Goal: Information Seeking & Learning: Check status

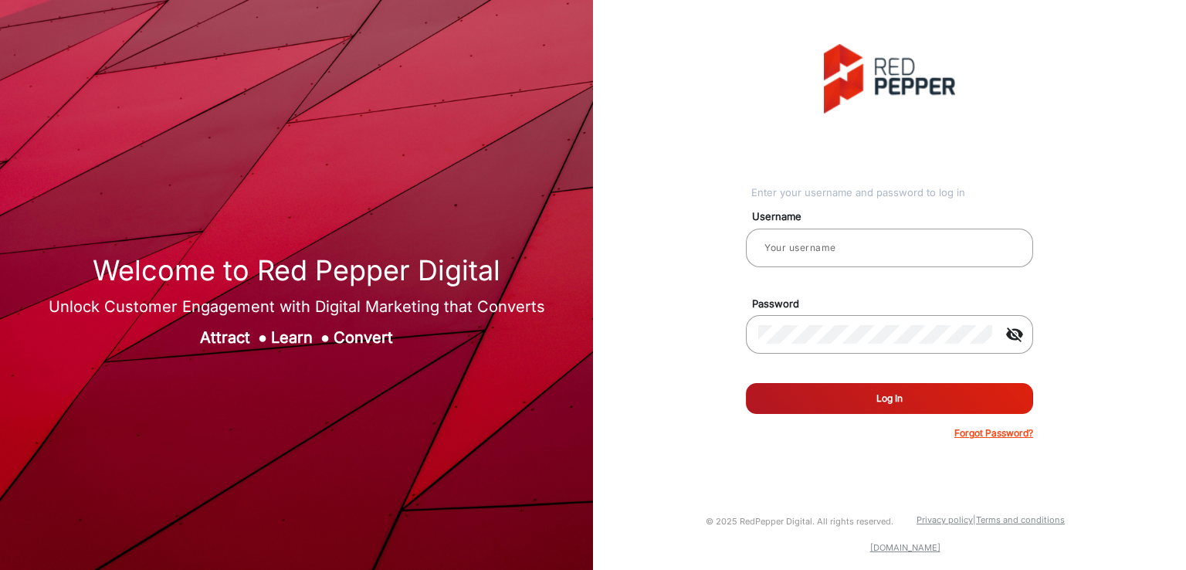
type input "[PERSON_NAME]"
click at [846, 396] on button "Log In" at bounding box center [889, 398] width 287 height 31
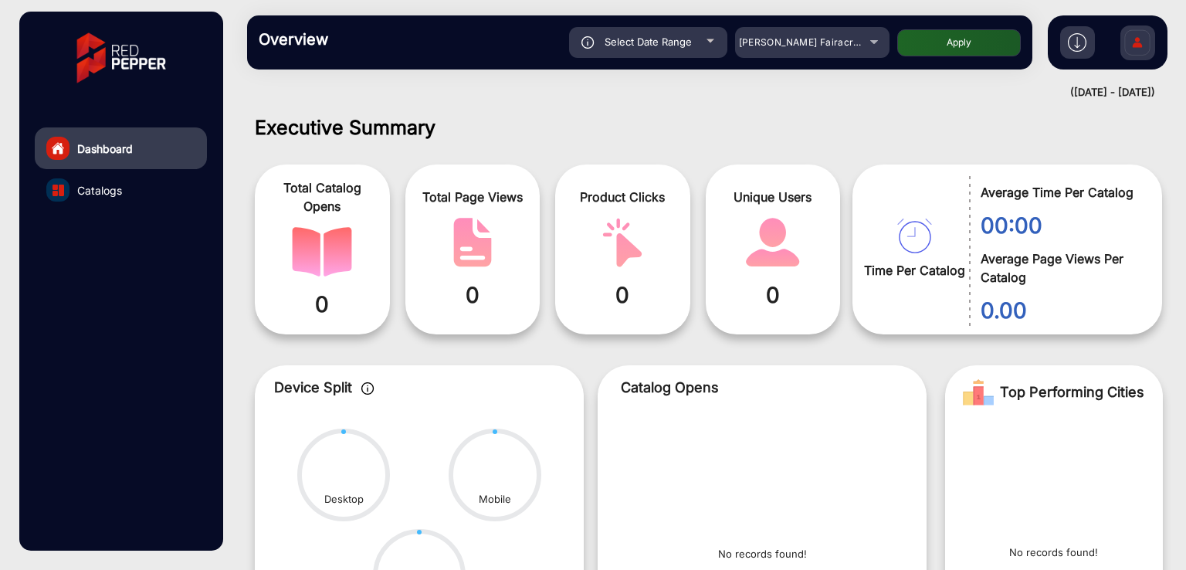
scroll to position [12, 0]
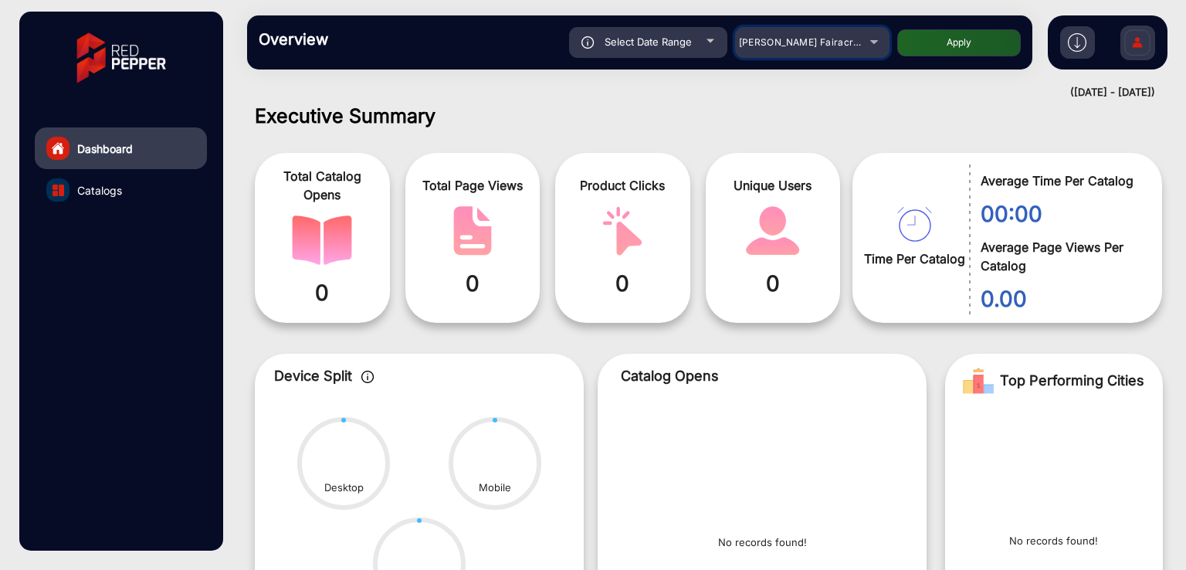
click at [805, 53] on mat-select "[PERSON_NAME] Fairacre Farms" at bounding box center [812, 42] width 154 height 31
click at [824, 46] on span "[PERSON_NAME] Fairacre Farms" at bounding box center [815, 42] width 153 height 12
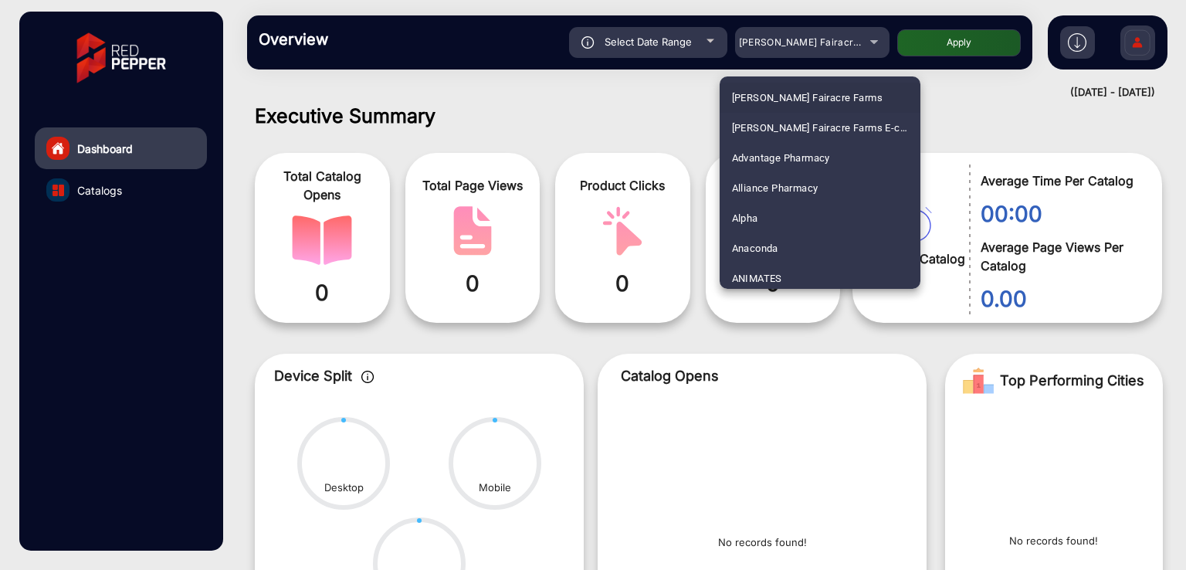
scroll to position [4613, 0]
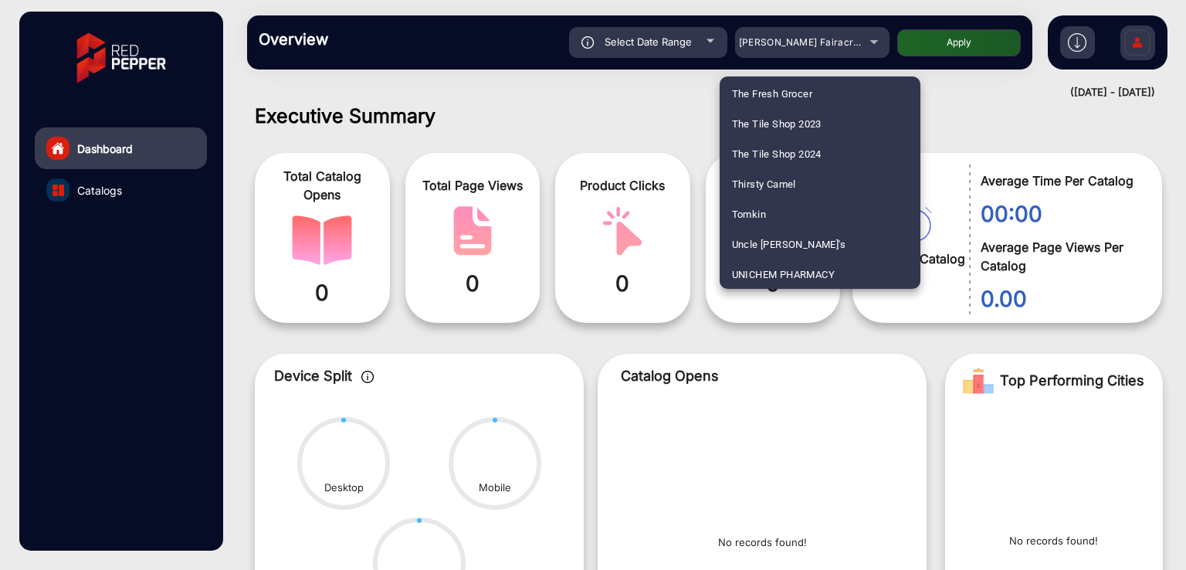
click at [749, 177] on span "Thirsty Camel" at bounding box center [764, 184] width 64 height 30
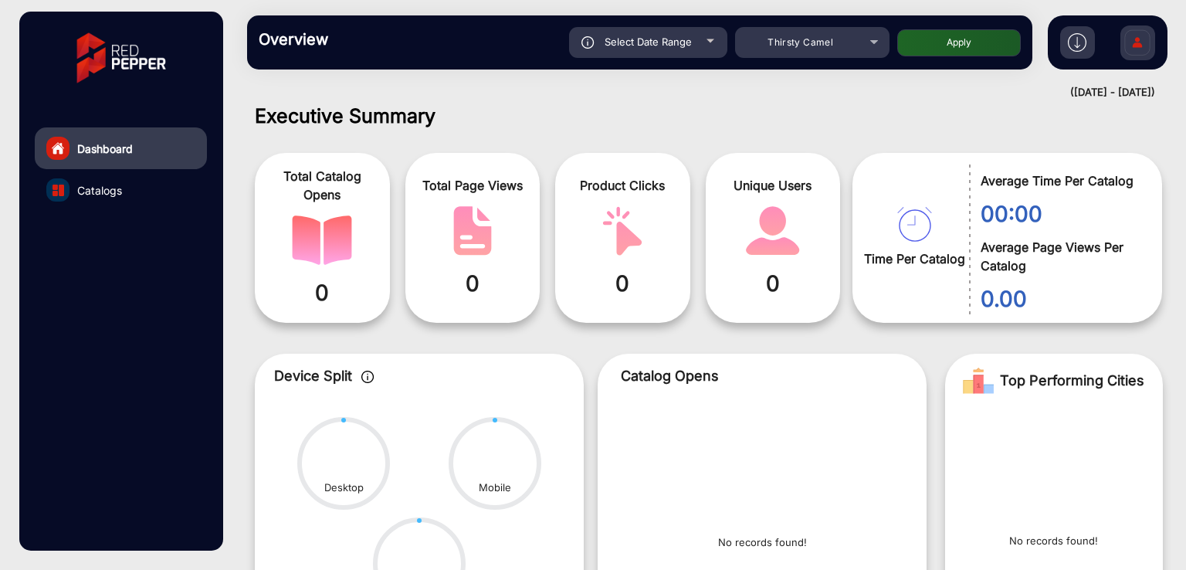
click at [660, 50] on div "Select Date Range" at bounding box center [648, 42] width 158 height 31
type input "[DATE]"
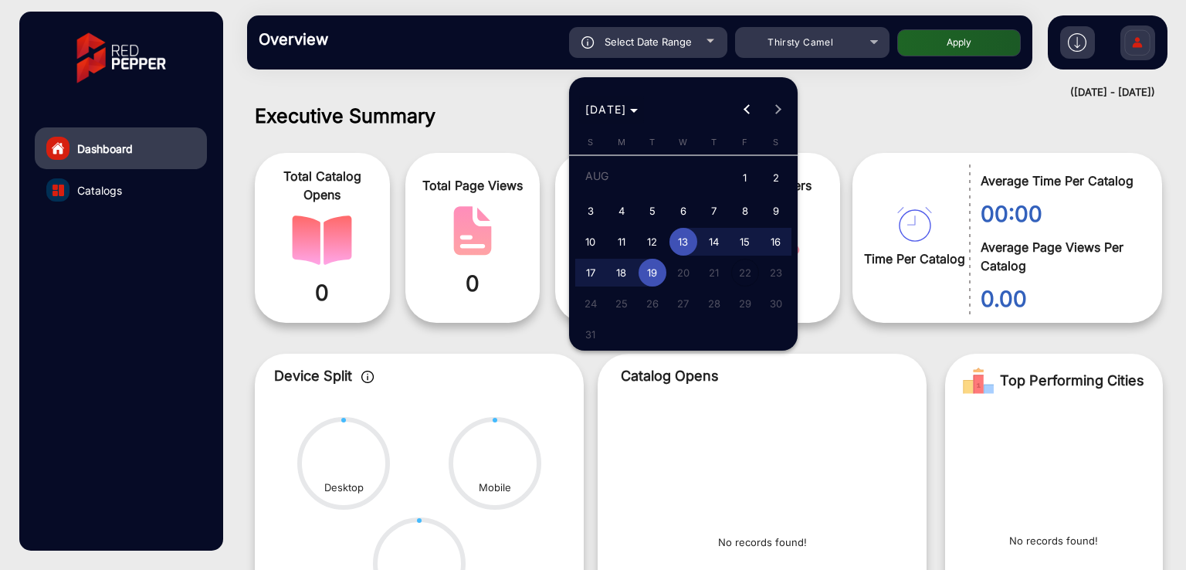
click at [639, 121] on span "Choose month and year" at bounding box center [612, 109] width 66 height 37
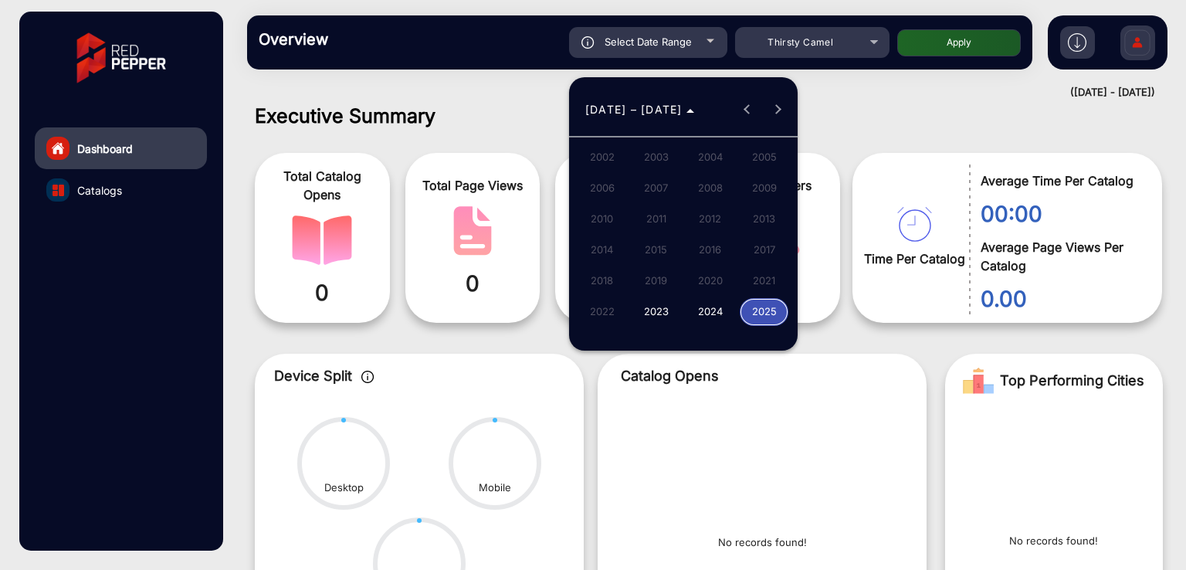
click at [720, 316] on span "2024" at bounding box center [710, 312] width 49 height 28
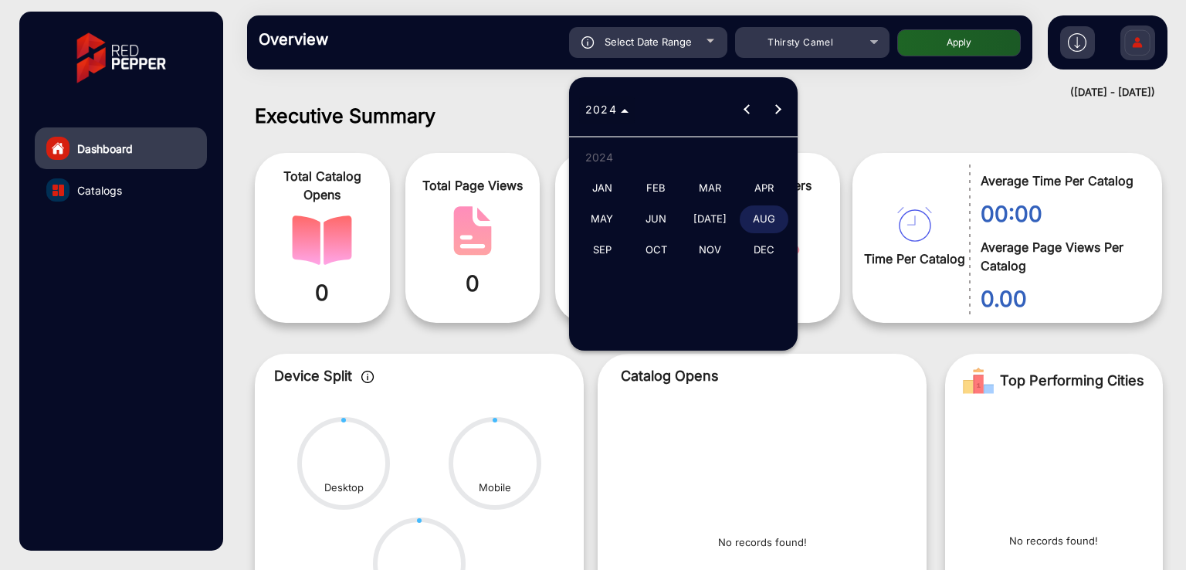
click at [618, 114] on span "2024" at bounding box center [606, 109] width 43 height 16
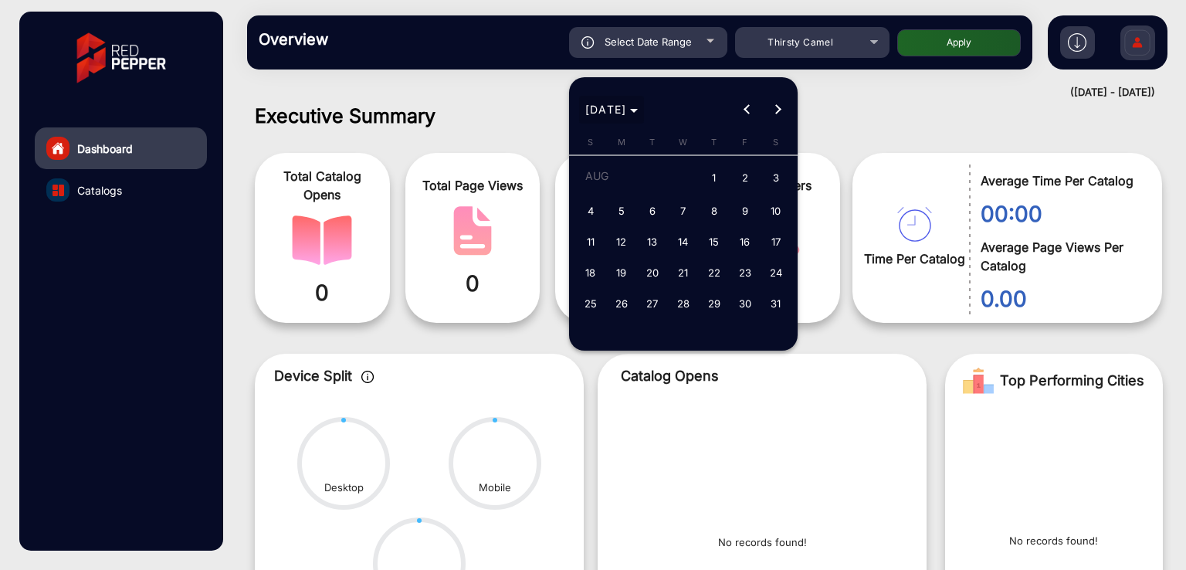
click at [627, 114] on span "[DATE]" at bounding box center [606, 109] width 42 height 13
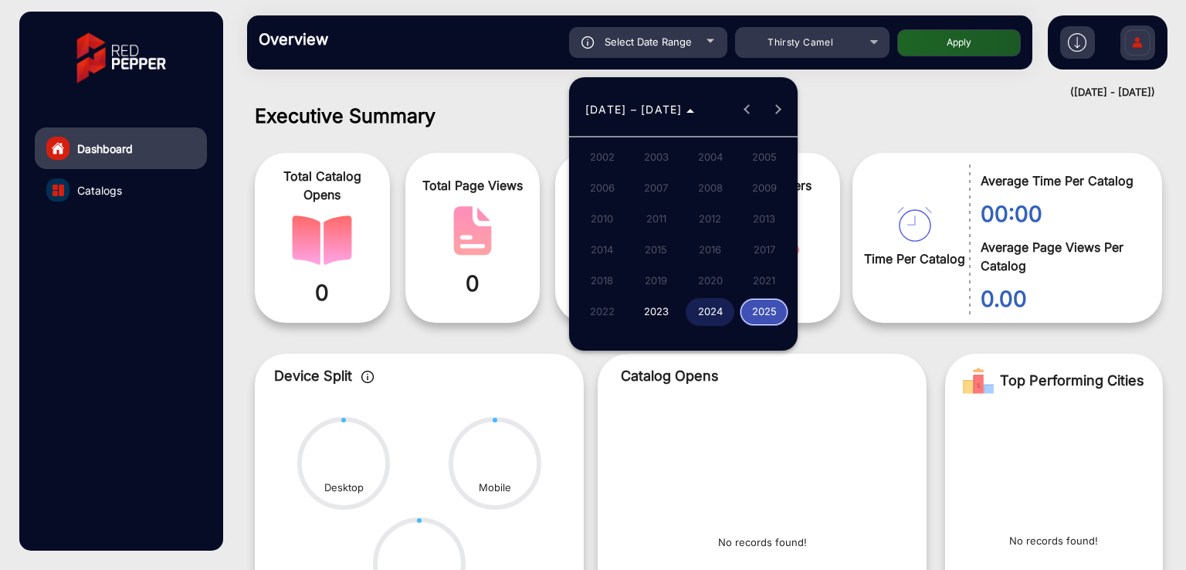
click at [769, 309] on span "2025" at bounding box center [764, 312] width 49 height 28
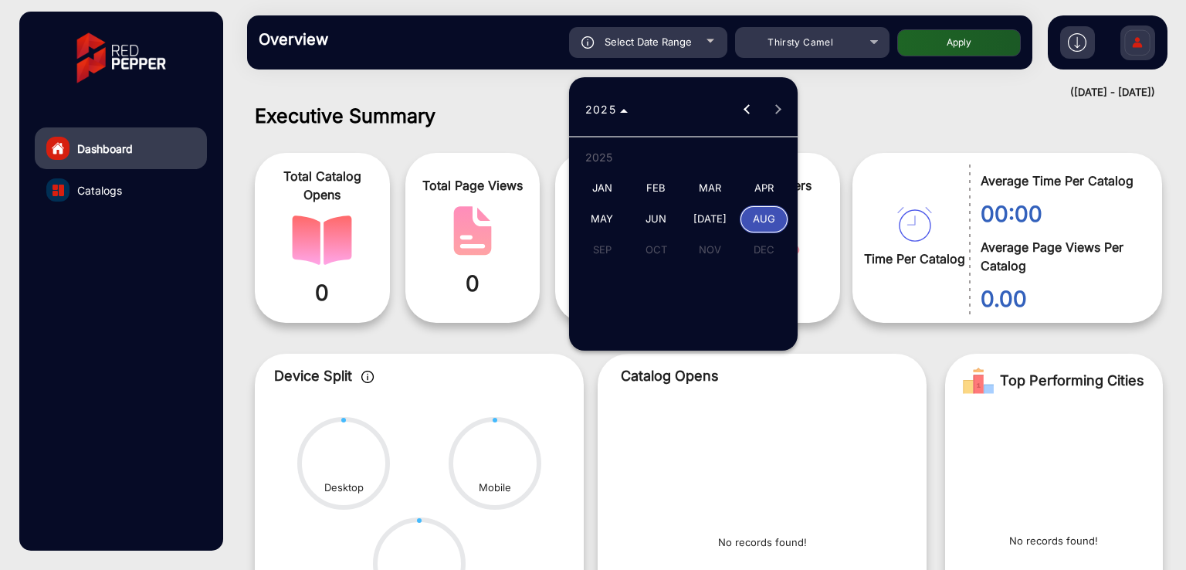
click at [717, 189] on span "MAR" at bounding box center [710, 189] width 49 height 28
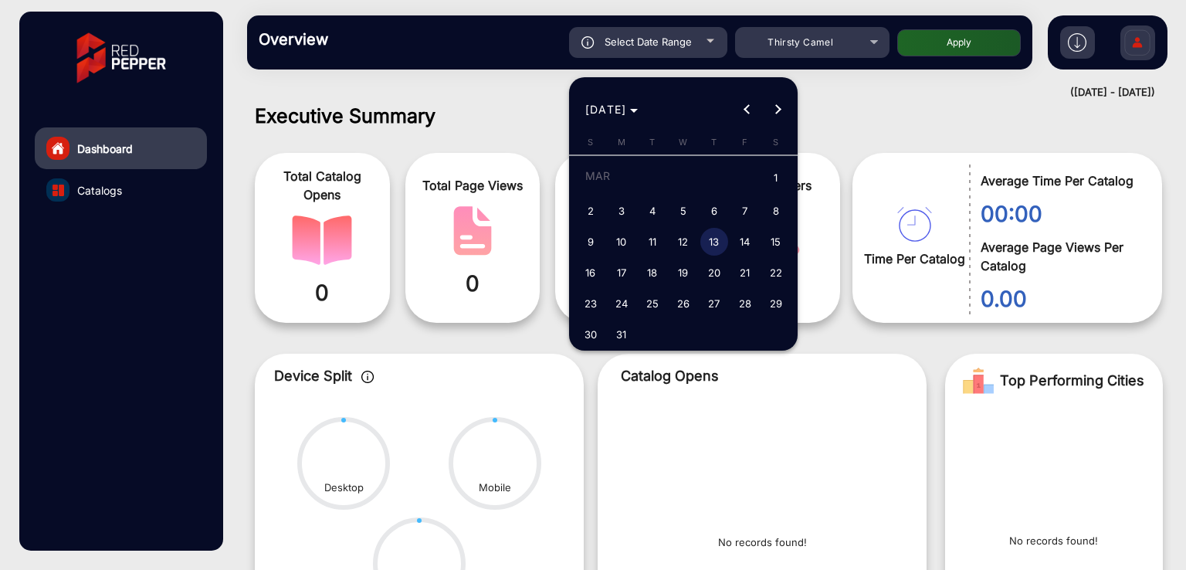
click at [774, 177] on span "1" at bounding box center [776, 179] width 28 height 32
type input "[DATE]"
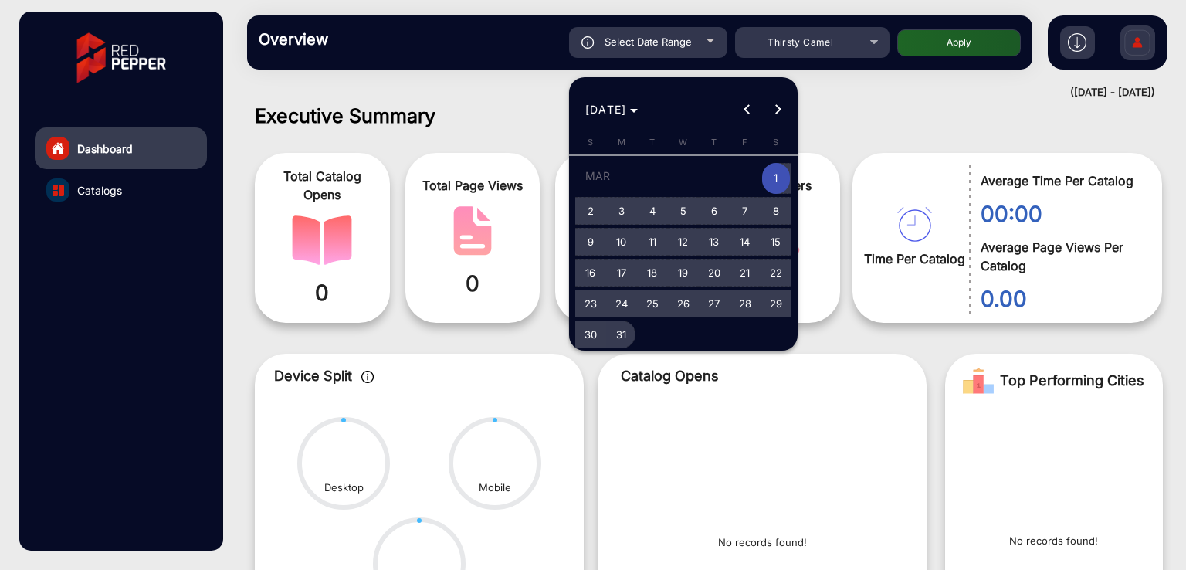
click at [626, 333] on span "31" at bounding box center [622, 335] width 28 height 28
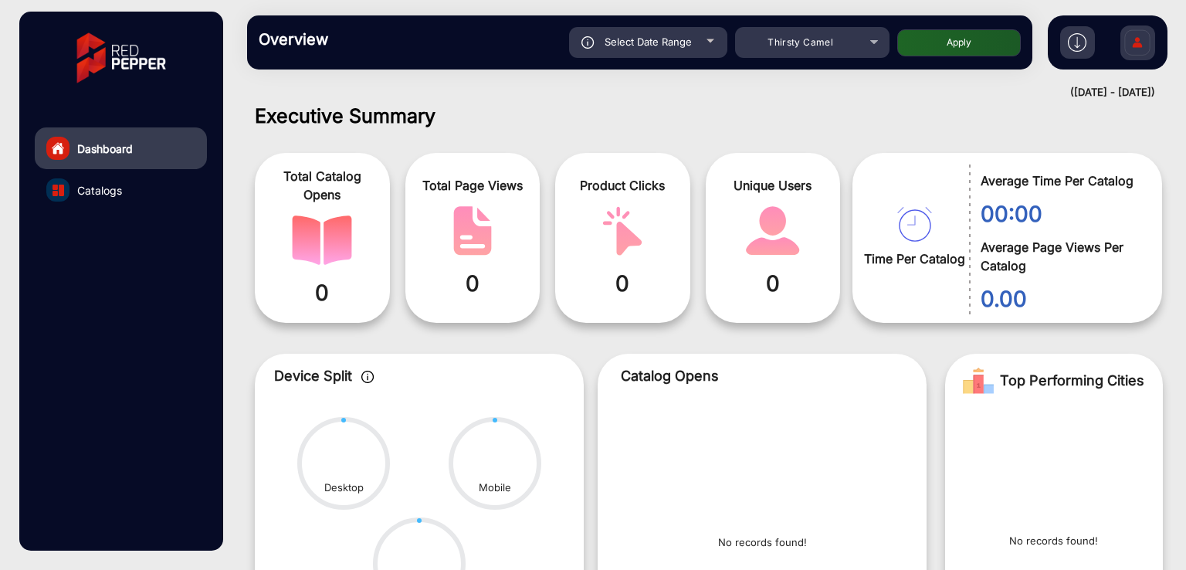
type input "[DATE]"
click at [956, 38] on button "Apply" at bounding box center [959, 42] width 124 height 27
type input "[DATE]"
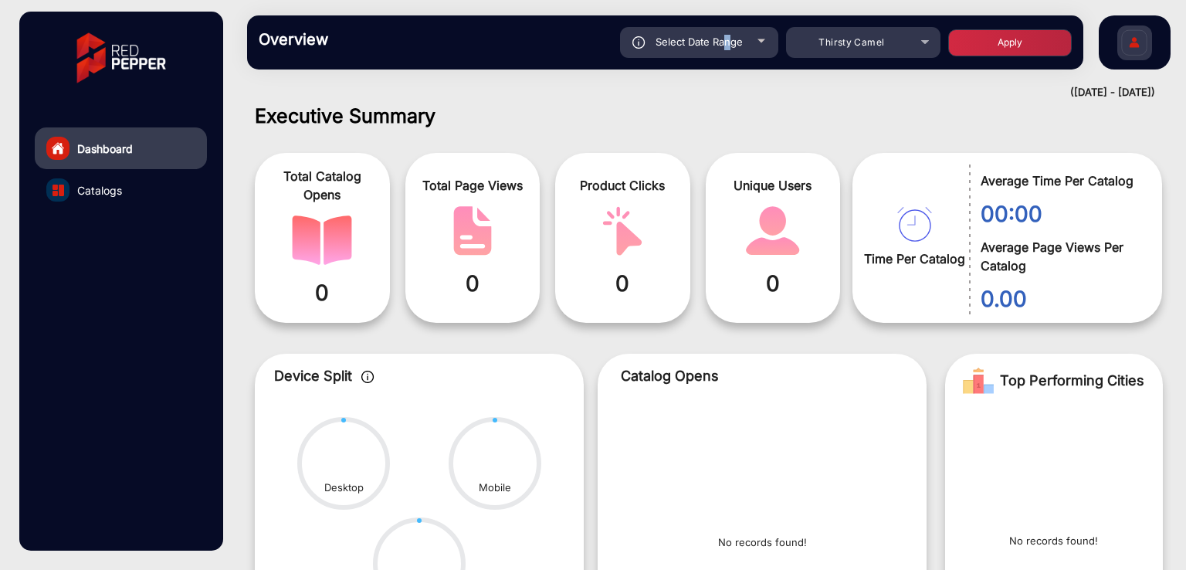
click at [727, 47] on div "Select Date Range" at bounding box center [699, 42] width 158 height 31
type input "[DATE]"
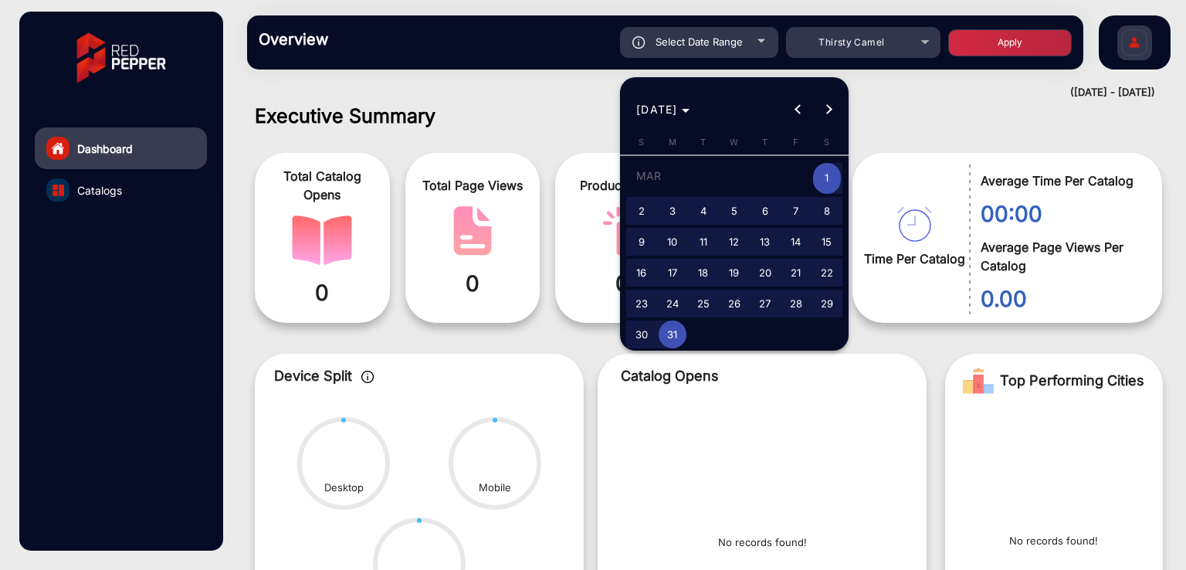
click at [529, 102] on div at bounding box center [593, 285] width 1186 height 570
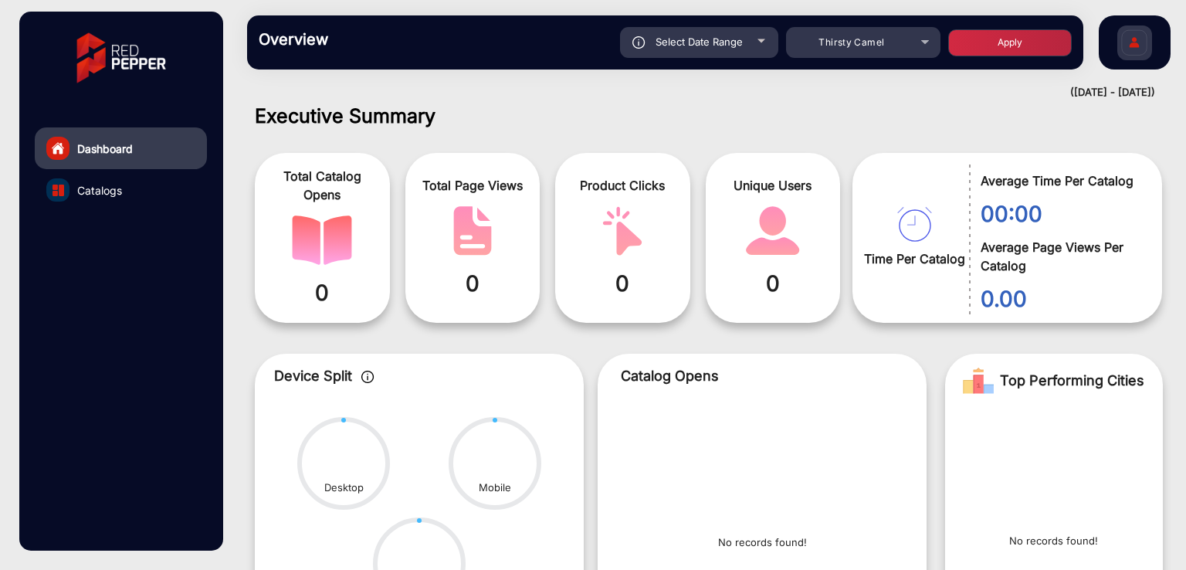
click at [696, 53] on div "Select Date Range" at bounding box center [699, 42] width 158 height 31
type input "[DATE]"
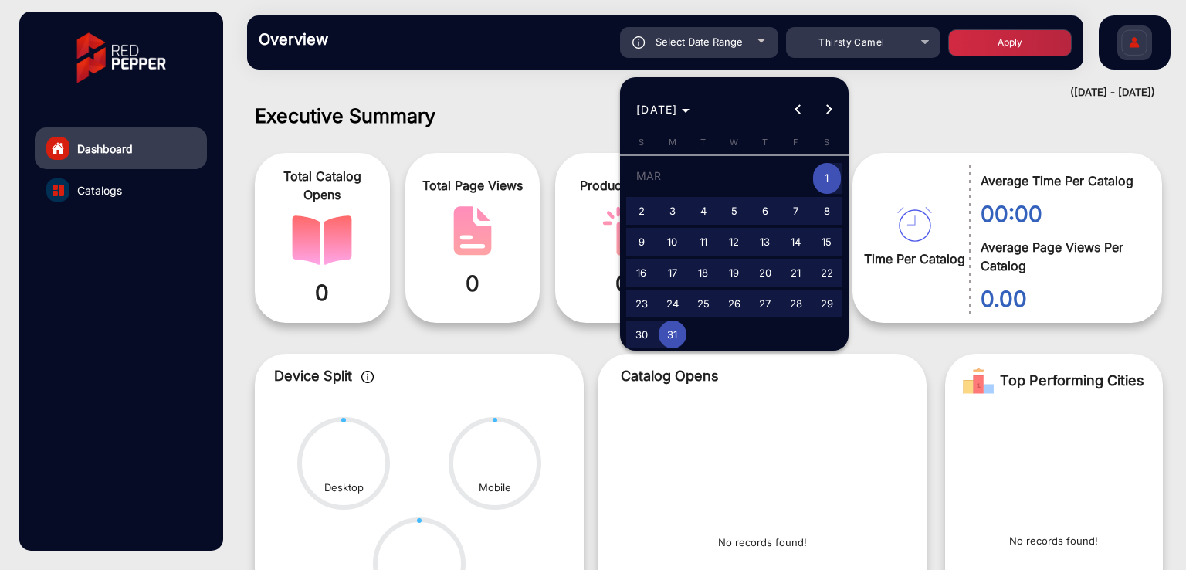
click at [475, 133] on div at bounding box center [593, 285] width 1186 height 570
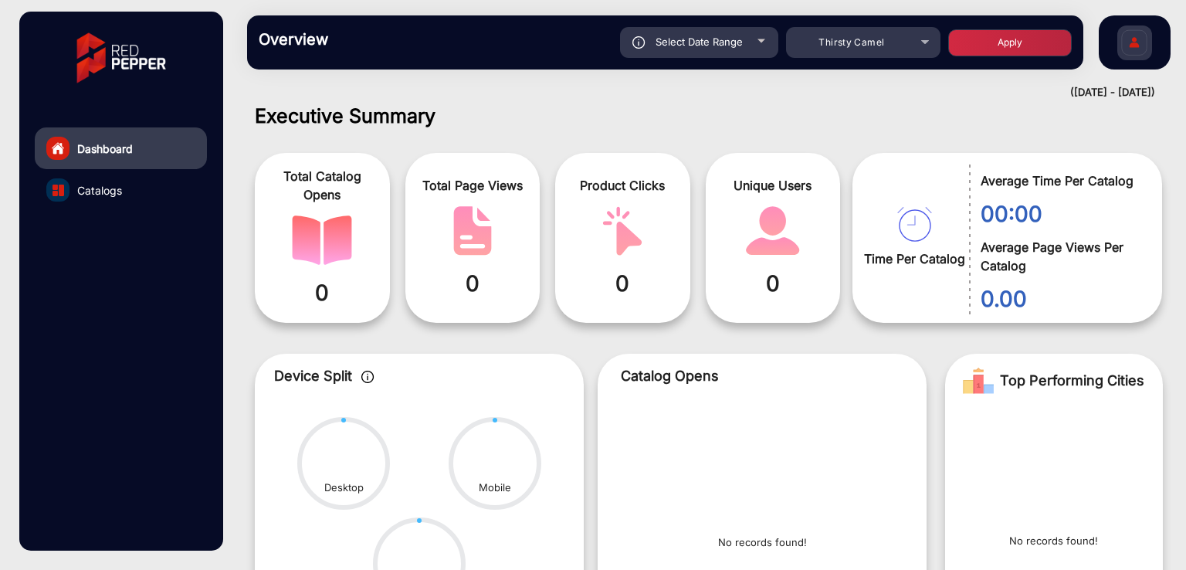
click at [704, 56] on div "Select Date Range" at bounding box center [699, 42] width 158 height 31
type input "[DATE]"
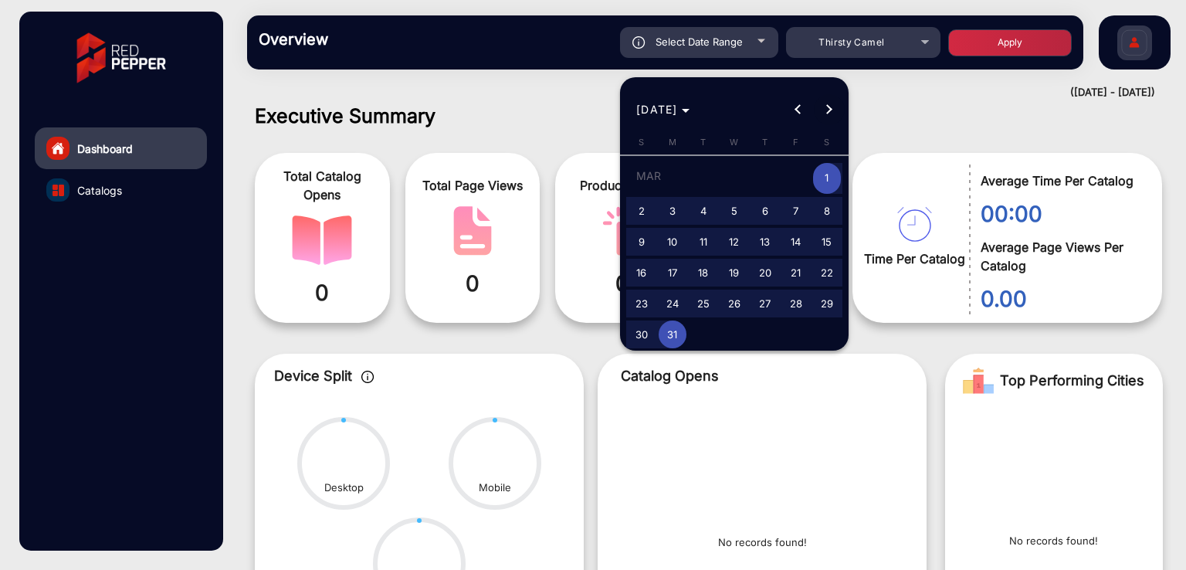
click at [828, 105] on button "Next month" at bounding box center [829, 109] width 31 height 31
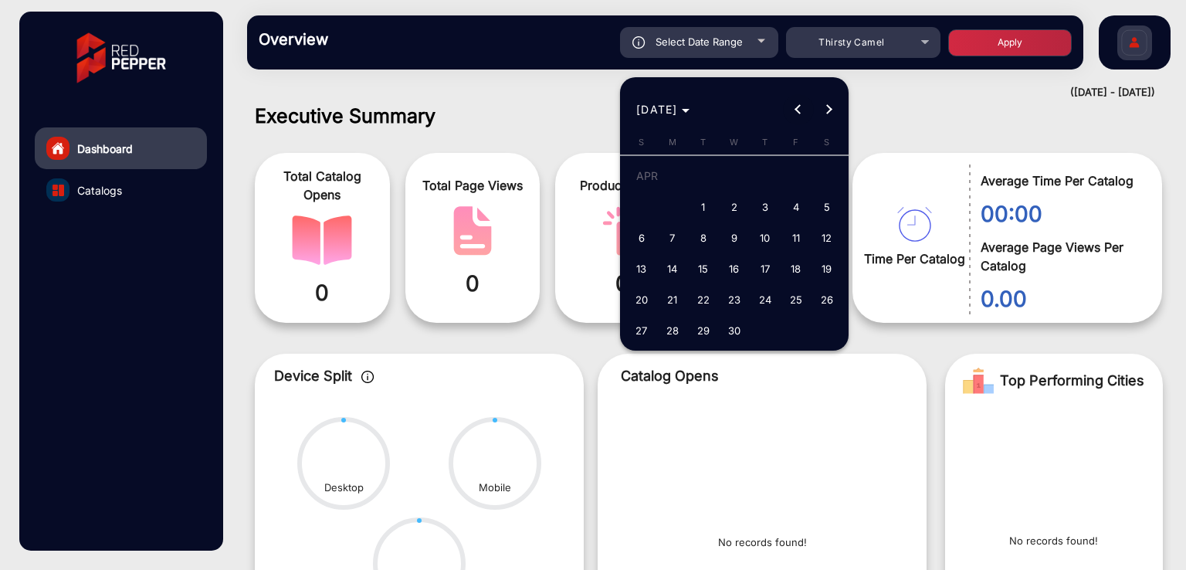
click at [797, 106] on button "Previous month" at bounding box center [798, 109] width 31 height 31
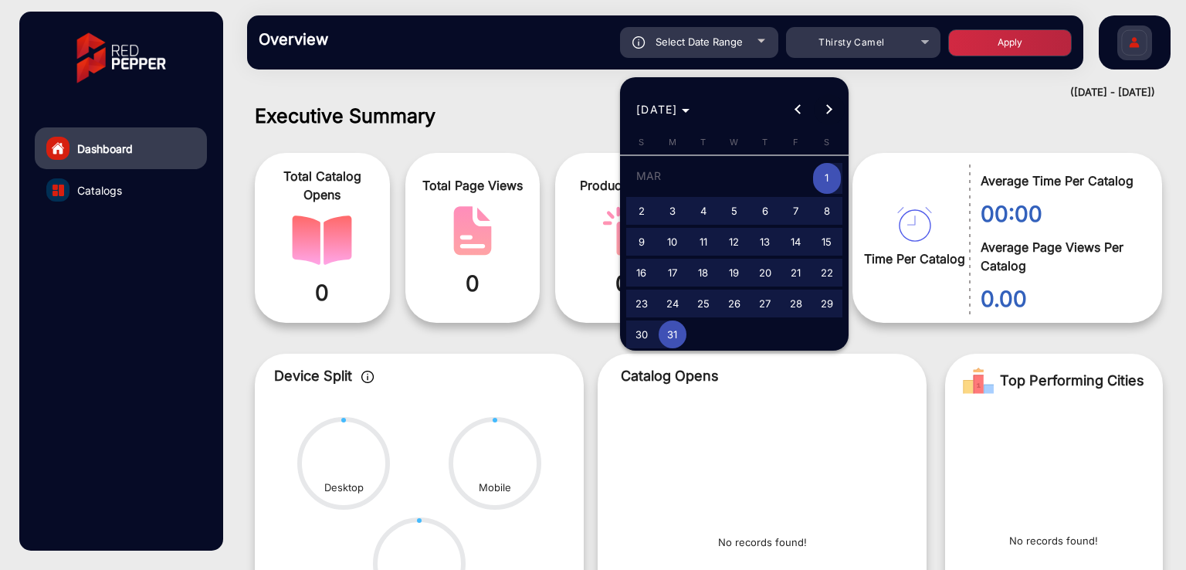
click at [826, 104] on button "Next month" at bounding box center [829, 109] width 31 height 31
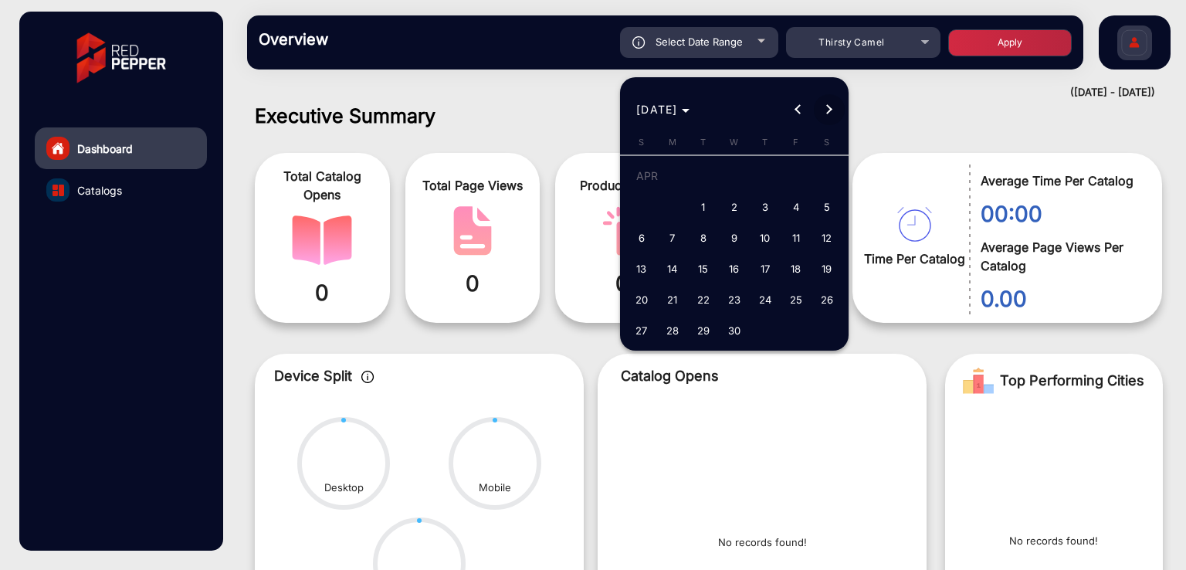
click at [826, 104] on button "Next month" at bounding box center [829, 109] width 31 height 31
click at [764, 175] on span "1" at bounding box center [766, 179] width 28 height 32
type input "[DATE]"
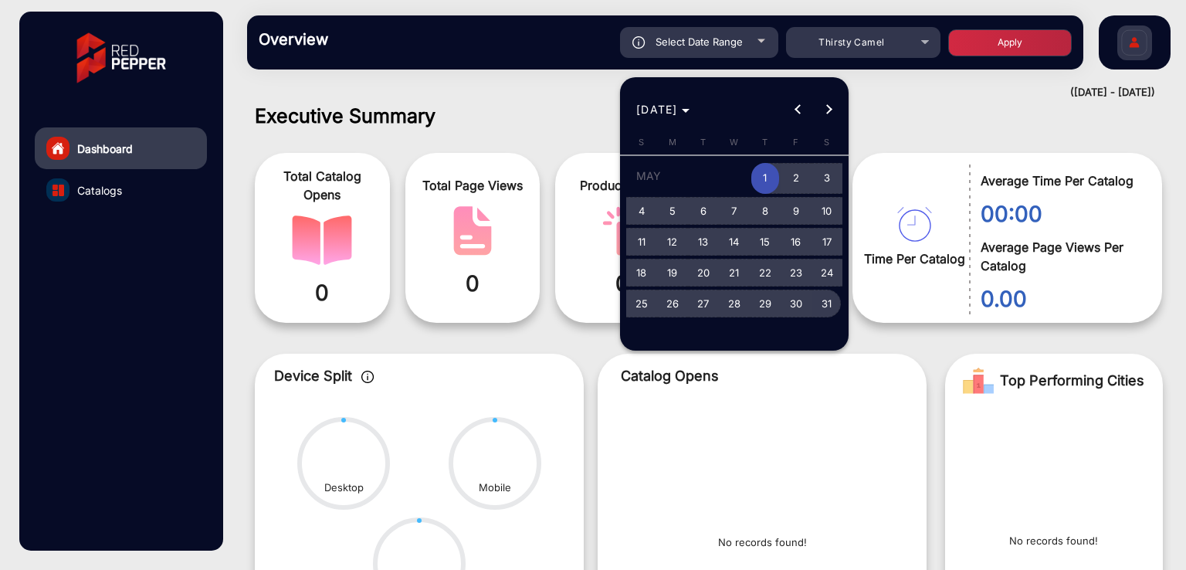
click at [826, 306] on span "31" at bounding box center [827, 304] width 28 height 28
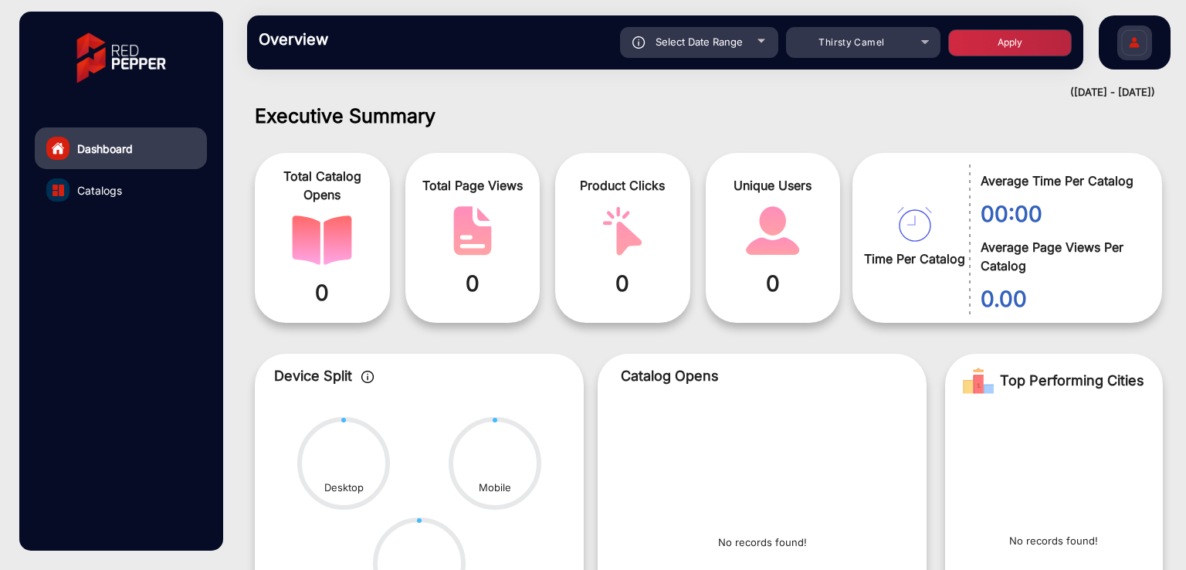
type input "[DATE]"
click at [993, 53] on button "Apply" at bounding box center [1010, 42] width 124 height 27
type input "[DATE]"
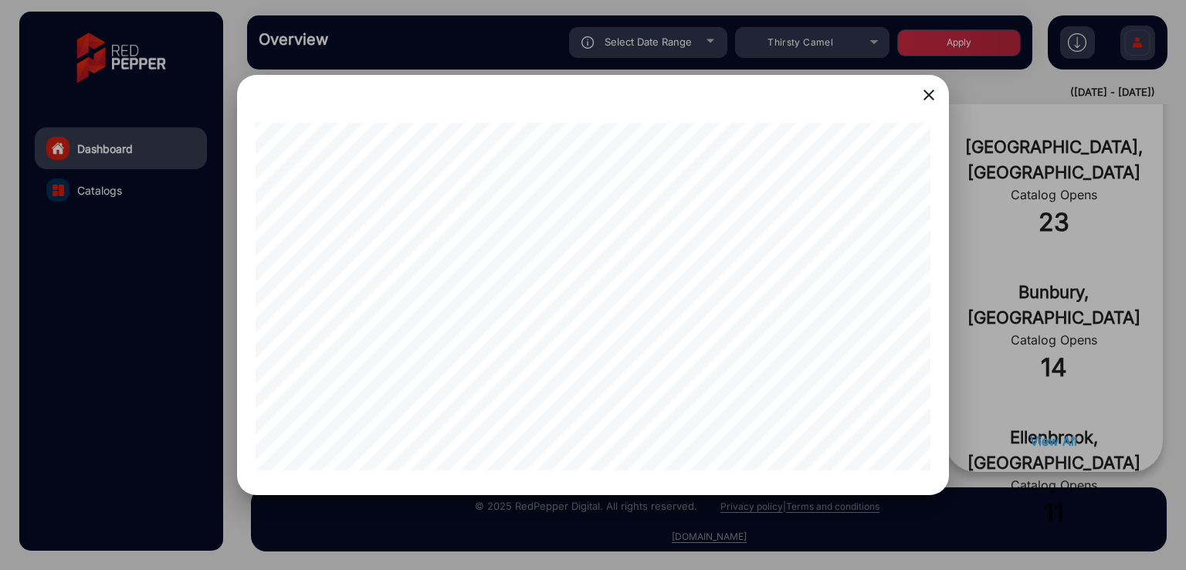
scroll to position [0, 0]
click at [928, 100] on mat-icon "close" at bounding box center [929, 95] width 19 height 19
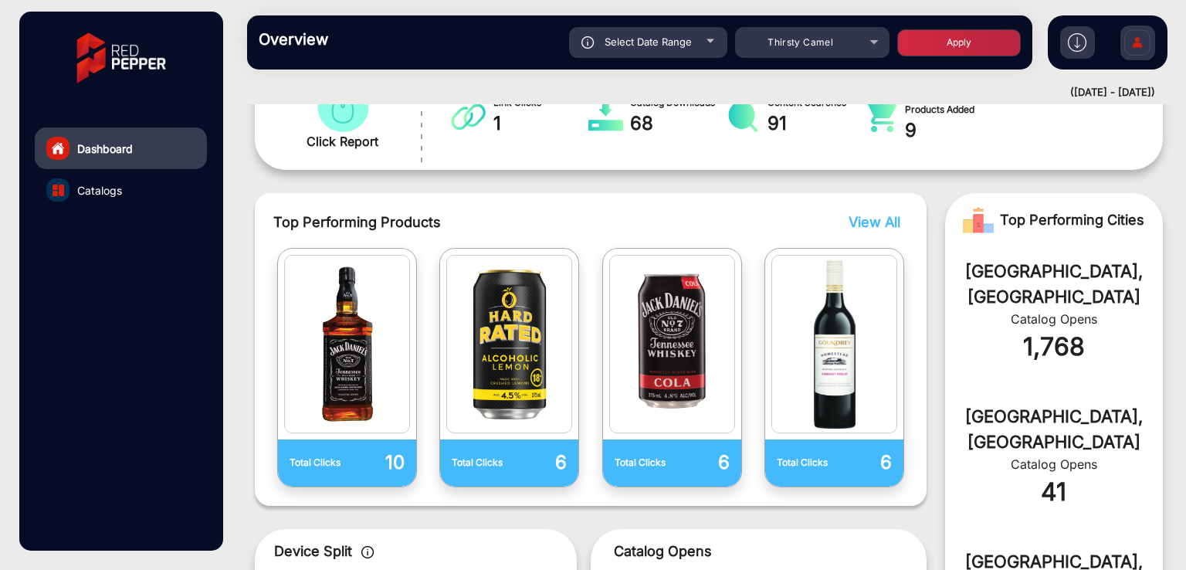
scroll to position [309, 0]
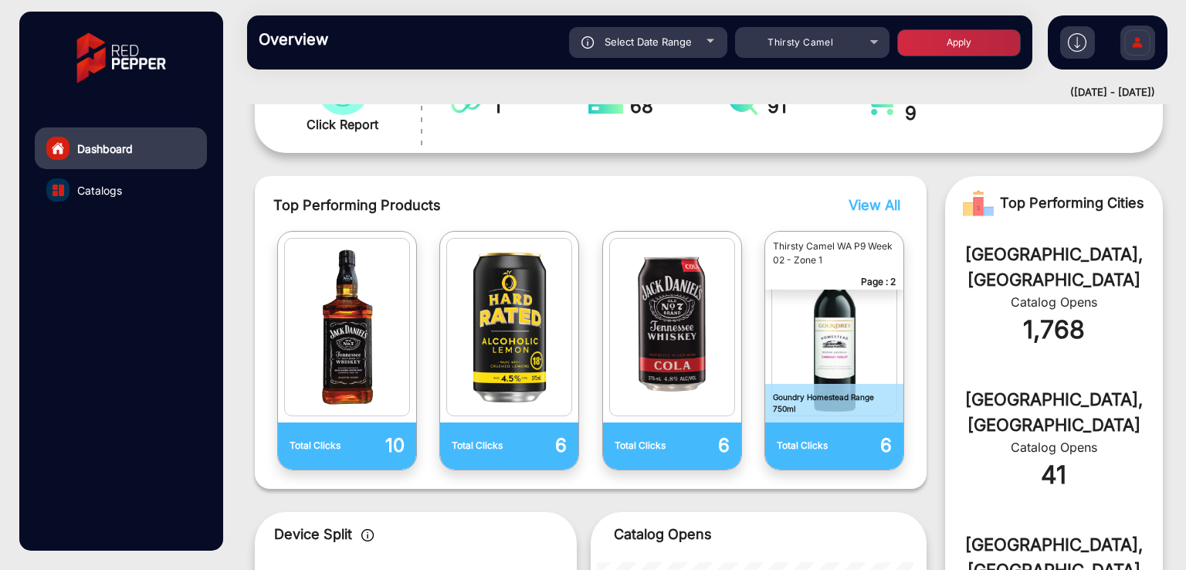
click at [874, 208] on span "View All" at bounding box center [875, 205] width 52 height 16
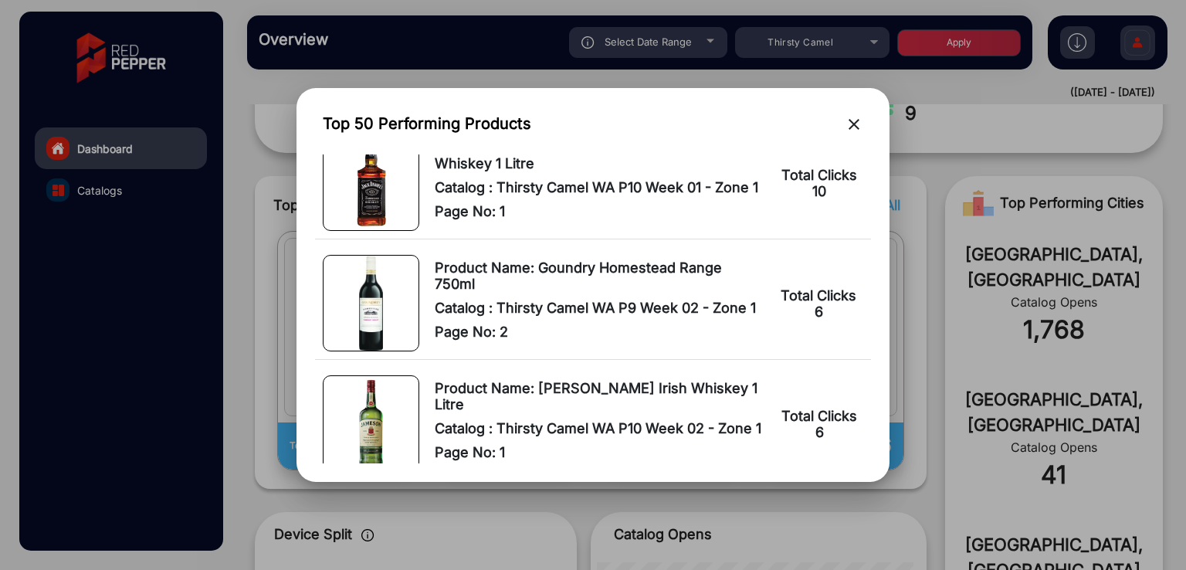
scroll to position [0, 0]
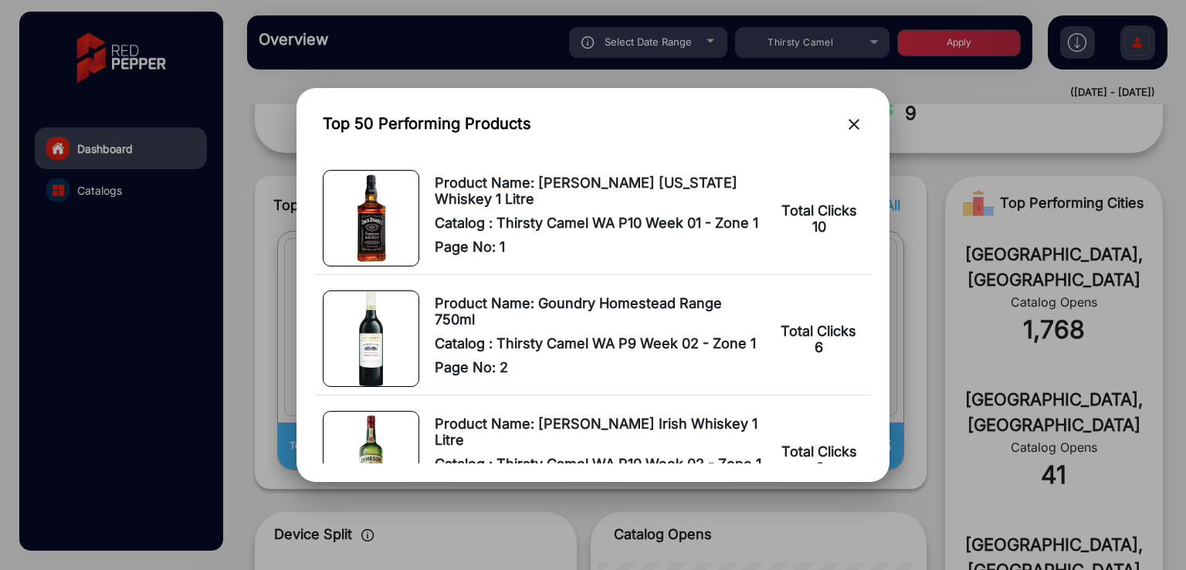
click at [853, 124] on mat-icon "close" at bounding box center [854, 124] width 19 height 19
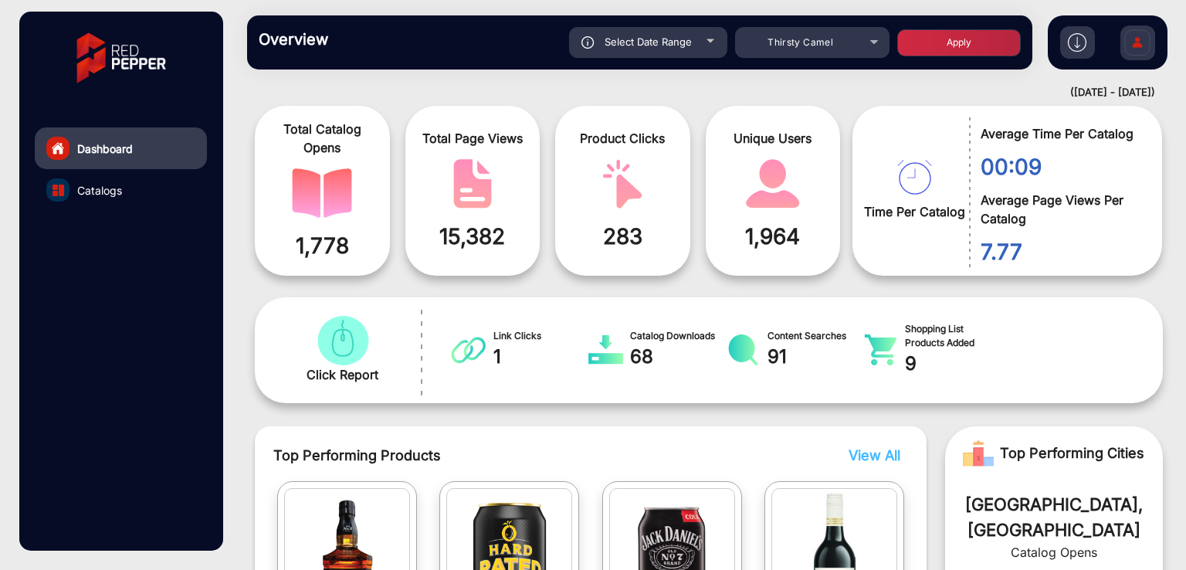
scroll to position [103, 0]
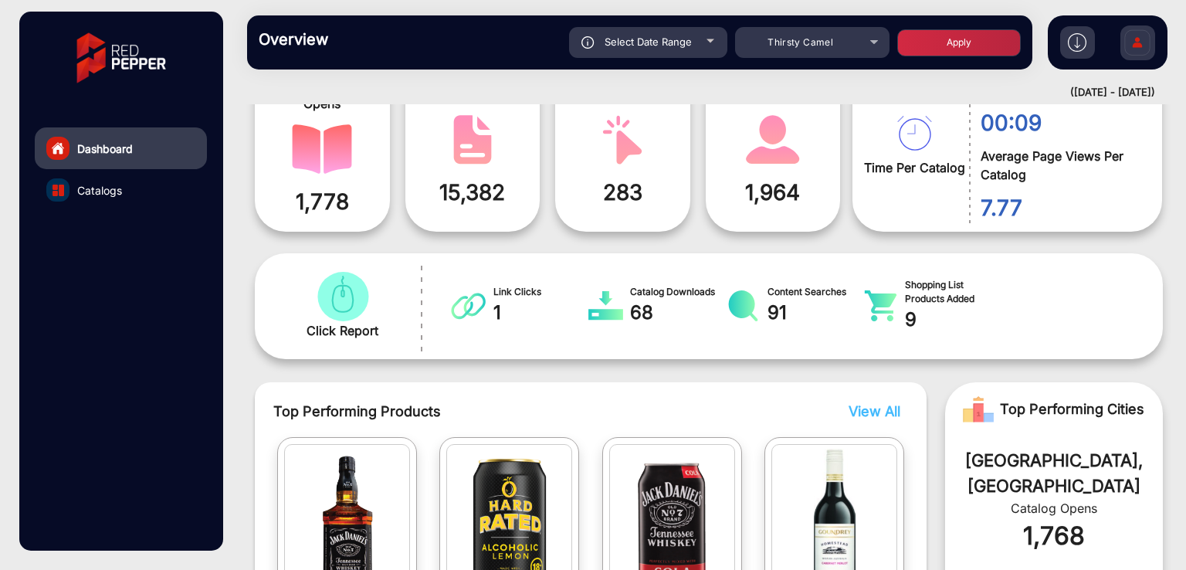
click at [127, 184] on link "Catalogs" at bounding box center [121, 190] width 172 height 42
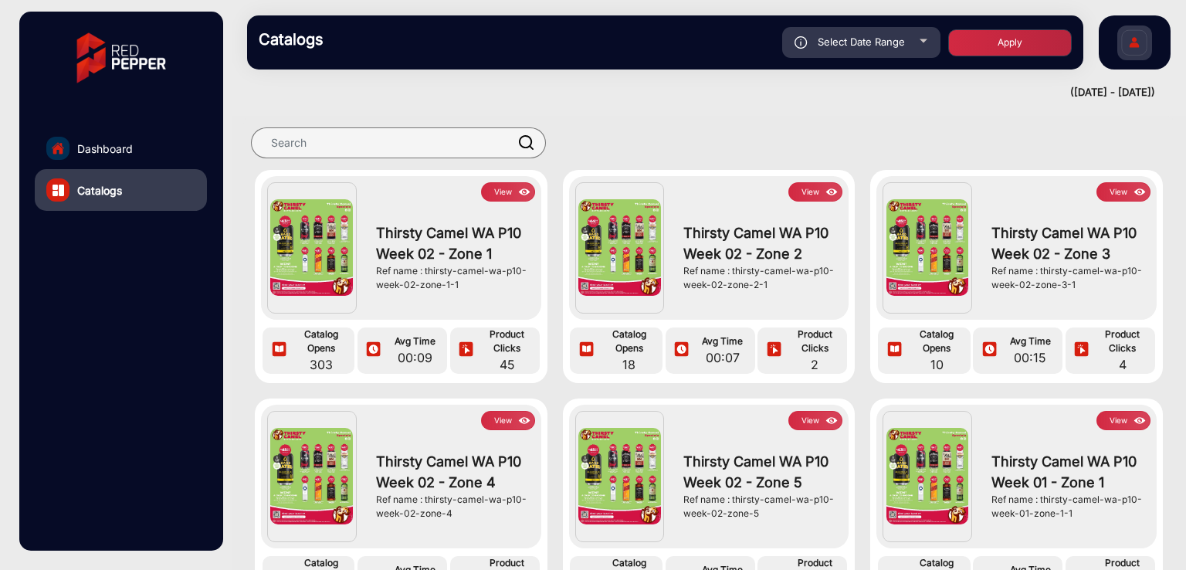
click at [508, 192] on button "View" at bounding box center [508, 191] width 54 height 19
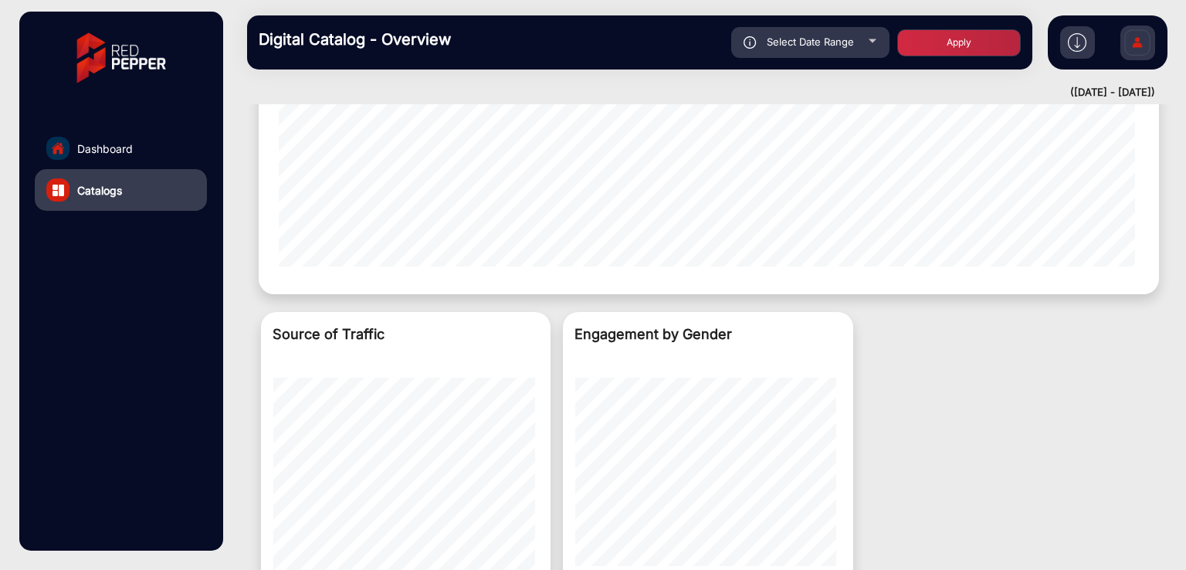
scroll to position [1041, 0]
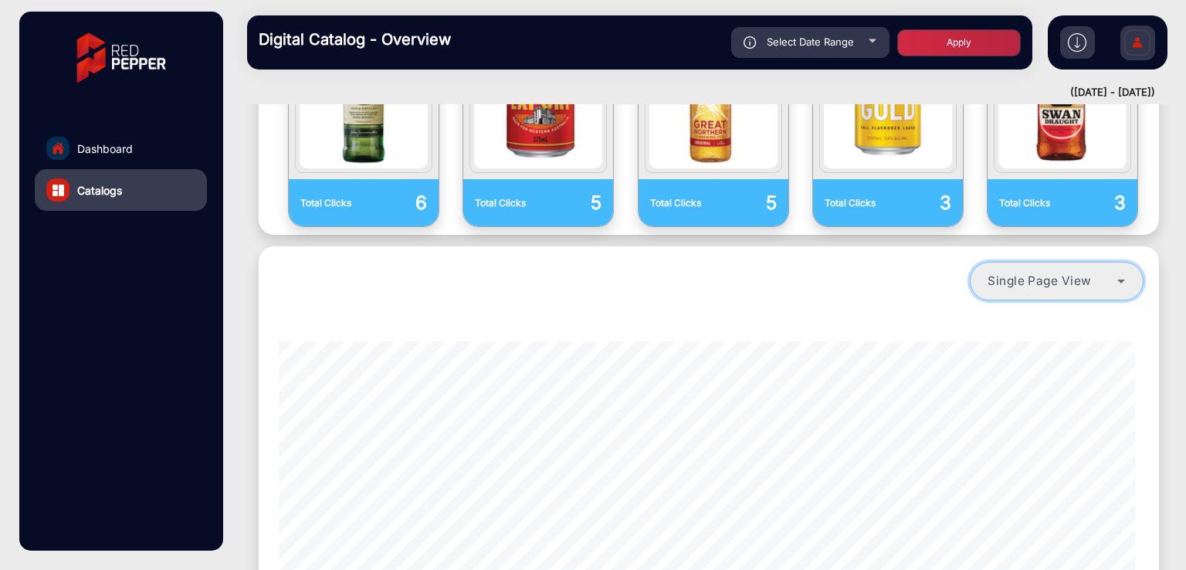
click at [1067, 273] on span "Single Page View" at bounding box center [1040, 280] width 104 height 15
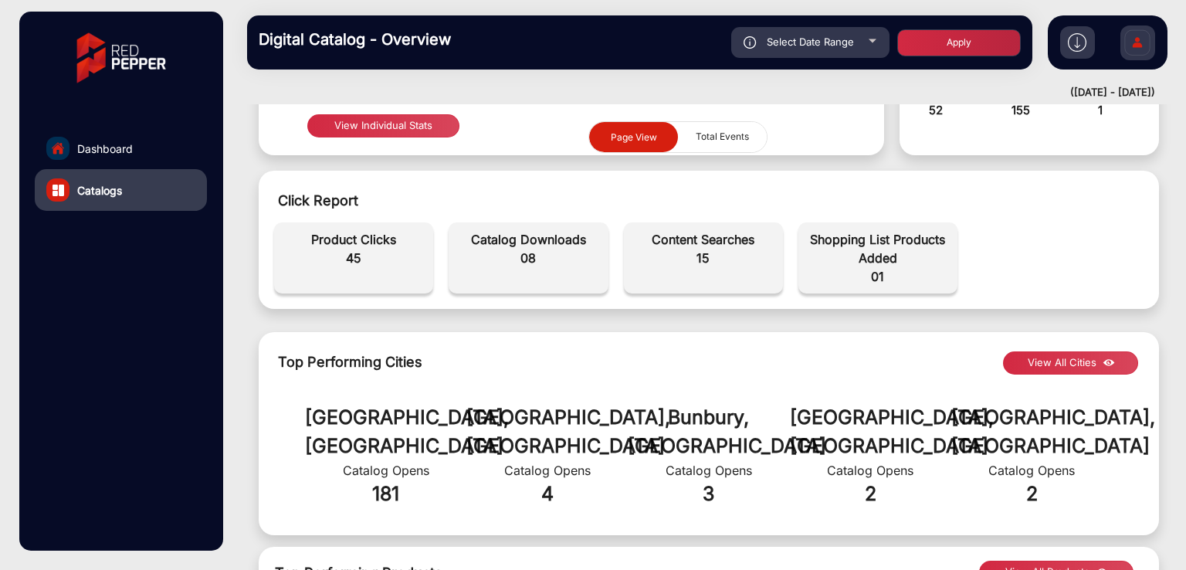
scroll to position [217, 0]
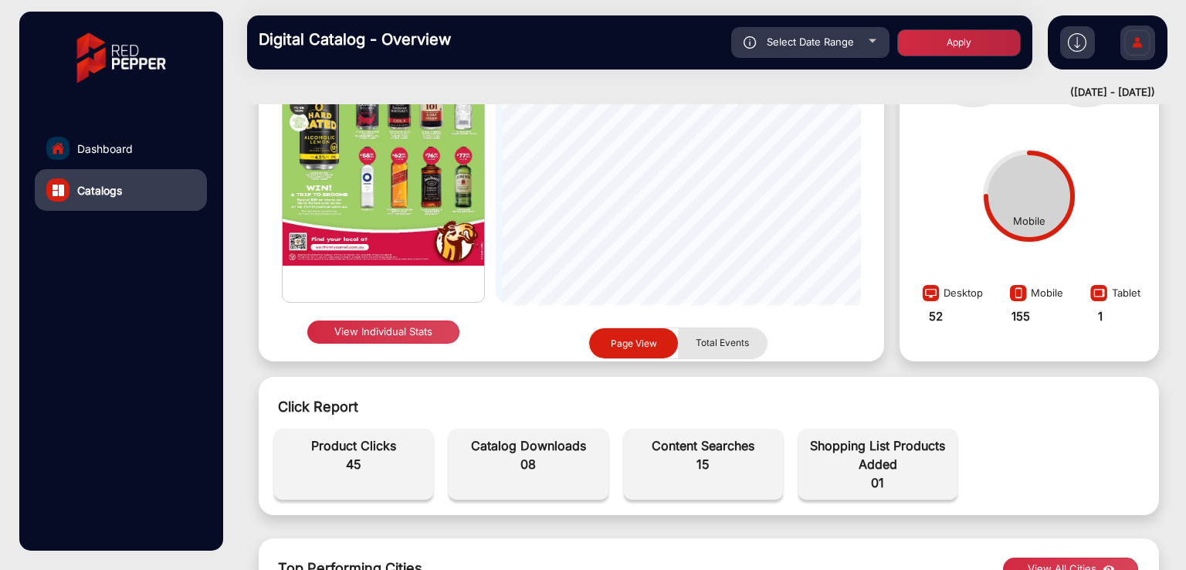
click at [701, 339] on span "Total Events" at bounding box center [723, 342] width 72 height 29
click at [627, 340] on span "Page View" at bounding box center [634, 344] width 46 height 12
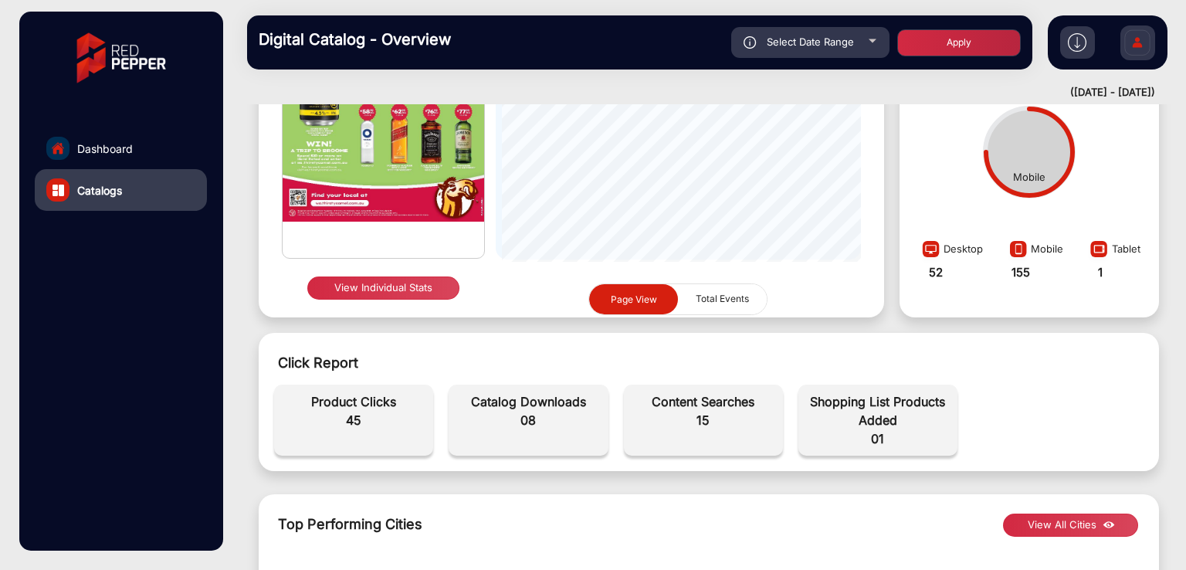
scroll to position [0, 0]
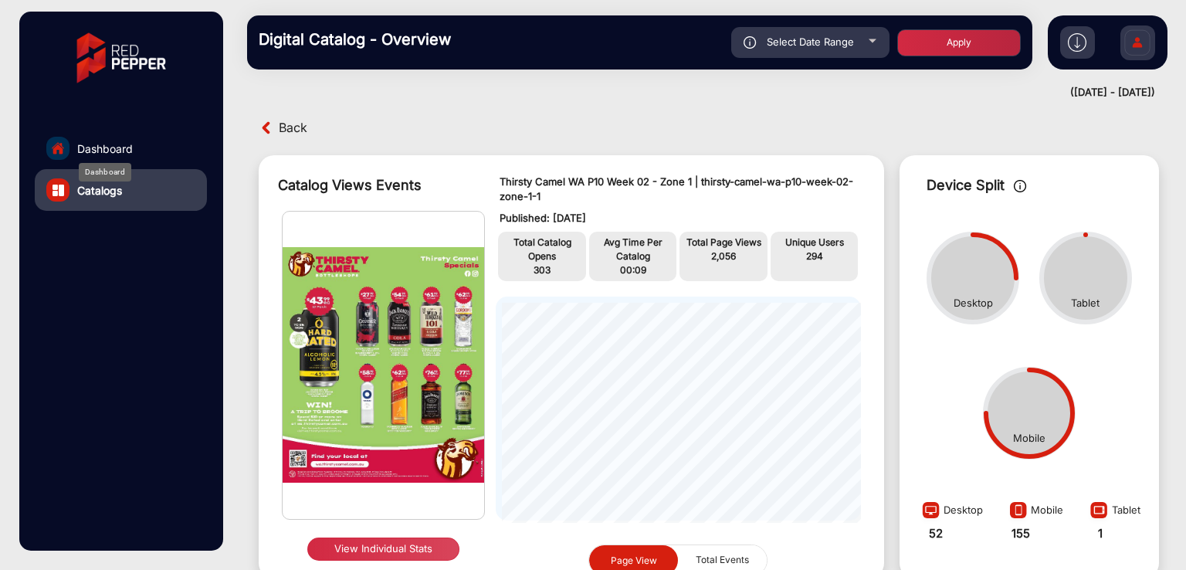
click at [90, 152] on span "Dashboard" at bounding box center [105, 149] width 56 height 16
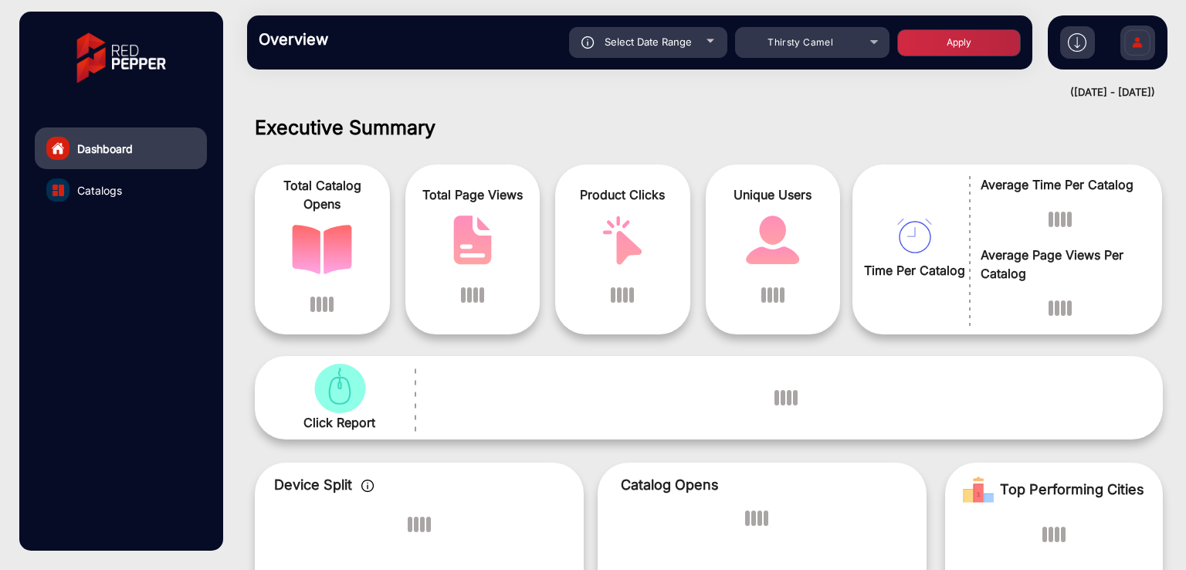
scroll to position [12, 0]
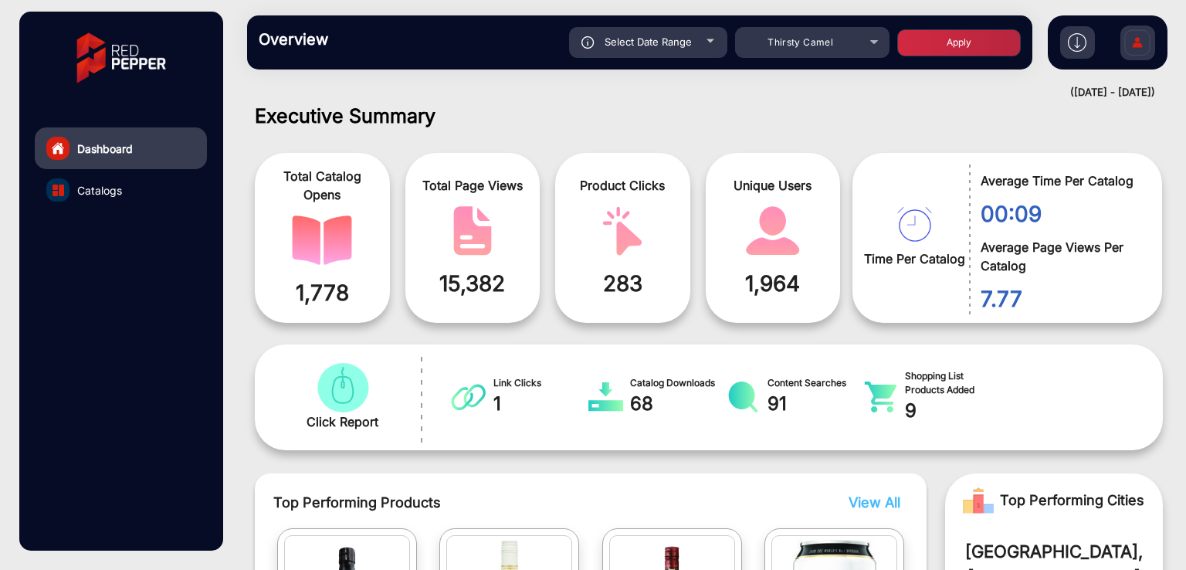
click at [657, 49] on div "Select Date Range" at bounding box center [648, 42] width 158 height 31
type input "[DATE]"
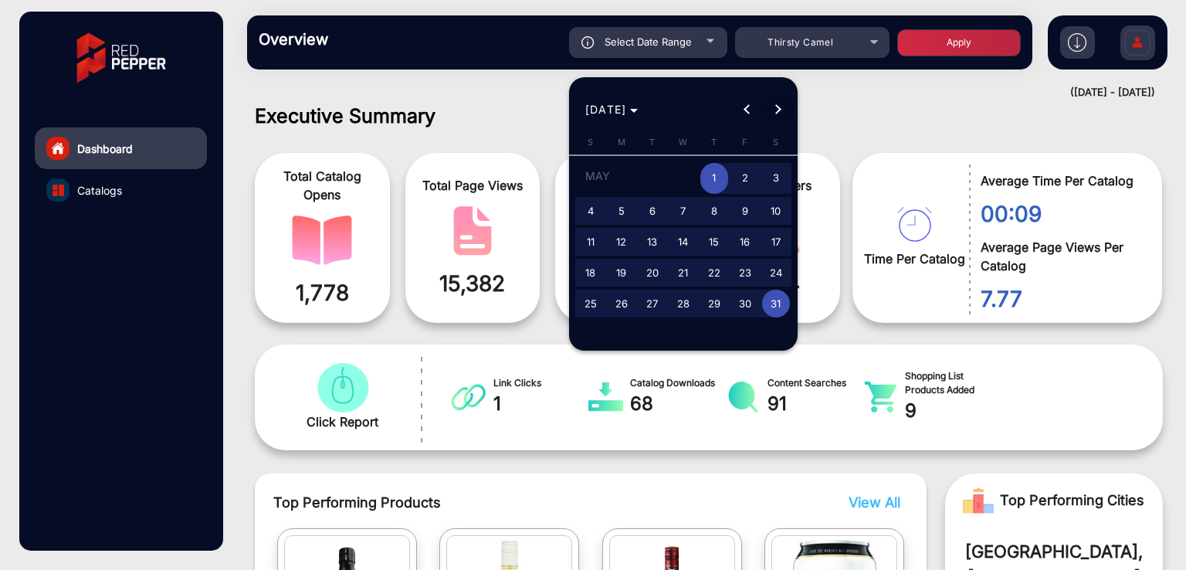
click at [785, 112] on span "Next month" at bounding box center [777, 109] width 31 height 31
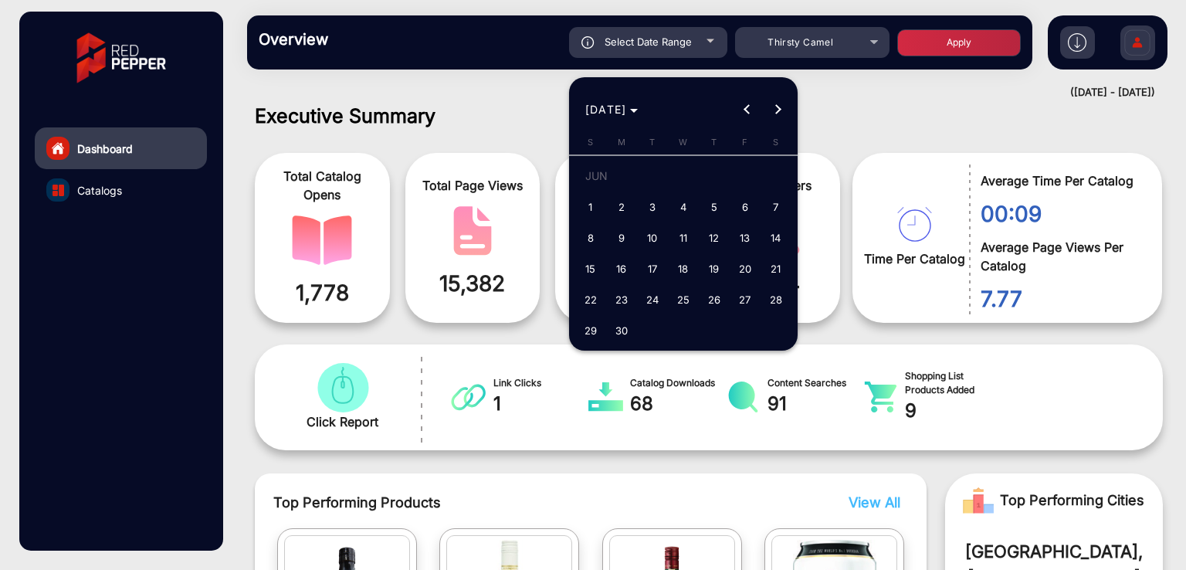
click at [588, 209] on span "1" at bounding box center [591, 207] width 28 height 28
type input "[DATE]"
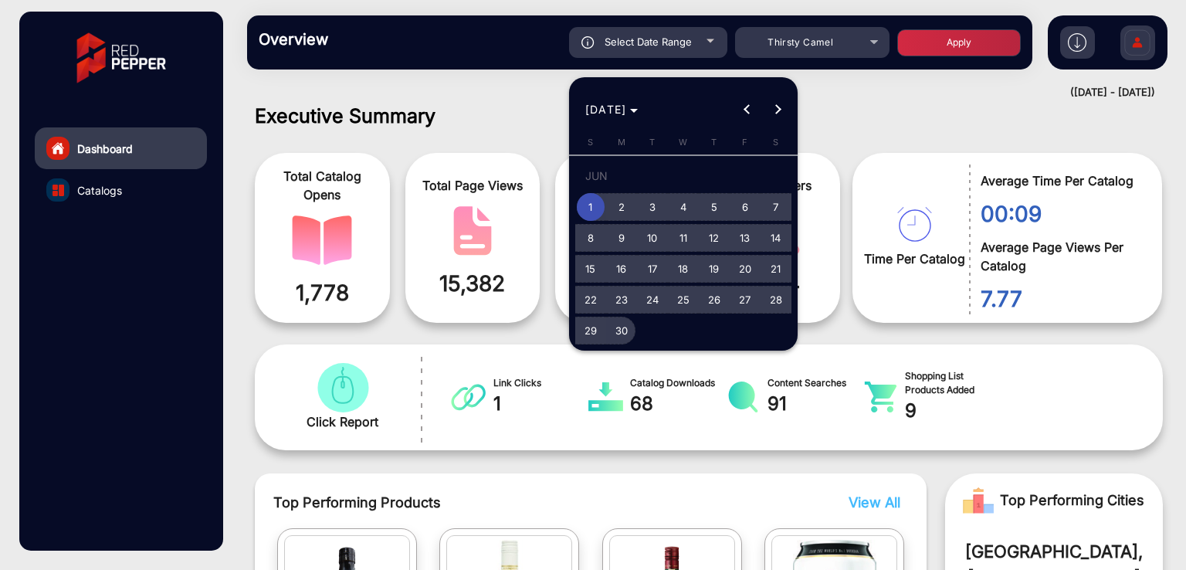
click at [626, 327] on span "30" at bounding box center [622, 331] width 28 height 28
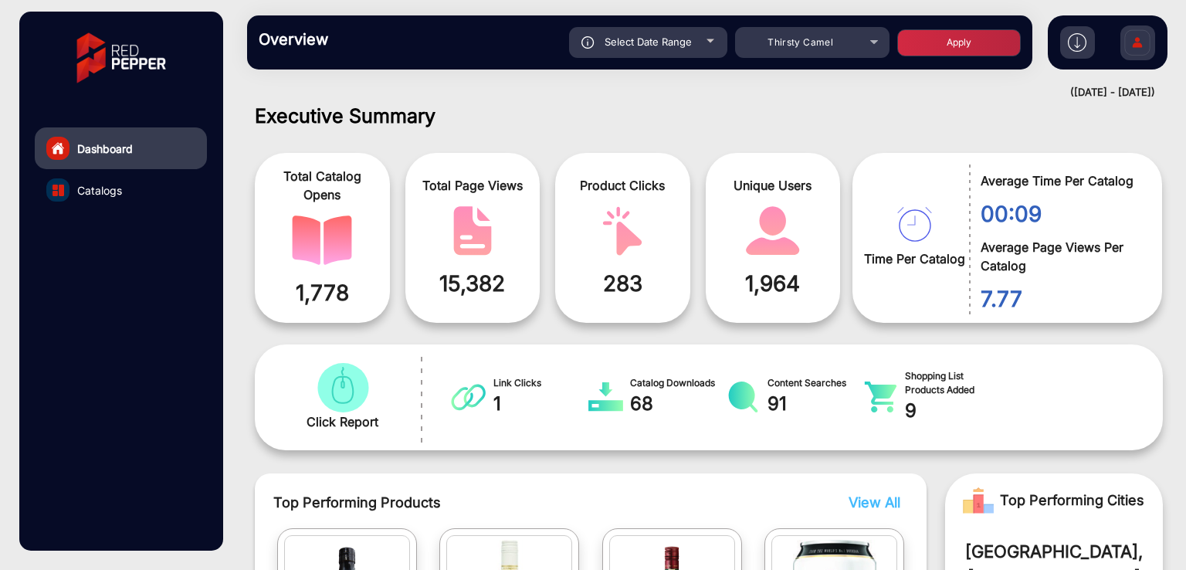
type input "[DATE]"
click at [910, 49] on button "Apply" at bounding box center [959, 42] width 124 height 27
type input "[DATE]"
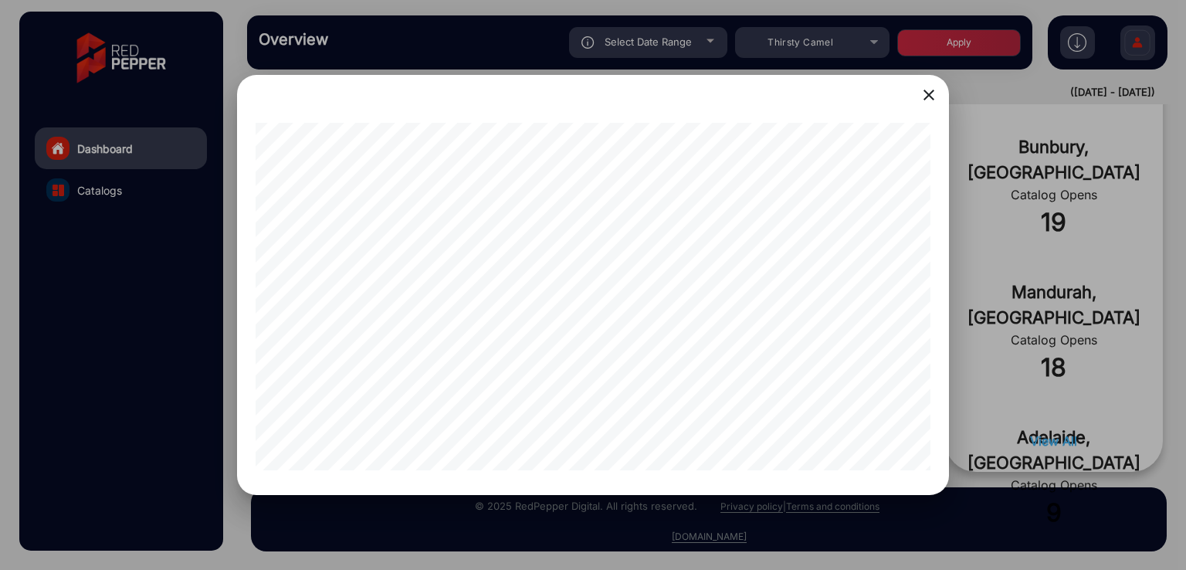
scroll to position [0, 218]
click at [133, 307] on div at bounding box center [593, 285] width 1186 height 570
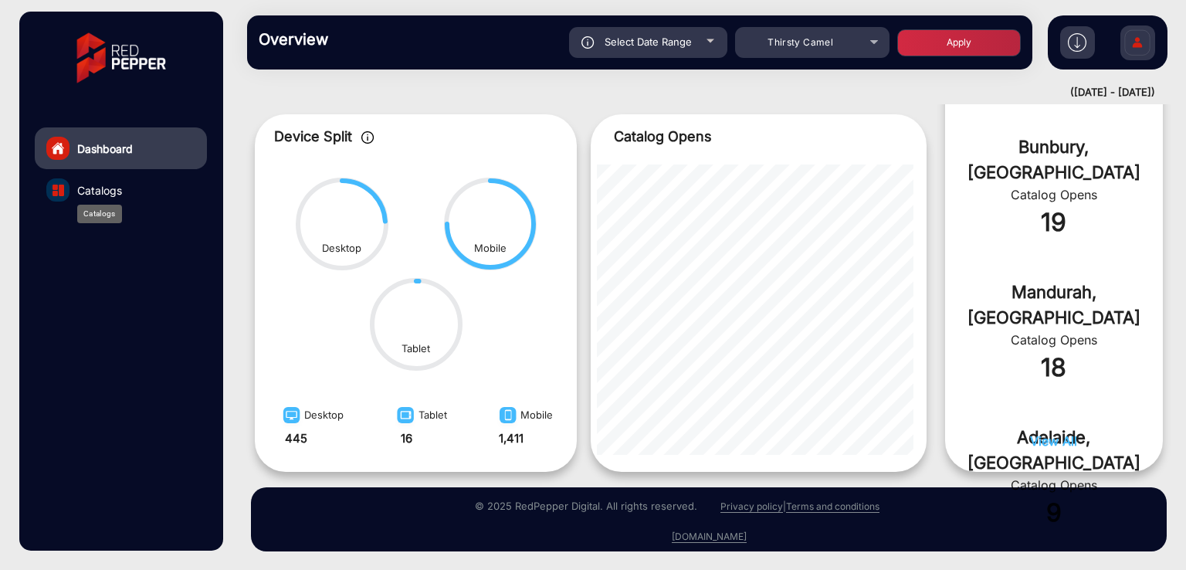
click at [106, 188] on span "Catalogs" at bounding box center [99, 190] width 45 height 16
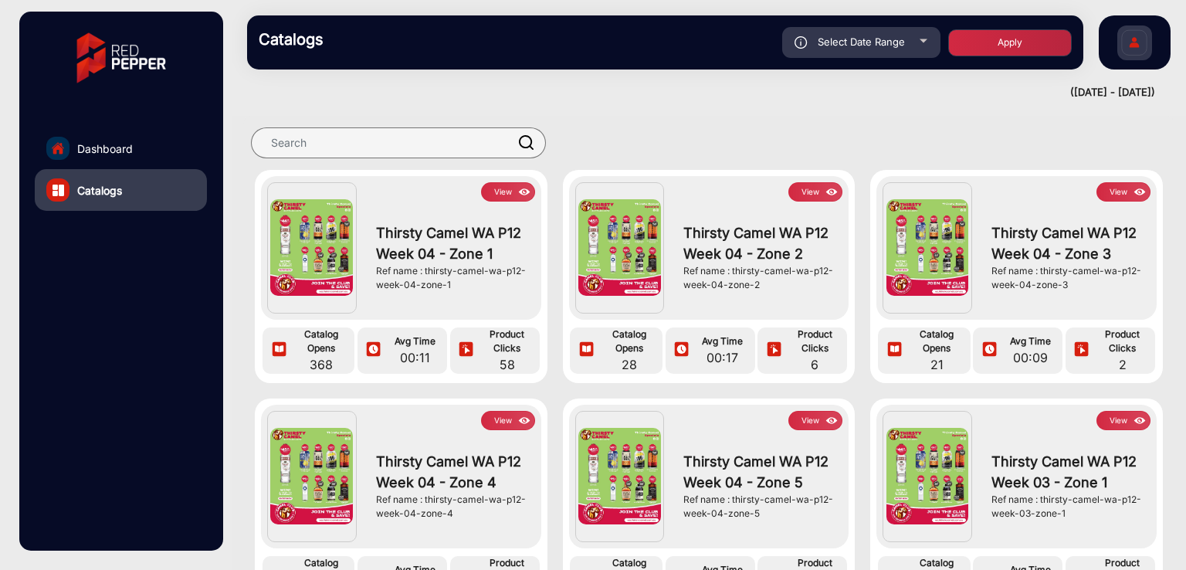
click at [513, 197] on button "View" at bounding box center [508, 191] width 54 height 19
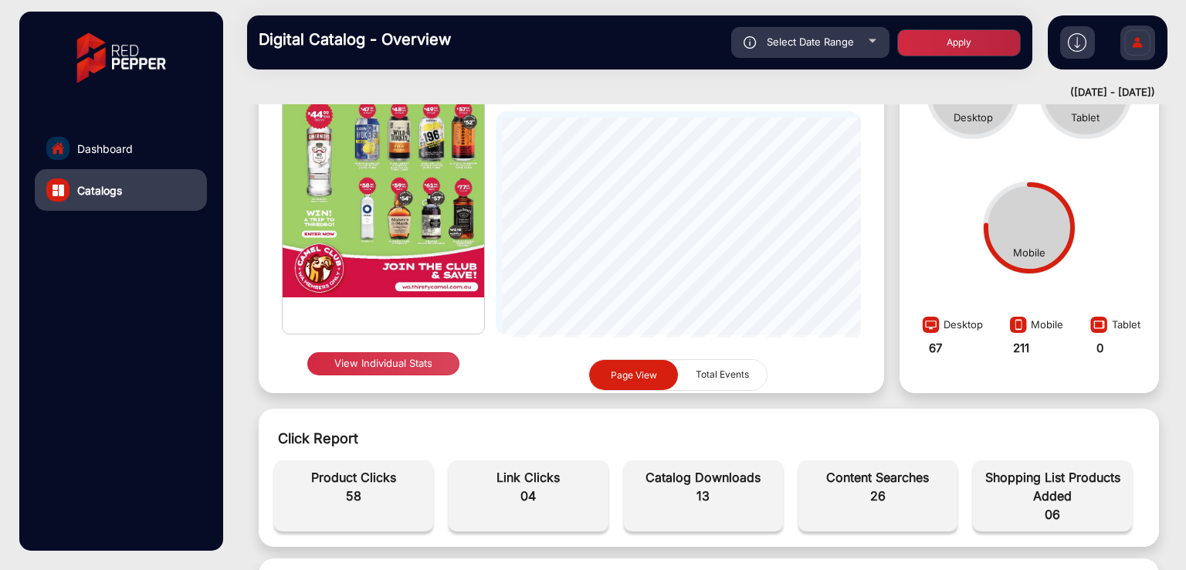
scroll to position [181, 0]
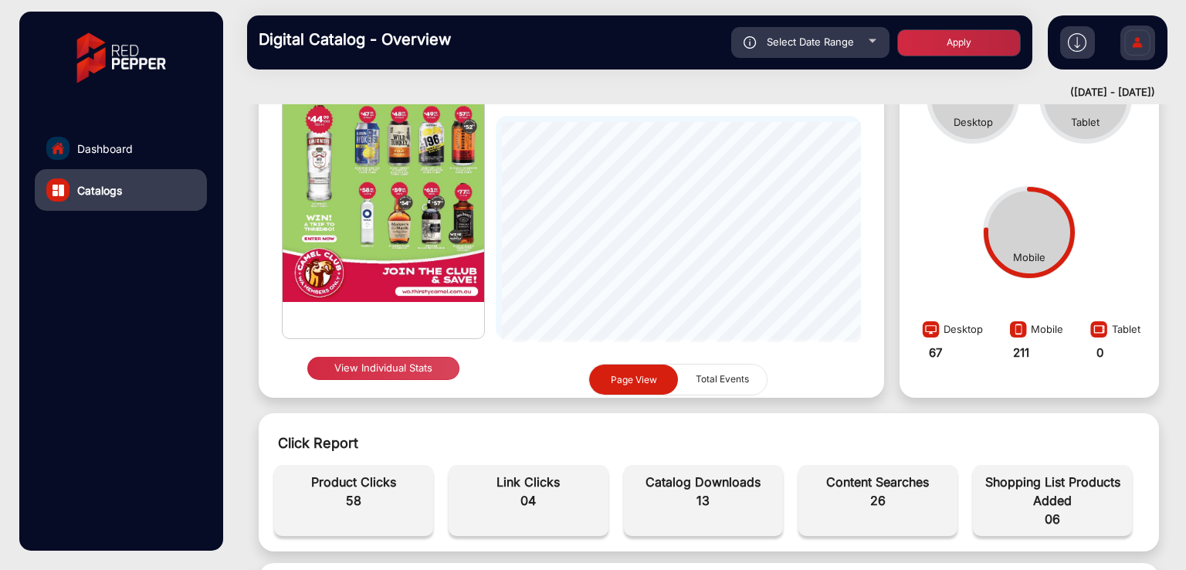
click at [358, 364] on button "View Individual Stats" at bounding box center [383, 368] width 152 height 23
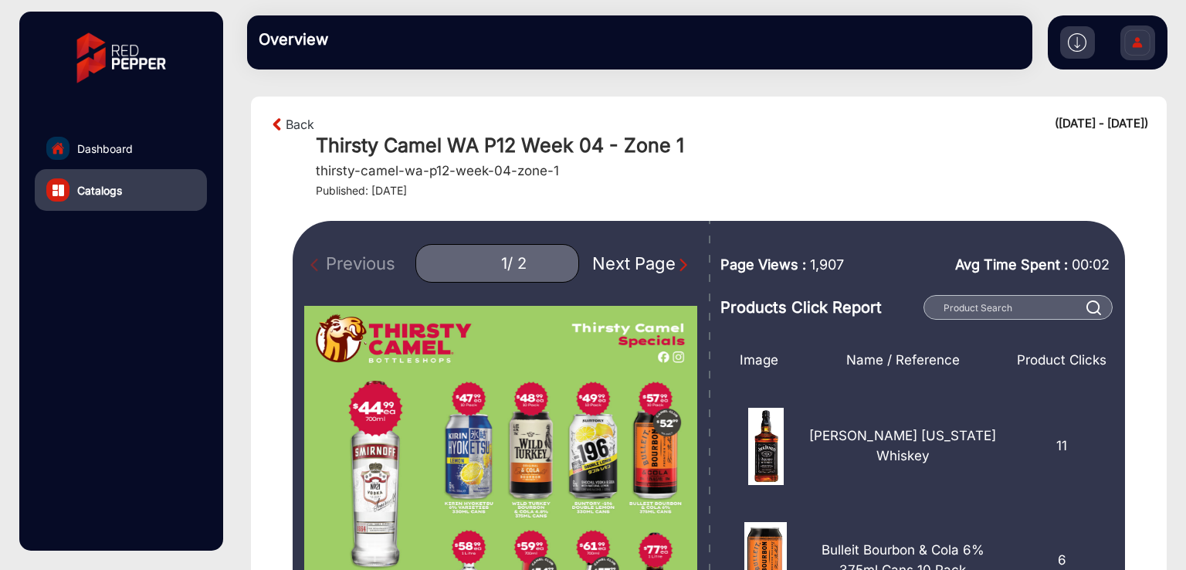
scroll to position [103, 0]
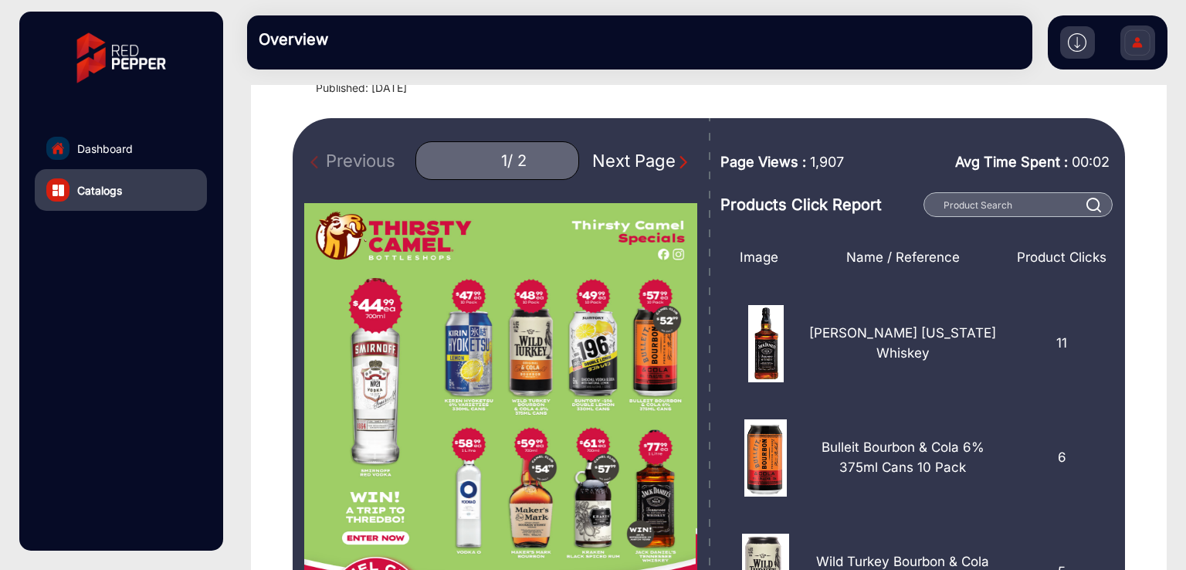
click at [630, 171] on div "Next Page" at bounding box center [641, 160] width 99 height 25
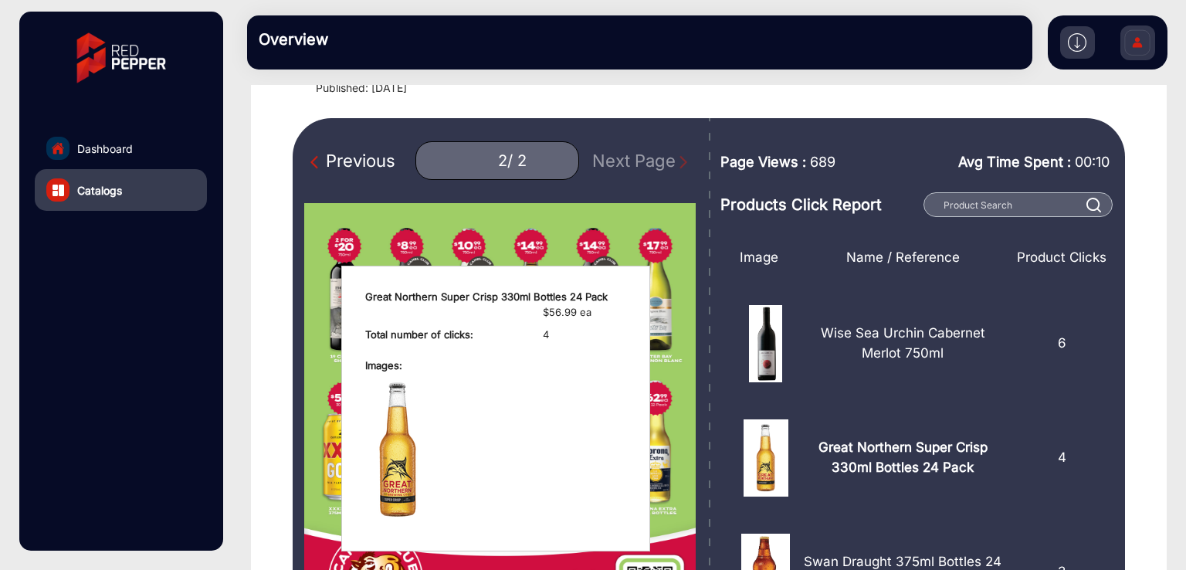
scroll to position [205, 0]
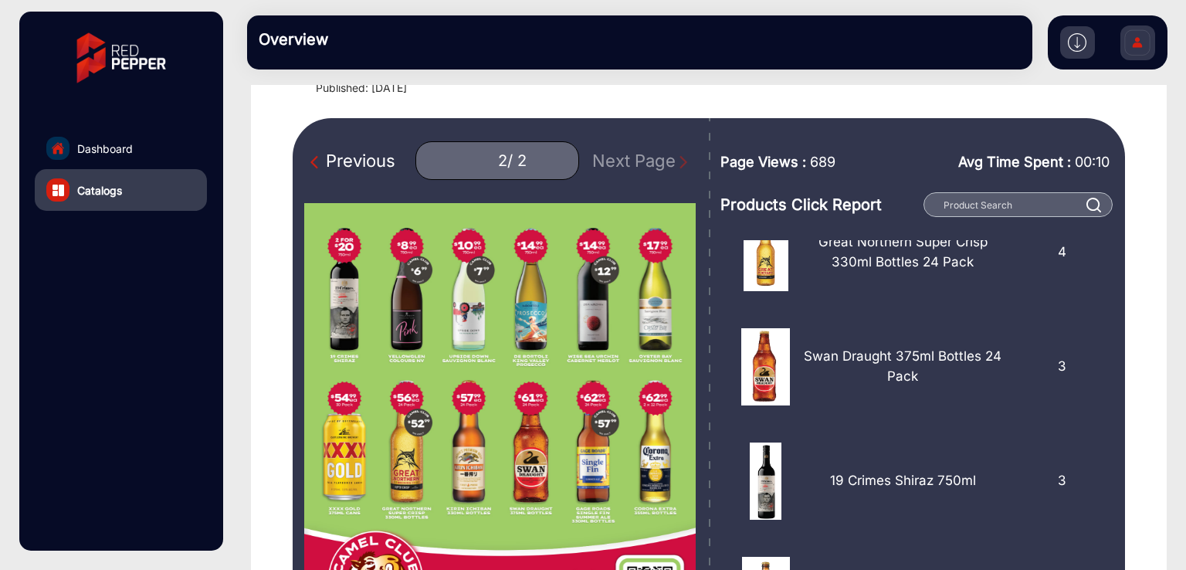
click at [376, 162] on div "Previous" at bounding box center [352, 160] width 85 height 25
type input "1"
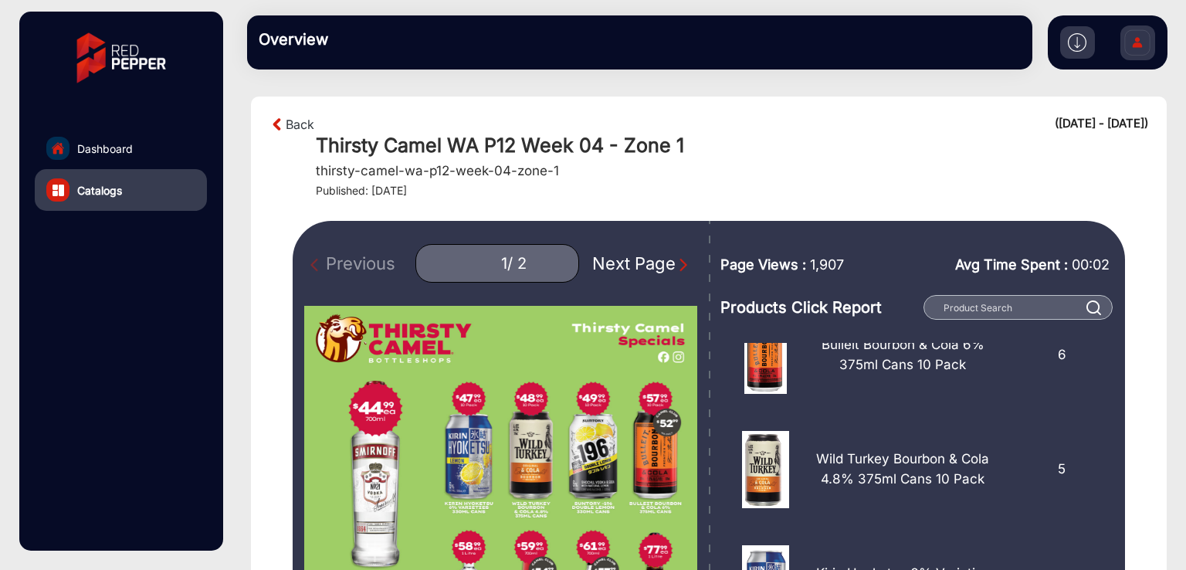
click at [74, 145] on link "Dashboard" at bounding box center [121, 148] width 172 height 42
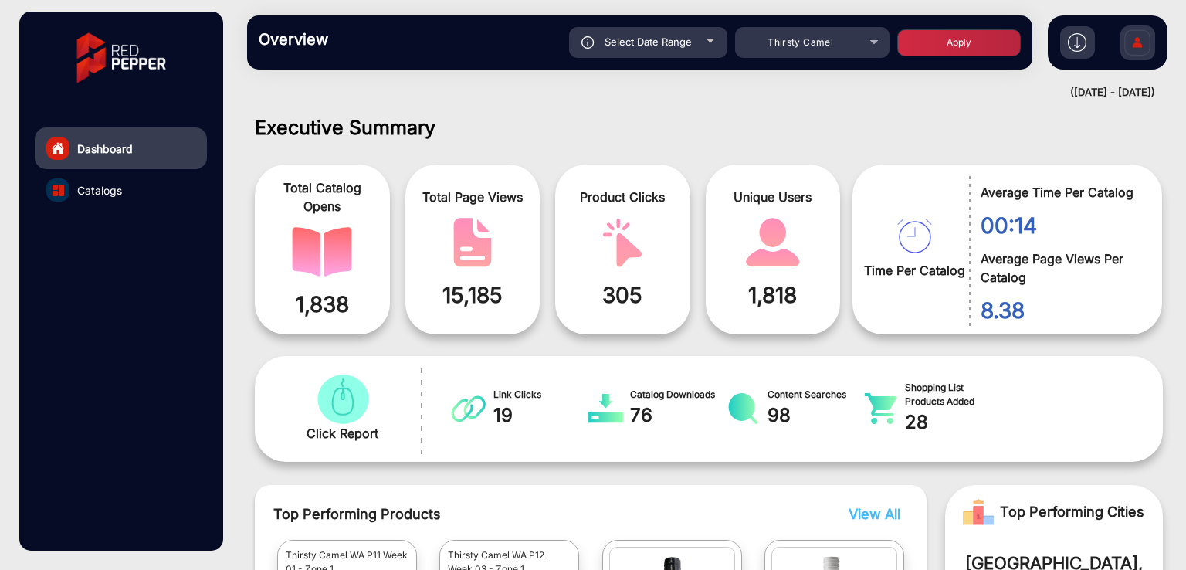
scroll to position [103, 0]
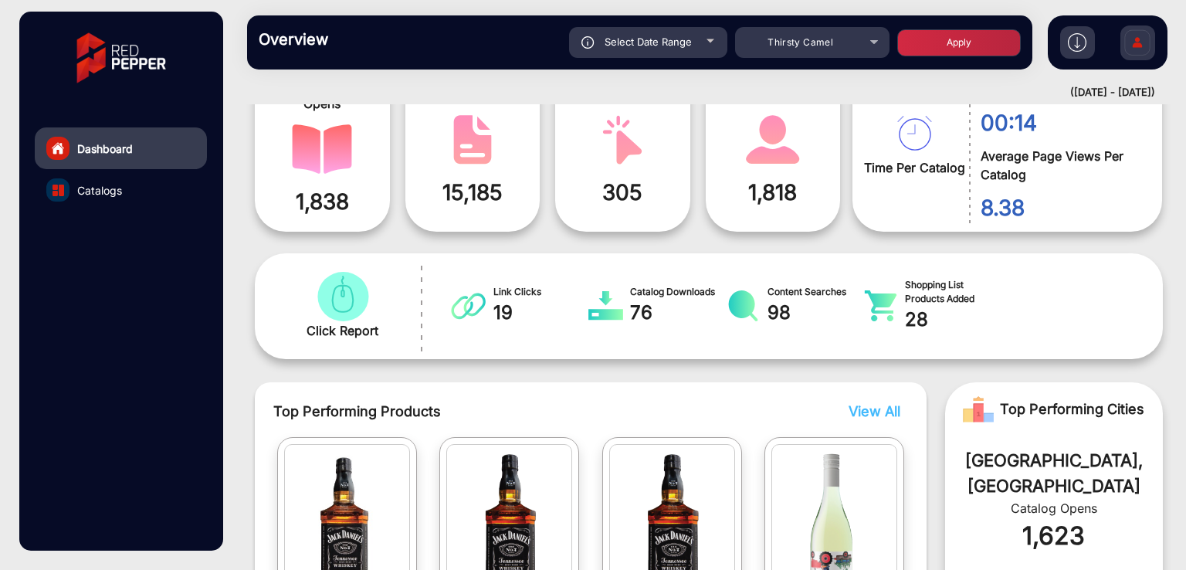
click at [621, 39] on span "Select Date Range" at bounding box center [648, 42] width 87 height 12
type input "[DATE]"
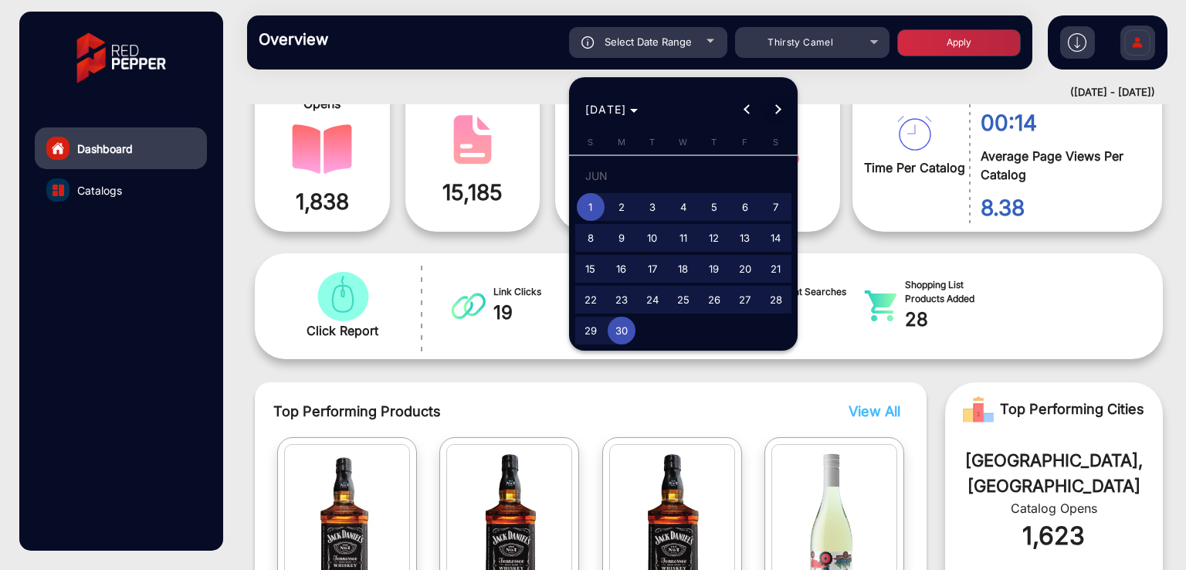
click at [772, 110] on span "Next month" at bounding box center [777, 109] width 31 height 31
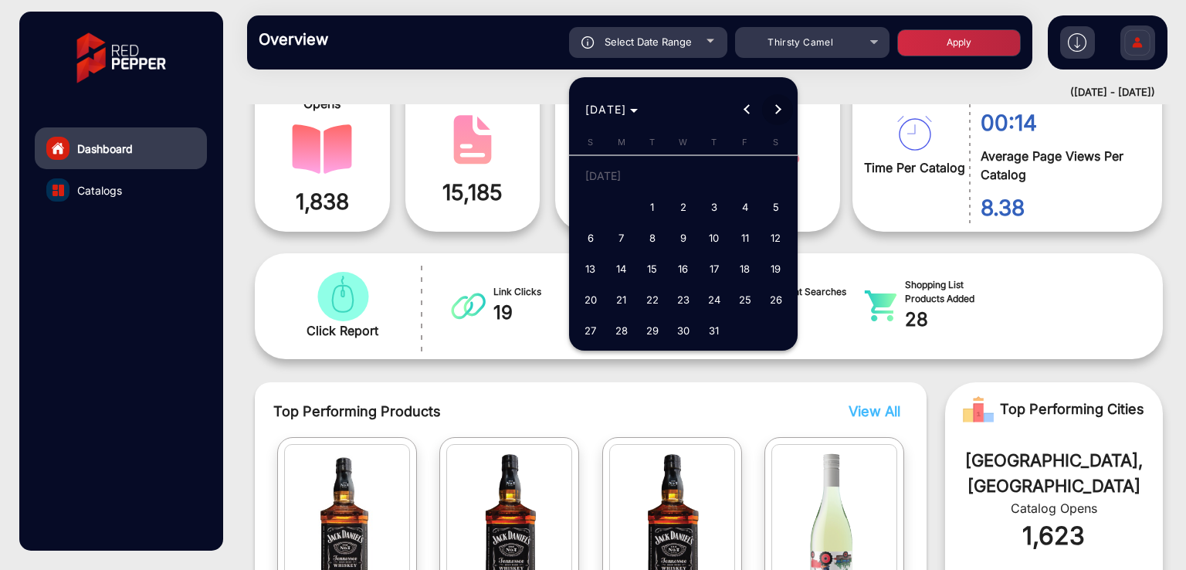
click at [788, 109] on span "Next month" at bounding box center [777, 109] width 31 height 31
click at [733, 117] on span "Previous month" at bounding box center [746, 109] width 31 height 31
click at [642, 195] on button "1" at bounding box center [652, 207] width 31 height 31
type input "[DATE]"
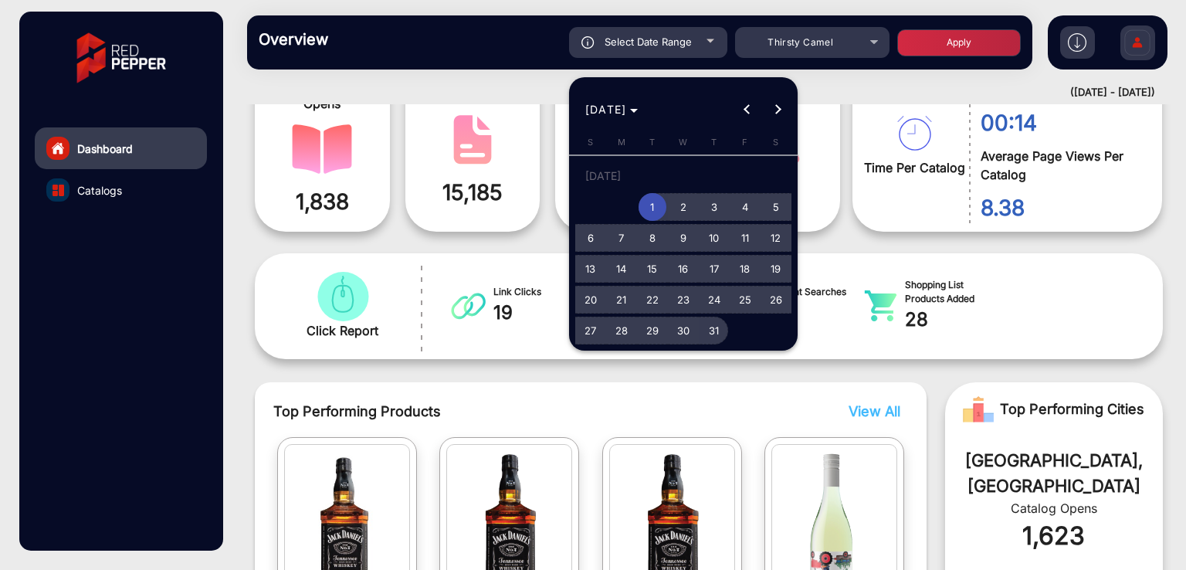
click at [718, 330] on span "31" at bounding box center [715, 331] width 28 height 28
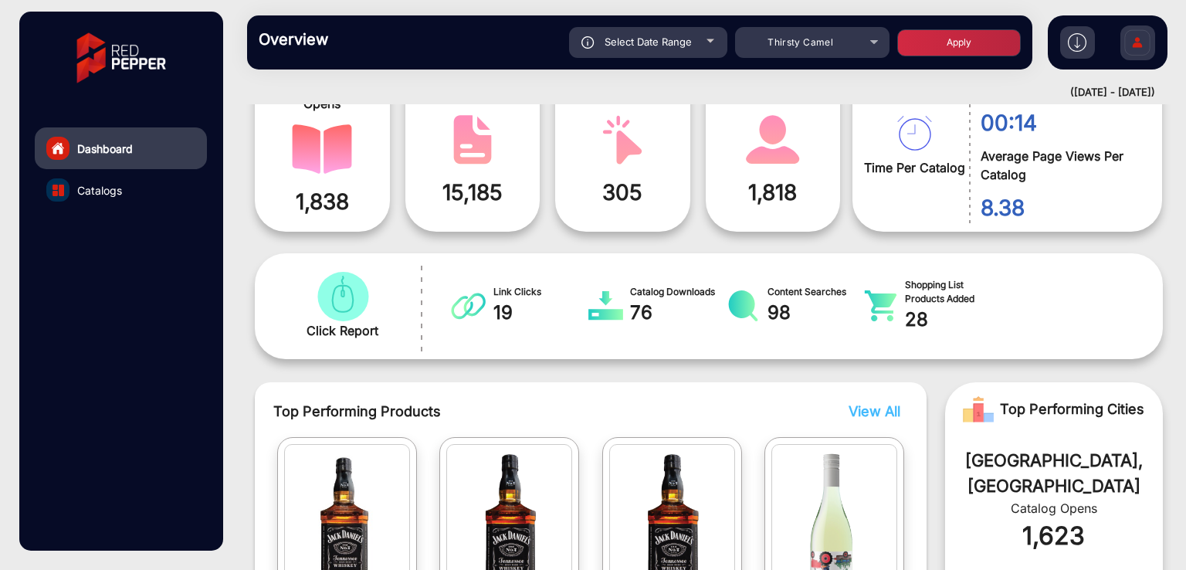
type input "[DATE]"
click at [933, 42] on button "Apply" at bounding box center [959, 42] width 124 height 27
type input "[DATE]"
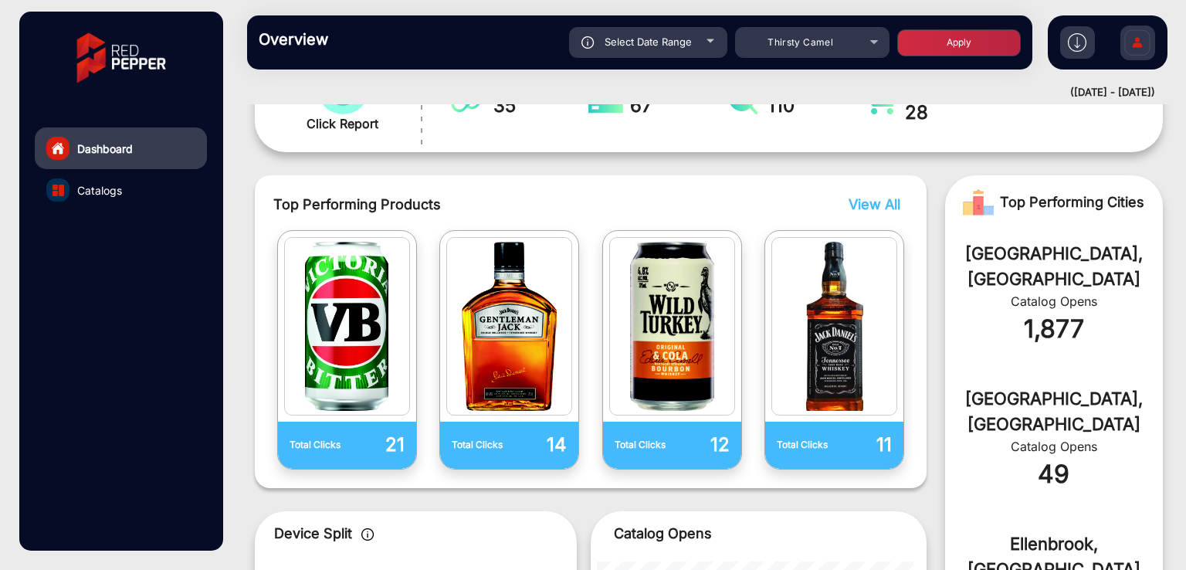
scroll to position [0, 0]
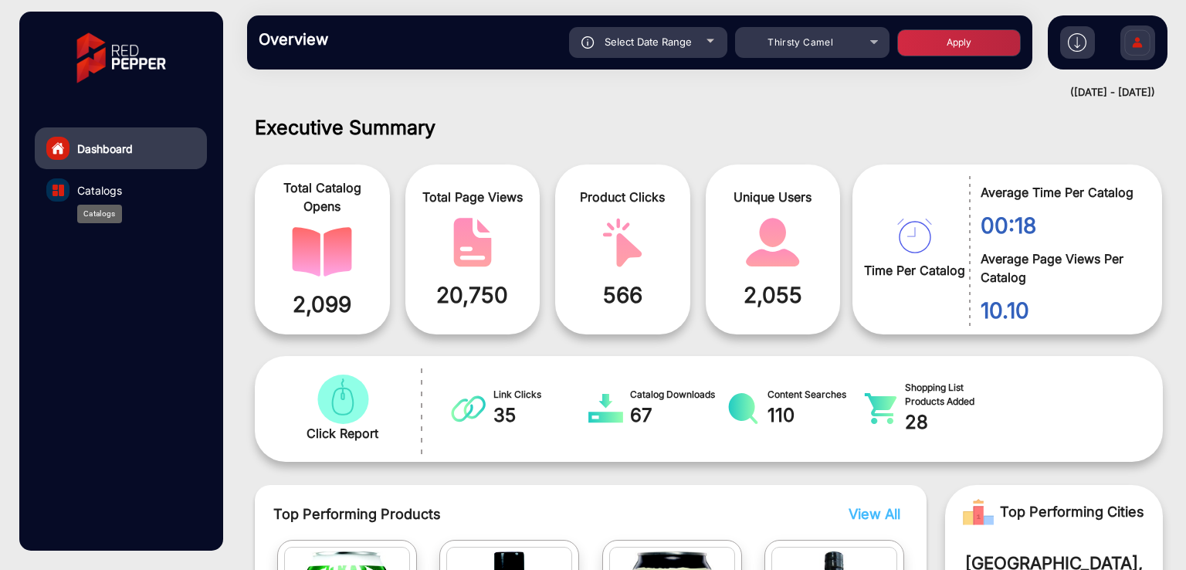
click at [90, 188] on span "Catalogs" at bounding box center [99, 190] width 45 height 16
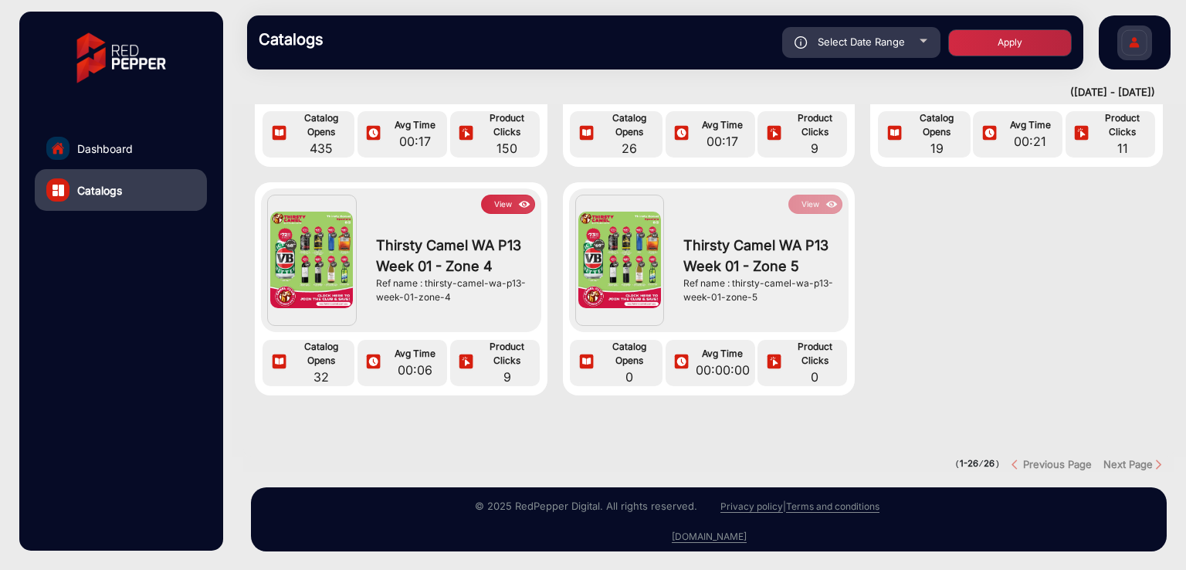
scroll to position [1829, 0]
drag, startPoint x: 467, startPoint y: 285, endPoint x: 426, endPoint y: 273, distance: 42.0
click at [426, 277] on div "Ref name : thirsty-camel-wa-p13-week-01-zone-4" at bounding box center [451, 291] width 151 height 28
click at [461, 287] on div "Ref name : thirsty-camel-wa-p13-week-01-zone-4" at bounding box center [451, 291] width 151 height 28
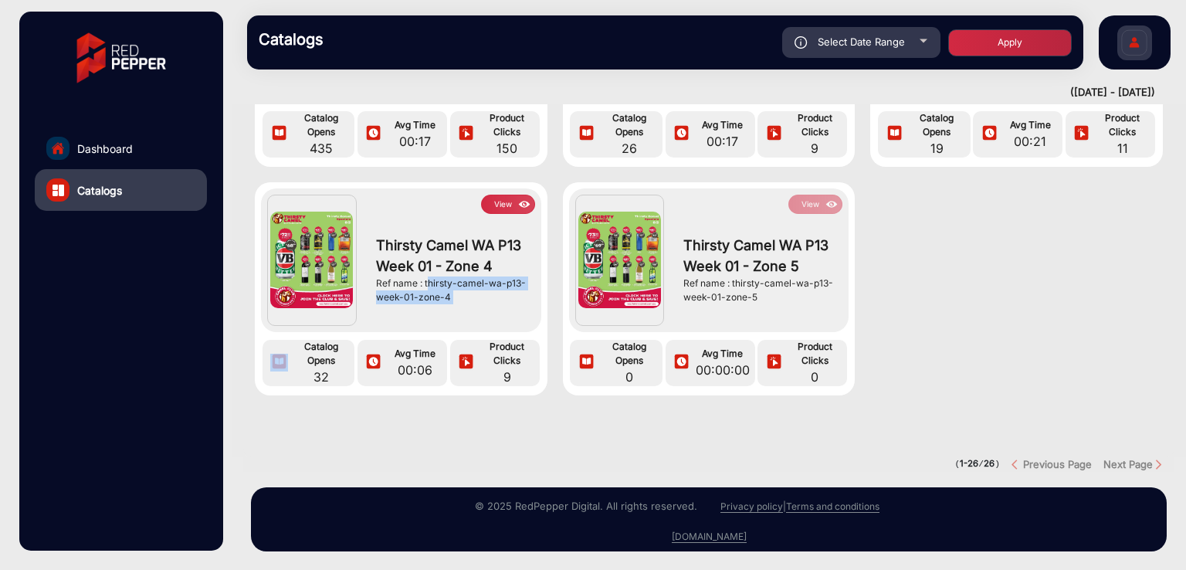
drag, startPoint x: 461, startPoint y: 287, endPoint x: 439, endPoint y: 271, distance: 26.6
click at [439, 277] on div "Ref name : thirsty-camel-wa-p13-week-01-zone-4" at bounding box center [451, 291] width 151 height 28
copy div "thirsty-camel-wa-p13-week-01-zone-4"
click at [439, 426] on div at bounding box center [709, 441] width 955 height 31
click at [120, 146] on span "Dashboard" at bounding box center [105, 149] width 56 height 16
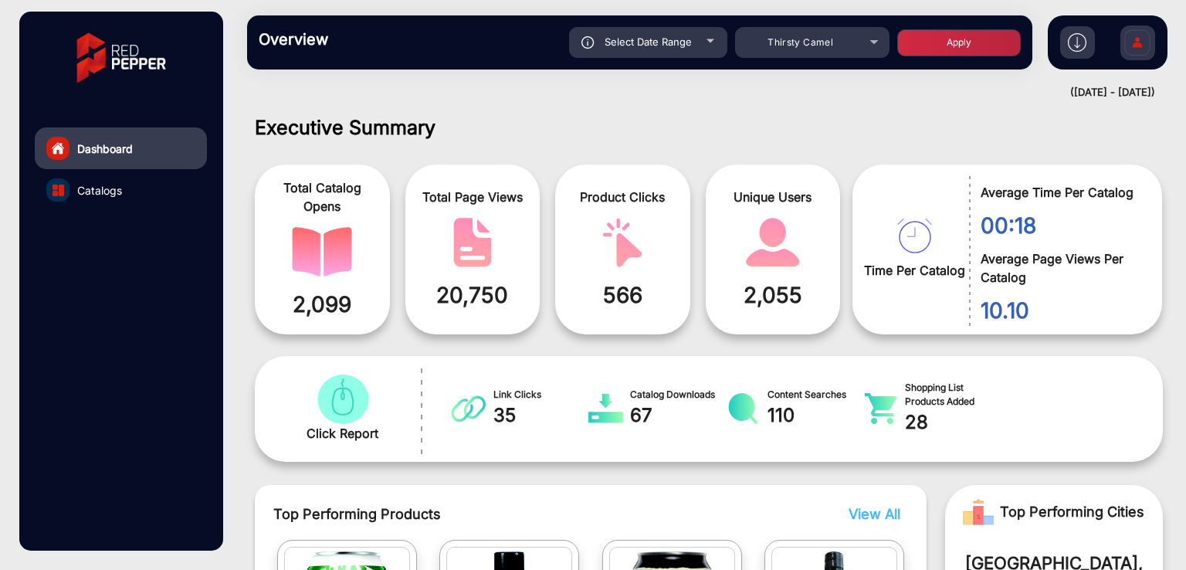
click at [620, 48] on div "Select Date Range" at bounding box center [648, 42] width 158 height 31
type input "[DATE]"
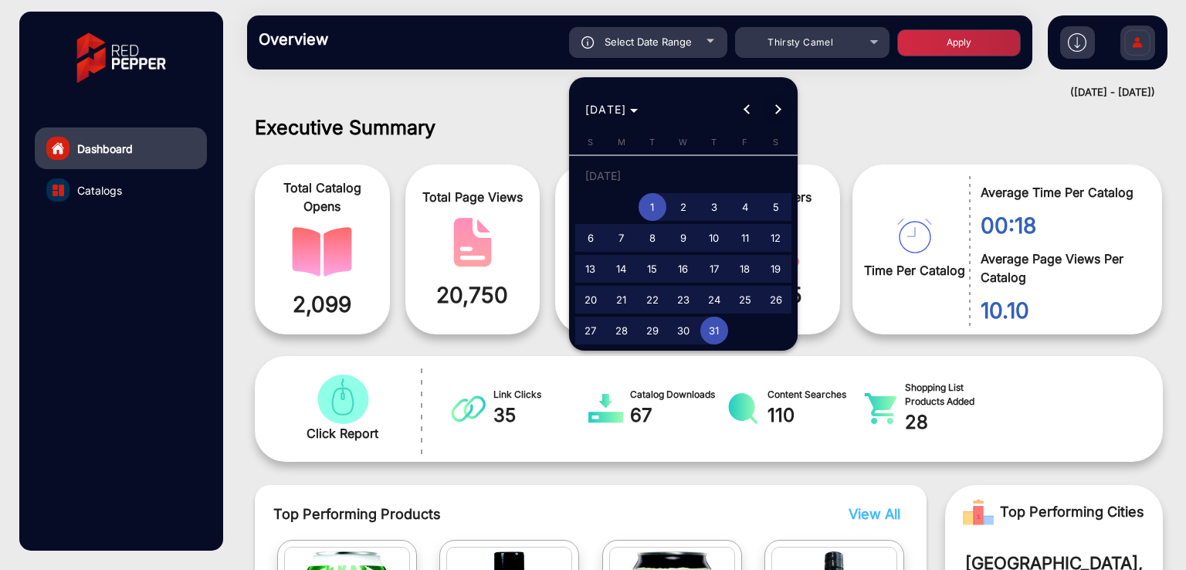
click at [782, 109] on span "Next month" at bounding box center [777, 109] width 31 height 31
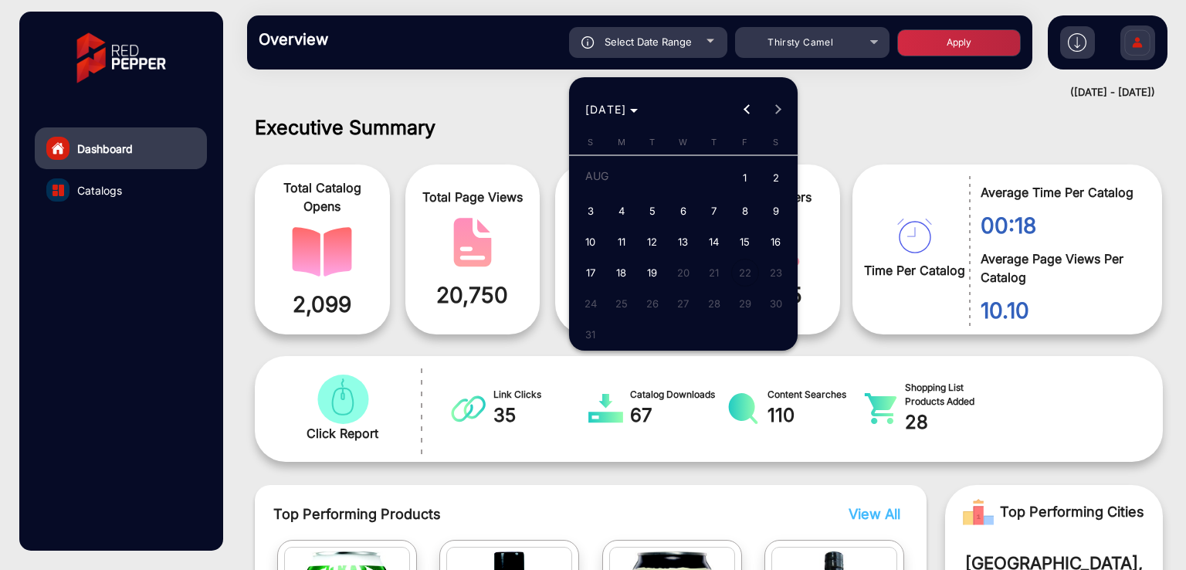
click at [741, 180] on span "1" at bounding box center [745, 179] width 28 height 32
type input "[DATE]"
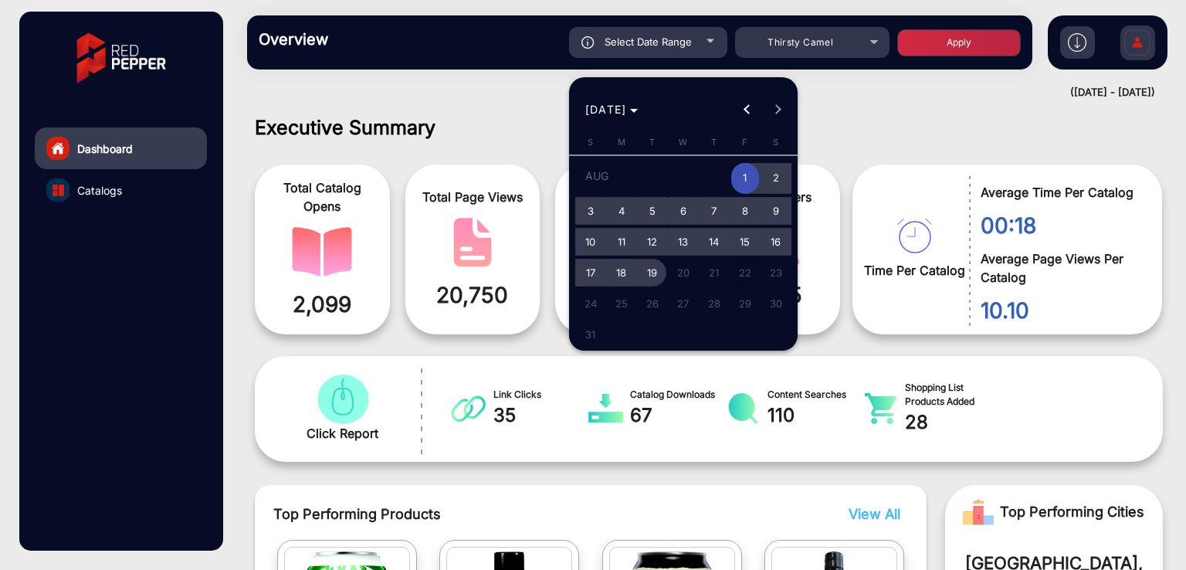
click at [652, 273] on span "19" at bounding box center [653, 273] width 28 height 28
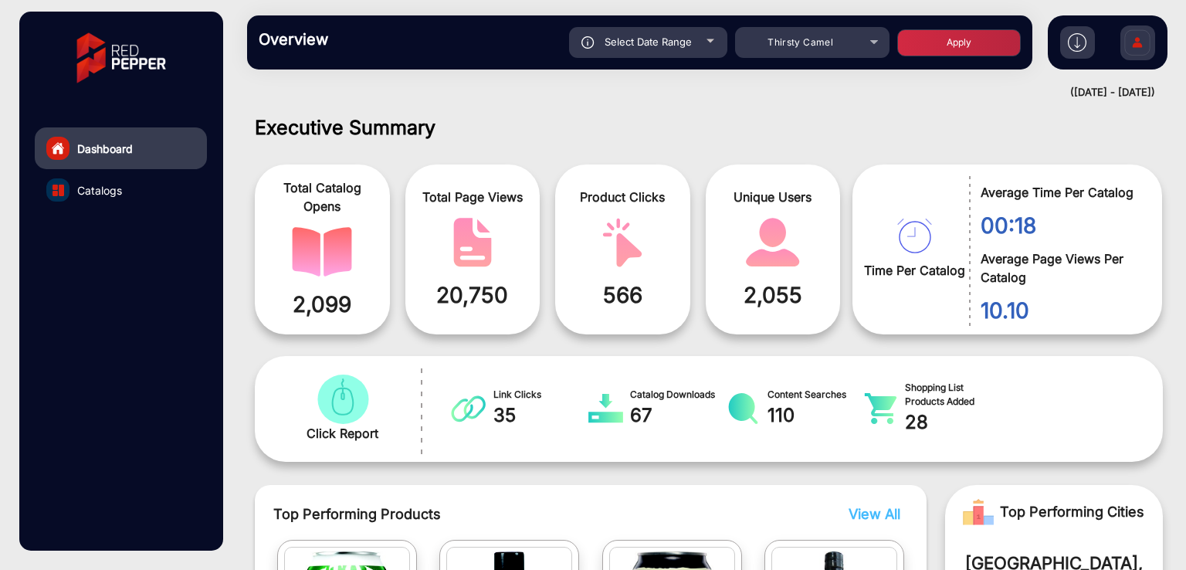
type input "[DATE]"
click at [986, 40] on button "Apply" at bounding box center [959, 42] width 124 height 27
type input "[DATE]"
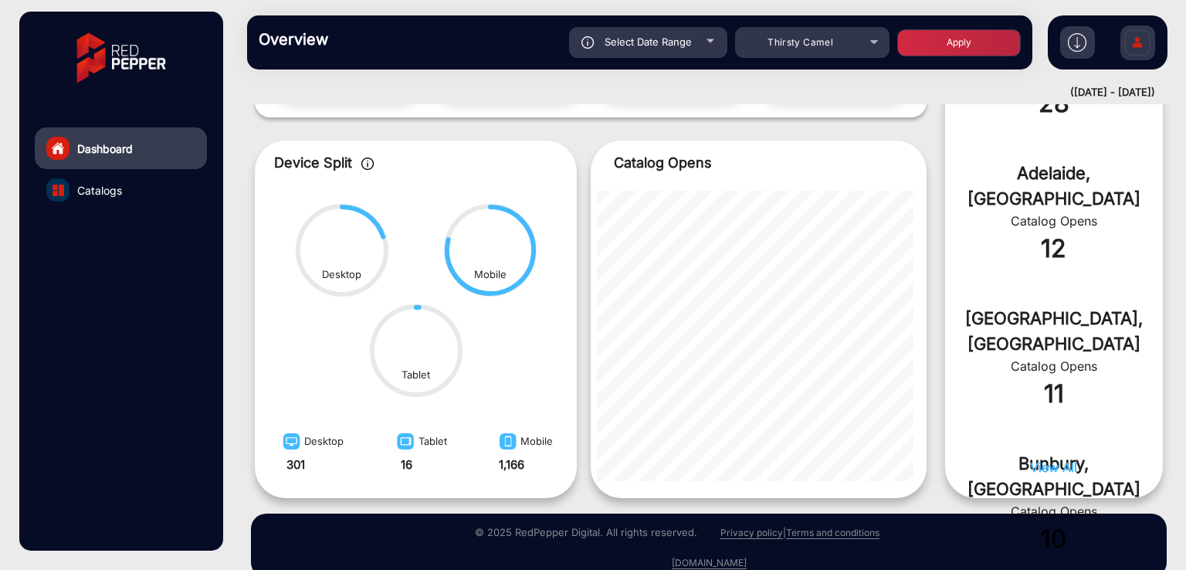
scroll to position [707, 0]
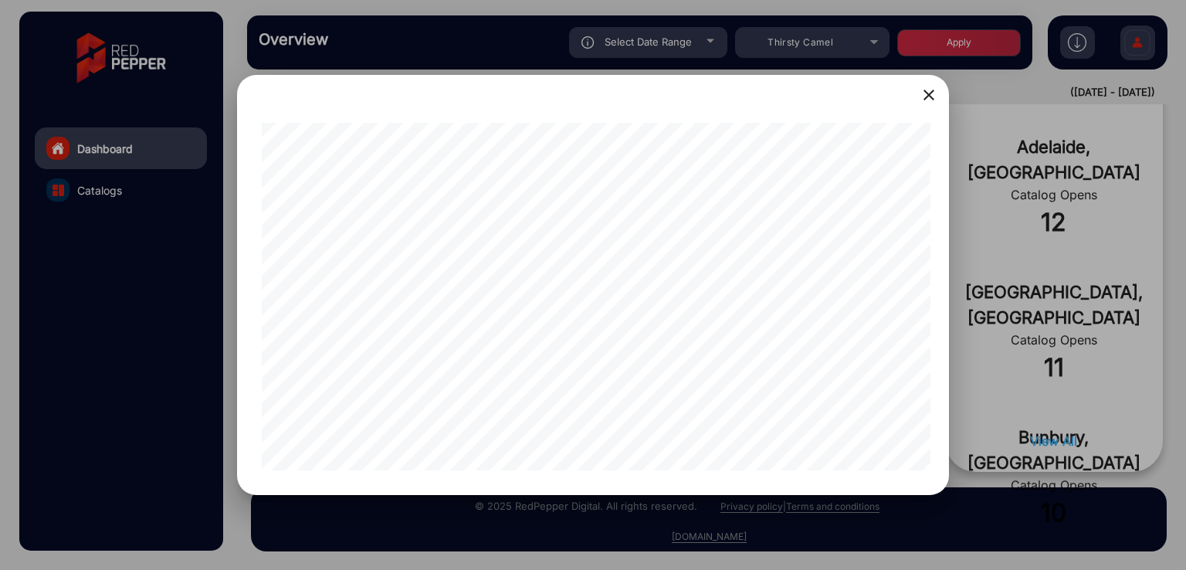
click at [926, 100] on mat-icon "close" at bounding box center [929, 95] width 19 height 19
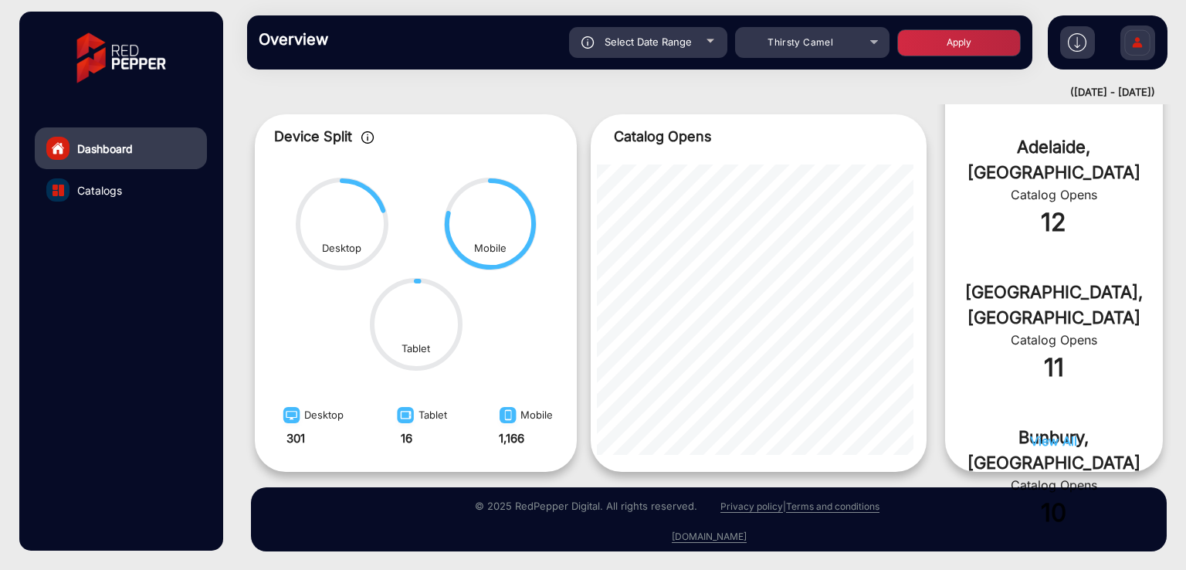
click at [137, 182] on link "Catalogs" at bounding box center [121, 190] width 172 height 42
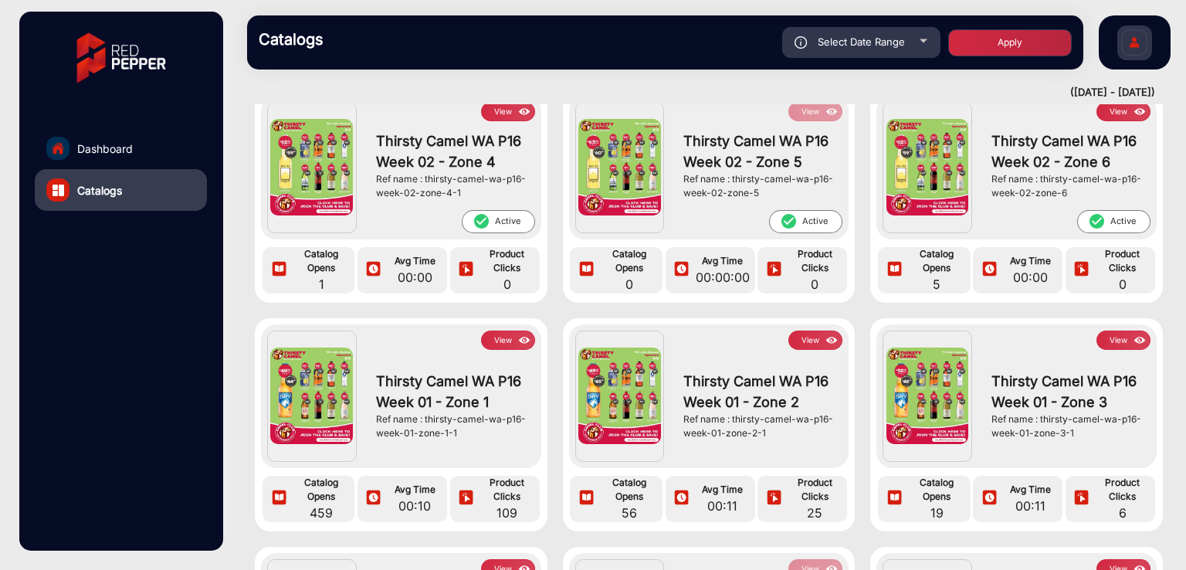
scroll to position [514, 0]
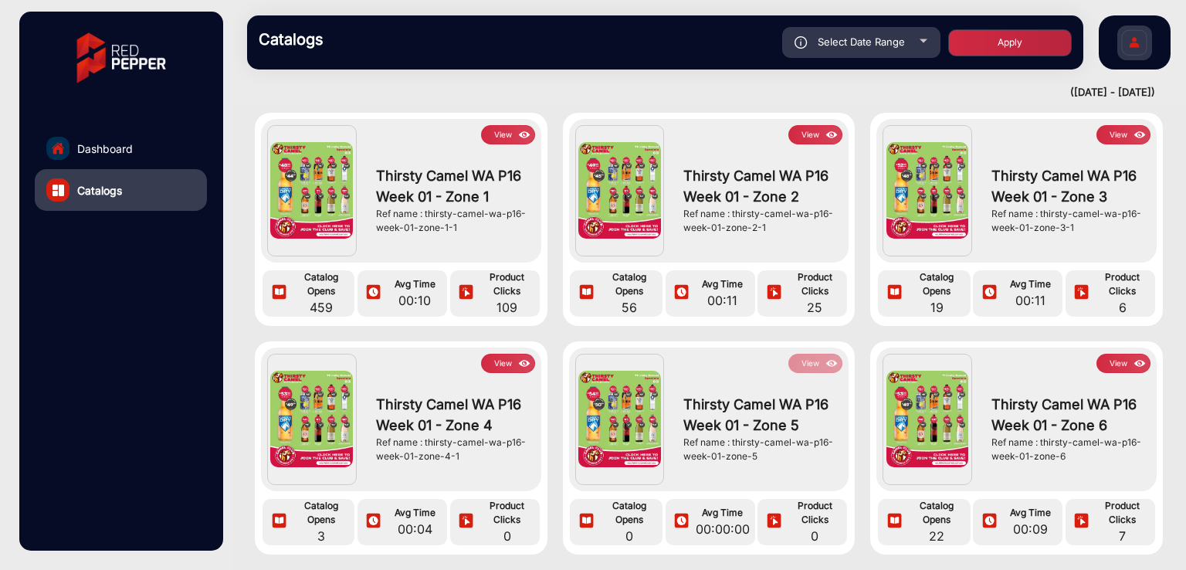
click at [509, 140] on button "View" at bounding box center [508, 134] width 54 height 19
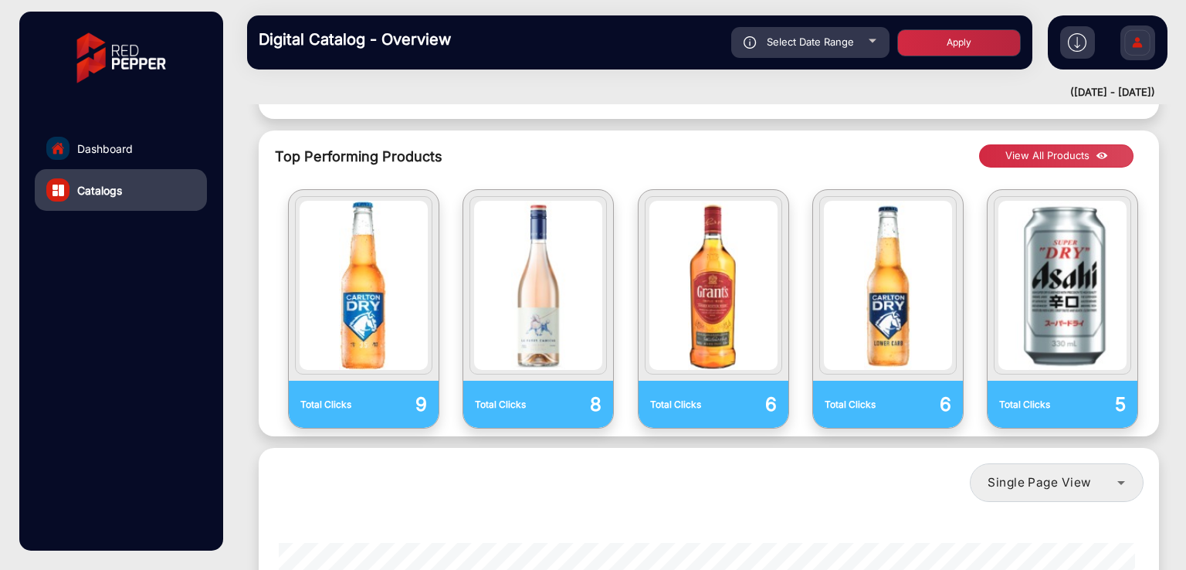
scroll to position [870, 0]
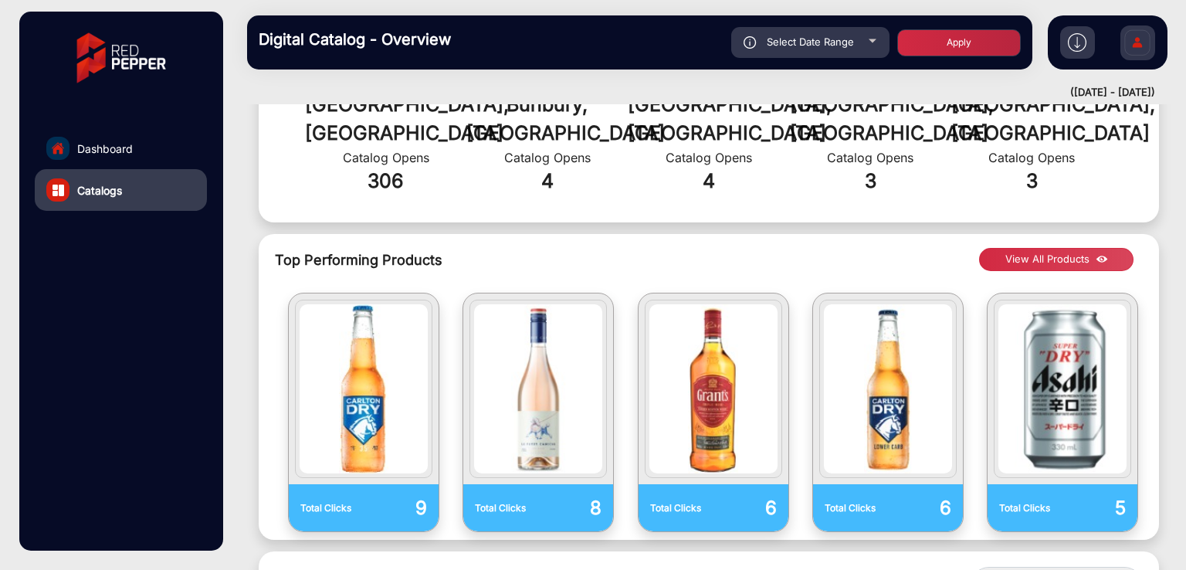
click at [1101, 251] on img at bounding box center [1103, 259] width 18 height 17
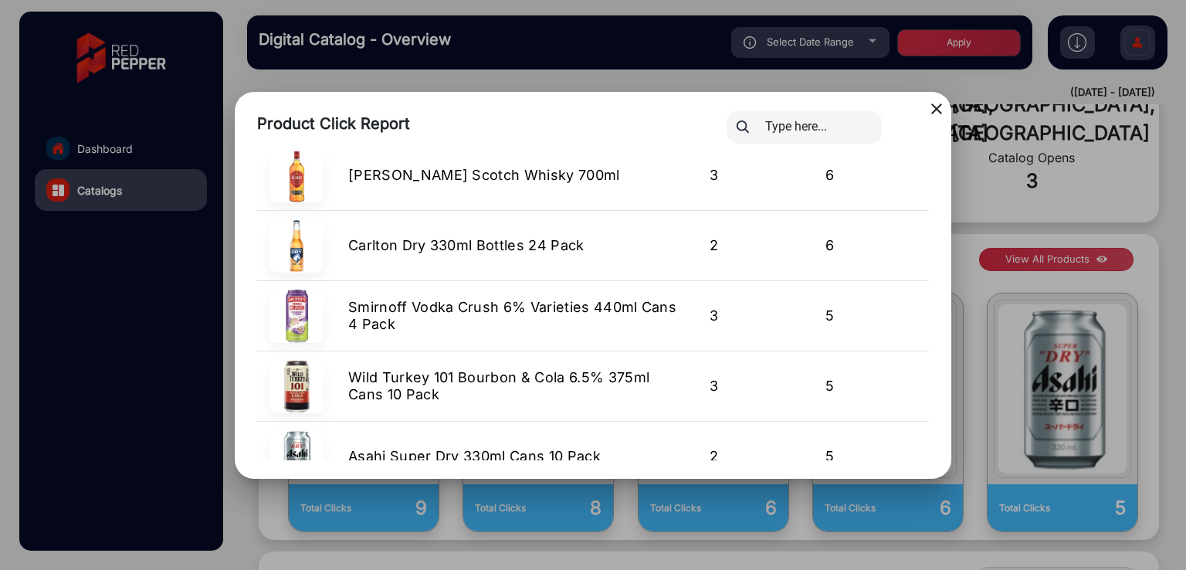
scroll to position [0, 0]
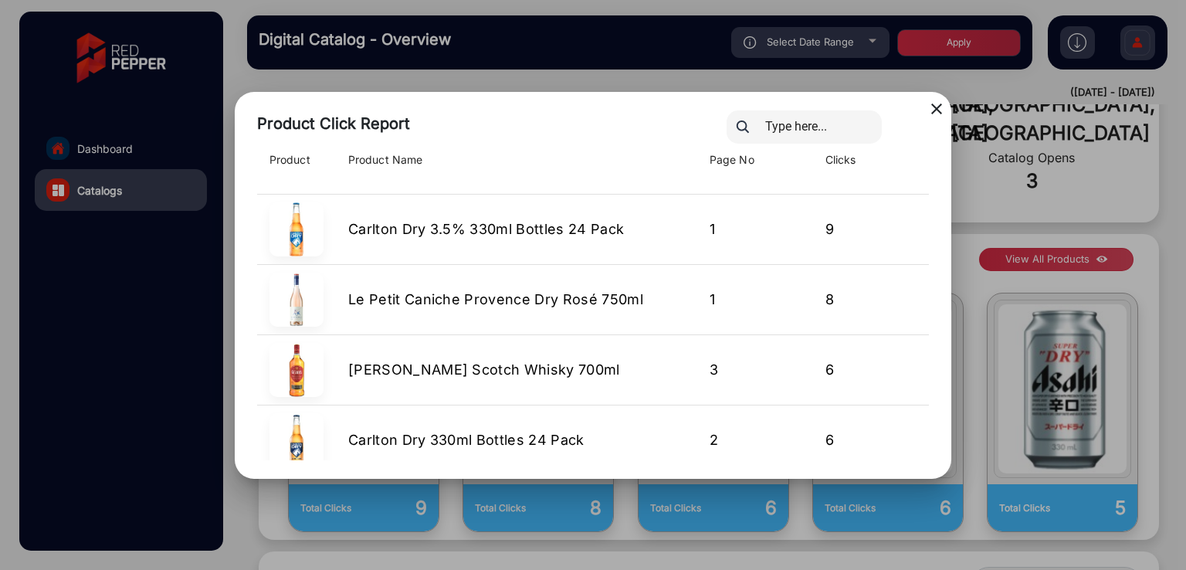
click at [937, 101] on mat-icon "close" at bounding box center [937, 109] width 19 height 19
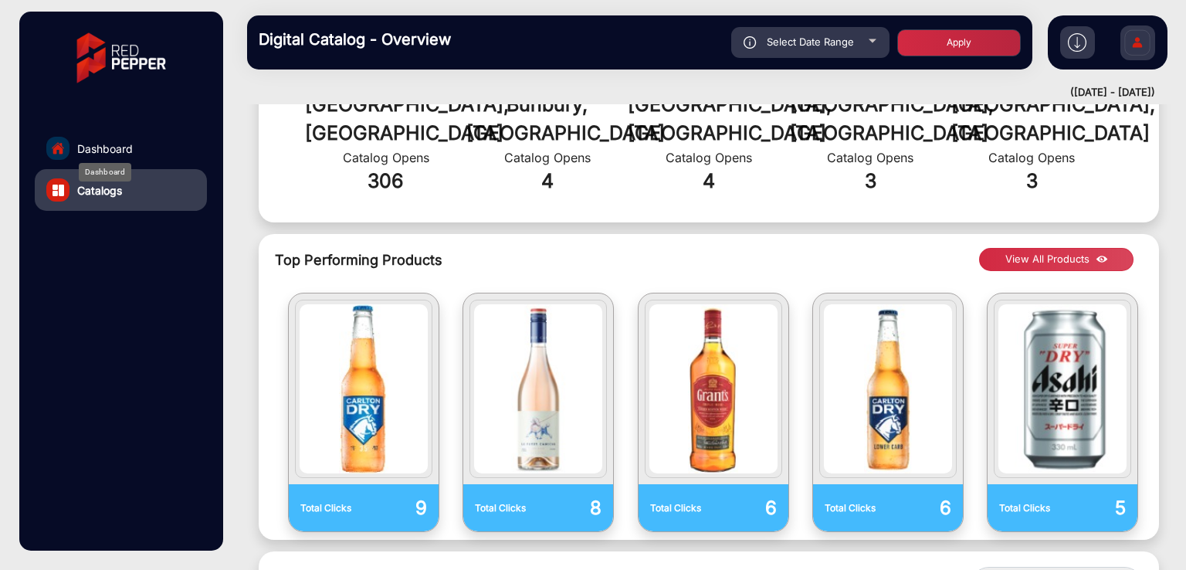
click at [103, 143] on span "Dashboard" at bounding box center [105, 149] width 56 height 16
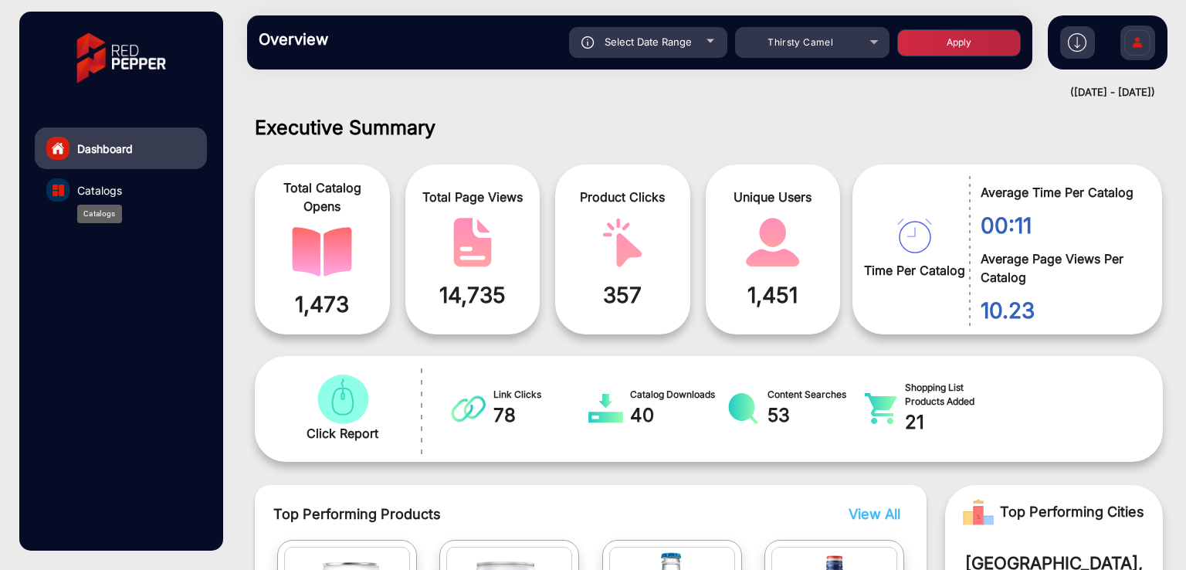
click at [107, 188] on span "Catalogs" at bounding box center [99, 190] width 45 height 16
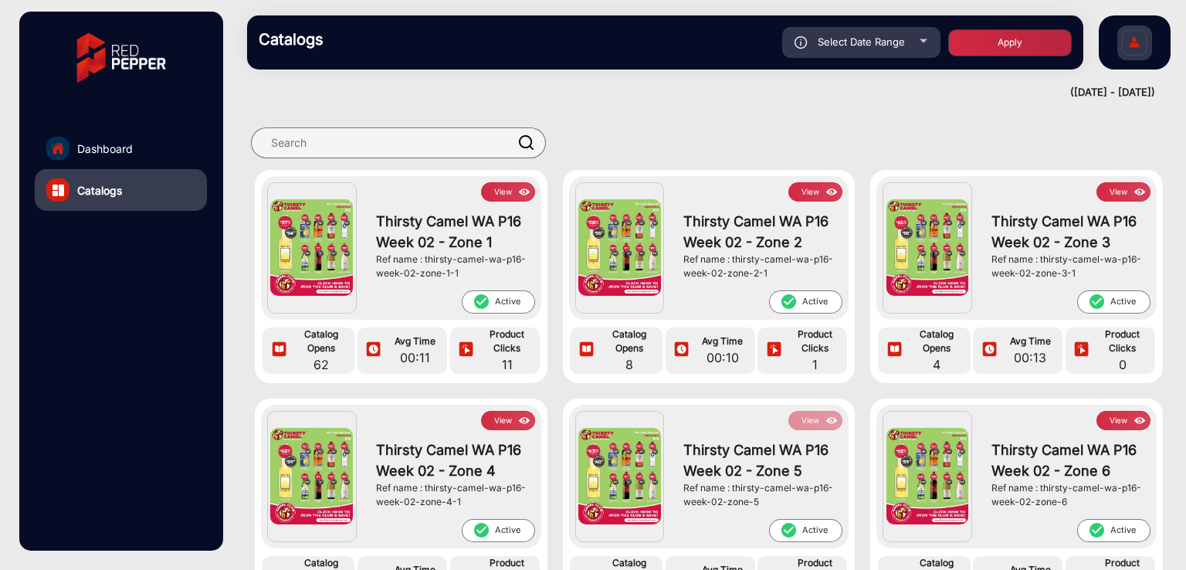
click at [504, 189] on button "View" at bounding box center [508, 191] width 54 height 19
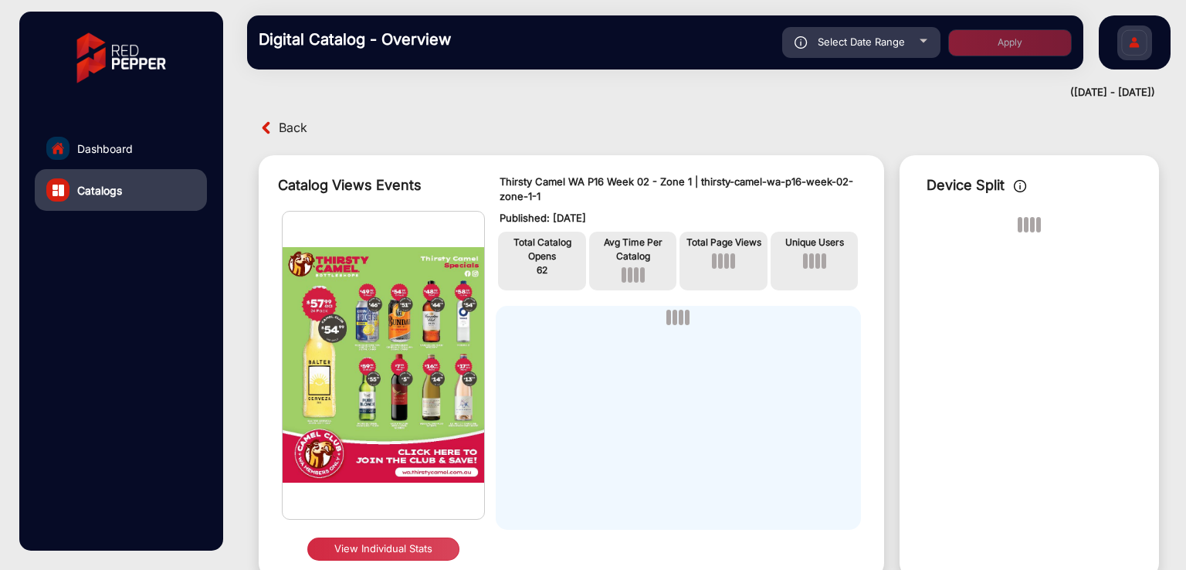
scroll to position [12, 0]
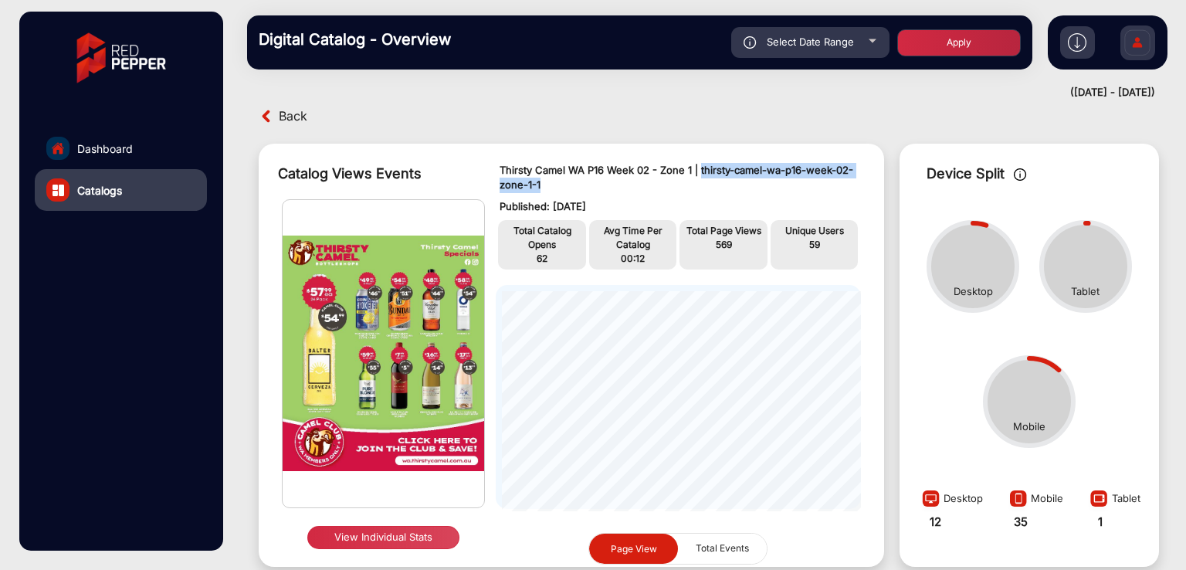
drag, startPoint x: 698, startPoint y: 171, endPoint x: 721, endPoint y: 191, distance: 29.6
click at [721, 191] on p "Thirsty Camel WA P16 Week 02 - Zone 1 | thirsty-camel-wa-p16-week-02-zone-1-1" at bounding box center [679, 178] width 358 height 30
copy p "thirsty-camel-wa-p16-week-02-zone-1-1"
click at [101, 145] on span "Dashboard" at bounding box center [105, 149] width 56 height 16
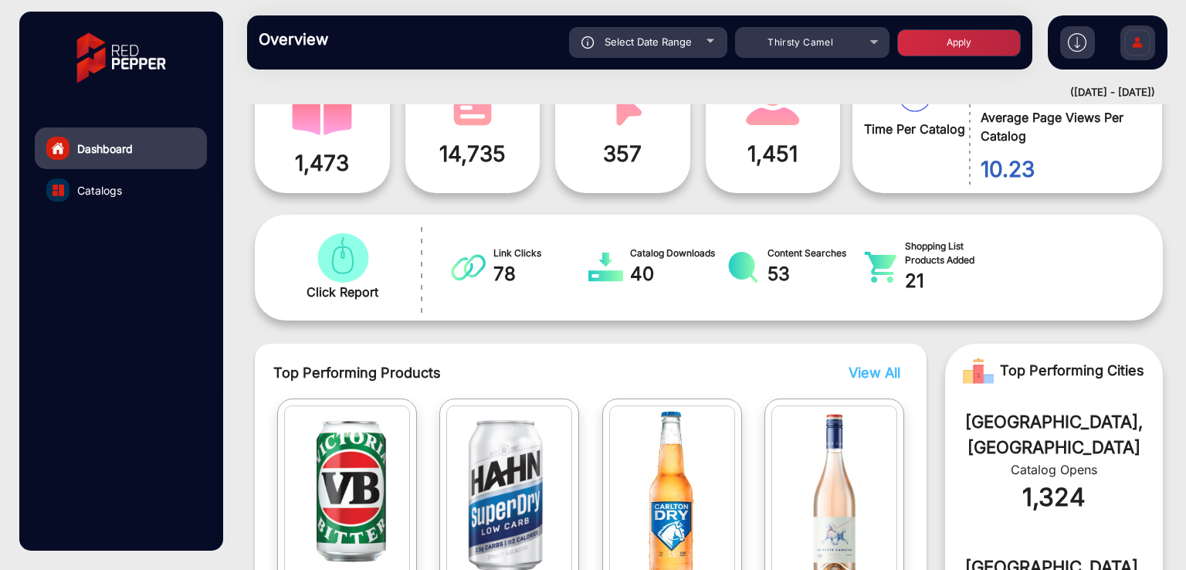
scroll to position [205, 0]
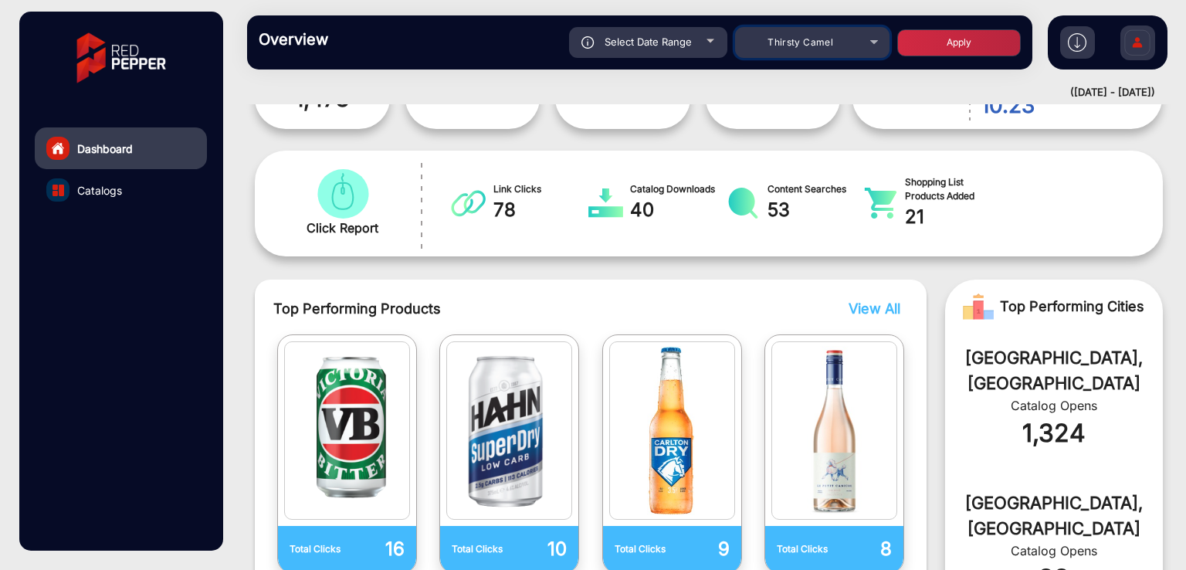
click at [782, 48] on div "Thirsty Camel" at bounding box center [801, 42] width 124 height 19
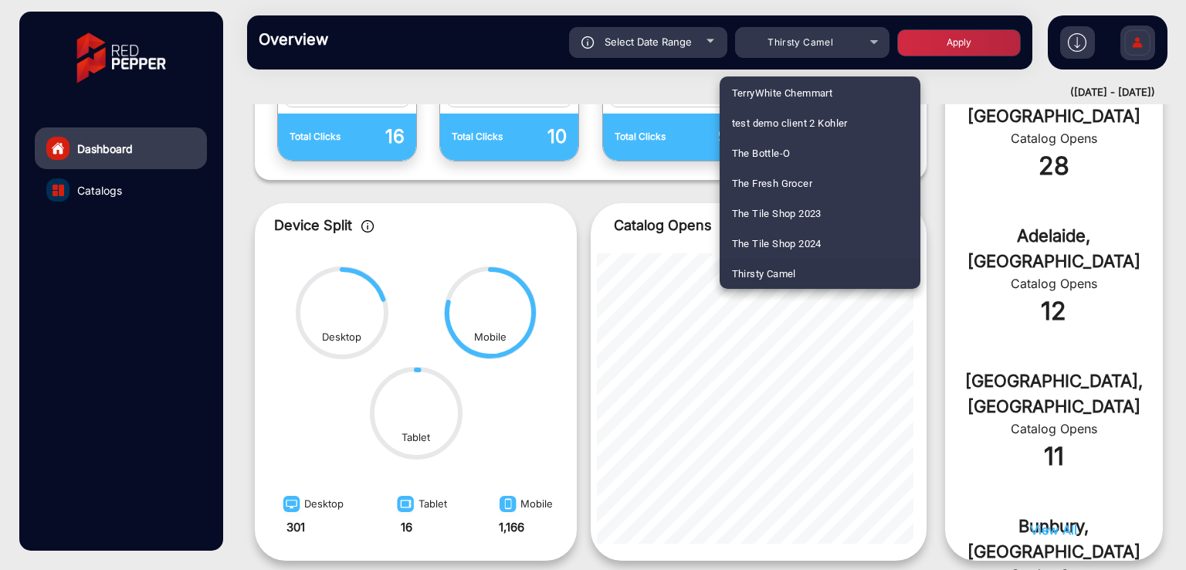
scroll to position [456, 0]
click at [788, 186] on span "Bi-Rite Electrical" at bounding box center [770, 183] width 76 height 30
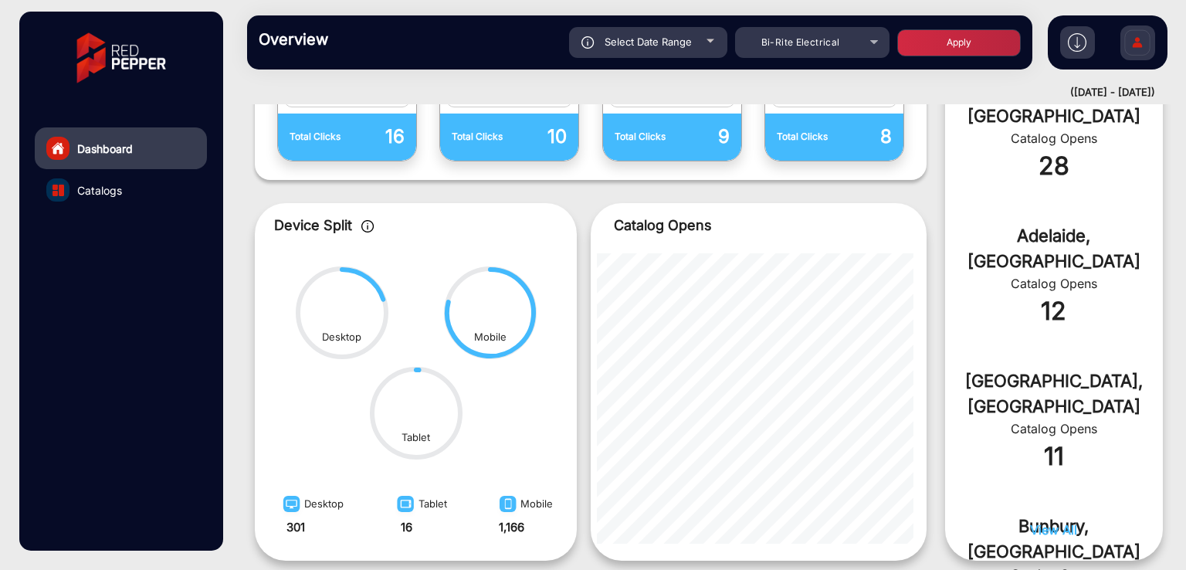
click at [925, 52] on button "Apply" at bounding box center [959, 42] width 124 height 27
type input "[DATE]"
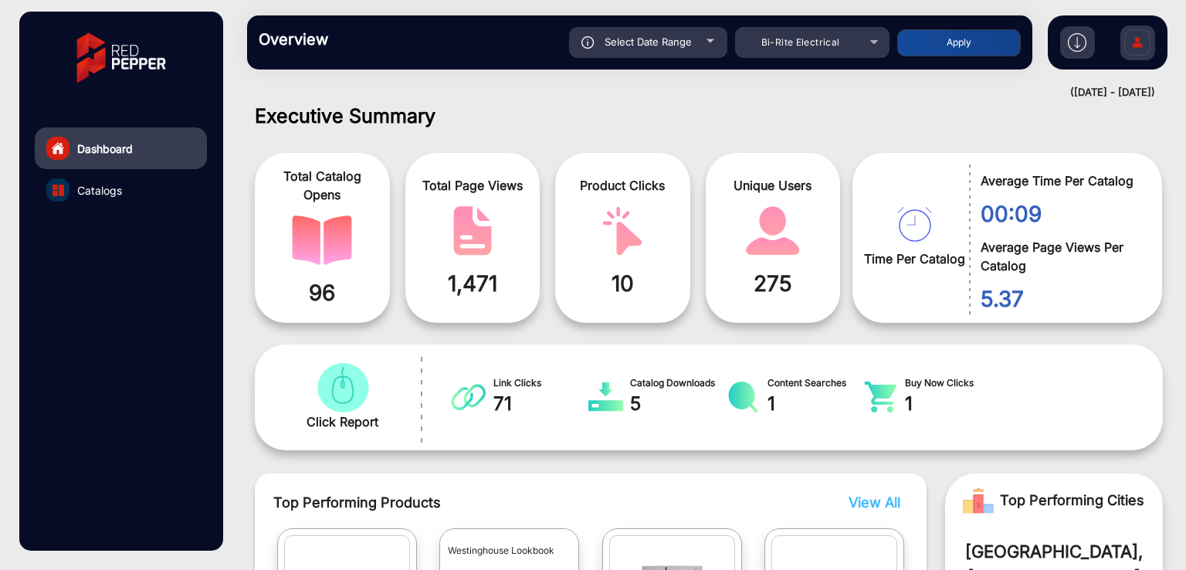
scroll to position [0, 0]
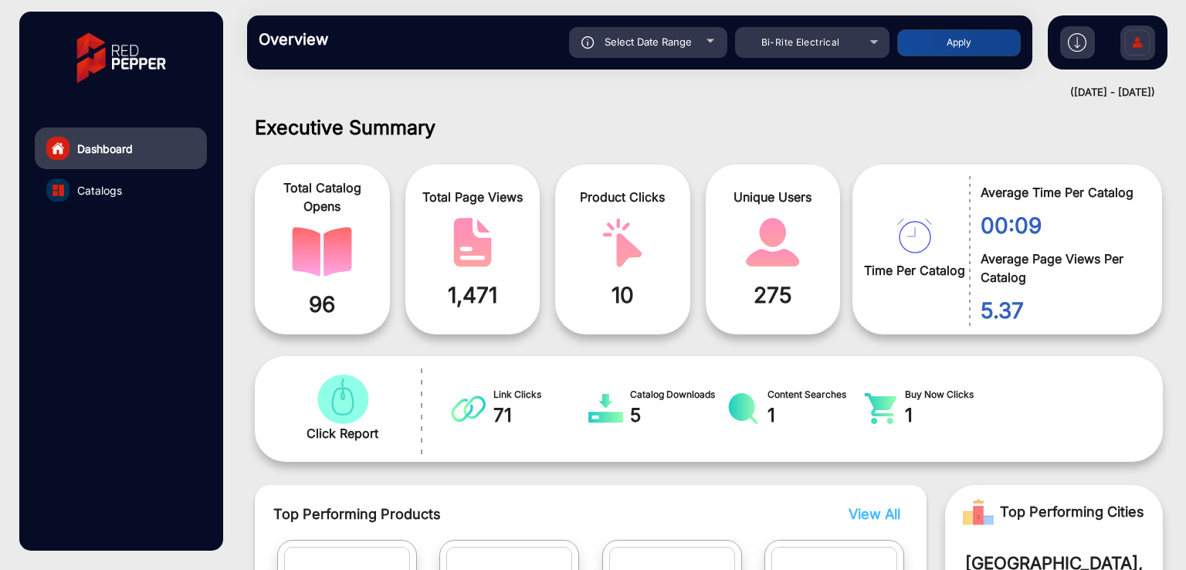
click at [619, 49] on div "Select Date Range" at bounding box center [648, 42] width 158 height 31
type input "[DATE]"
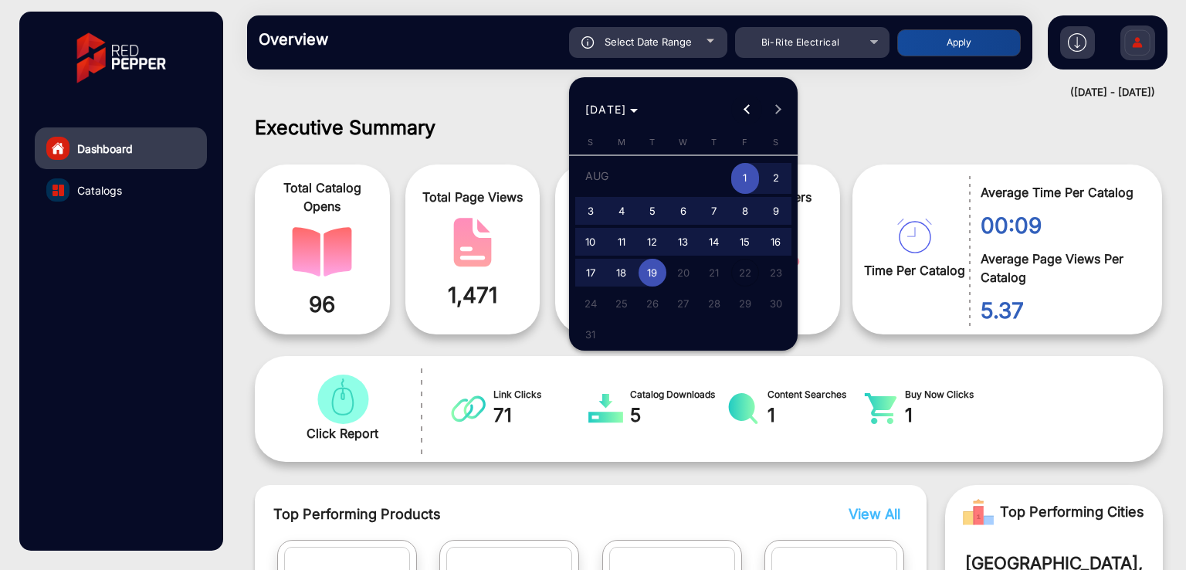
click at [738, 100] on span "Previous month" at bounding box center [746, 109] width 31 height 31
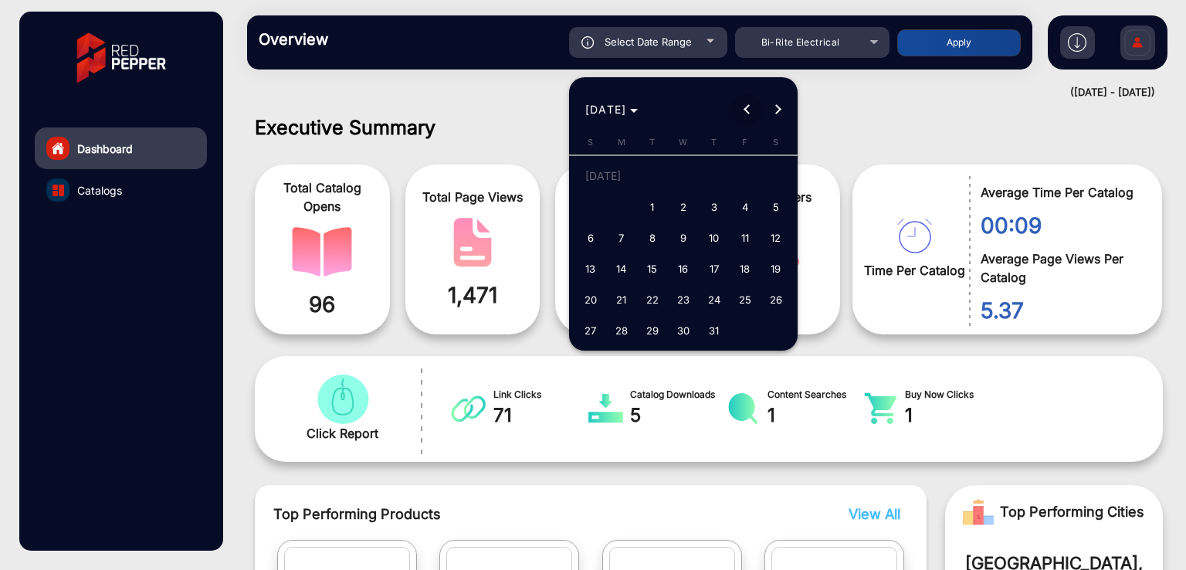
click at [738, 100] on span "Previous month" at bounding box center [746, 109] width 31 height 31
click at [794, 103] on div "[DATE] [DATE]" at bounding box center [683, 101] width 229 height 48
click at [774, 104] on span "Next month" at bounding box center [777, 109] width 31 height 31
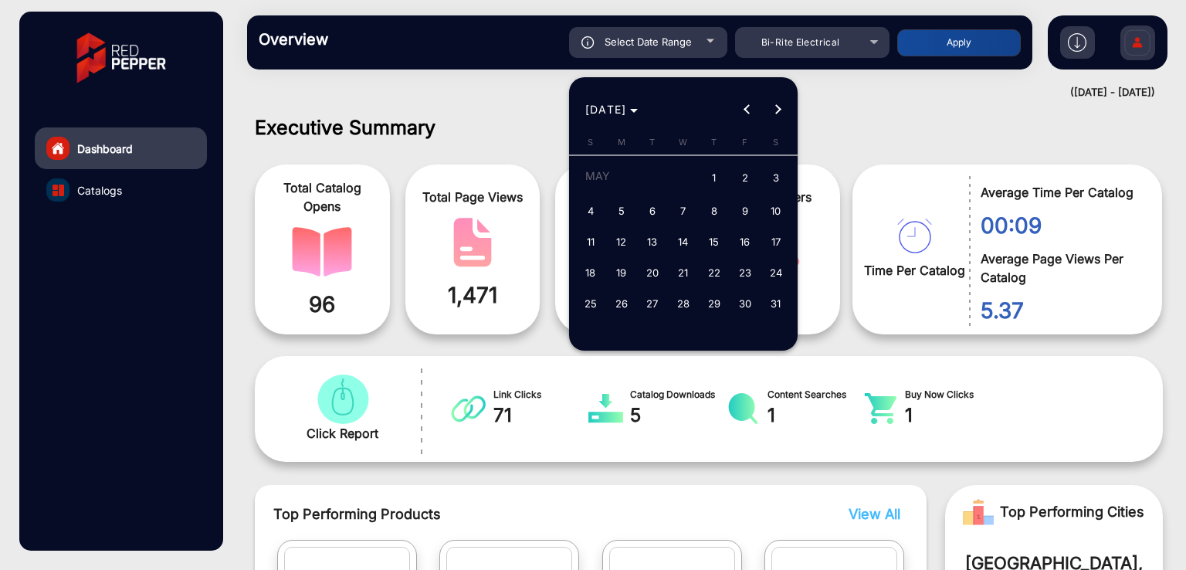
click at [714, 171] on span "1" at bounding box center [715, 179] width 28 height 32
type input "[DATE]"
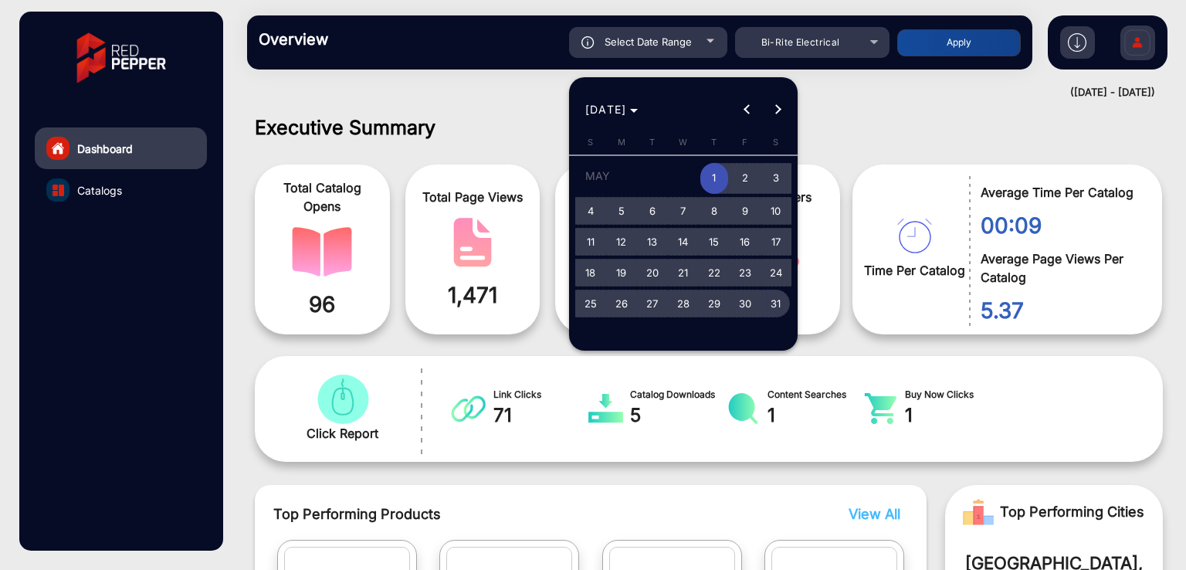
click at [775, 307] on span "31" at bounding box center [776, 304] width 28 height 28
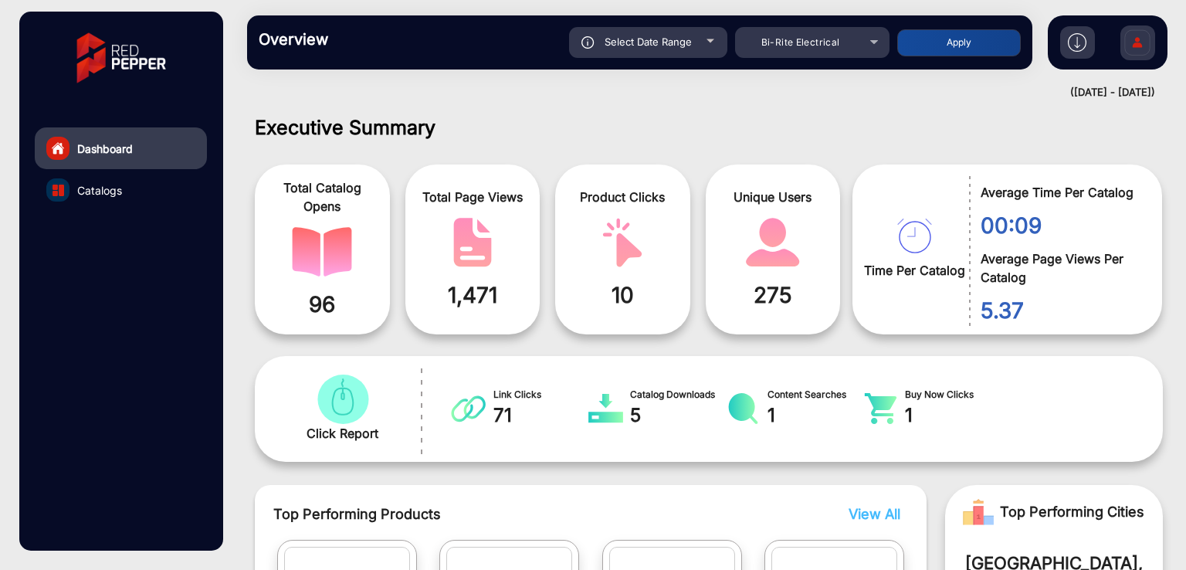
type input "[DATE]"
click at [927, 38] on button "Apply" at bounding box center [959, 42] width 124 height 27
type input "[DATE]"
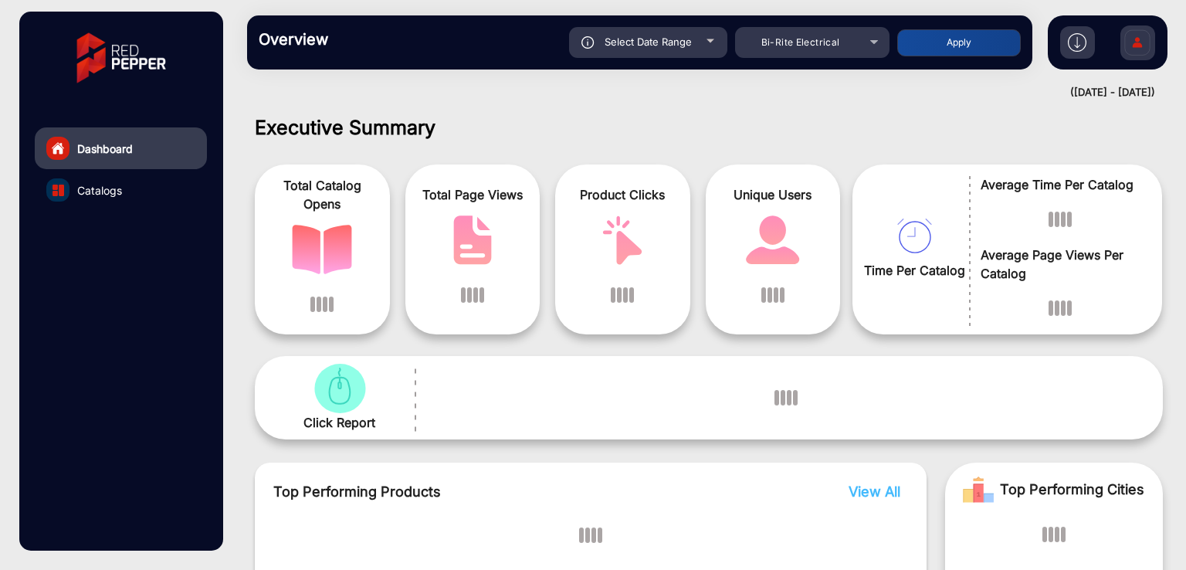
scroll to position [12, 0]
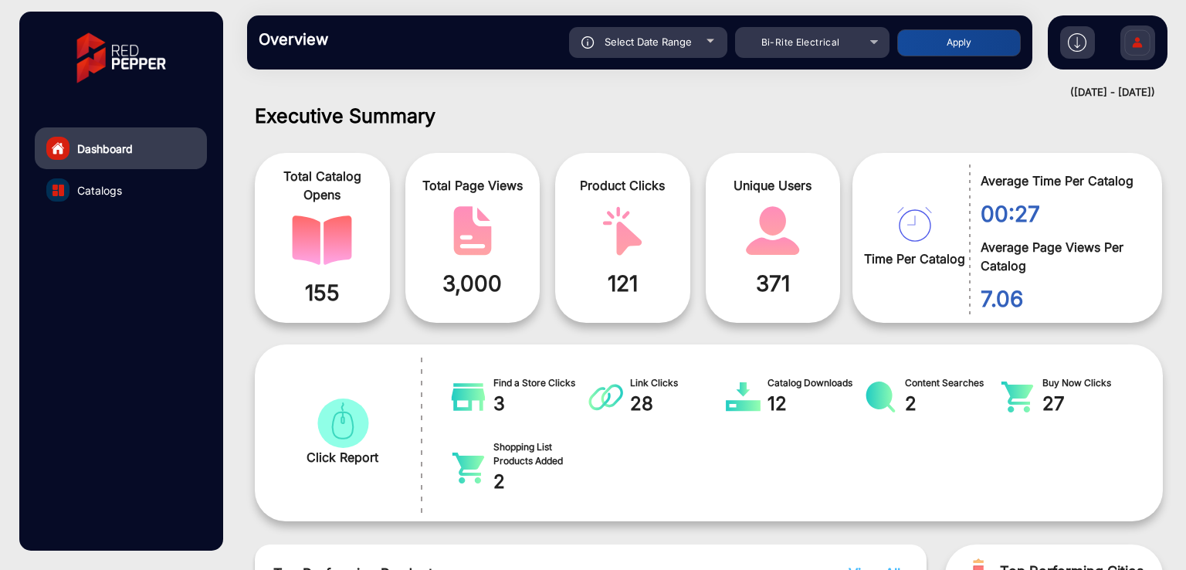
click at [645, 50] on div "Select Date Range" at bounding box center [648, 42] width 158 height 31
type input "[DATE]"
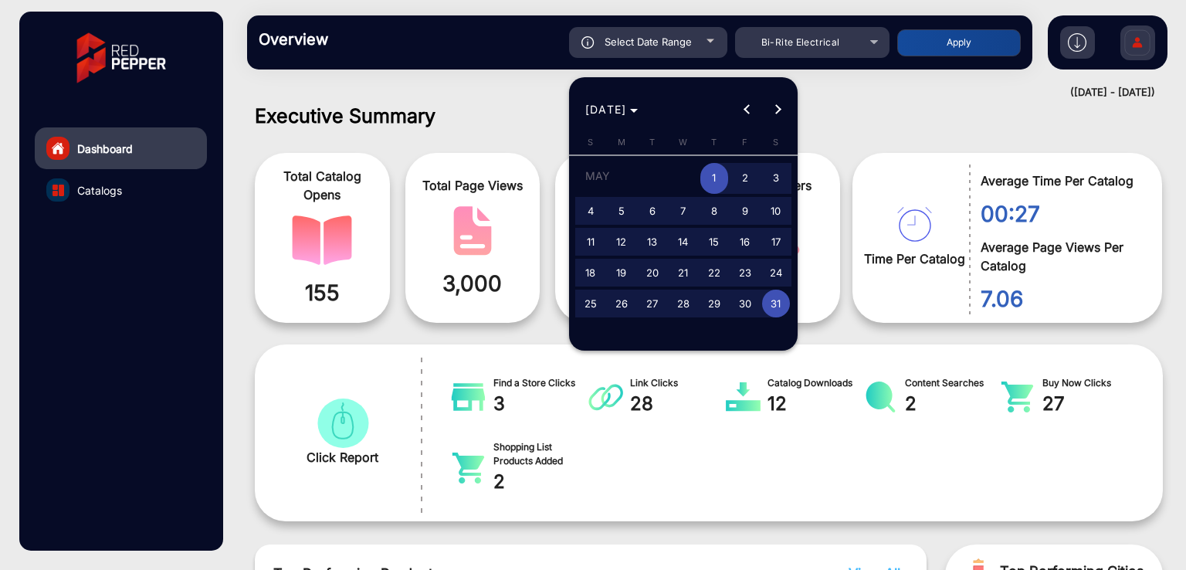
click at [460, 91] on div at bounding box center [593, 285] width 1186 height 570
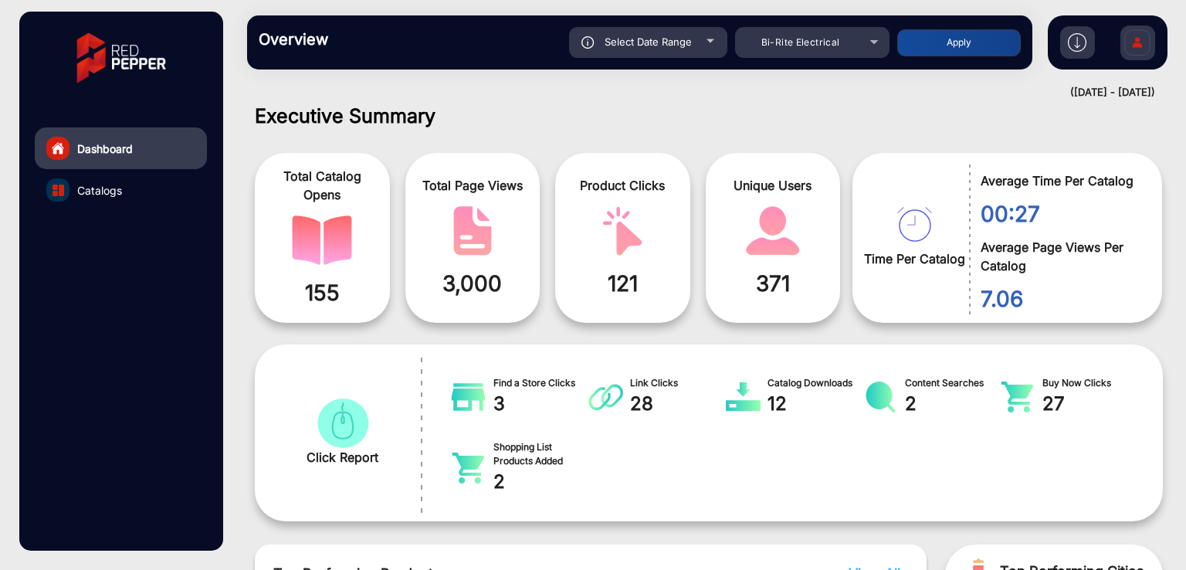
click at [627, 40] on span "Select Date Range" at bounding box center [648, 42] width 87 height 12
type input "[DATE]"
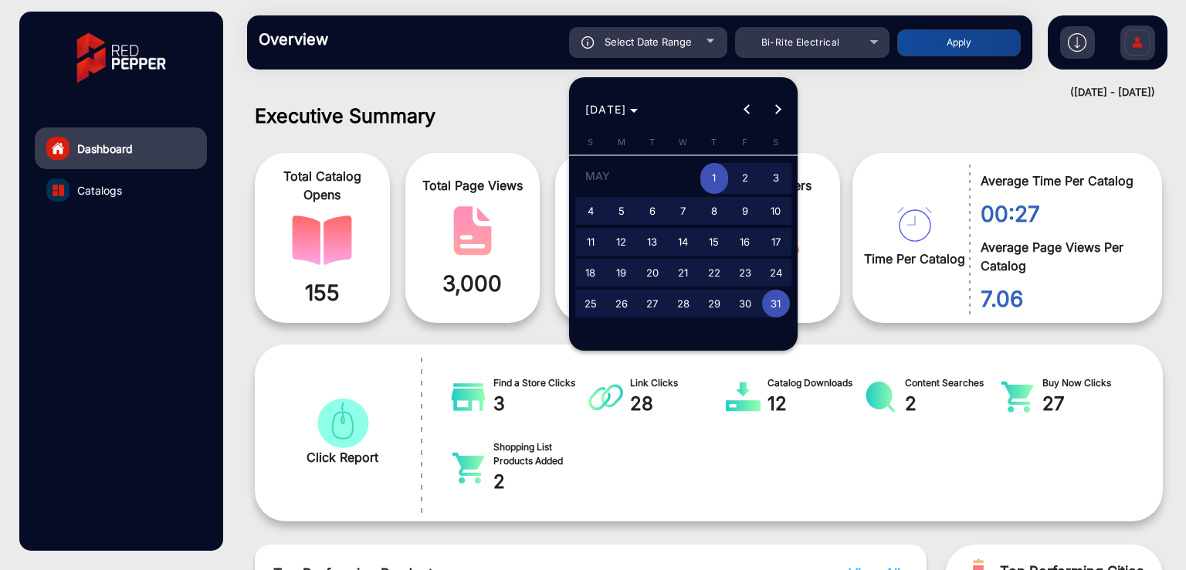
click at [504, 84] on div at bounding box center [593, 285] width 1186 height 570
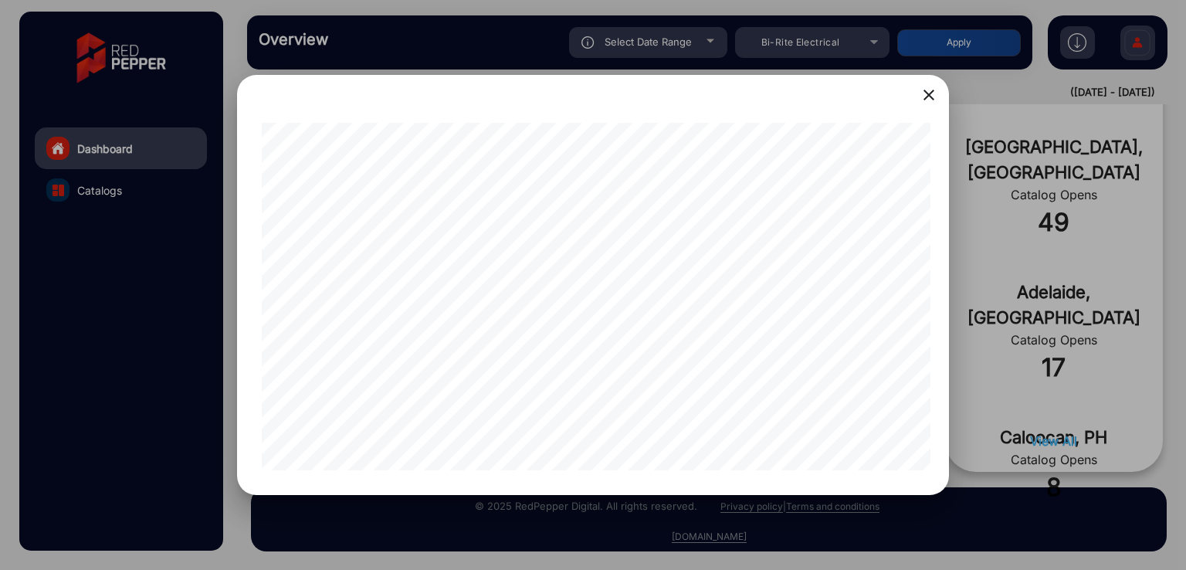
scroll to position [0, 247]
click at [1022, 384] on div at bounding box center [593, 285] width 1186 height 570
click at [1117, 368] on div at bounding box center [593, 285] width 1186 height 570
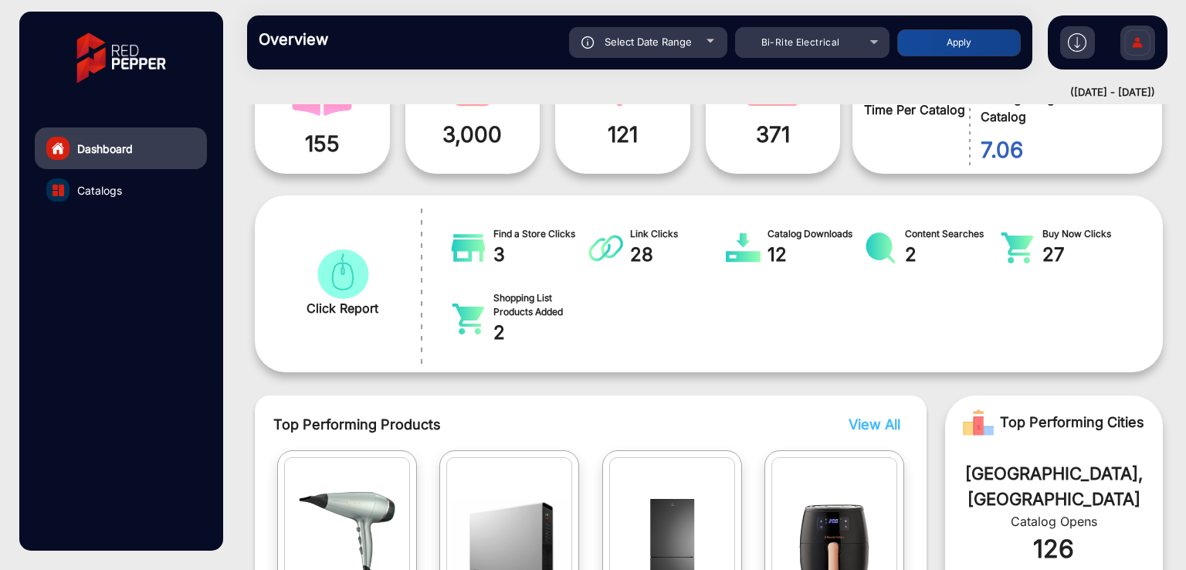
scroll to position [263, 0]
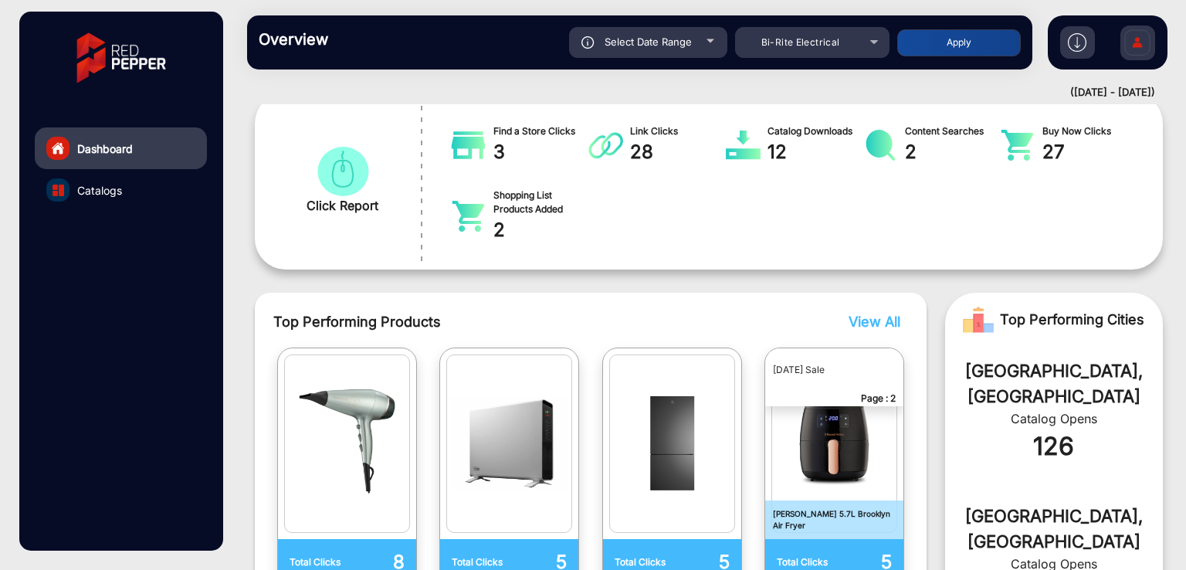
click at [871, 317] on span "View All" at bounding box center [875, 322] width 52 height 16
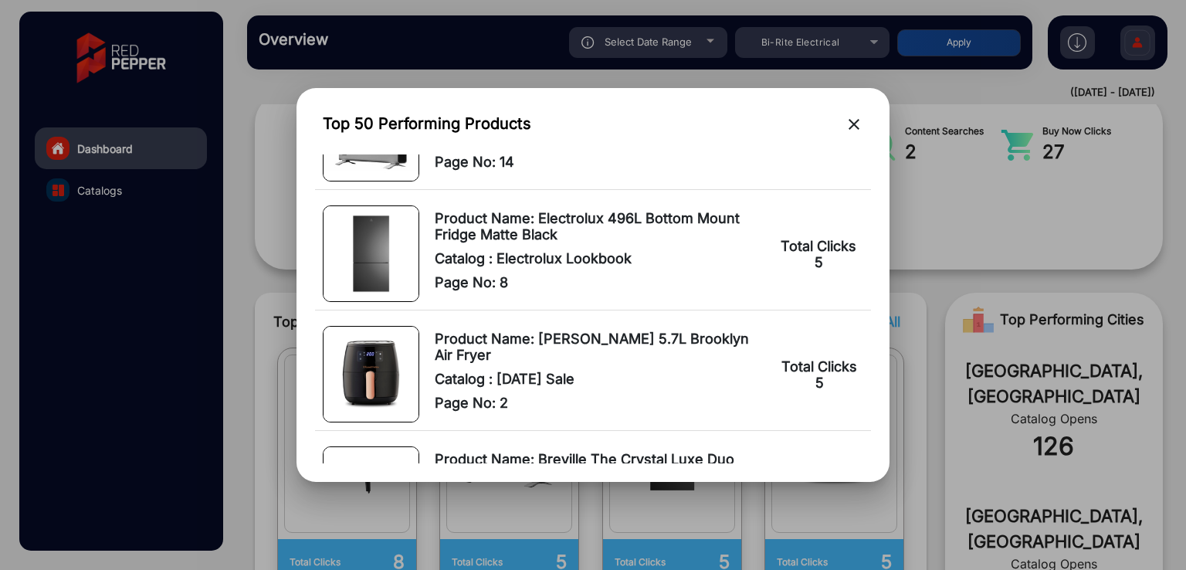
scroll to position [0, 0]
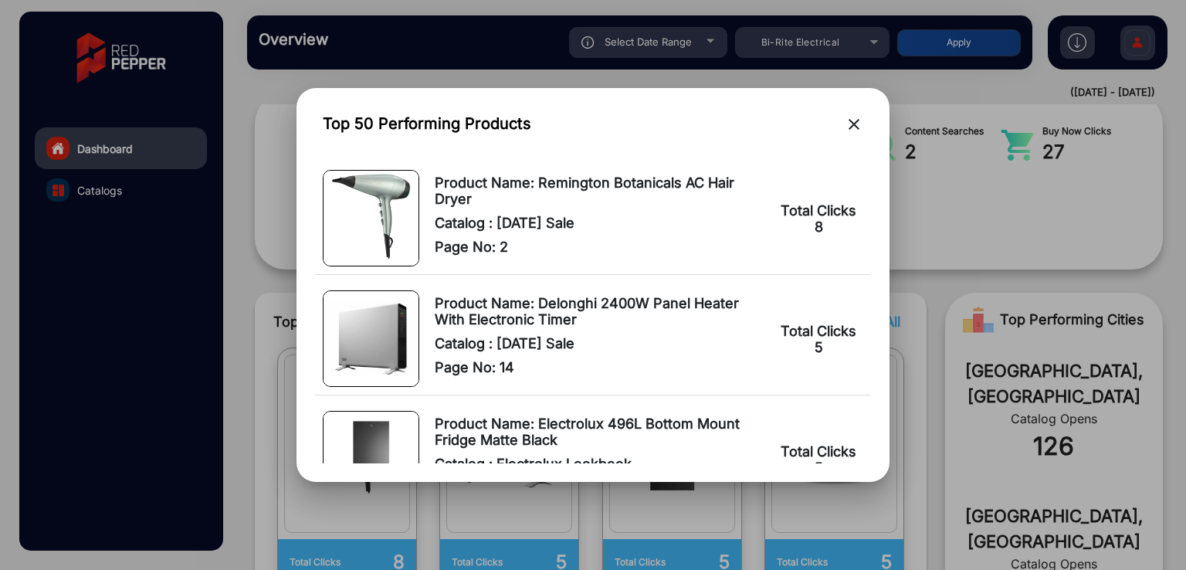
click at [853, 124] on mat-icon "close" at bounding box center [854, 124] width 19 height 19
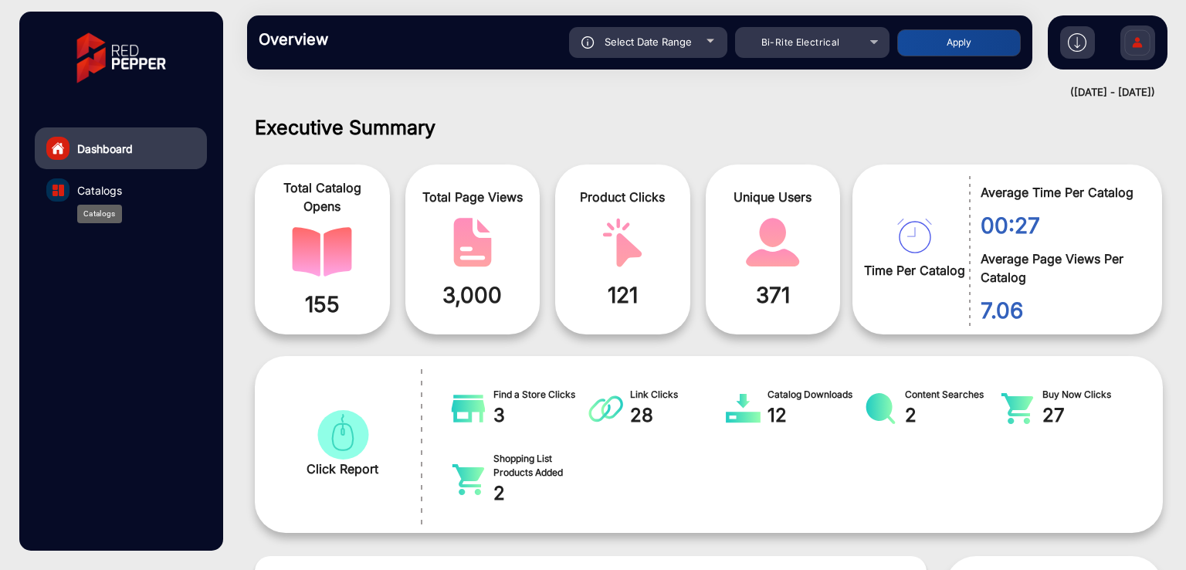
click at [95, 185] on span "Catalogs" at bounding box center [99, 190] width 45 height 16
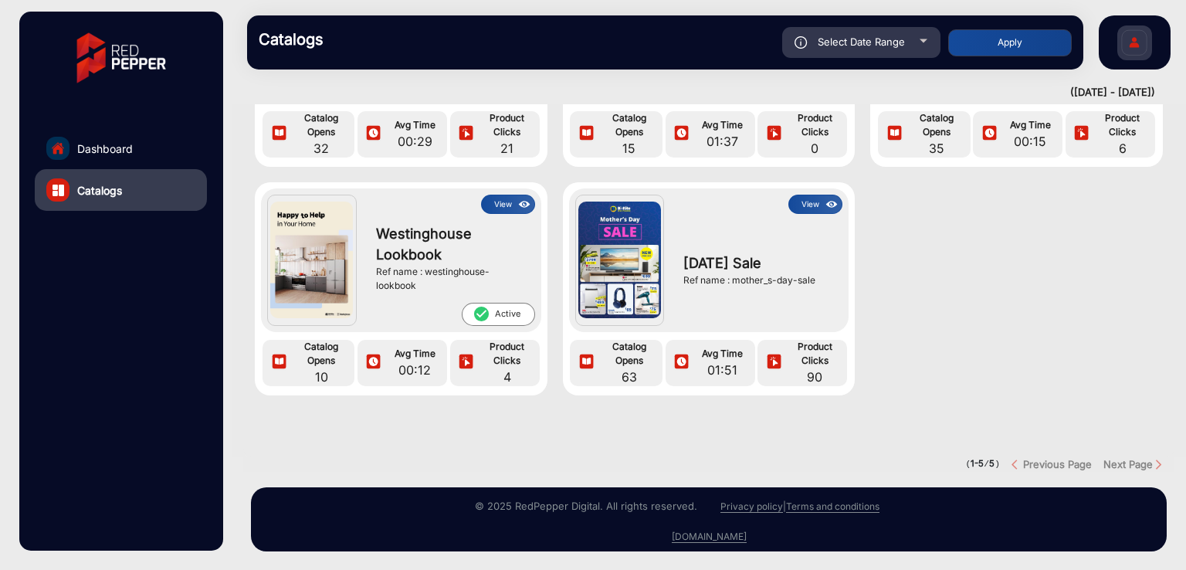
scroll to position [229, 0]
drag, startPoint x: 731, startPoint y: 268, endPoint x: 839, endPoint y: 264, distance: 107.4
click at [839, 264] on div "[DATE] Sale Ref name : mother_s-day-sale" at bounding box center [759, 270] width 167 height 112
copy div "mother_s-day-sale"
click at [105, 147] on span "Dashboard" at bounding box center [105, 149] width 56 height 16
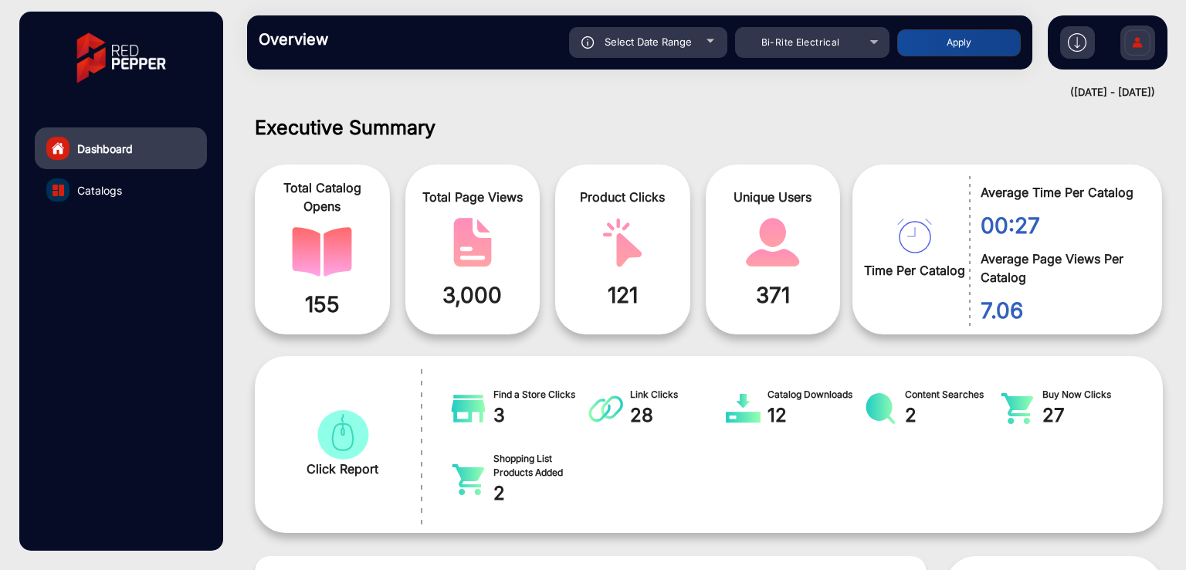
click at [657, 44] on span "Select Date Range" at bounding box center [648, 42] width 87 height 12
type input "[DATE]"
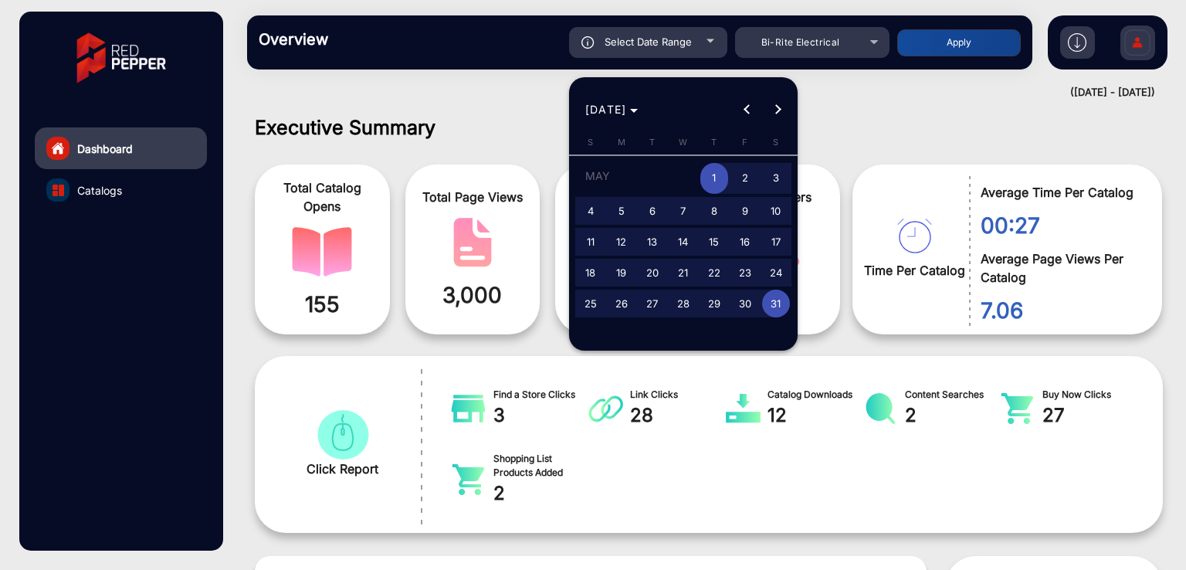
click at [481, 71] on div at bounding box center [593, 285] width 1186 height 570
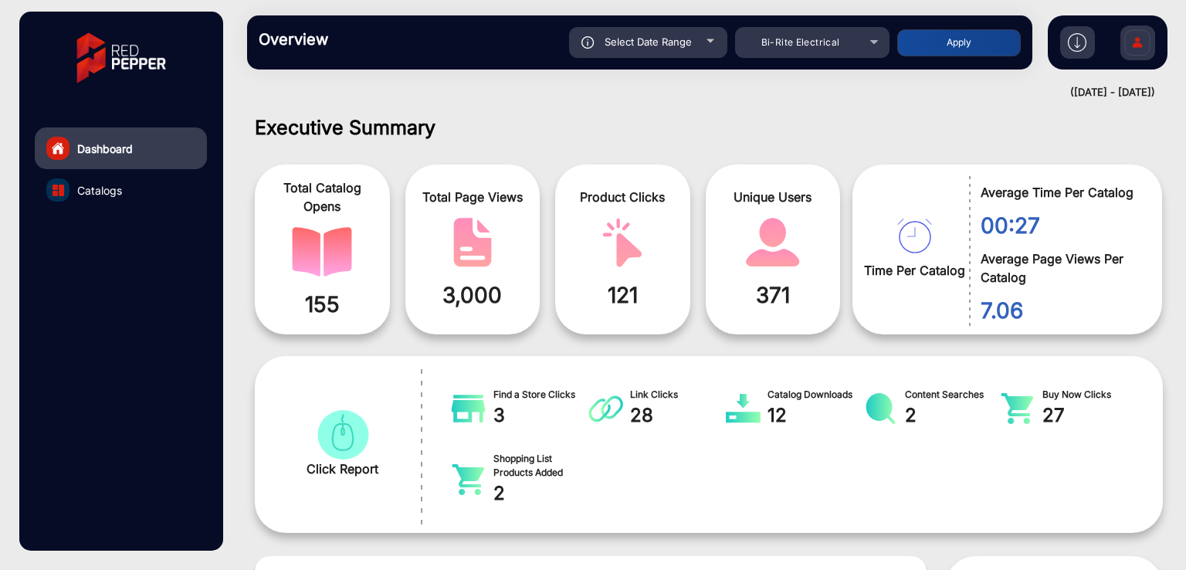
click at [643, 38] on span "Select Date Range" at bounding box center [648, 42] width 87 height 12
type input "[DATE]"
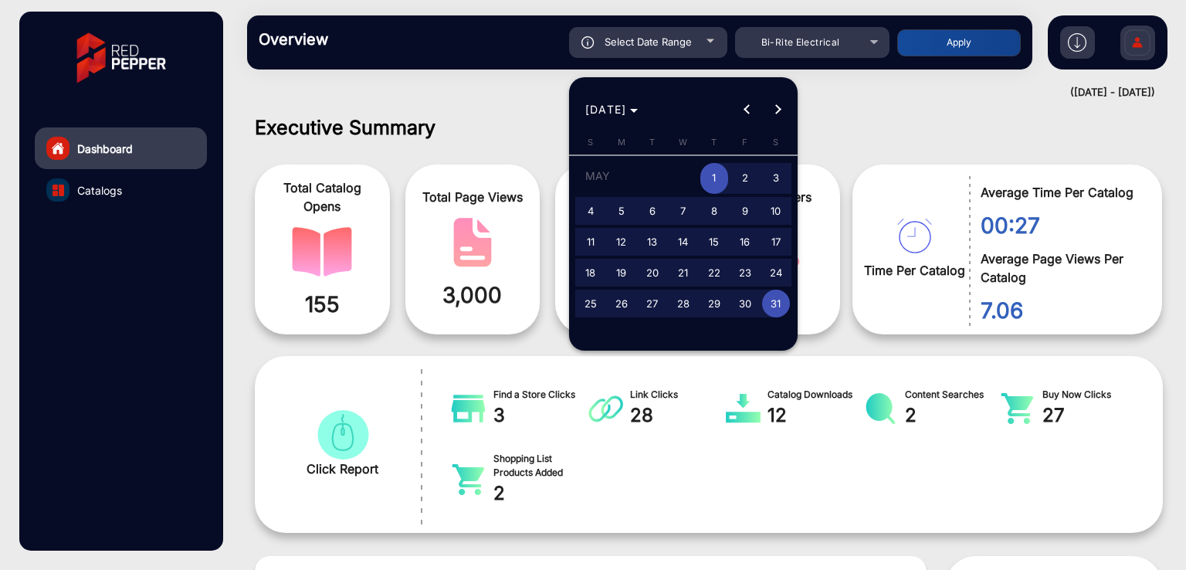
click at [519, 93] on div at bounding box center [593, 285] width 1186 height 570
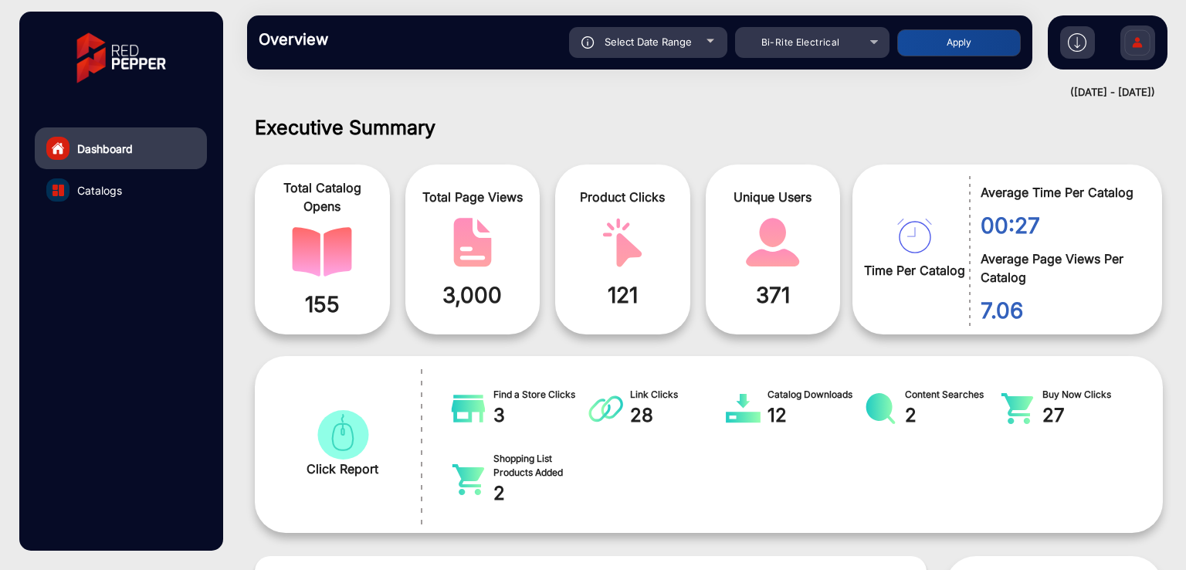
click at [643, 42] on span "Select Date Range" at bounding box center [648, 42] width 87 height 12
type input "[DATE]"
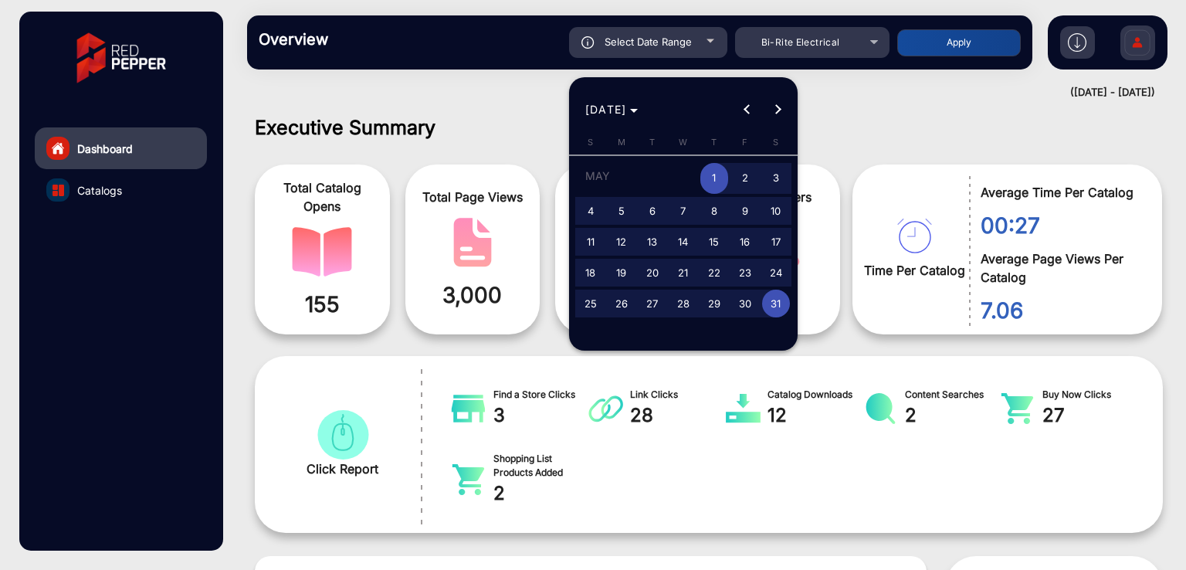
click at [441, 87] on div at bounding box center [593, 285] width 1186 height 570
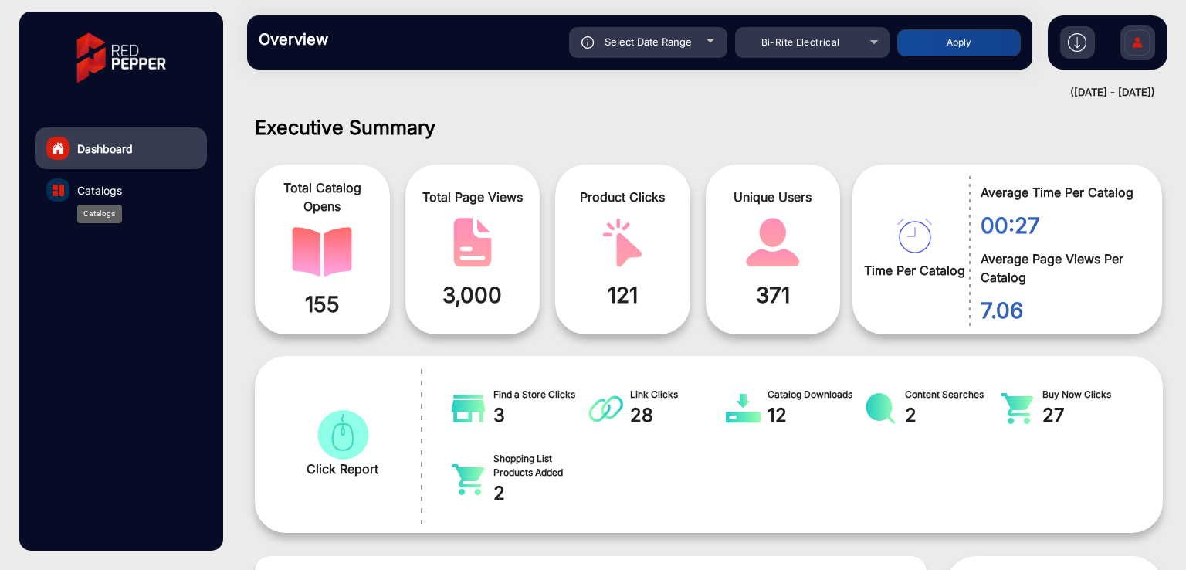
click at [100, 192] on span "Catalogs" at bounding box center [99, 190] width 45 height 16
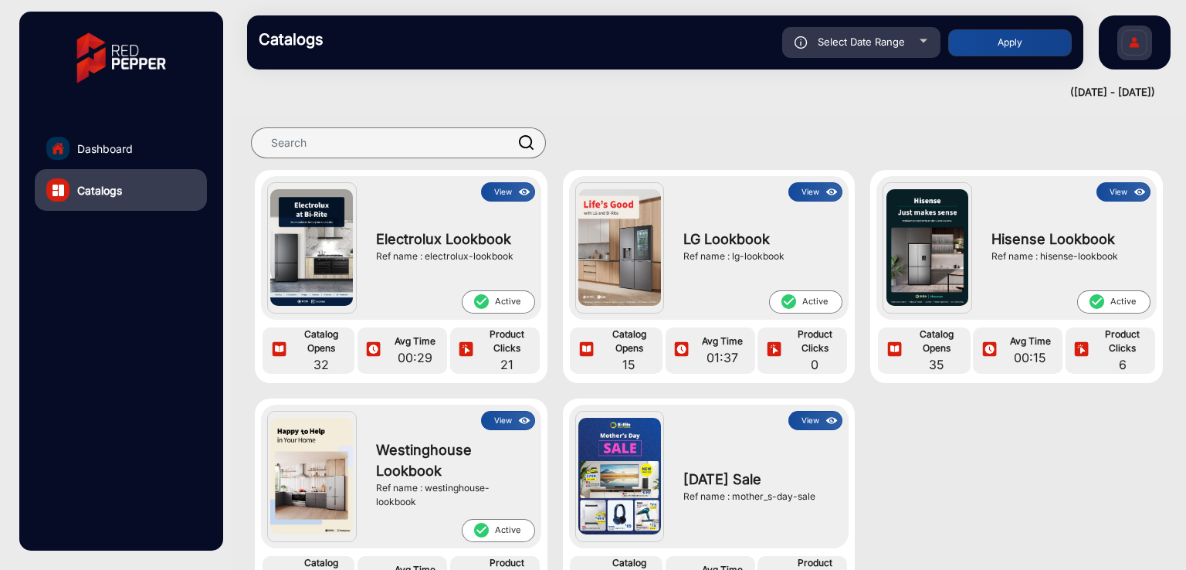
click at [508, 198] on button "View" at bounding box center [508, 191] width 54 height 19
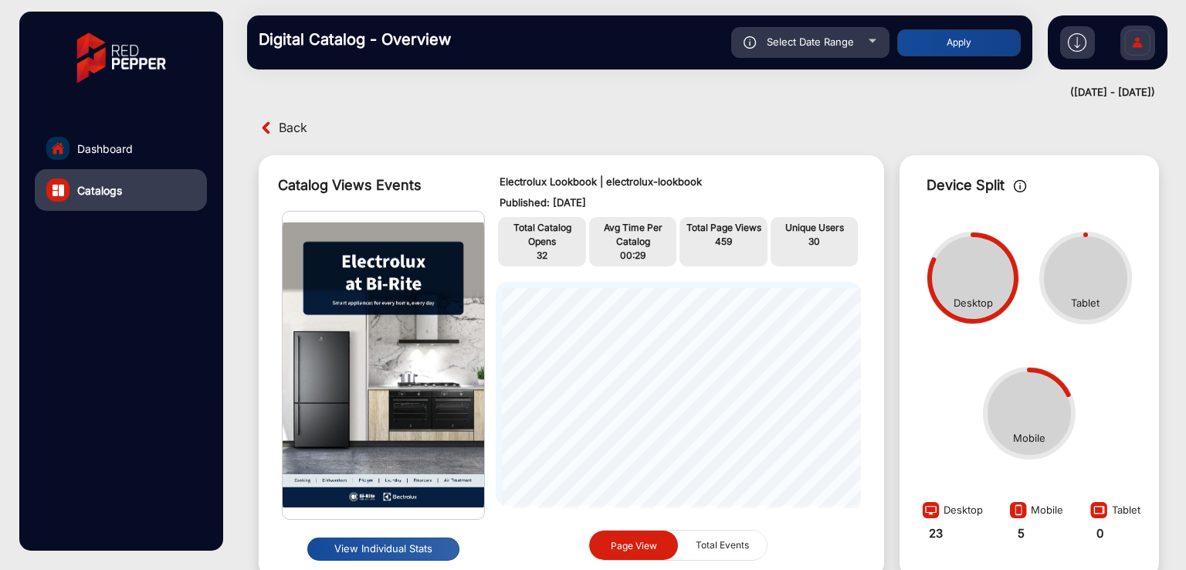
scroll to position [309, 0]
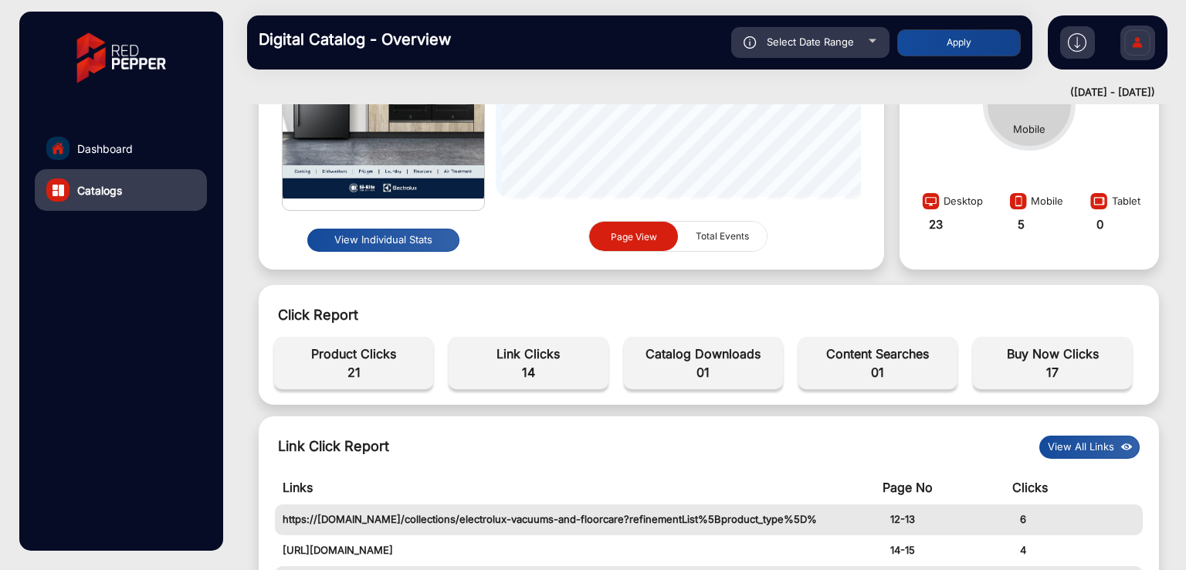
click at [372, 248] on button "View Individual Stats" at bounding box center [383, 240] width 152 height 23
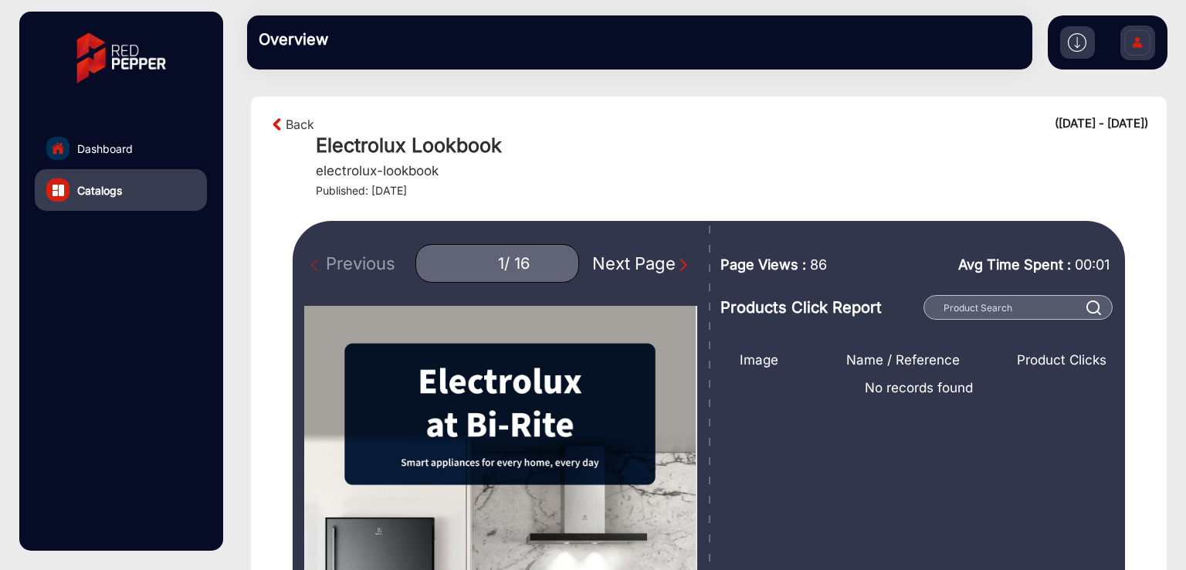
click at [635, 256] on div "Next Page" at bounding box center [641, 263] width 99 height 25
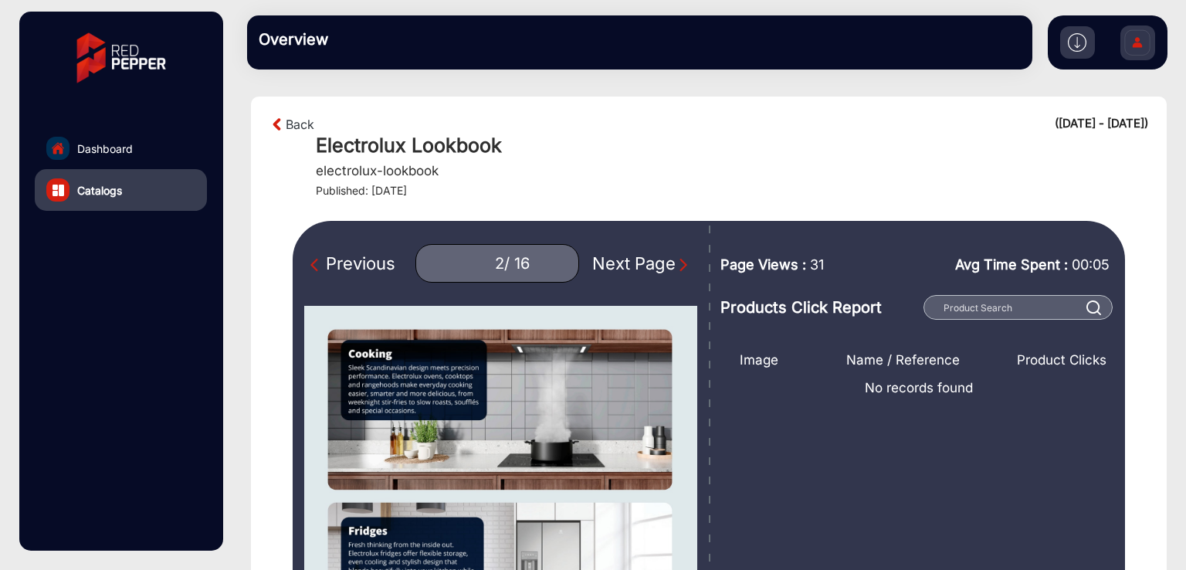
click at [635, 256] on div "Next Page" at bounding box center [641, 263] width 99 height 25
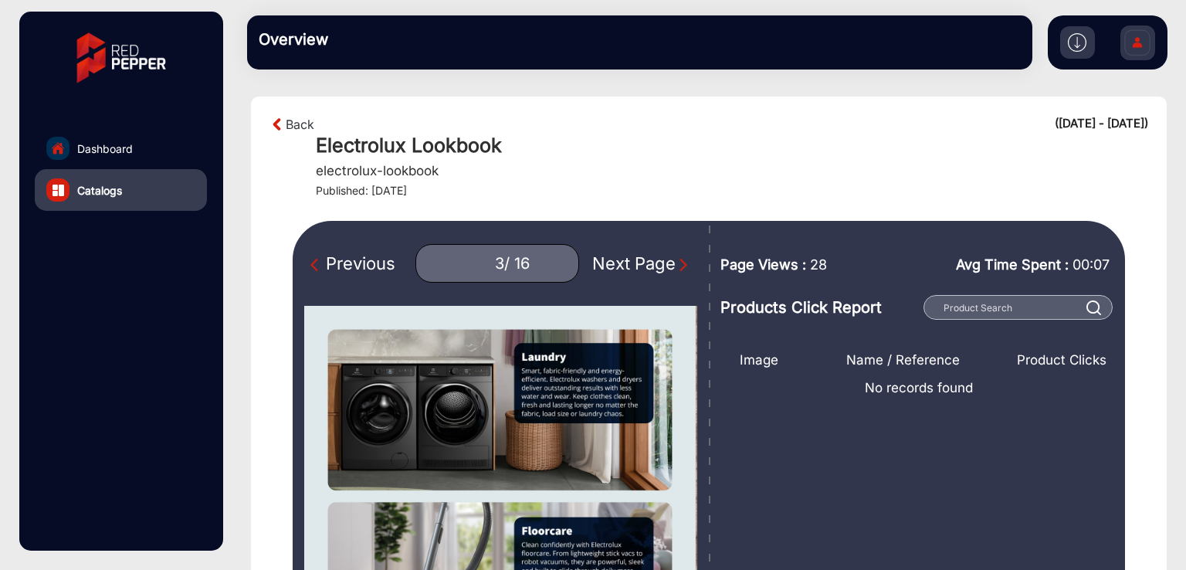
click at [635, 256] on div "Next Page" at bounding box center [641, 263] width 99 height 25
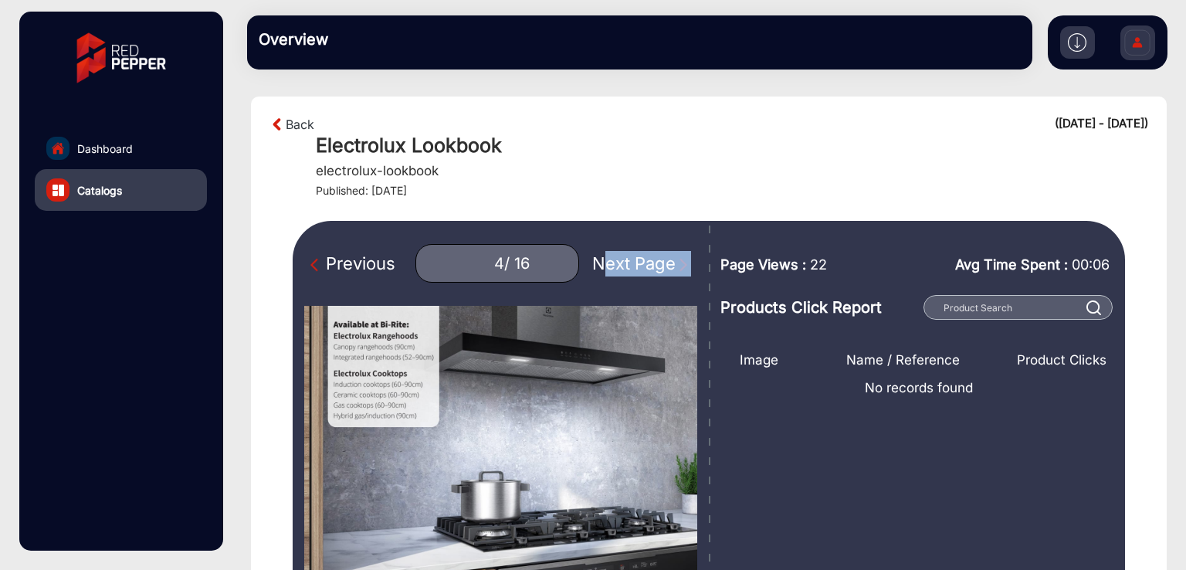
click at [635, 256] on div "Next Page" at bounding box center [641, 263] width 99 height 25
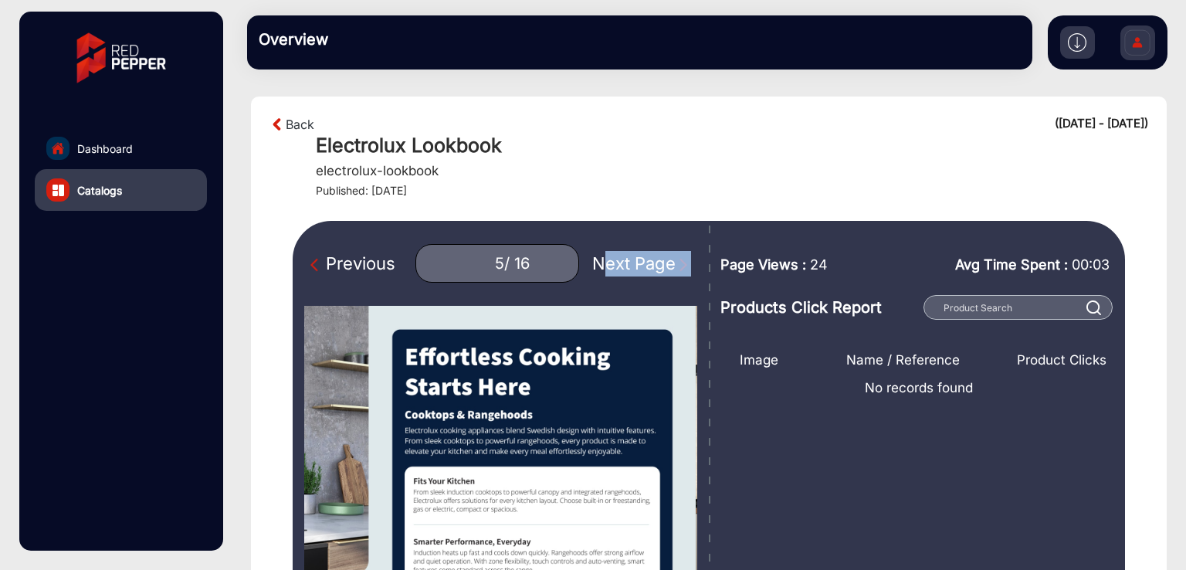
click at [635, 256] on div "Next Page" at bounding box center [641, 263] width 99 height 25
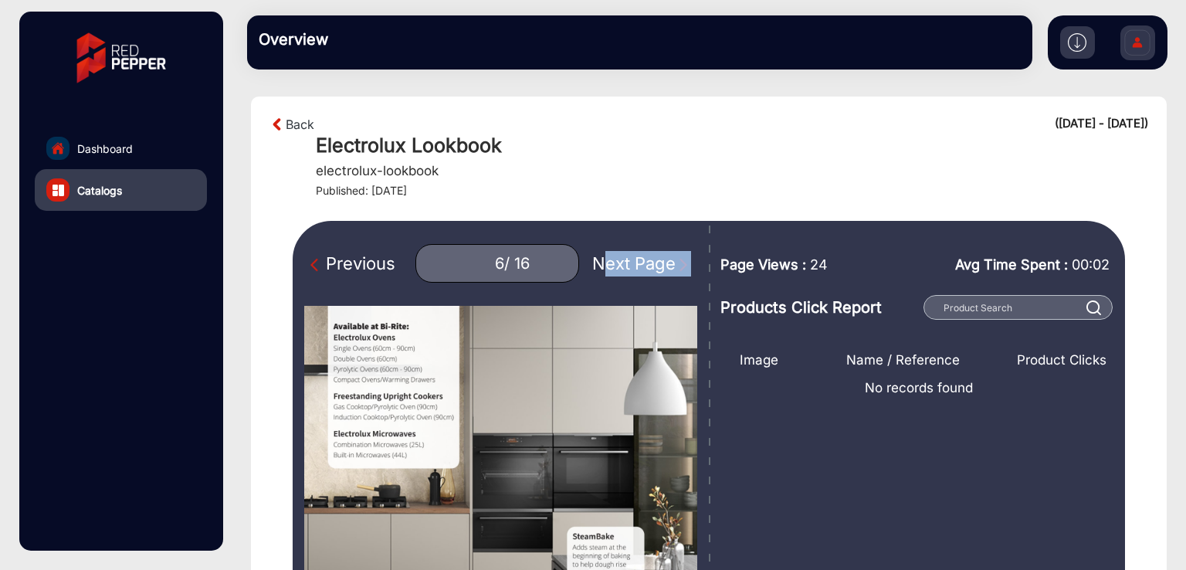
click at [635, 256] on div "Next Page" at bounding box center [641, 263] width 99 height 25
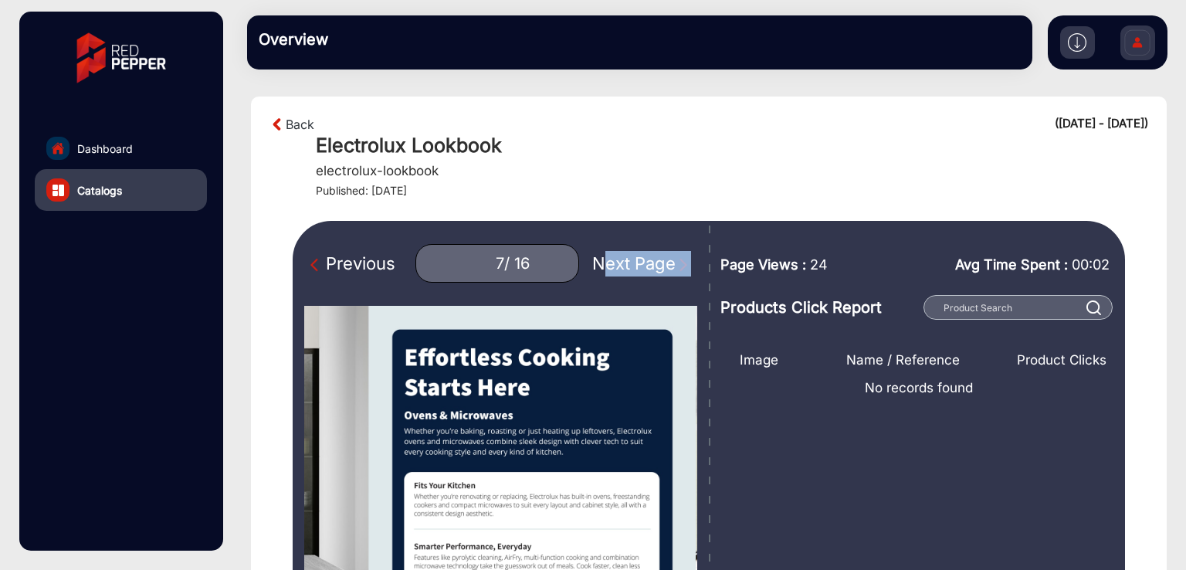
click at [635, 256] on div "Next Page" at bounding box center [641, 263] width 99 height 25
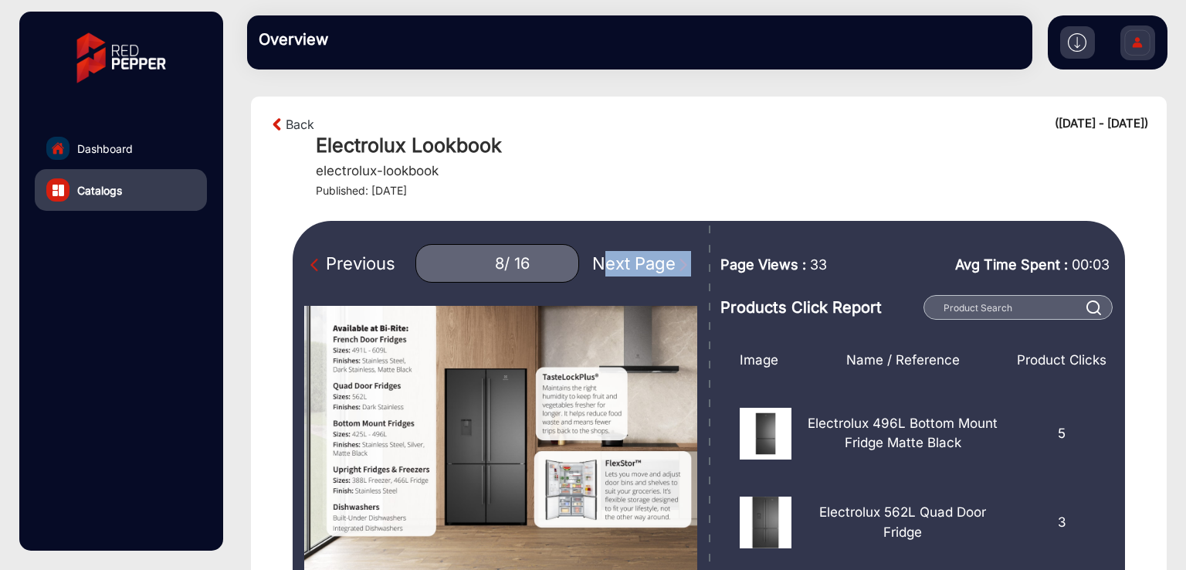
click at [635, 256] on div "Next Page" at bounding box center [641, 263] width 99 height 25
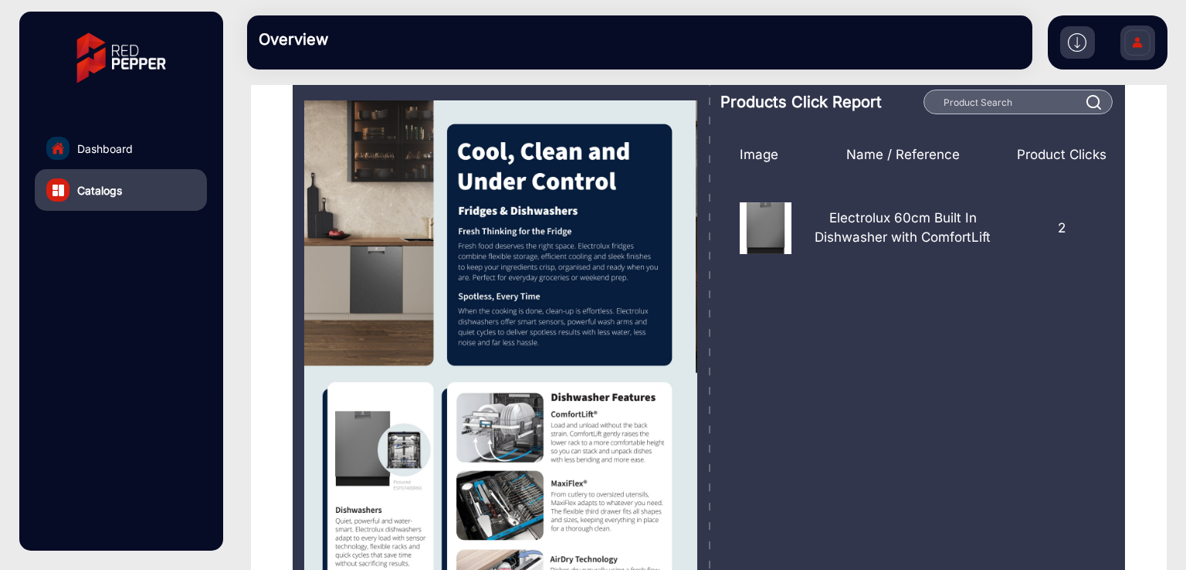
scroll to position [103, 0]
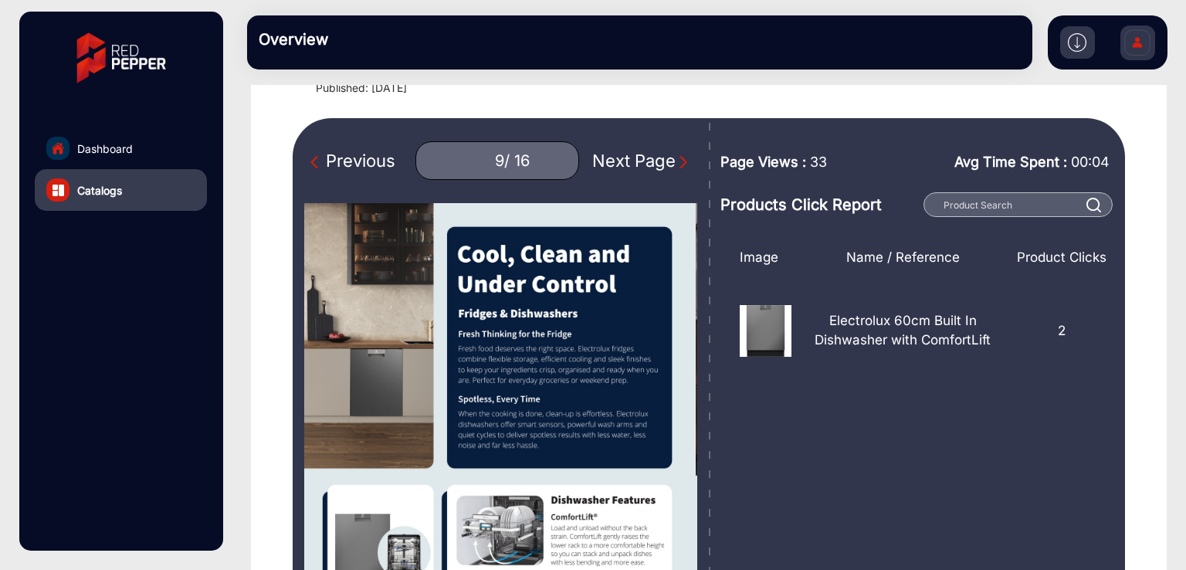
click at [361, 174] on div "Previous 9 / 16 Next Page" at bounding box center [500, 160] width 393 height 39
click at [370, 167] on div "Previous" at bounding box center [352, 160] width 85 height 25
type input "8"
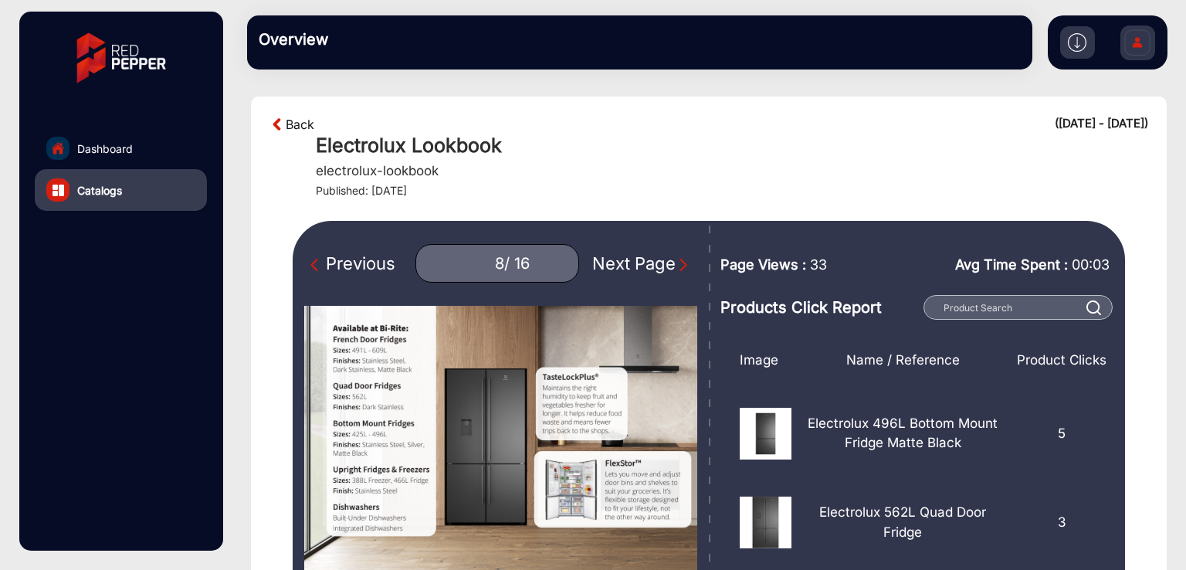
click at [292, 127] on link "Back" at bounding box center [300, 124] width 29 height 19
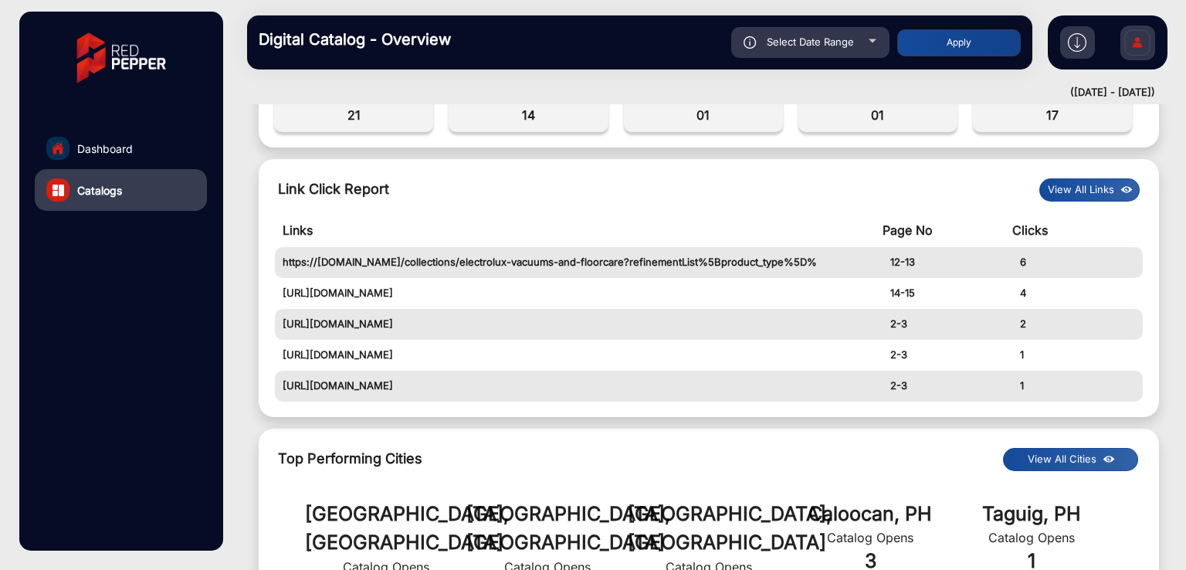
scroll to position [526, 0]
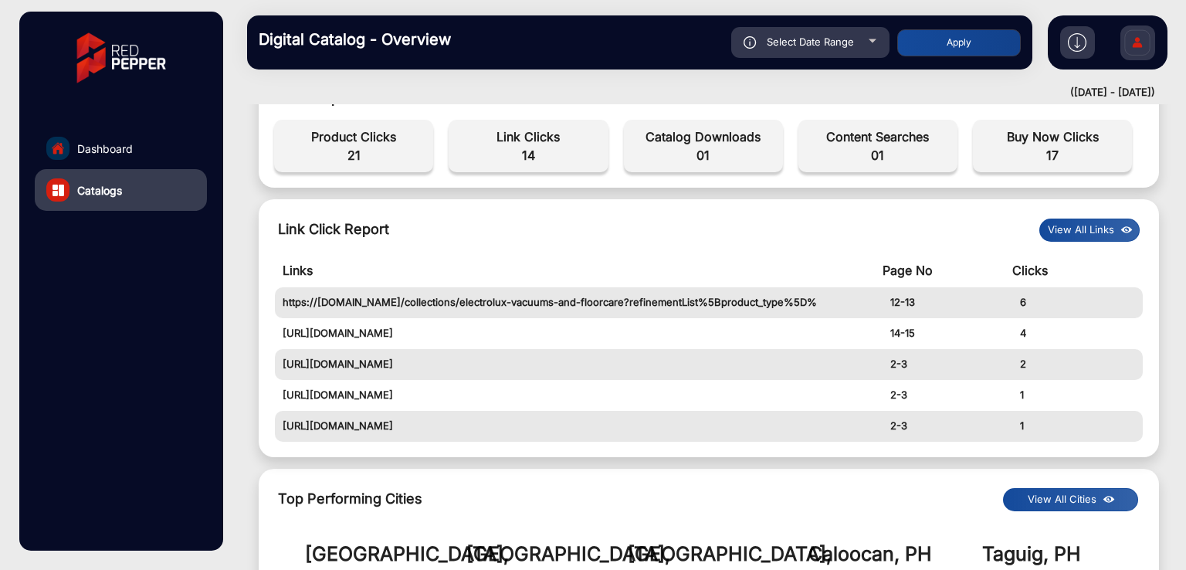
click at [1098, 223] on button "View All Links" at bounding box center [1090, 230] width 100 height 23
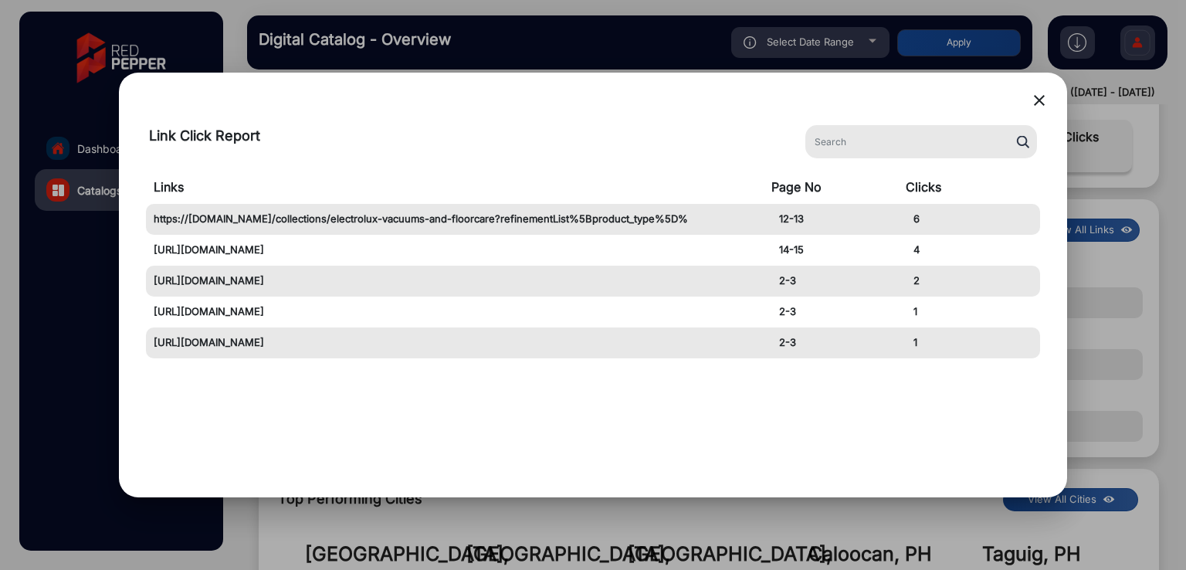
click at [1038, 100] on mat-icon "close" at bounding box center [1039, 100] width 19 height 19
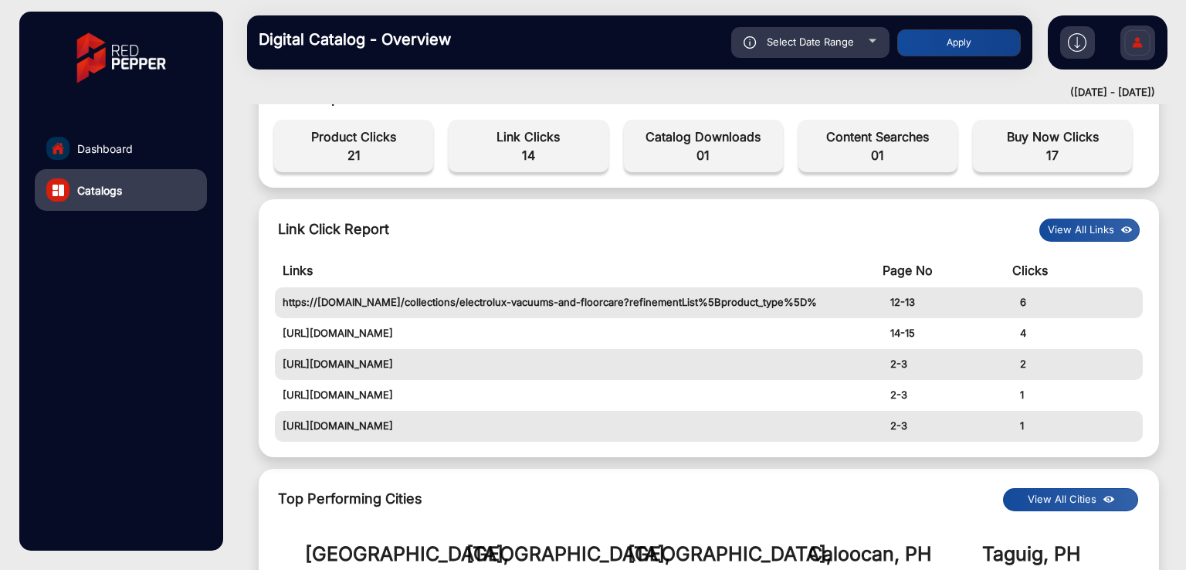
click at [1080, 231] on button "View All Links" at bounding box center [1090, 230] width 100 height 23
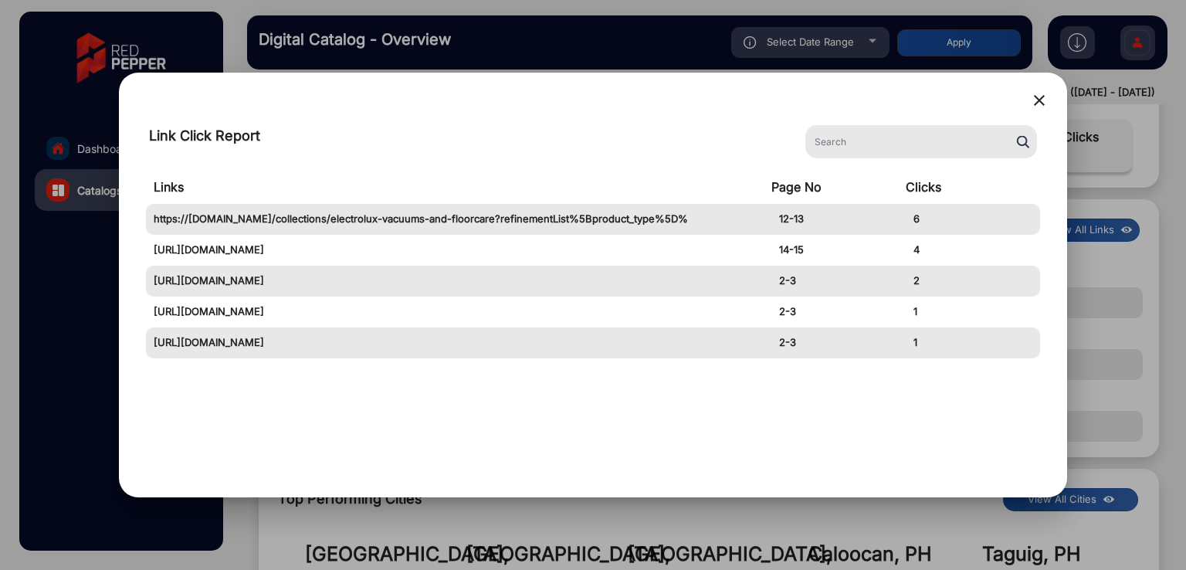
click at [1040, 104] on mat-icon "close" at bounding box center [1039, 100] width 19 height 19
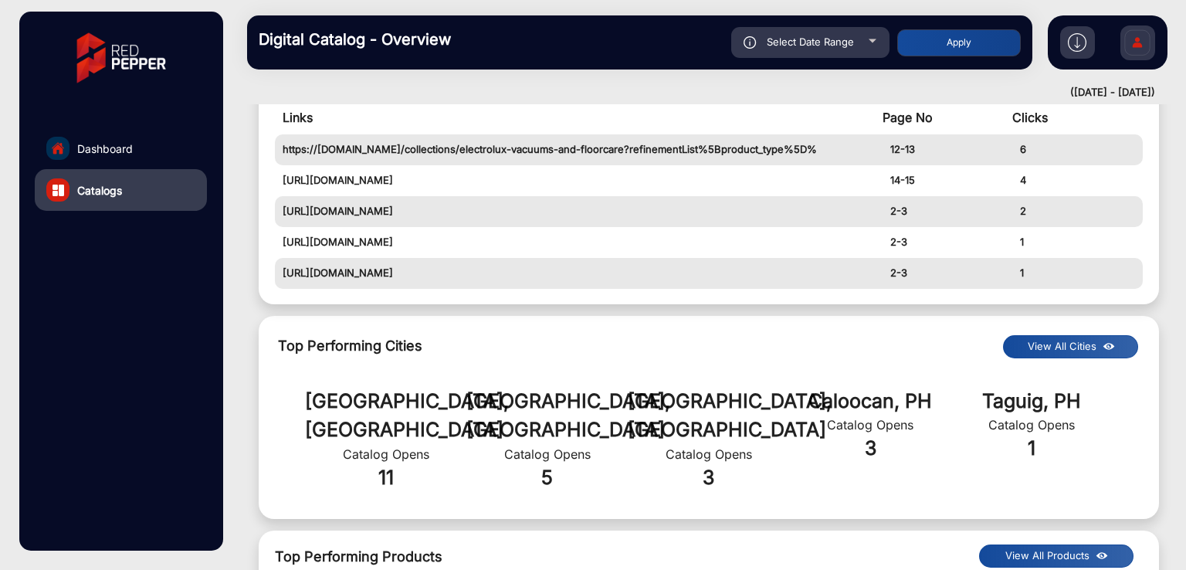
scroll to position [835, 0]
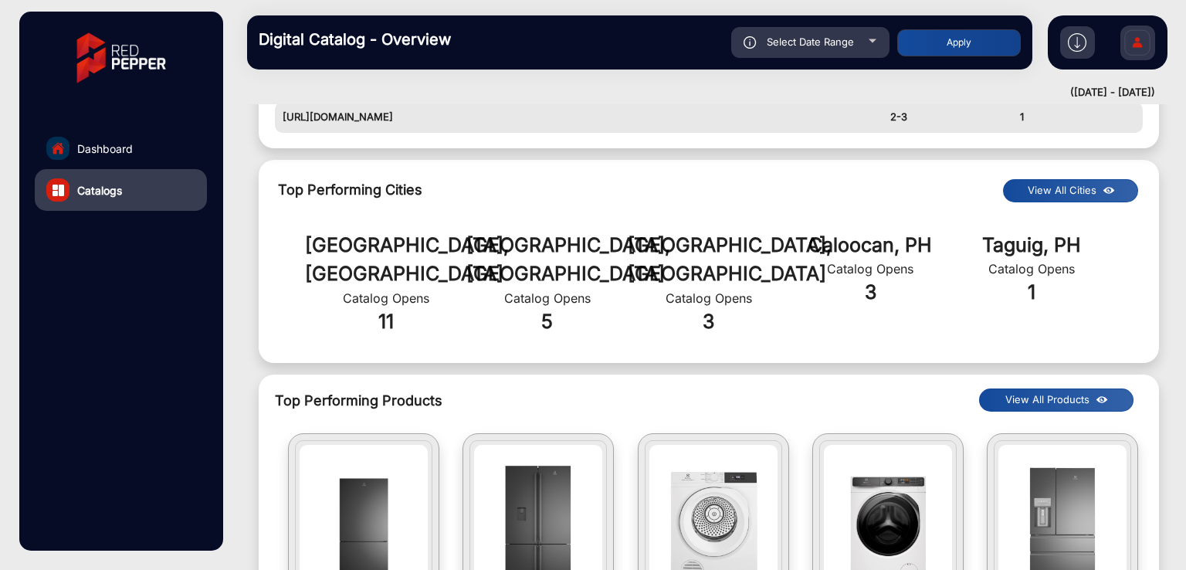
click at [1052, 185] on button "View All Cities" at bounding box center [1070, 190] width 135 height 23
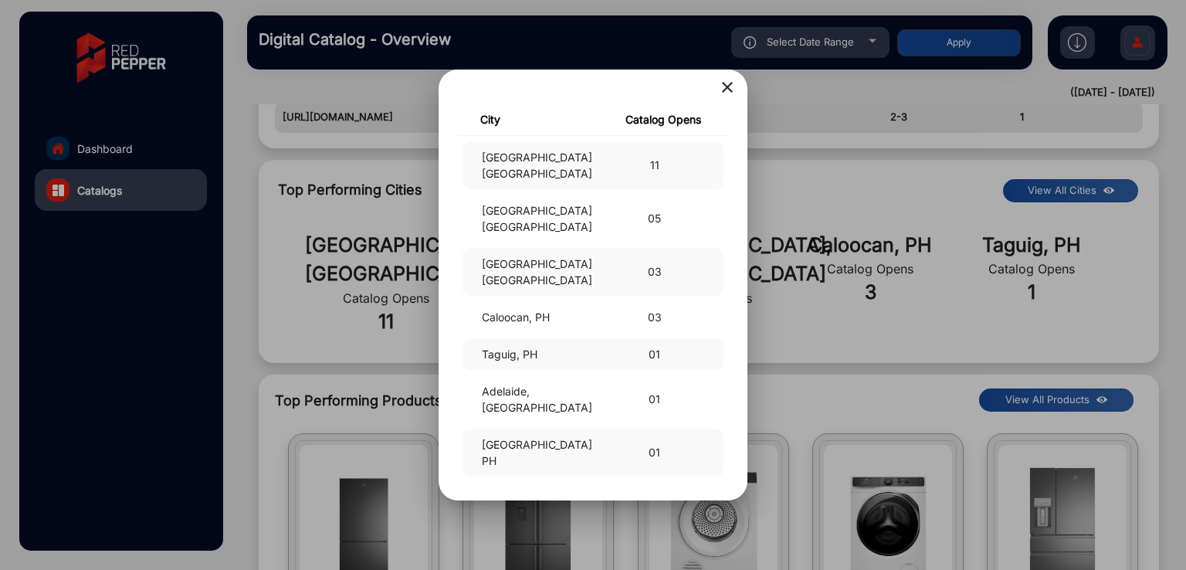
click at [766, 273] on div at bounding box center [593, 285] width 1186 height 570
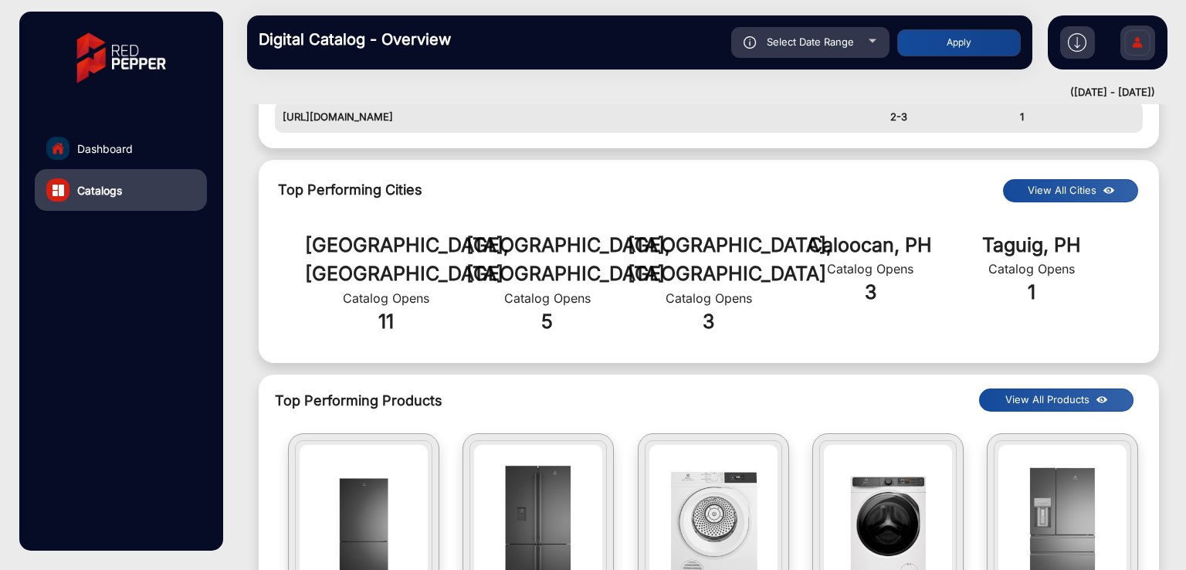
click at [1021, 389] on button "View All Products" at bounding box center [1056, 400] width 154 height 23
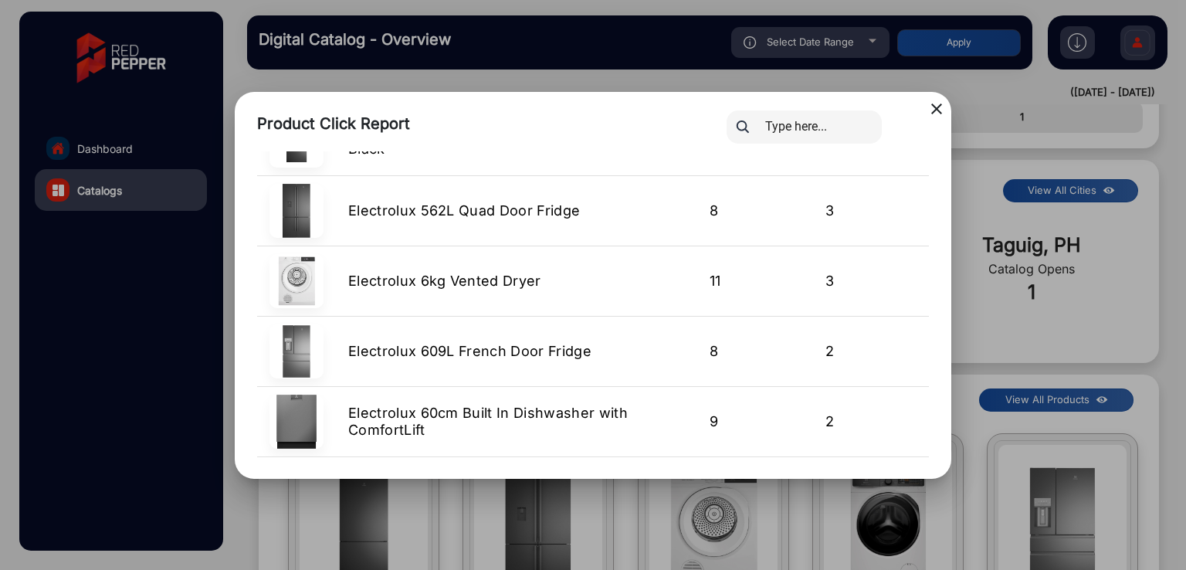
scroll to position [0, 0]
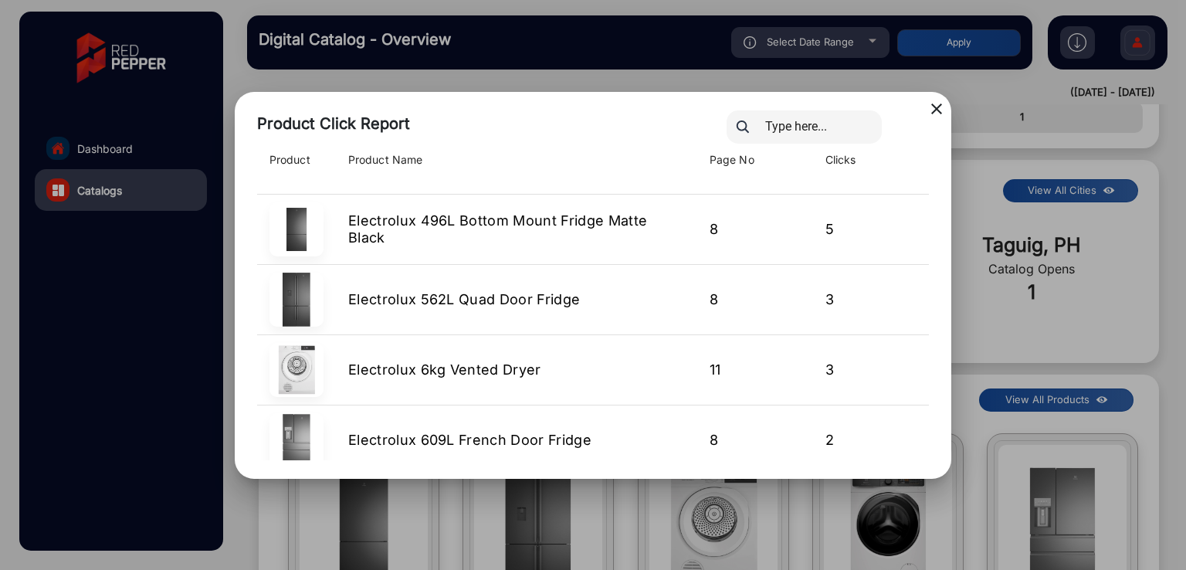
click at [307, 291] on img at bounding box center [297, 300] width 54 height 54
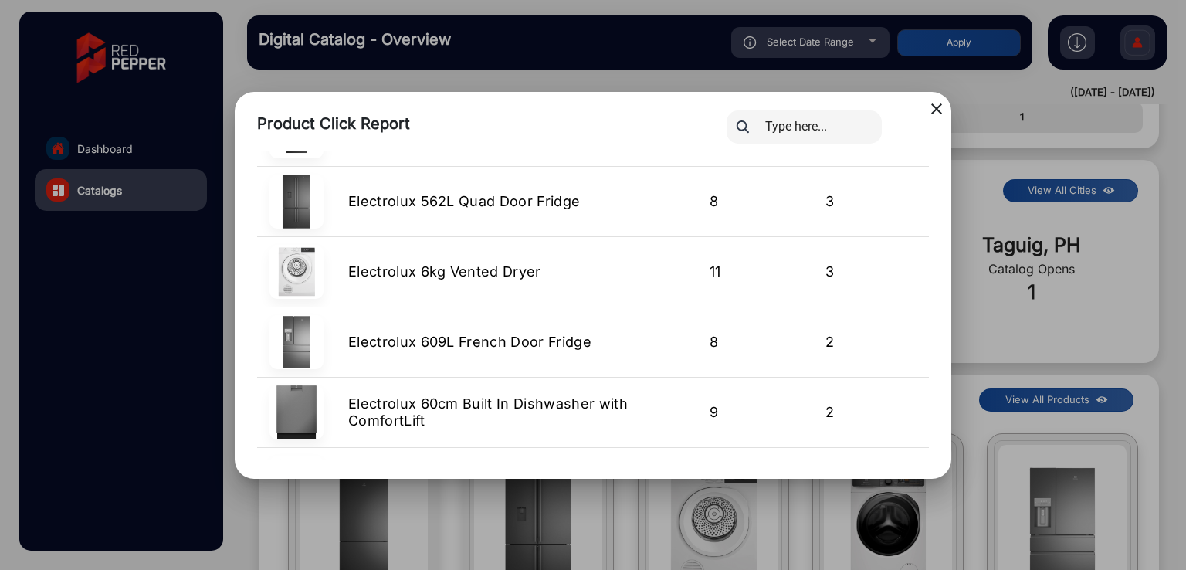
scroll to position [205, 0]
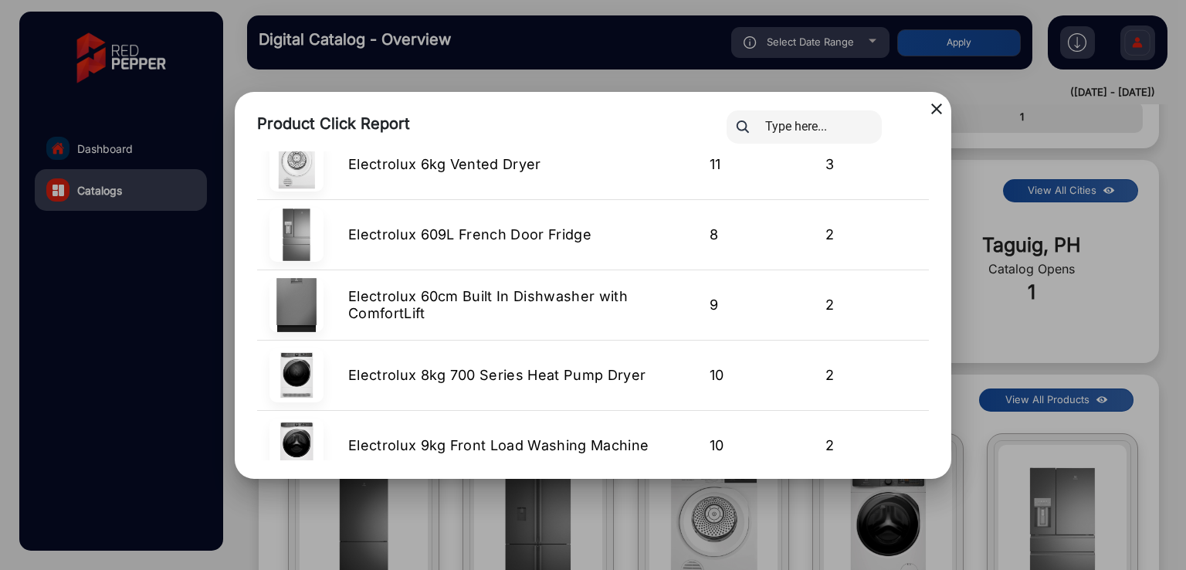
click at [937, 105] on mat-icon "close" at bounding box center [937, 109] width 19 height 19
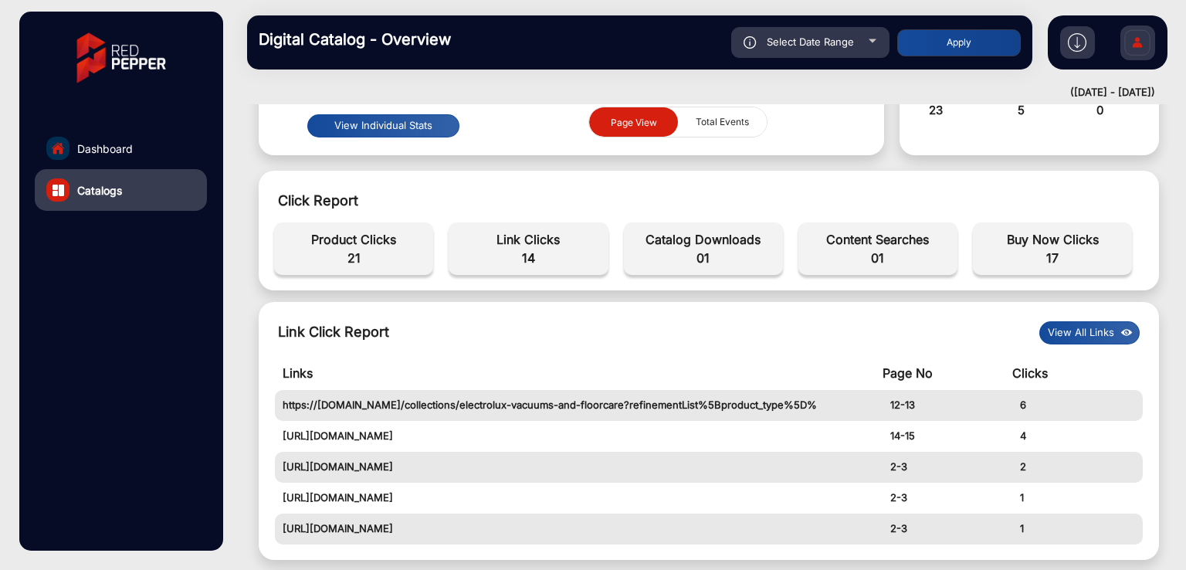
scroll to position [12, 0]
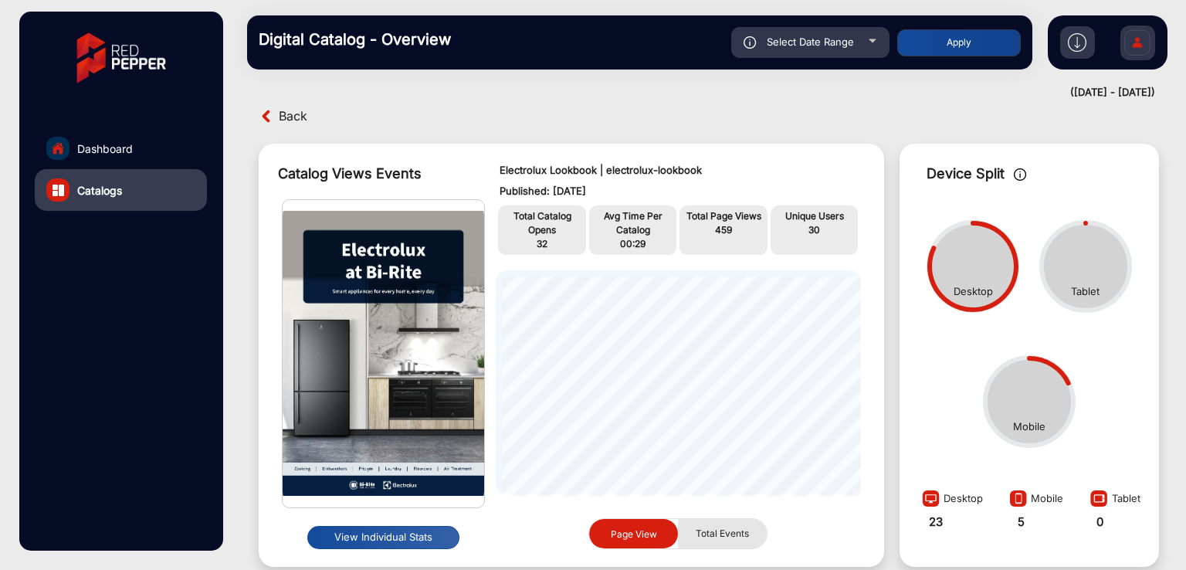
click at [723, 538] on span "Total Events" at bounding box center [723, 533] width 72 height 29
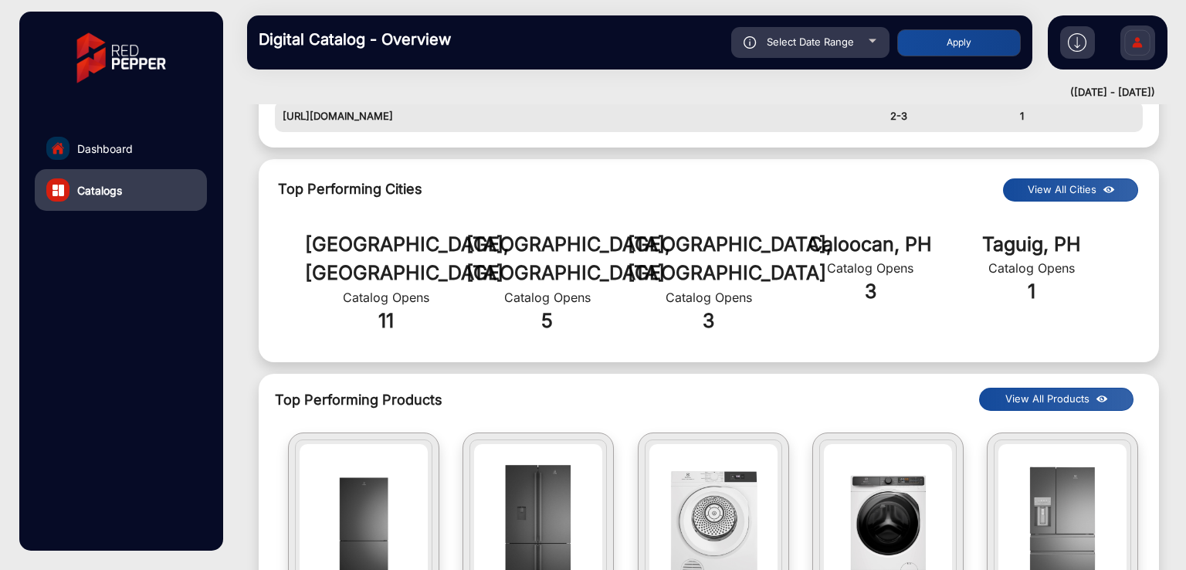
scroll to position [1144, 0]
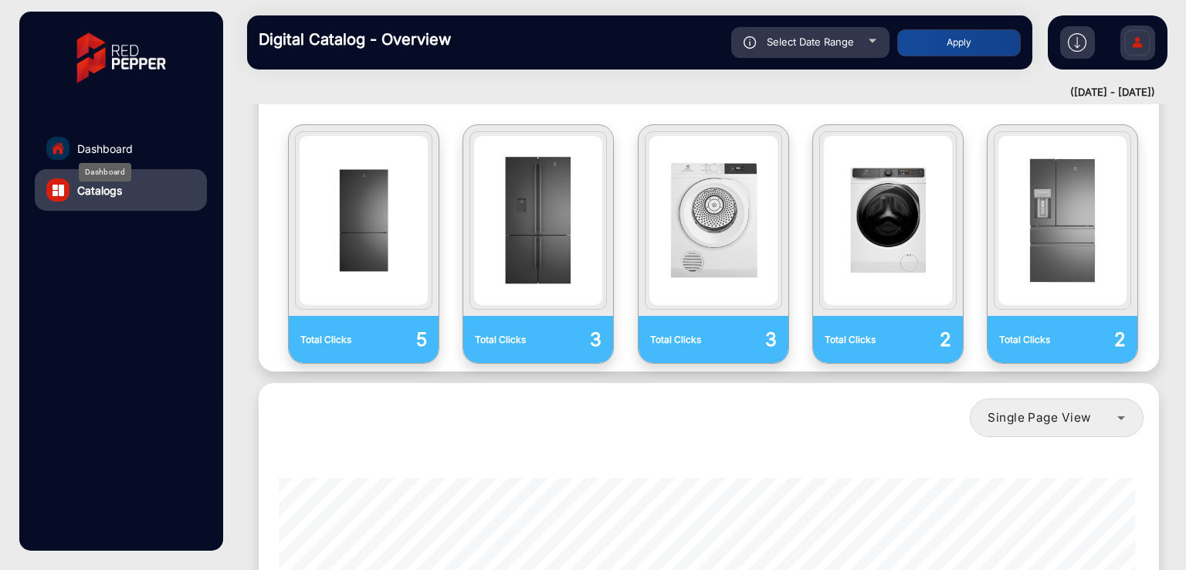
click at [103, 163] on div "Dashboard" at bounding box center [105, 172] width 53 height 19
click at [117, 151] on span "Dashboard" at bounding box center [105, 149] width 56 height 16
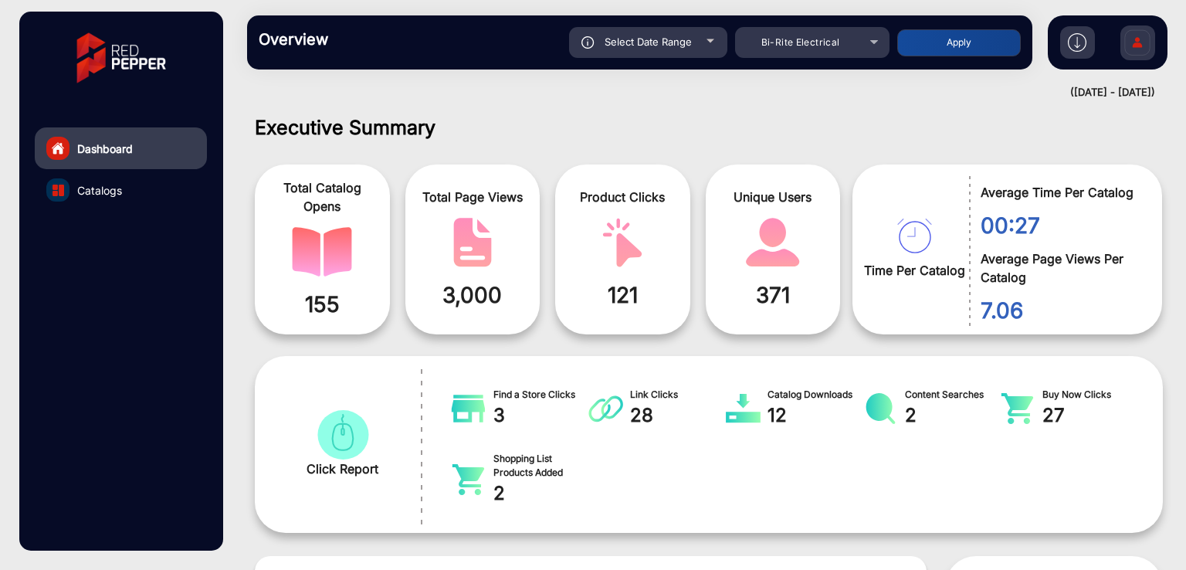
click at [646, 48] on div "Select Date Range" at bounding box center [648, 42] width 158 height 31
type input "[DATE]"
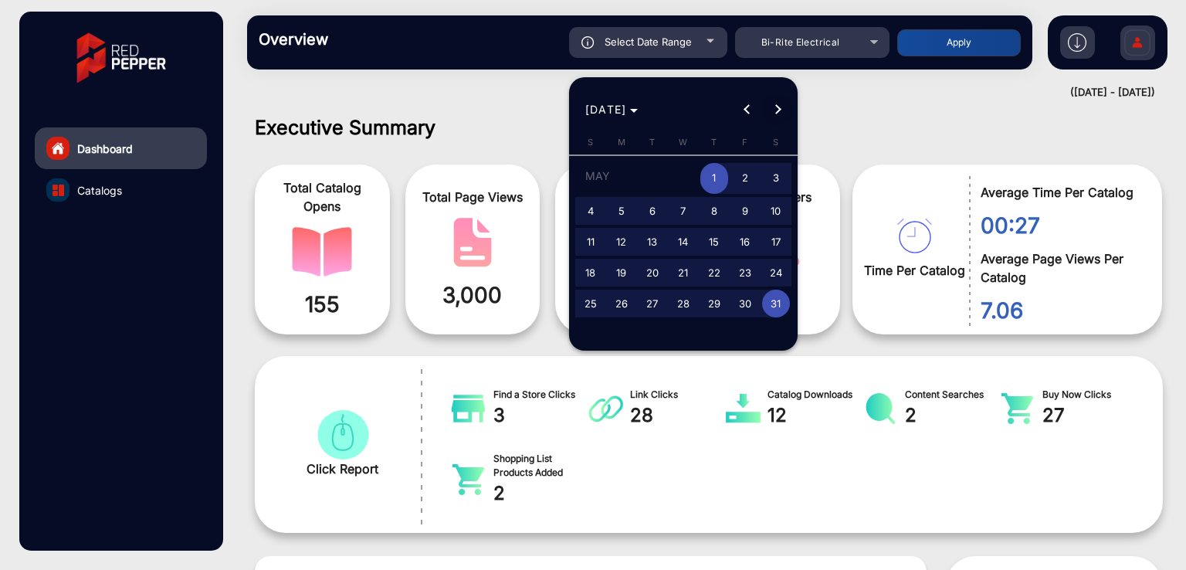
click at [780, 103] on span "Next month" at bounding box center [777, 109] width 31 height 31
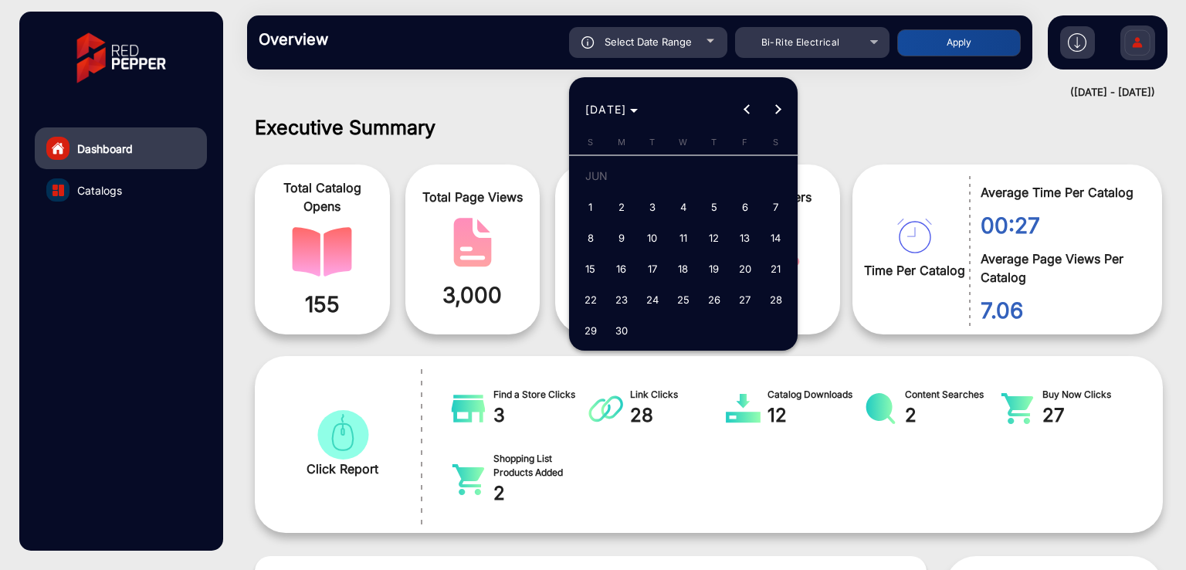
click at [584, 205] on span "1" at bounding box center [591, 207] width 28 height 28
type input "[DATE]"
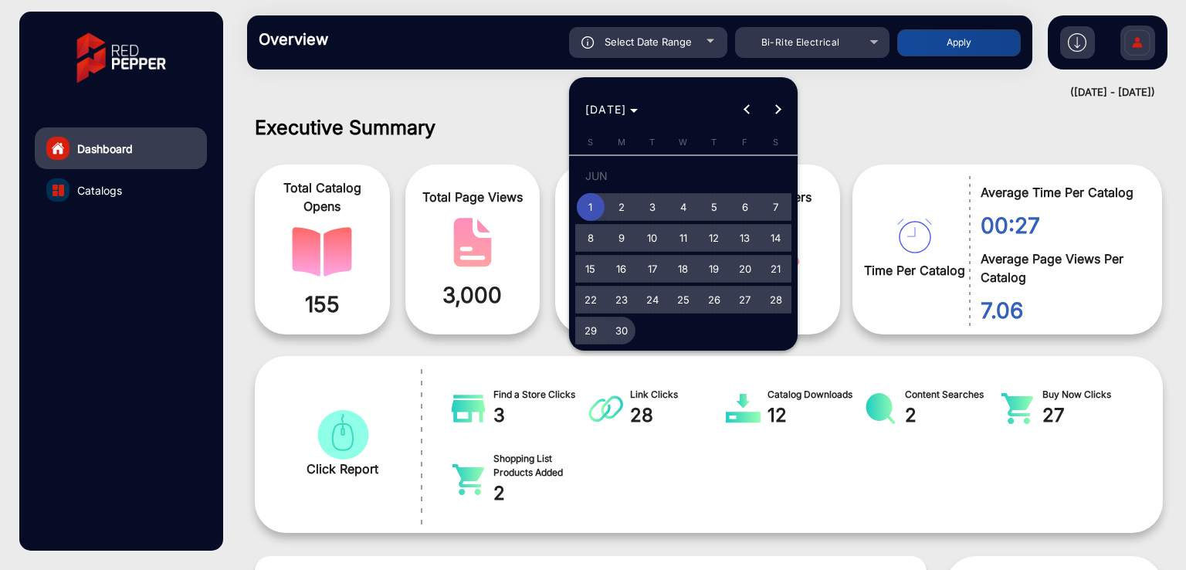
click at [620, 323] on span "30" at bounding box center [622, 331] width 28 height 28
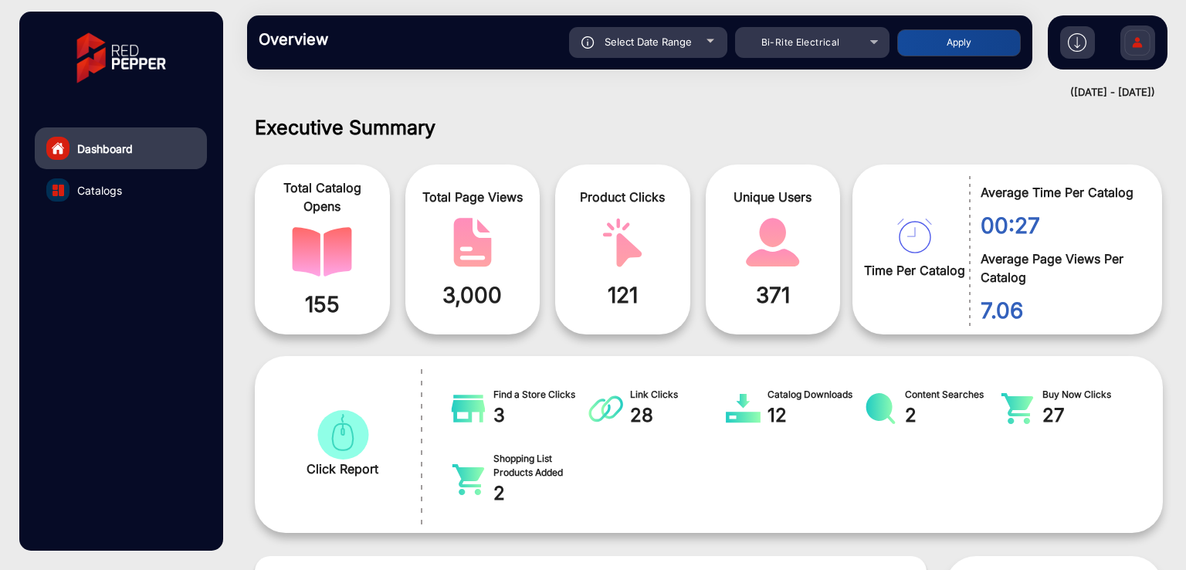
type input "[DATE]"
click at [963, 41] on button "Apply" at bounding box center [959, 42] width 124 height 27
type input "[DATE]"
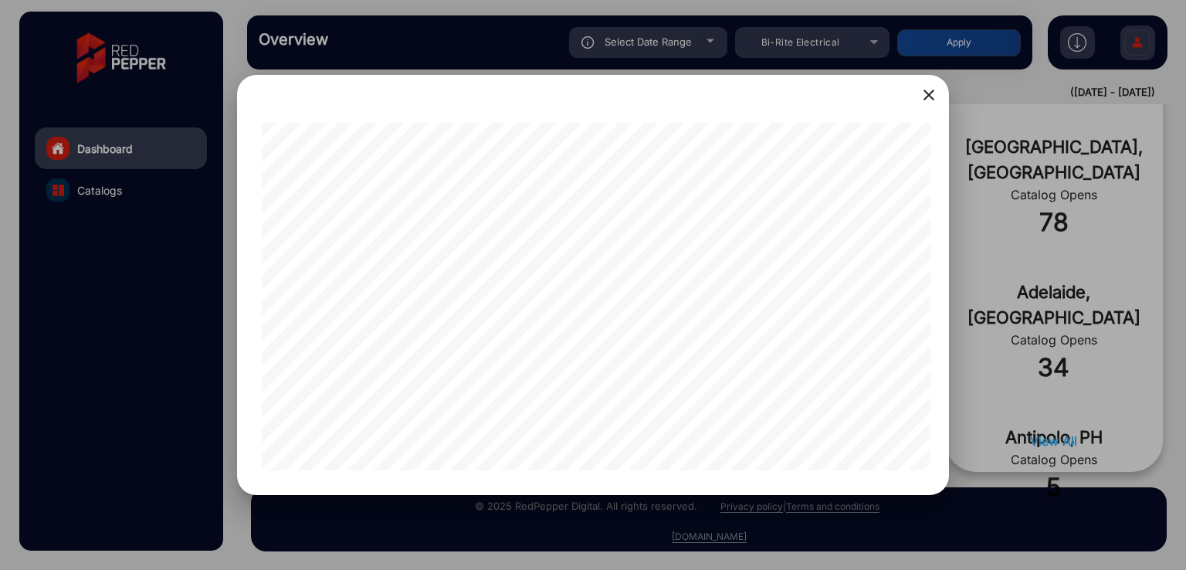
click at [1003, 300] on div at bounding box center [593, 285] width 1186 height 570
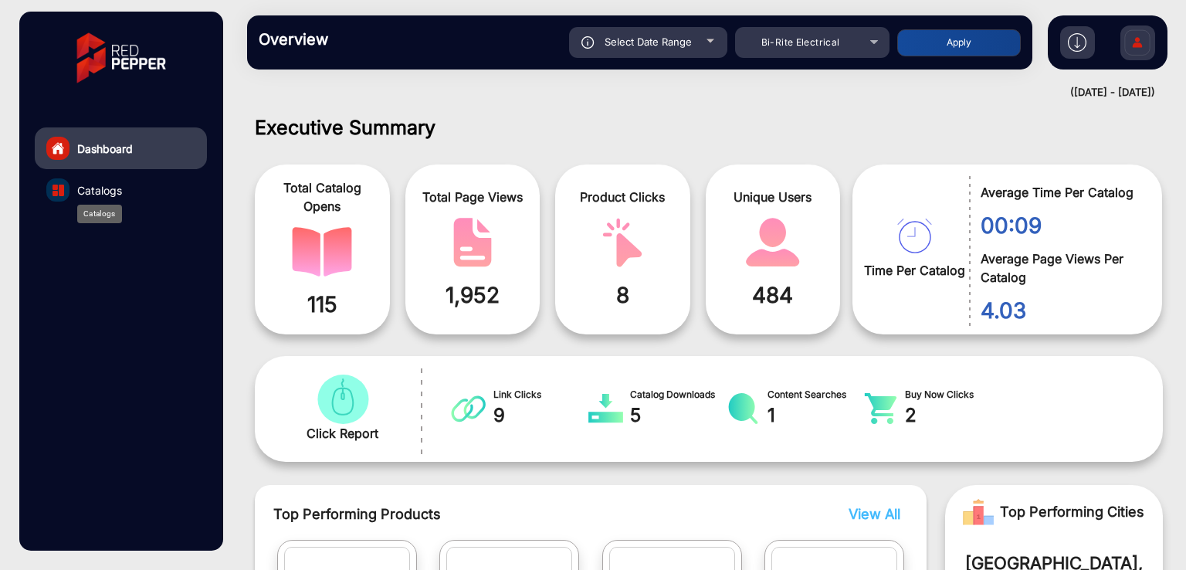
click at [111, 186] on span "Catalogs" at bounding box center [99, 190] width 45 height 16
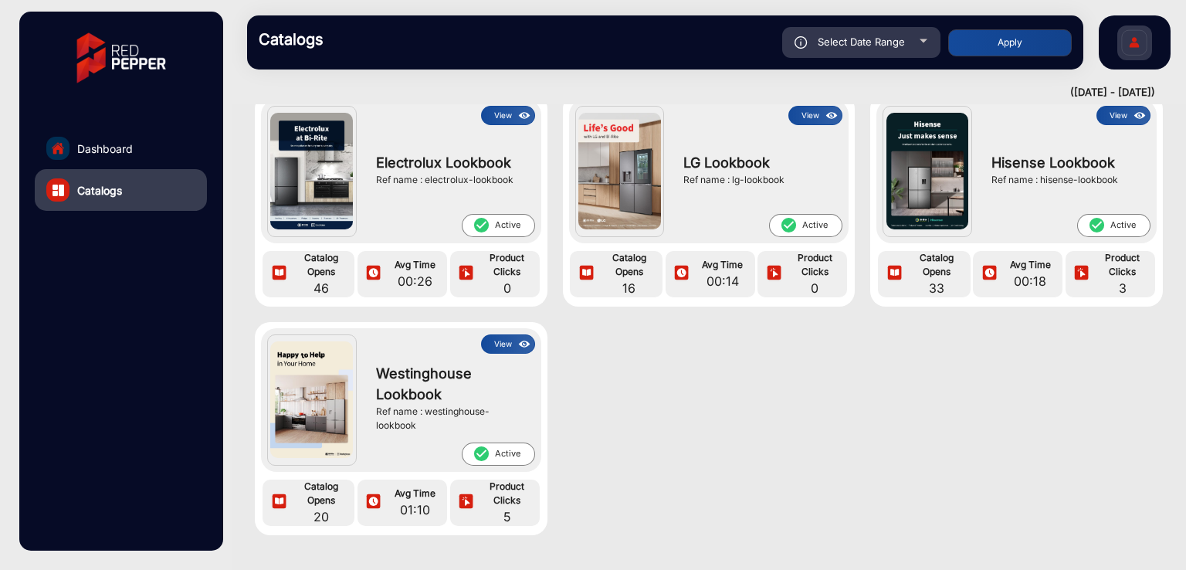
scroll to position [103, 0]
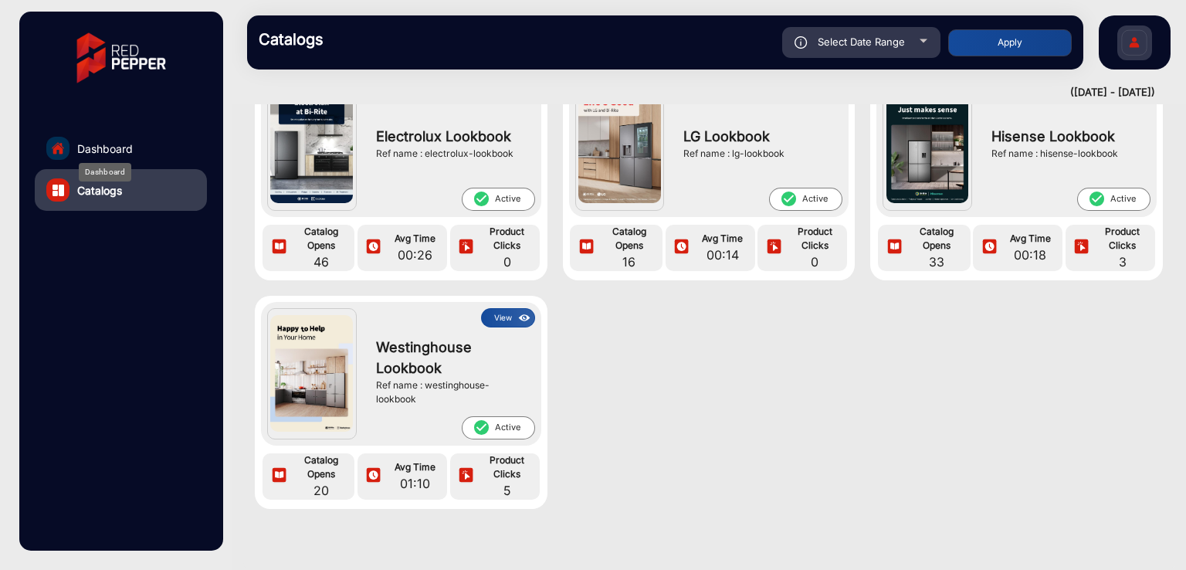
click at [108, 150] on span "Dashboard" at bounding box center [105, 149] width 56 height 16
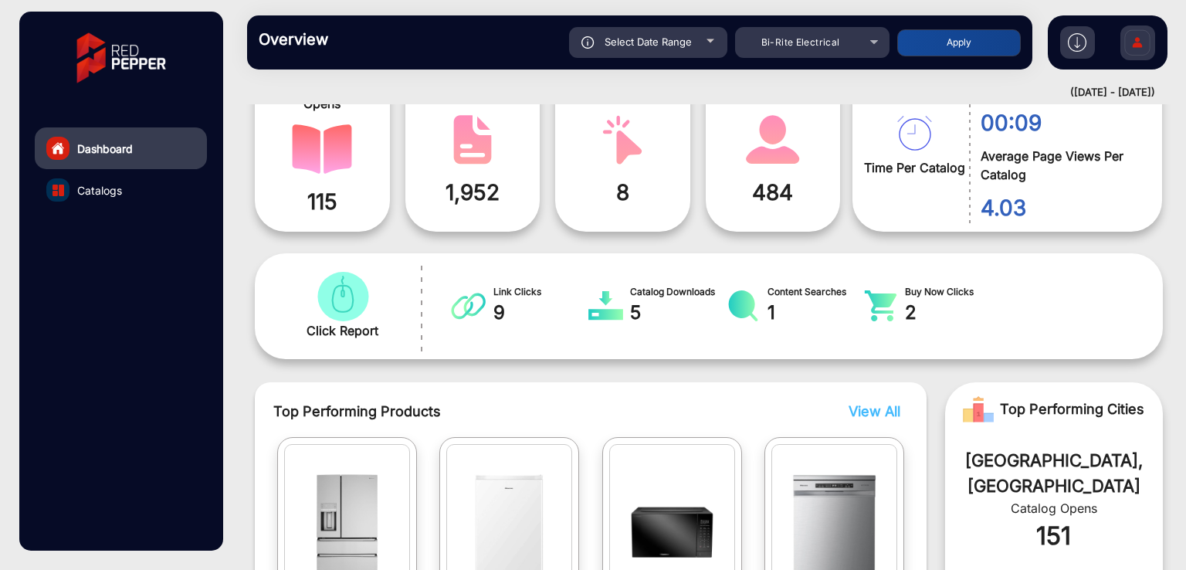
scroll to position [12, 0]
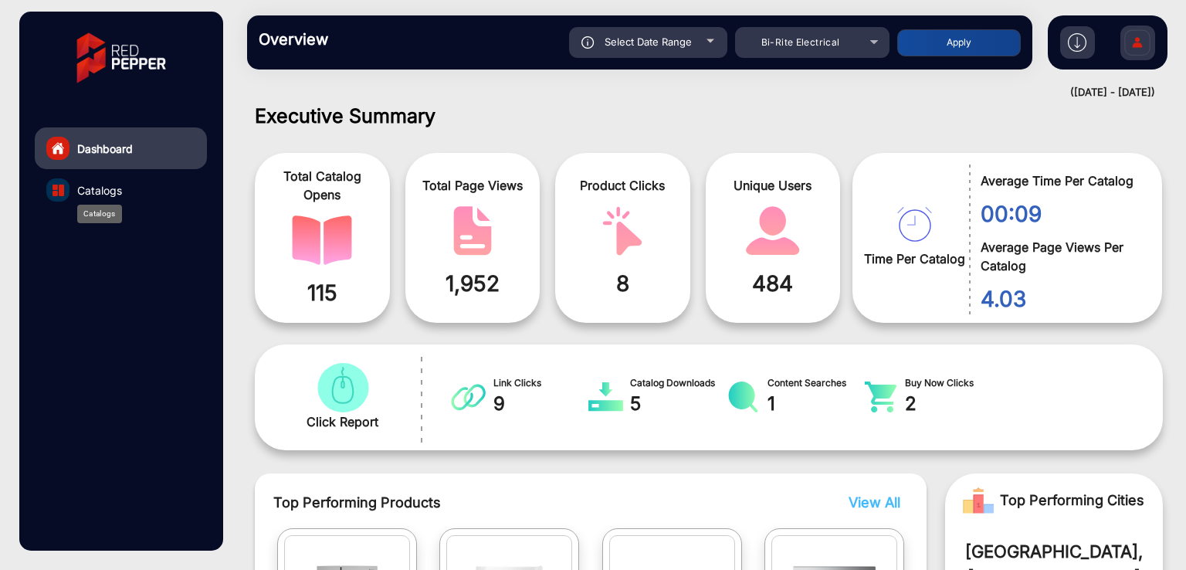
click at [113, 205] on div "Catalogs" at bounding box center [99, 214] width 45 height 19
click at [116, 190] on span "Catalogs" at bounding box center [99, 190] width 45 height 16
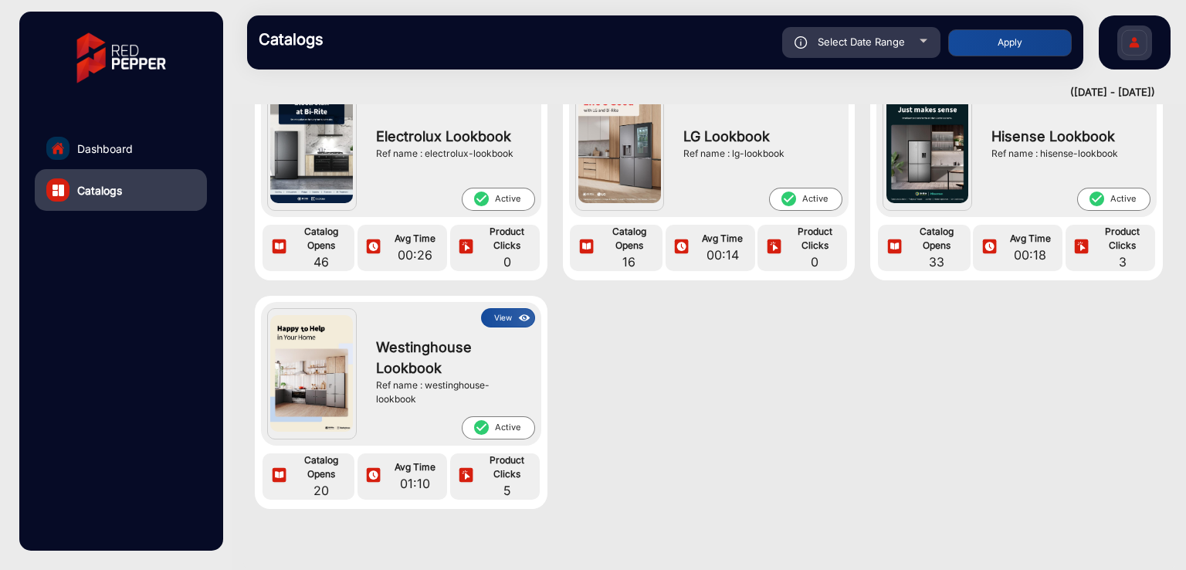
click at [504, 312] on button "View" at bounding box center [508, 317] width 54 height 19
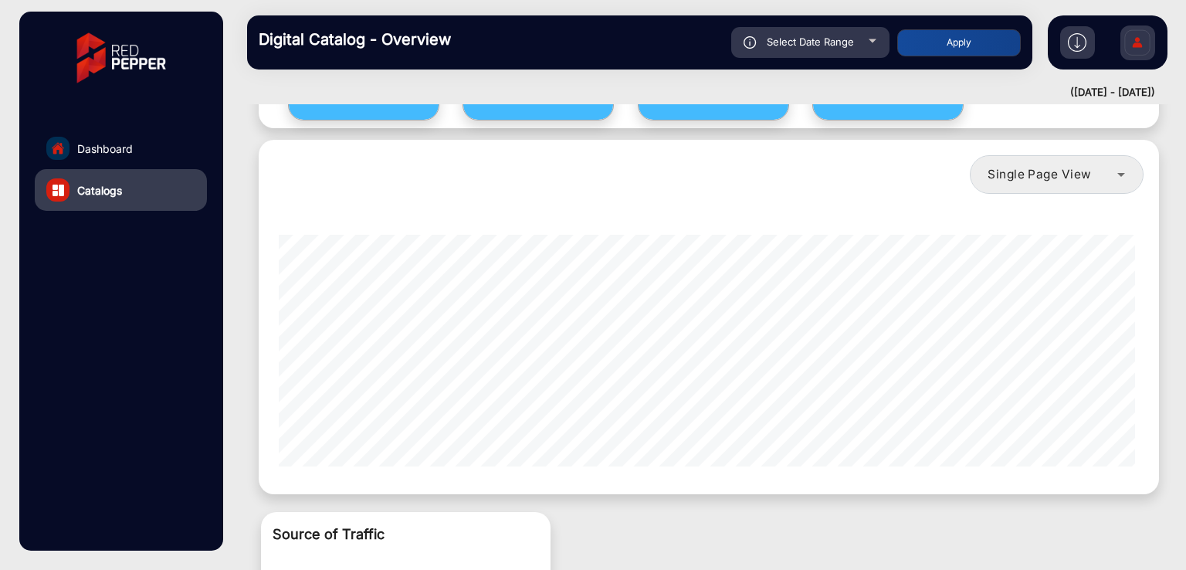
scroll to position [924, 0]
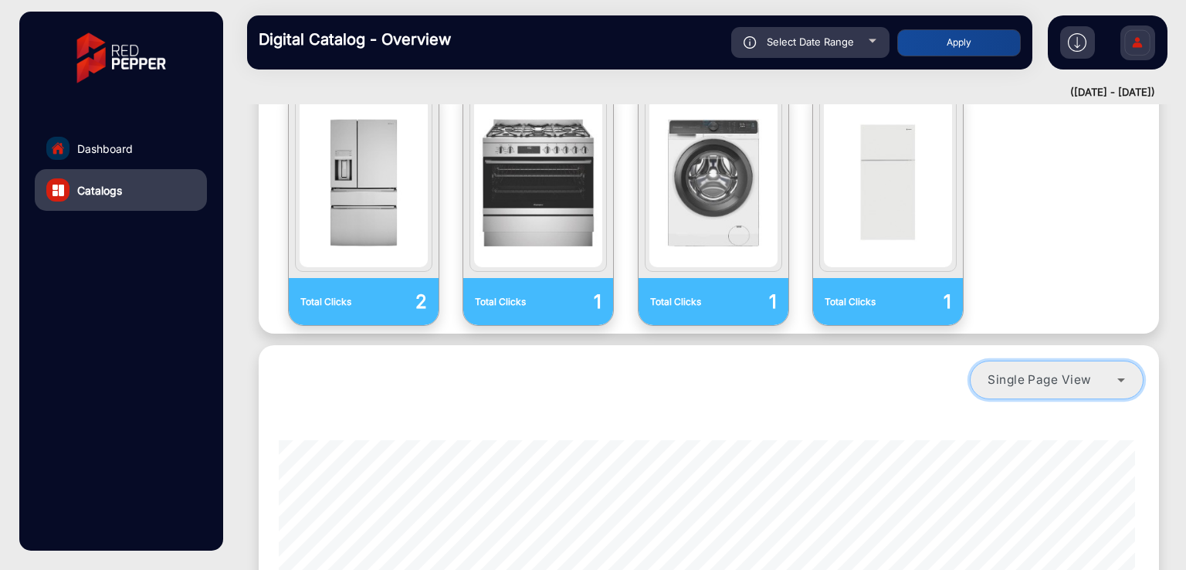
click at [1083, 372] on span "Single Page View" at bounding box center [1040, 379] width 104 height 15
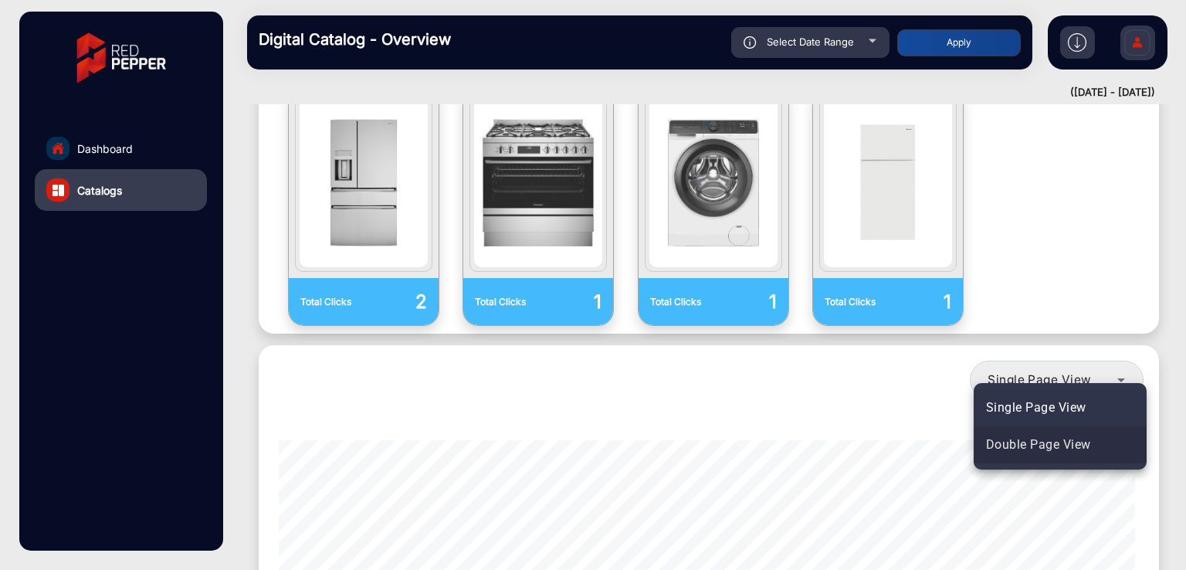
click at [1033, 439] on span "Double Page View" at bounding box center [1038, 445] width 105 height 19
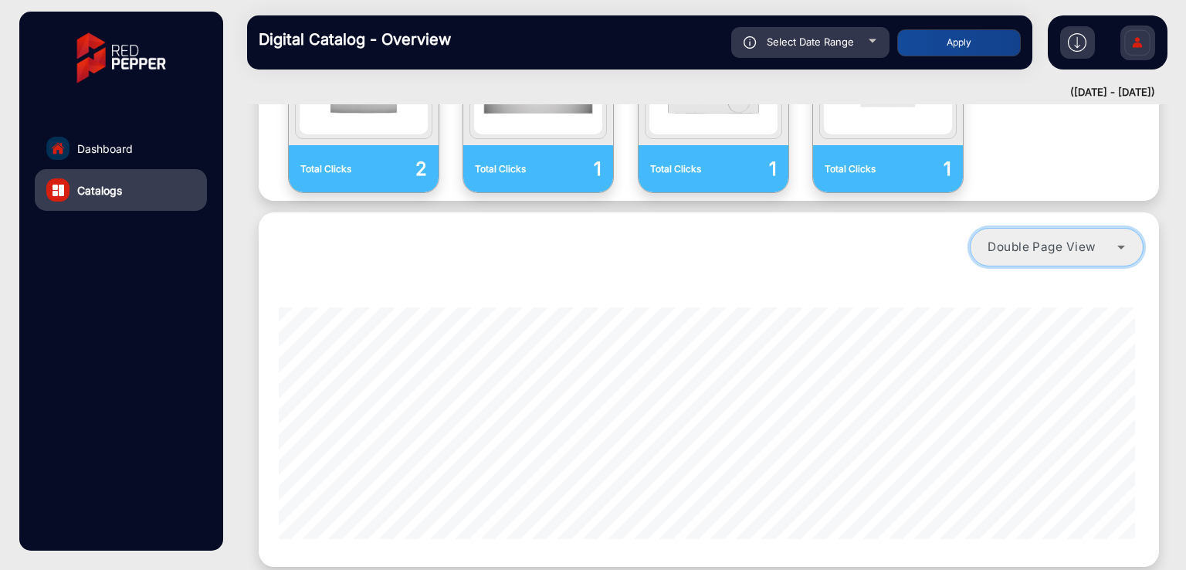
scroll to position [1129, 0]
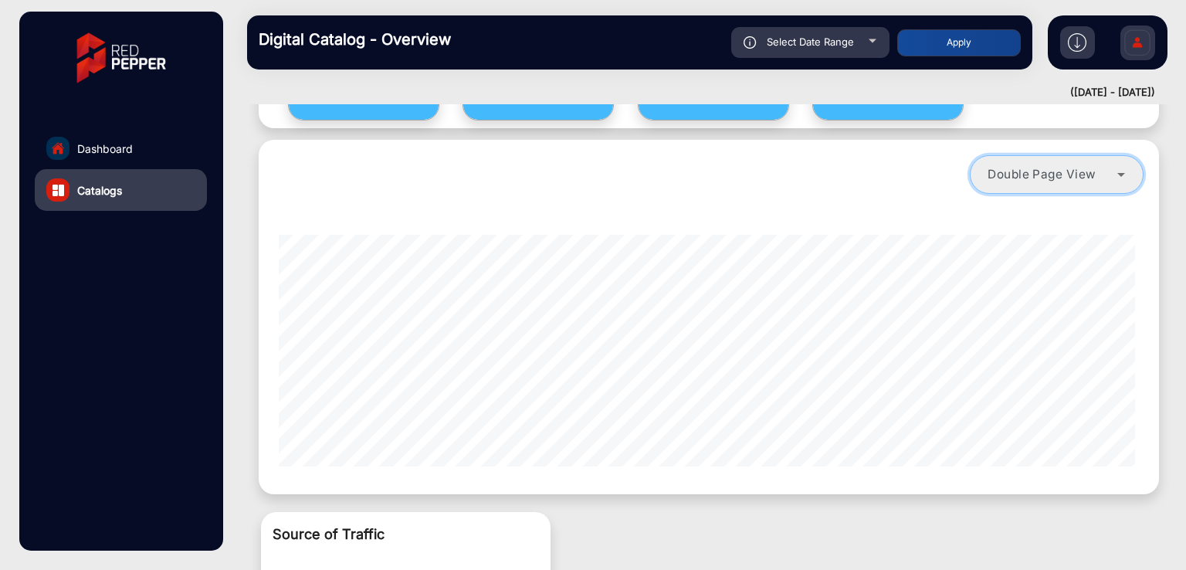
click at [995, 155] on mat-select "Double Page View" at bounding box center [1057, 174] width 174 height 39
click at [1019, 159] on mat-select "Double Page View" at bounding box center [1057, 174] width 174 height 39
click at [1026, 167] on span "Double Page View" at bounding box center [1042, 174] width 109 height 15
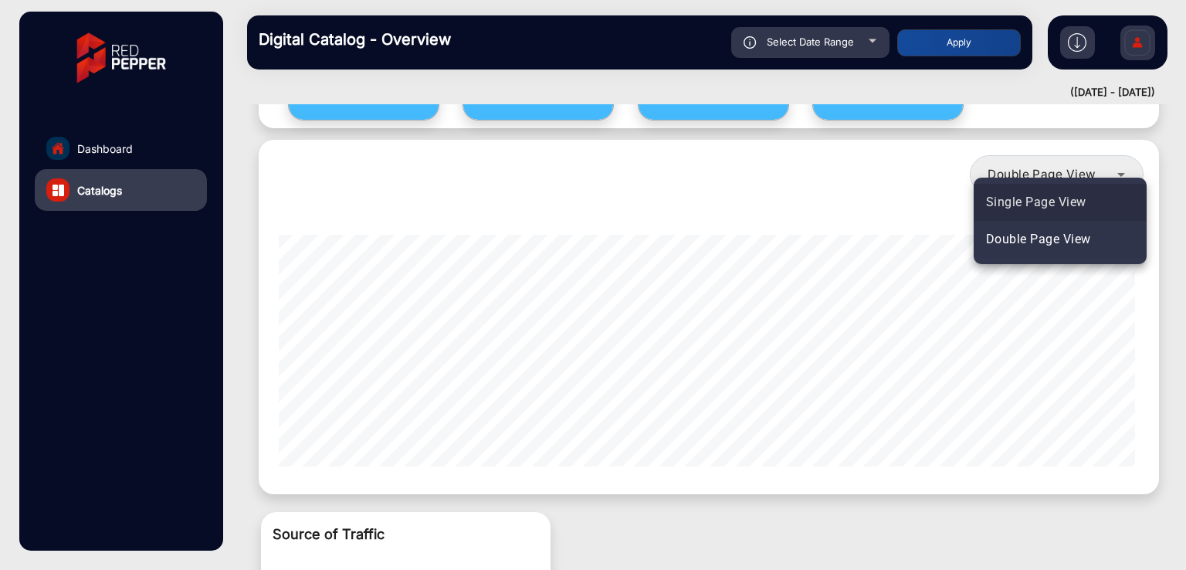
click at [1026, 196] on span "Single Page View" at bounding box center [1036, 202] width 100 height 19
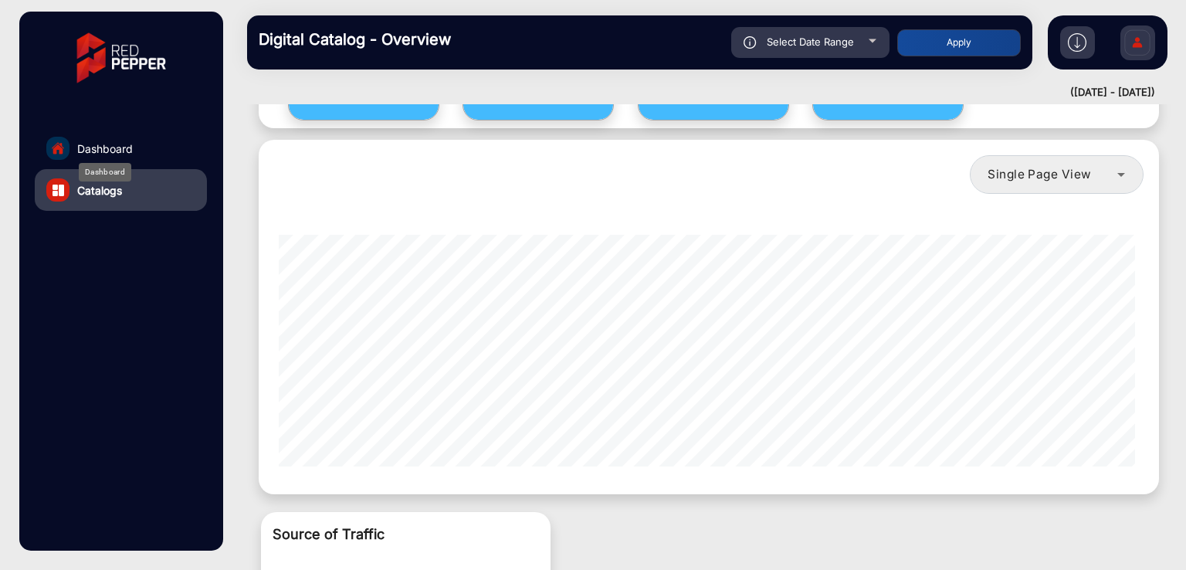
click at [120, 152] on span "Dashboard" at bounding box center [105, 149] width 56 height 16
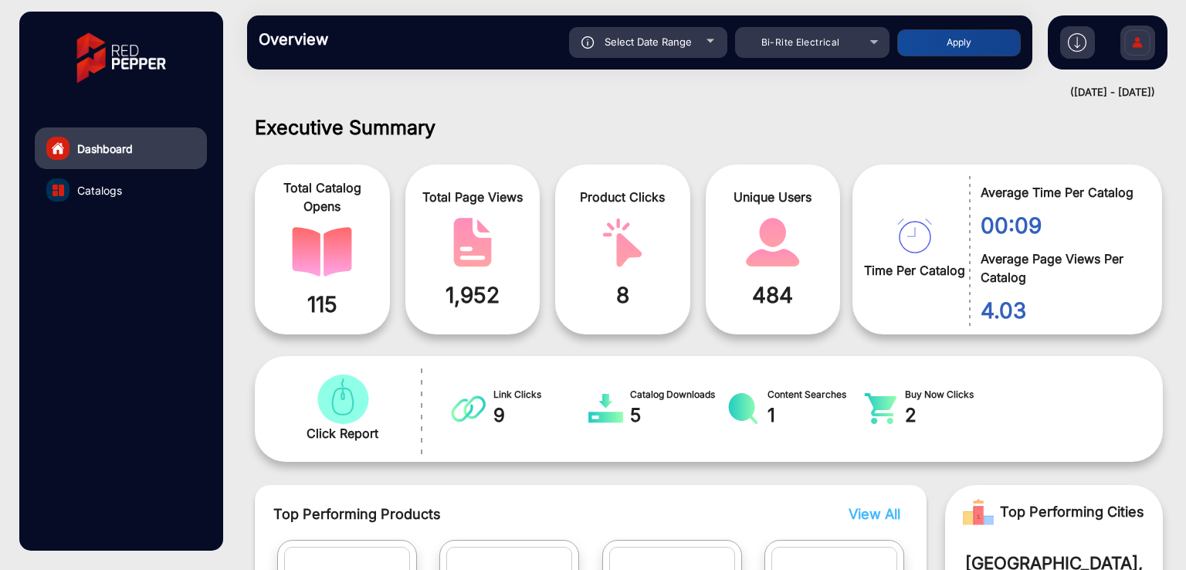
click at [689, 47] on span "Select Date Range" at bounding box center [648, 42] width 87 height 12
type input "[DATE]"
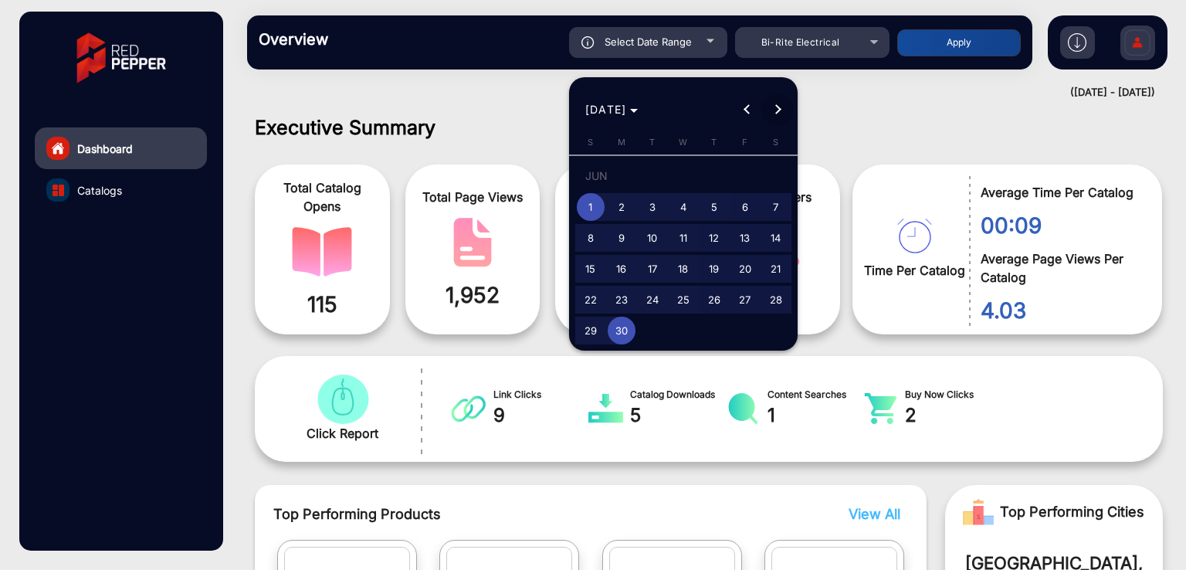
click at [783, 109] on span "Next month" at bounding box center [777, 109] width 31 height 31
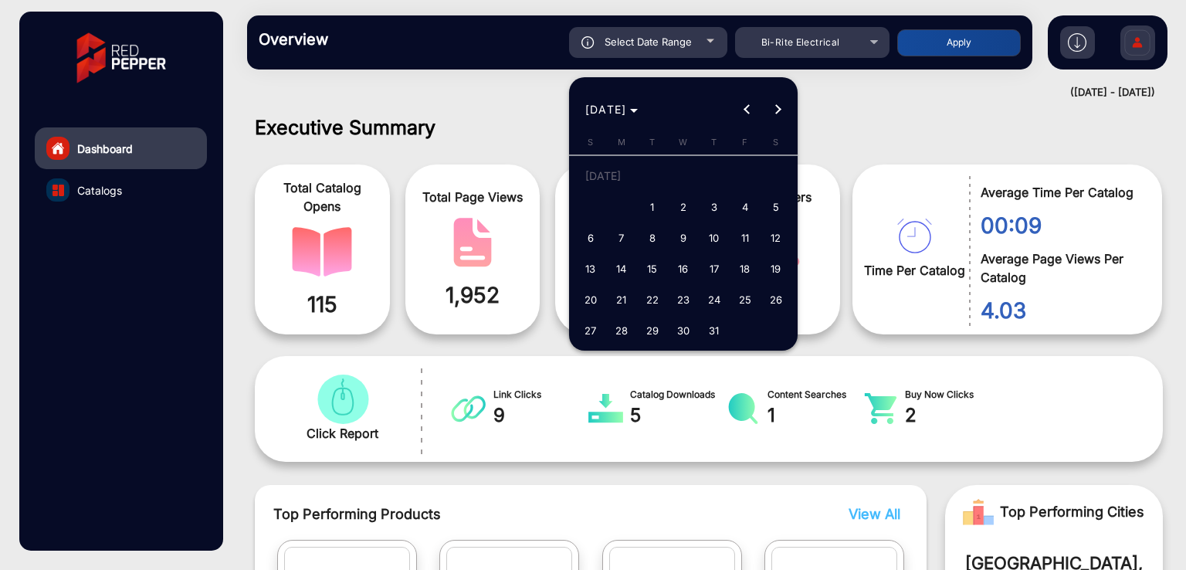
click at [655, 212] on span "1" at bounding box center [653, 207] width 28 height 28
type input "[DATE]"
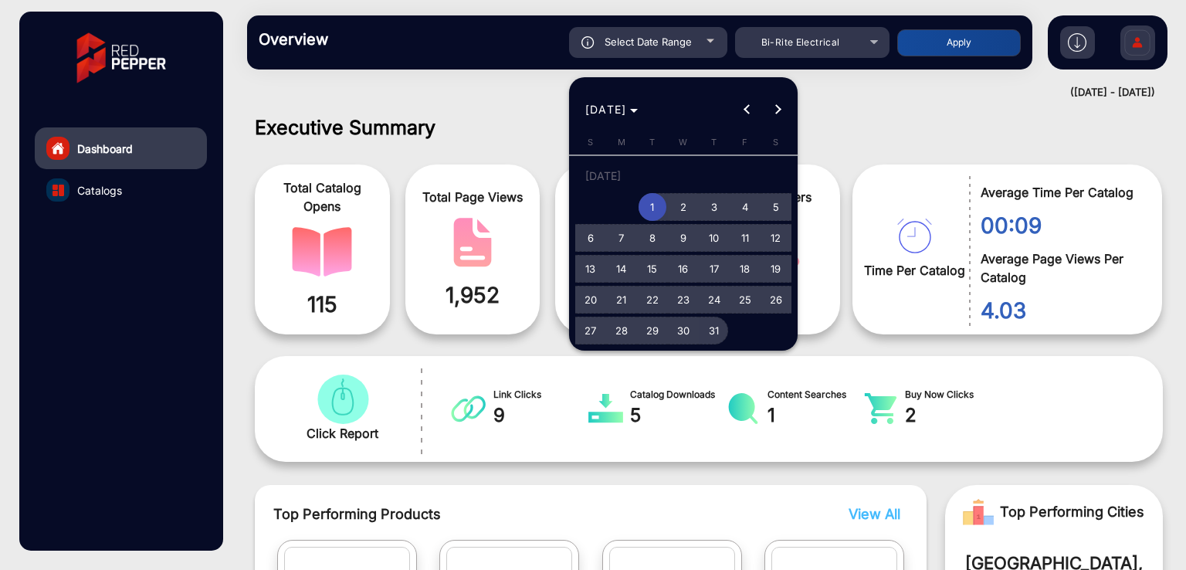
click at [716, 334] on span "31" at bounding box center [715, 331] width 28 height 28
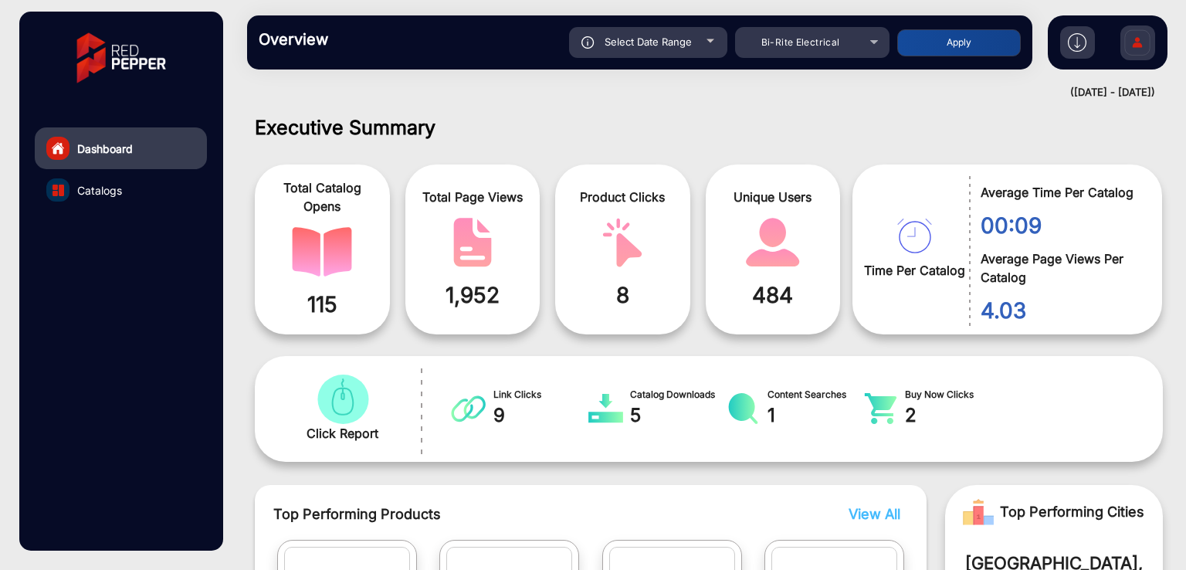
type input "[DATE]"
click at [935, 39] on button "Apply" at bounding box center [959, 42] width 124 height 27
type input "[DATE]"
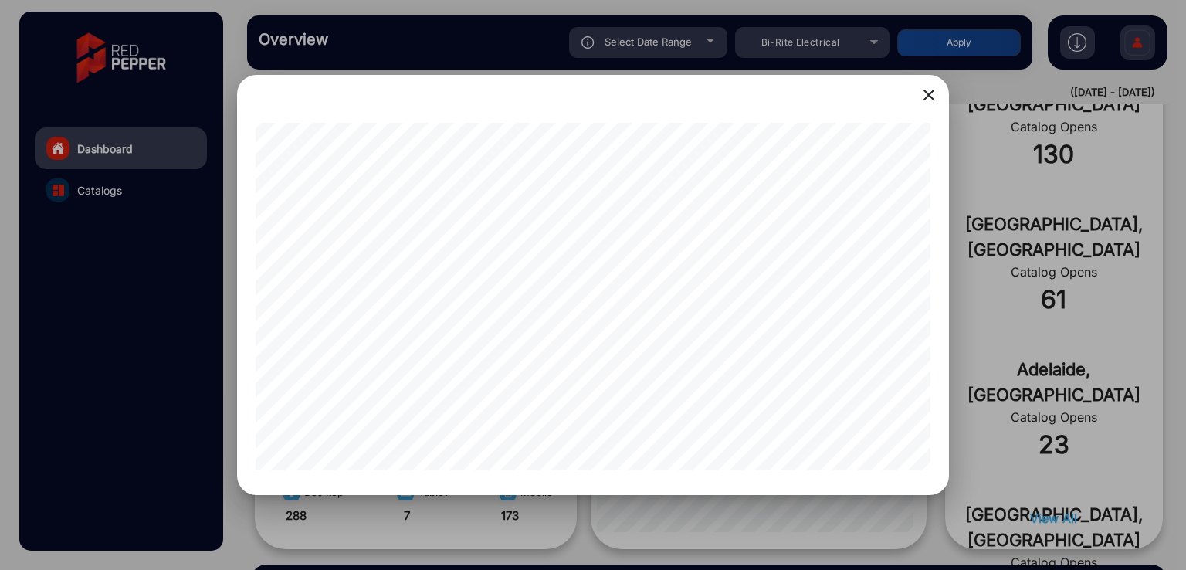
scroll to position [0, 247]
click at [155, 220] on div at bounding box center [593, 285] width 1186 height 570
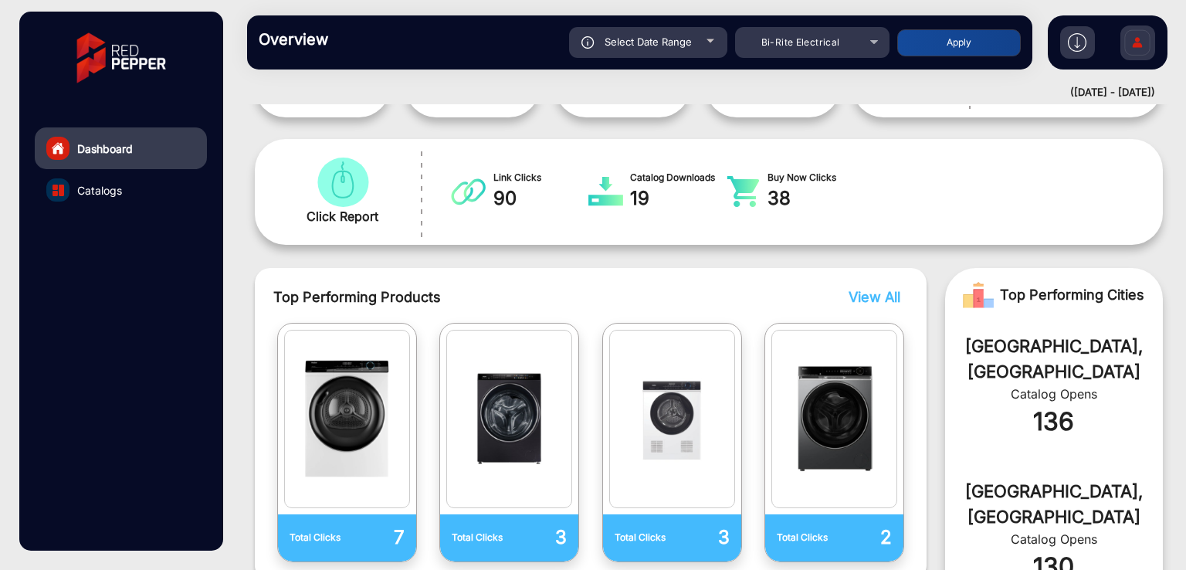
scroll to position [0, 0]
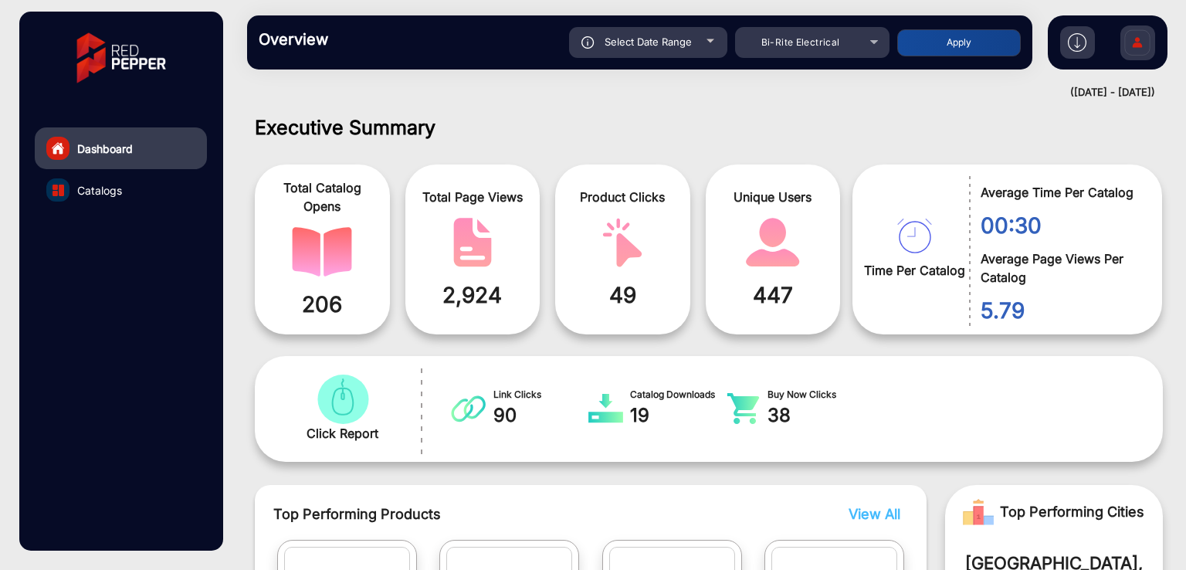
click at [662, 56] on div "Select Date Range" at bounding box center [648, 42] width 158 height 31
type input "[DATE]"
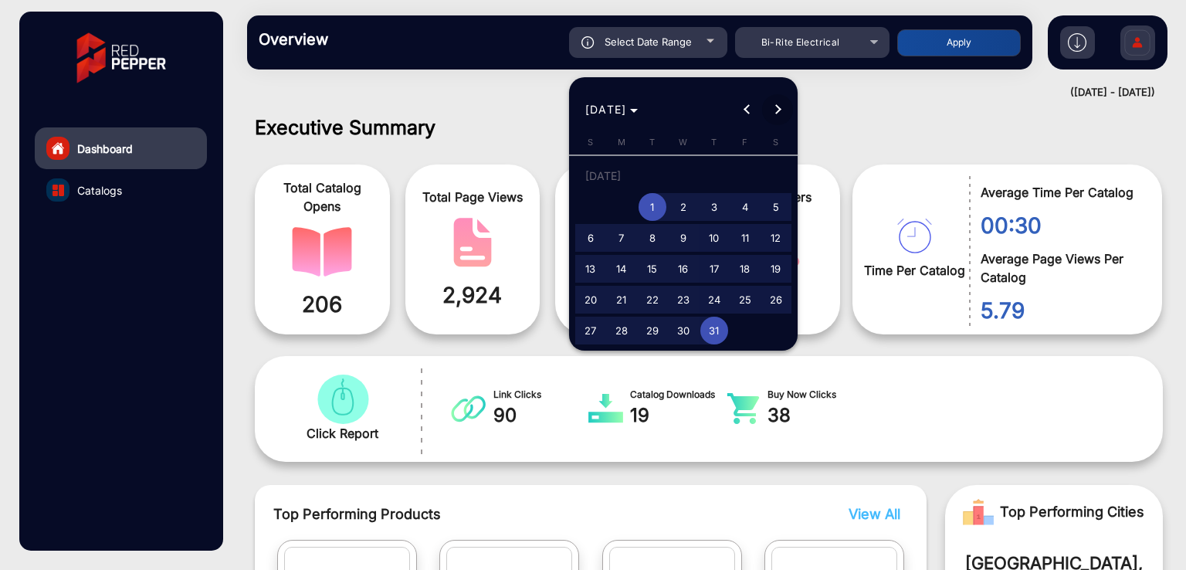
click at [779, 107] on button "Next month" at bounding box center [777, 109] width 31 height 31
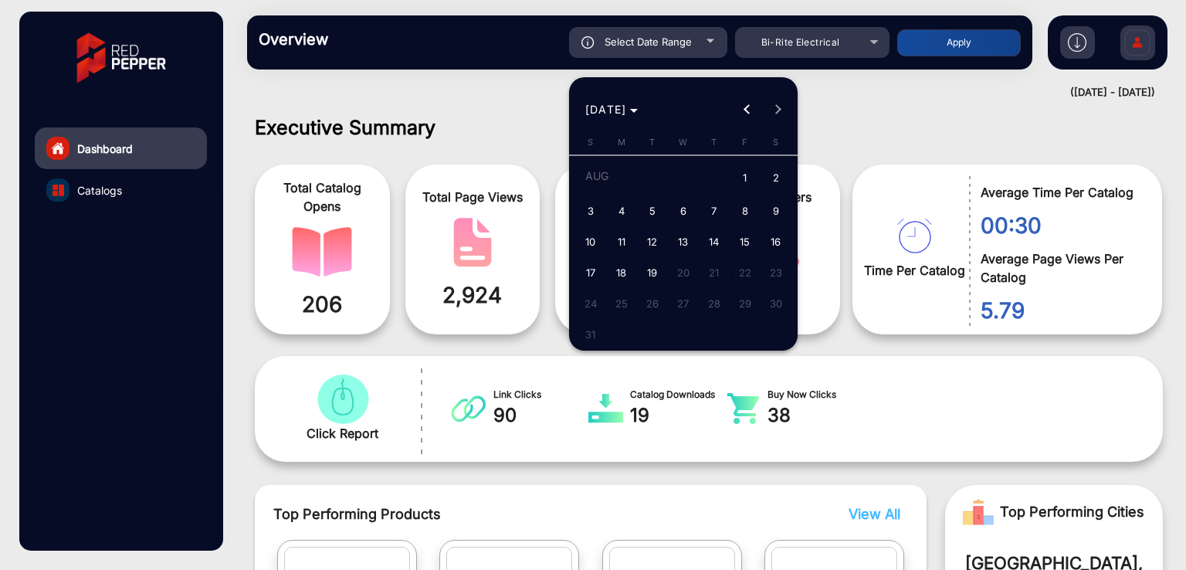
click at [736, 174] on span "1" at bounding box center [745, 179] width 28 height 32
type input "[DATE]"
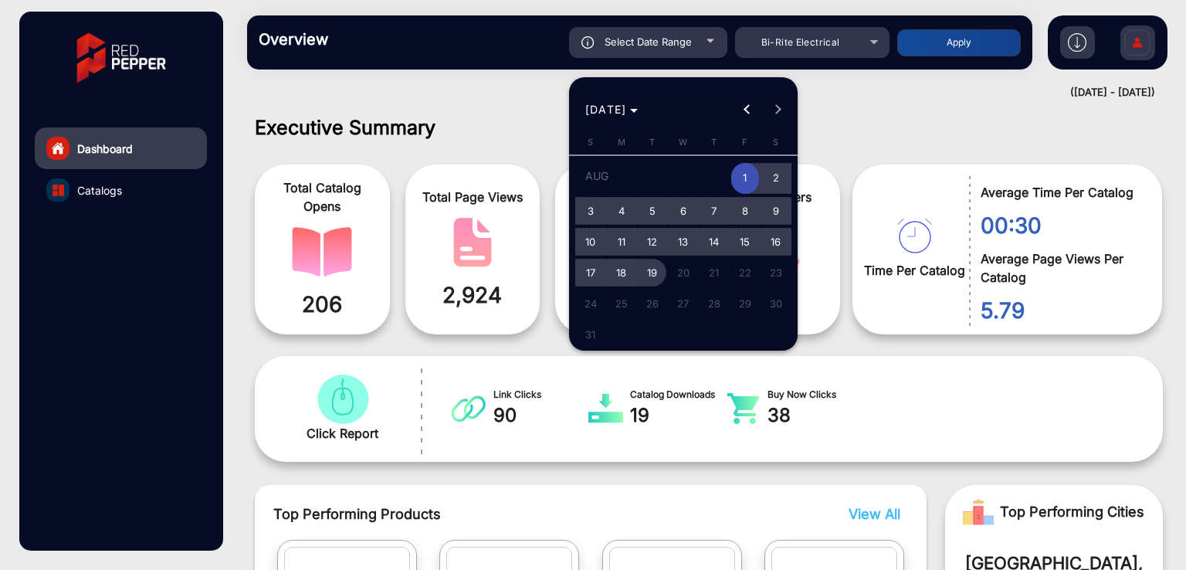
click at [657, 275] on span "19" at bounding box center [653, 273] width 28 height 28
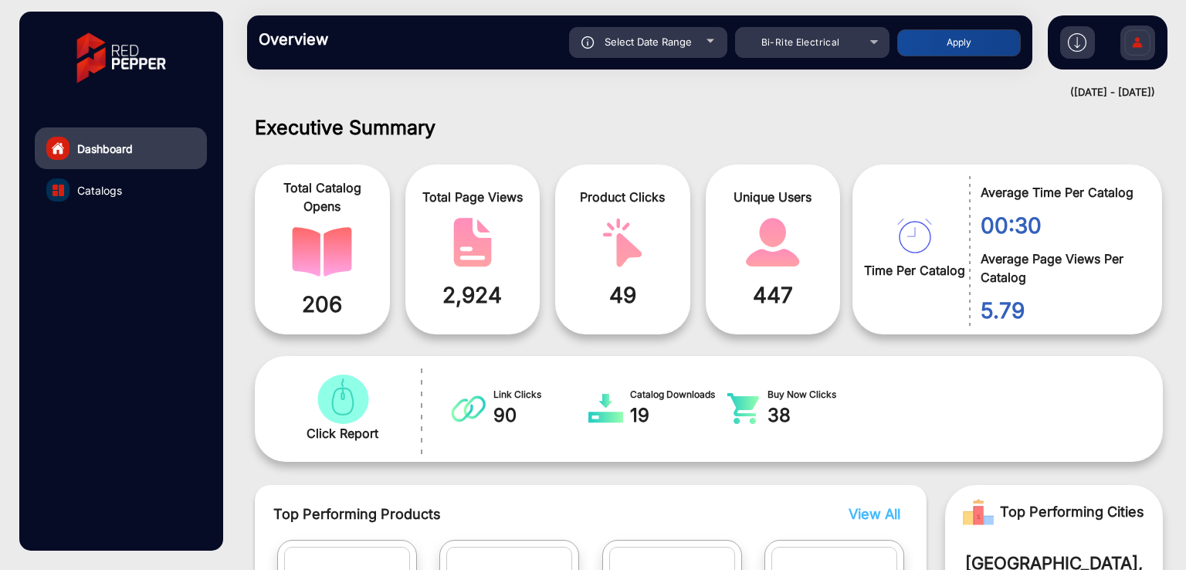
type input "[DATE]"
click at [979, 35] on button "Apply" at bounding box center [959, 42] width 124 height 27
type input "[DATE]"
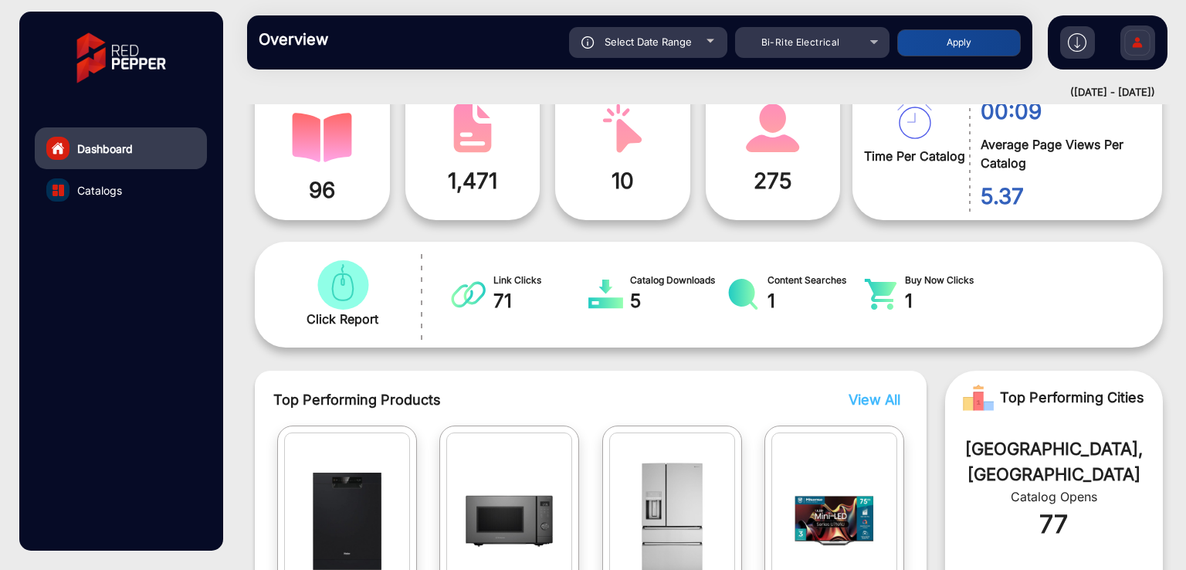
scroll to position [217, 0]
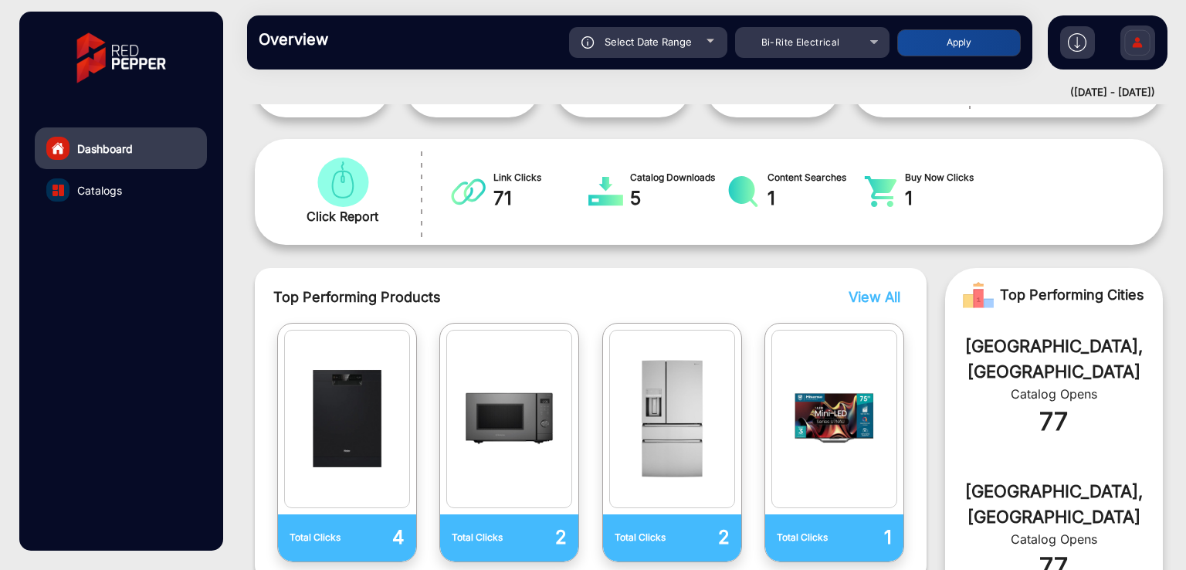
click at [865, 296] on span "View All" at bounding box center [875, 297] width 52 height 16
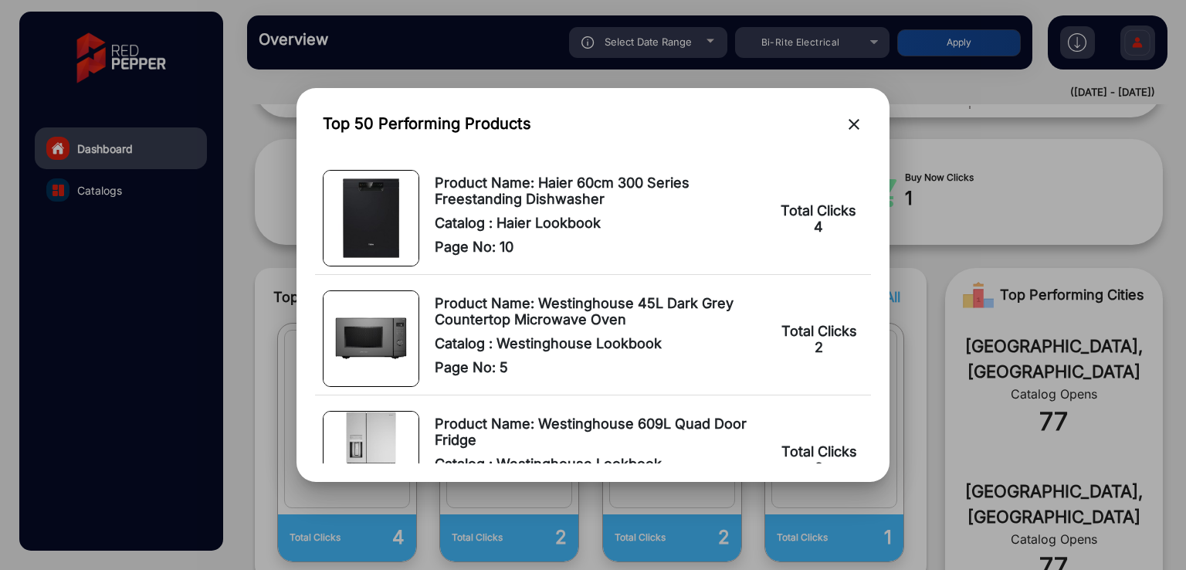
click at [847, 120] on mat-icon "close" at bounding box center [854, 124] width 19 height 19
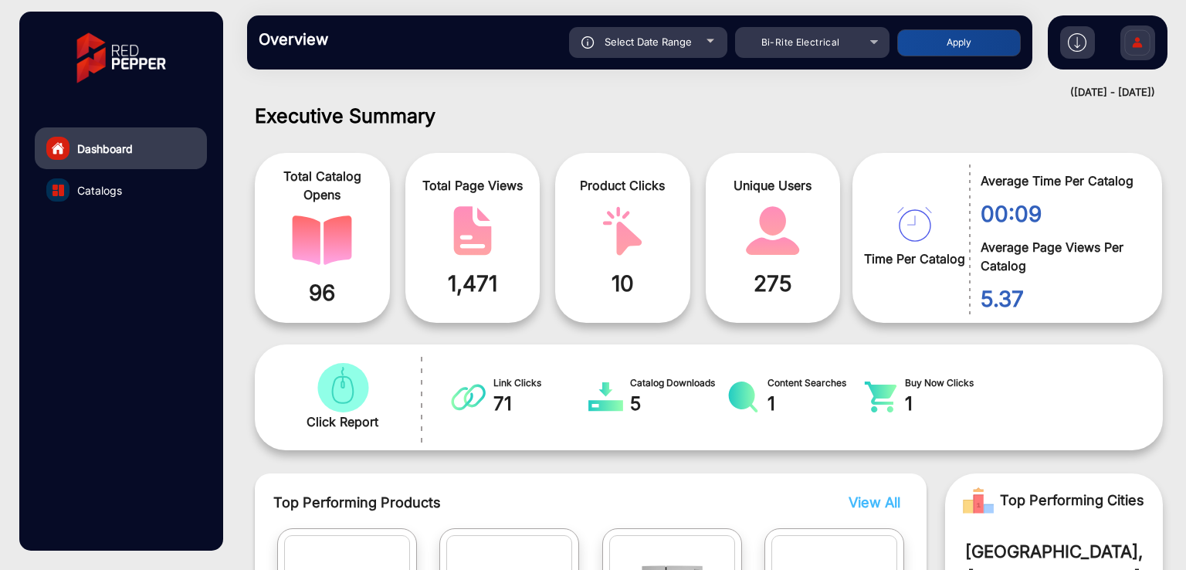
scroll to position [321, 0]
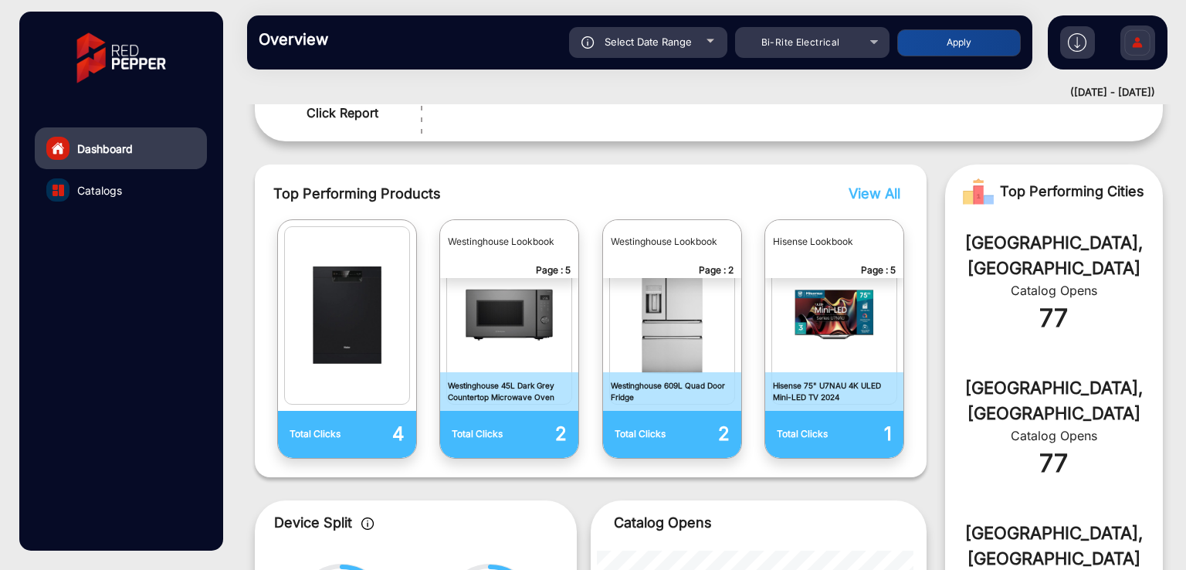
click at [877, 192] on span "View All" at bounding box center [875, 193] width 52 height 16
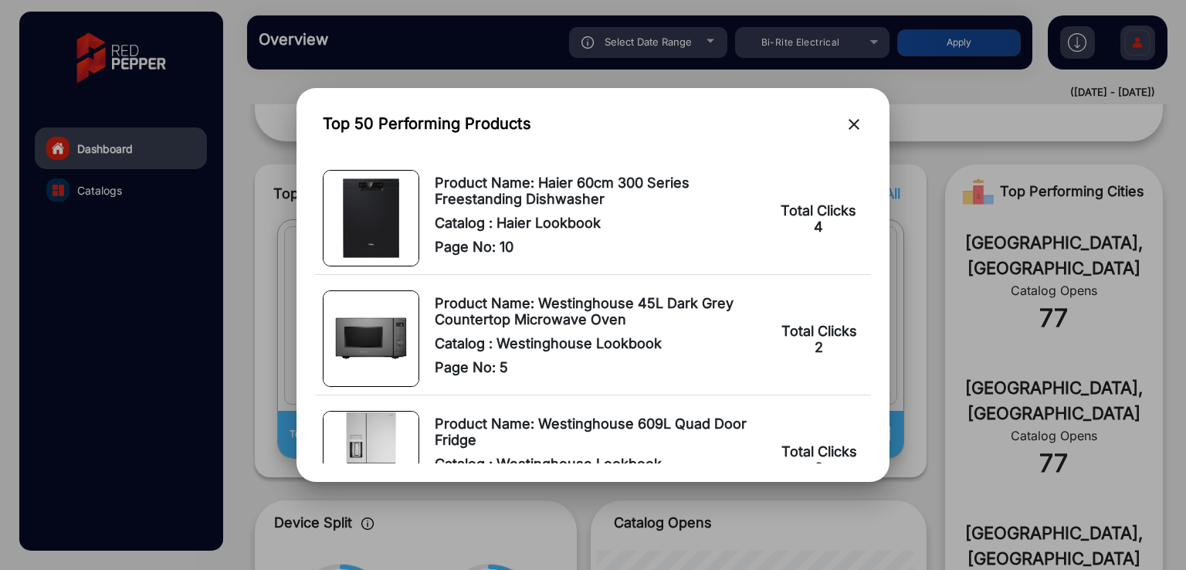
drag, startPoint x: 826, startPoint y: 229, endPoint x: 805, endPoint y: 230, distance: 20.9
click at [805, 230] on td "Total Clicks 4" at bounding box center [821, 218] width 100 height 113
drag, startPoint x: 833, startPoint y: 349, endPoint x: 791, endPoint y: 342, distance: 42.3
click at [802, 353] on td "Total Clicks 2" at bounding box center [821, 339] width 100 height 113
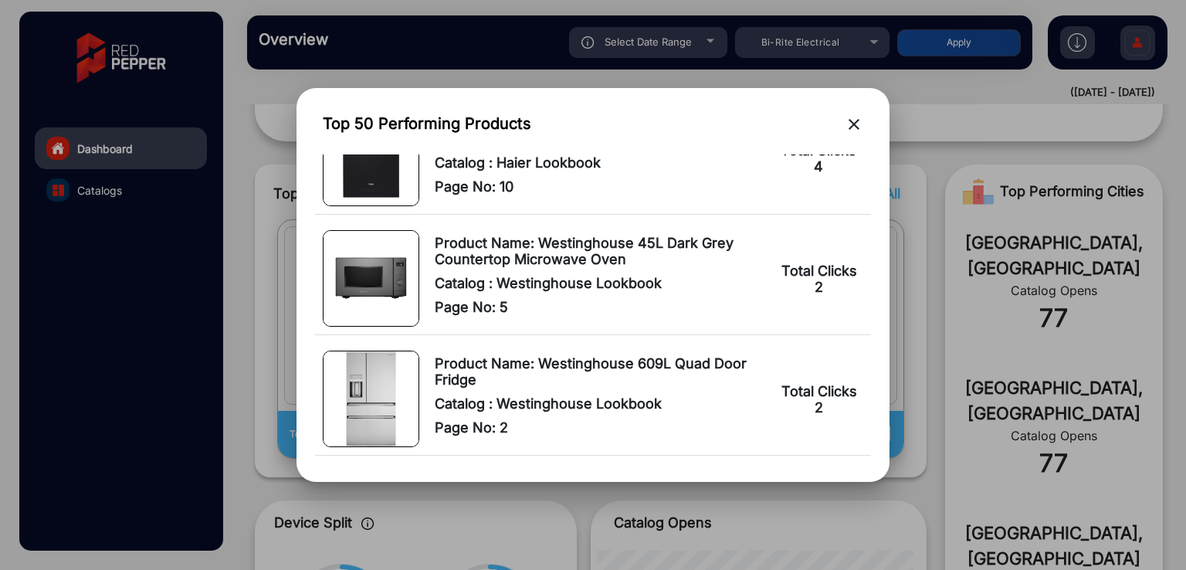
scroll to position [103, 0]
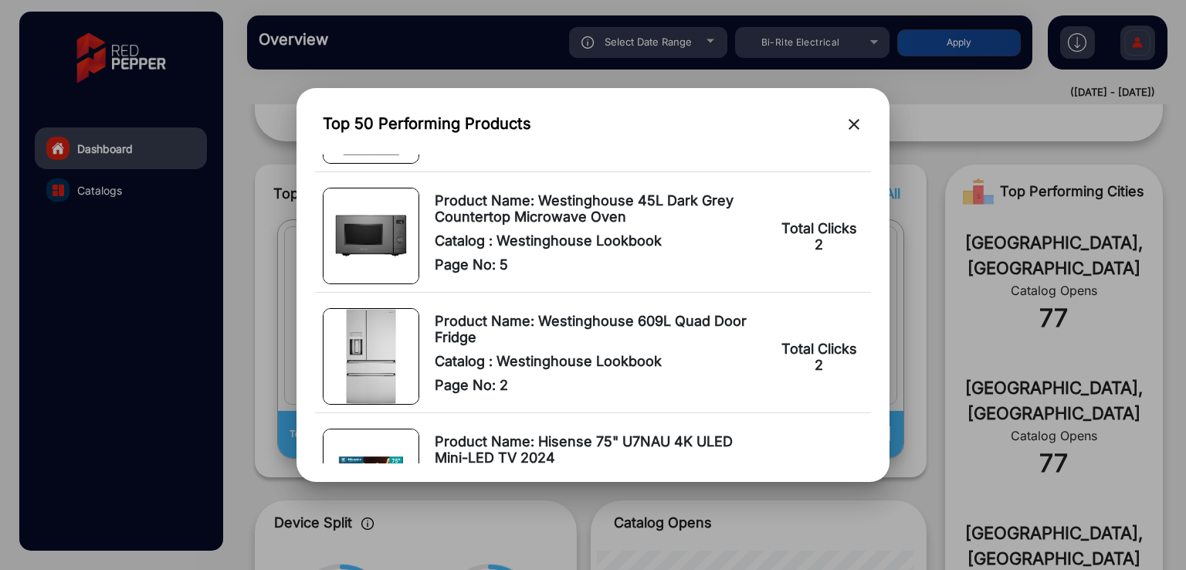
drag, startPoint x: 825, startPoint y: 359, endPoint x: 795, endPoint y: 365, distance: 30.7
click at [795, 365] on td "Total Clicks 2" at bounding box center [821, 356] width 100 height 113
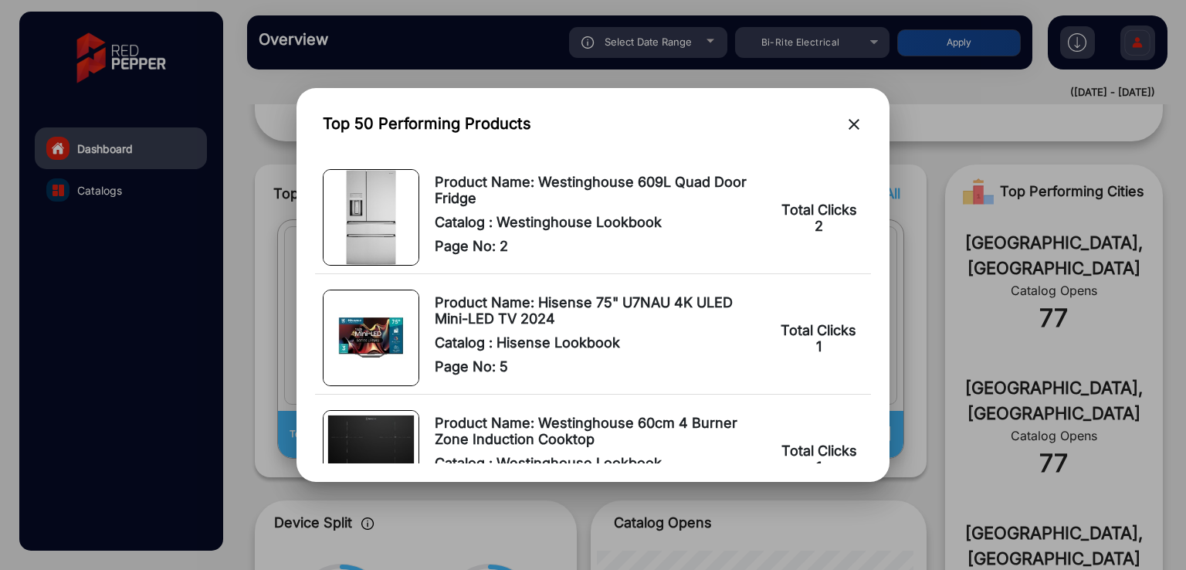
scroll to position [300, 0]
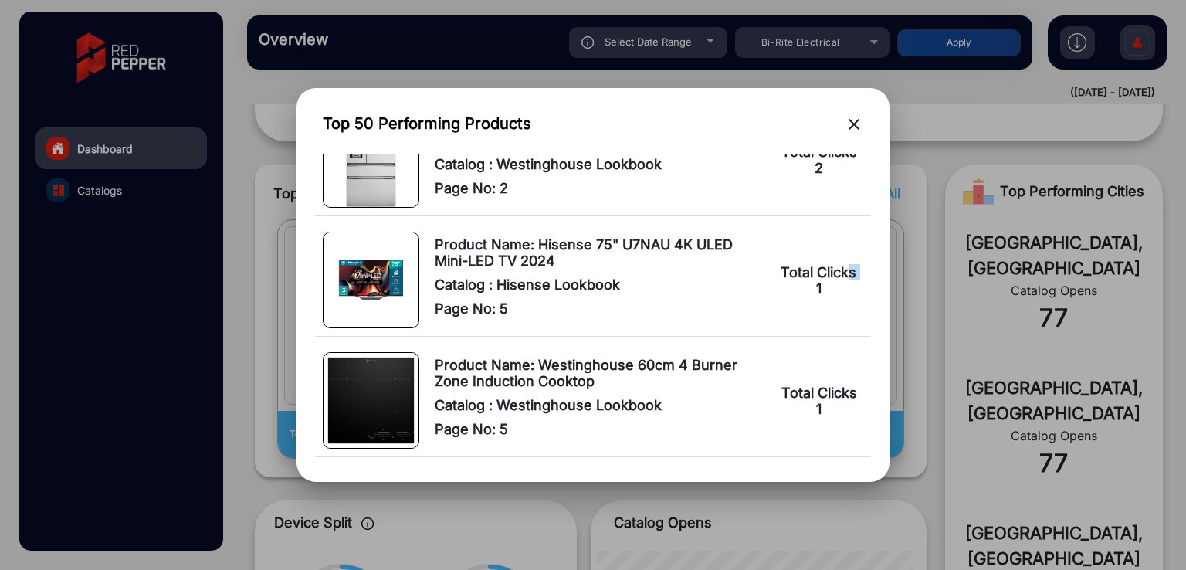
drag, startPoint x: 806, startPoint y: 287, endPoint x: 775, endPoint y: 298, distance: 32.0
click at [775, 298] on td "Total Clicks 1" at bounding box center [820, 280] width 101 height 113
drag, startPoint x: 828, startPoint y: 417, endPoint x: 791, endPoint y: 415, distance: 37.1
click at [791, 416] on td "Total Clicks 1" at bounding box center [821, 400] width 100 height 113
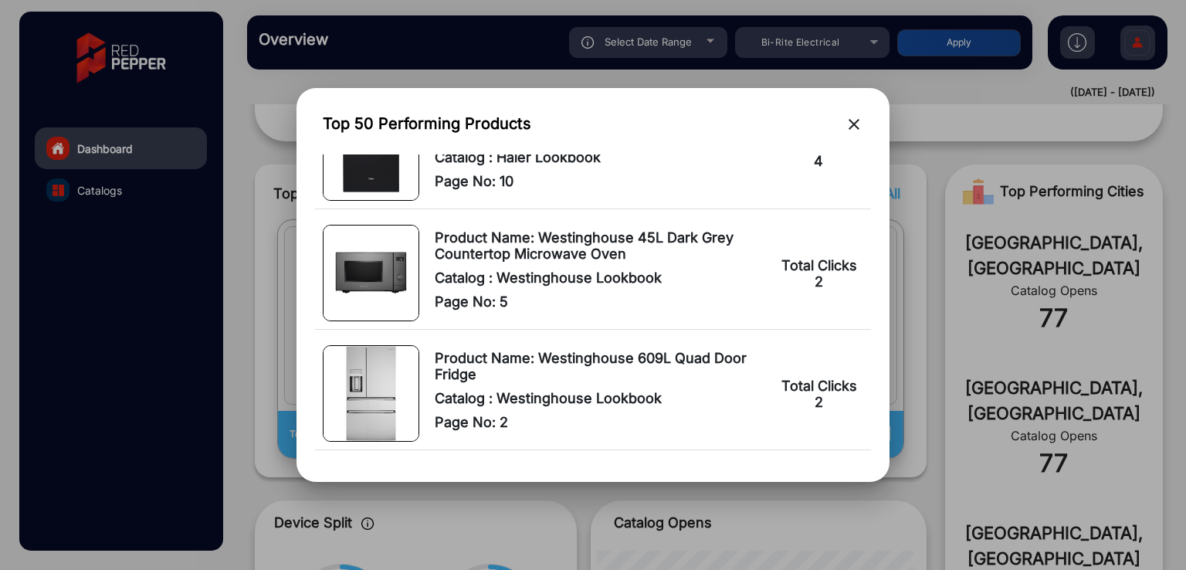
scroll to position [0, 0]
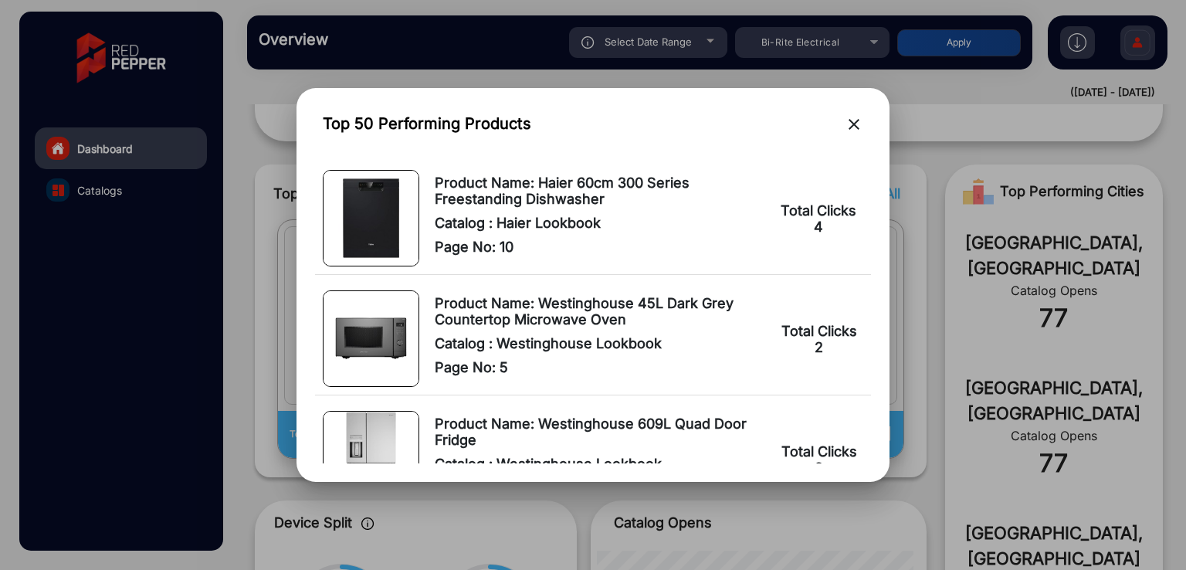
click at [738, 310] on span "Product Name: Westinghouse 45L Dark Grey Countertop Microwave Oven" at bounding box center [599, 311] width 328 height 32
click at [856, 130] on mat-icon "close" at bounding box center [854, 124] width 19 height 19
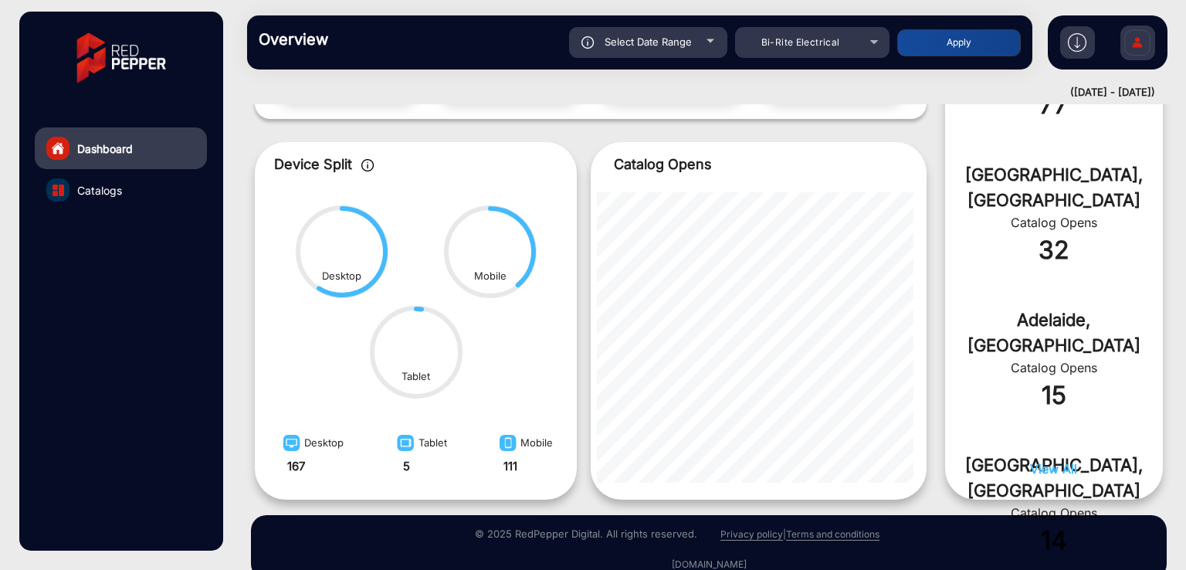
scroll to position [707, 0]
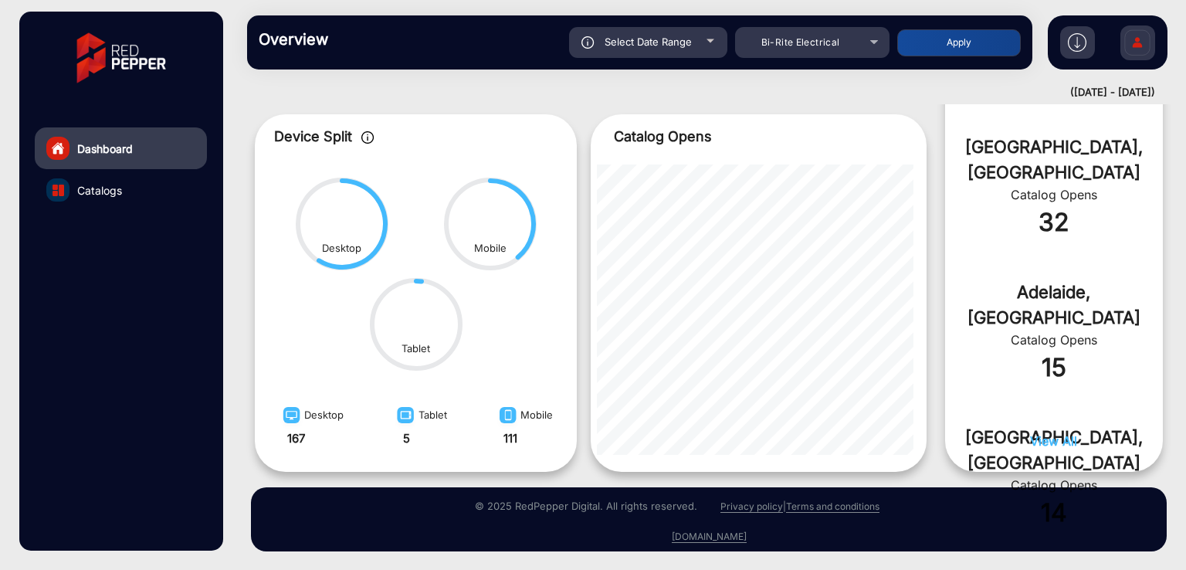
click at [1036, 438] on span "View All" at bounding box center [1053, 440] width 47 height 15
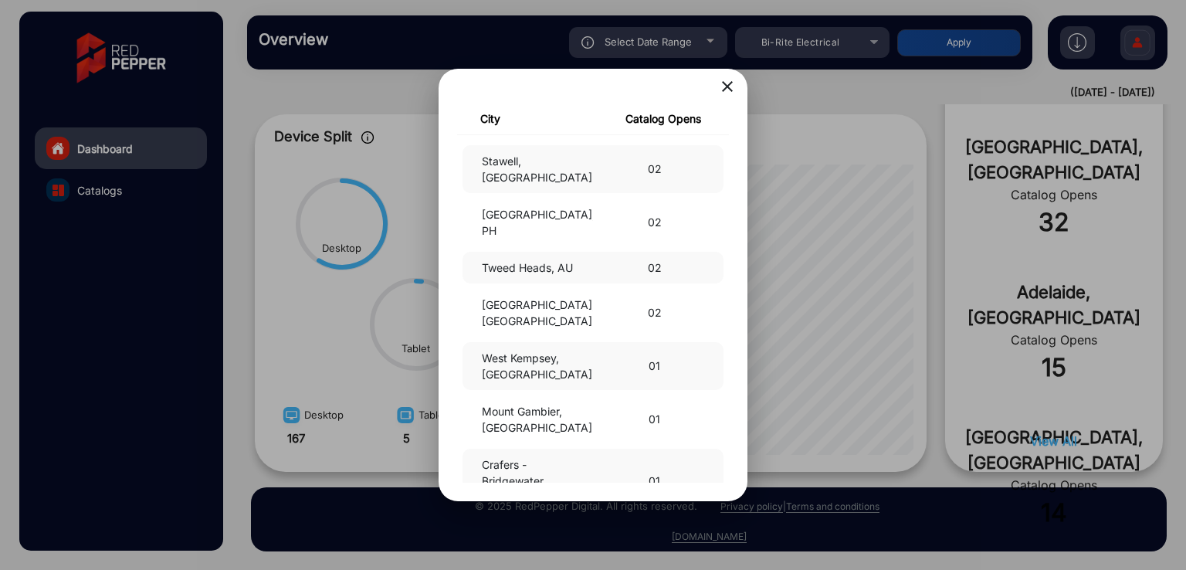
scroll to position [0, 0]
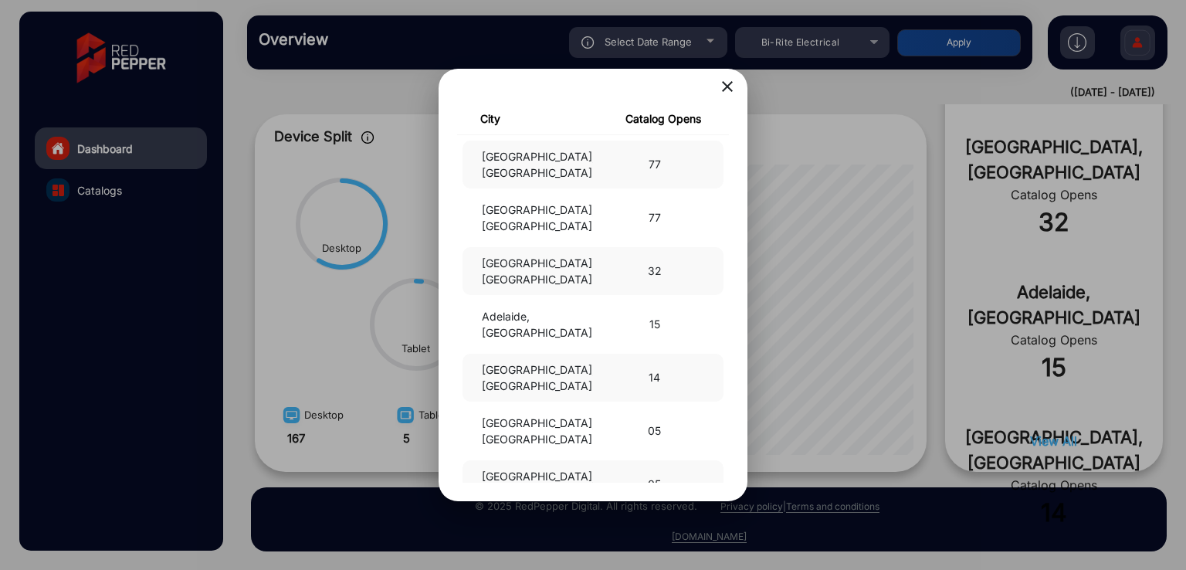
click at [726, 87] on mat-icon "close" at bounding box center [727, 86] width 19 height 19
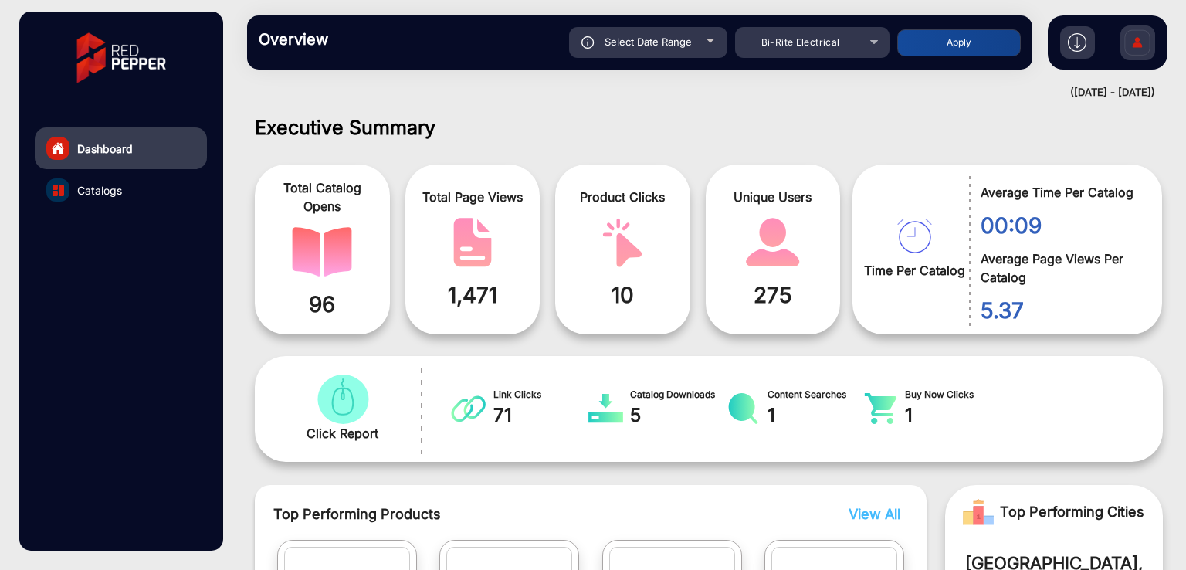
click at [126, 182] on link "Catalogs" at bounding box center [121, 190] width 172 height 42
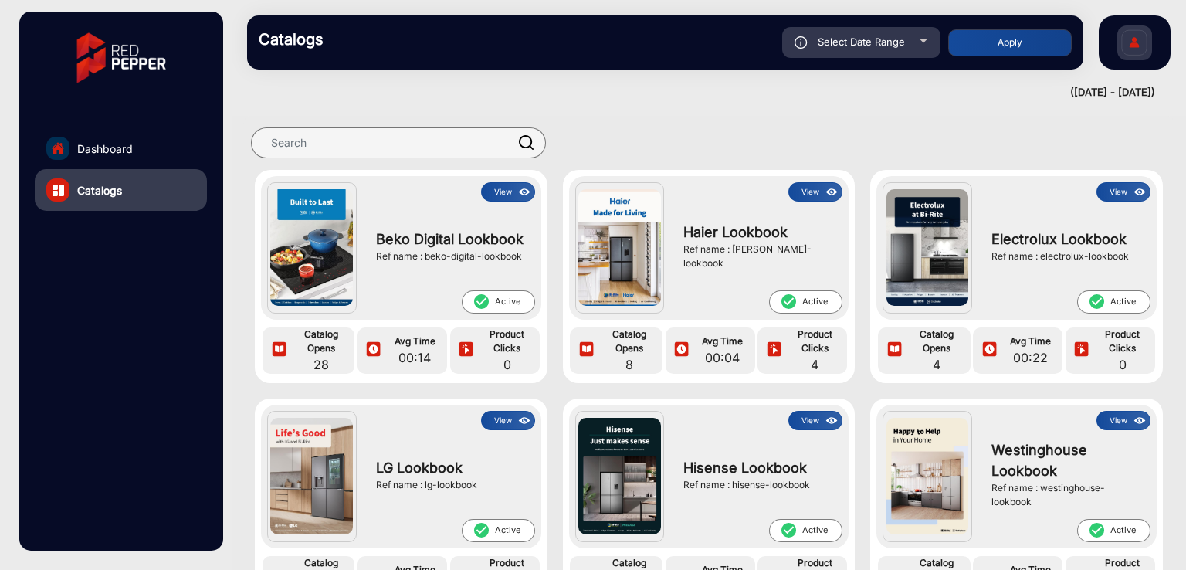
click at [813, 192] on button "View" at bounding box center [816, 191] width 54 height 19
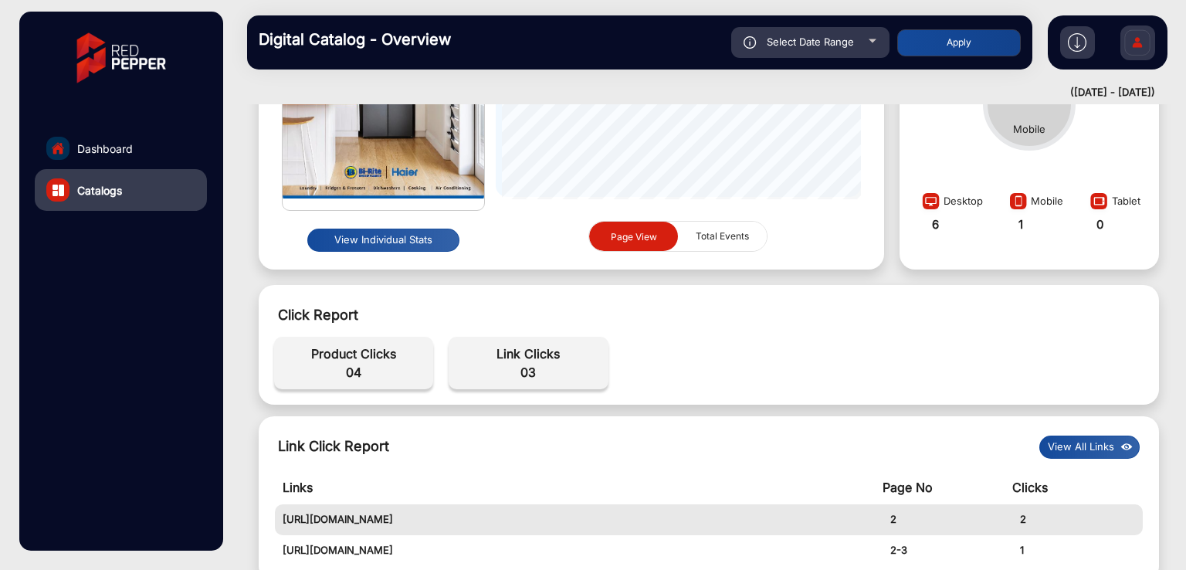
scroll to position [514, 0]
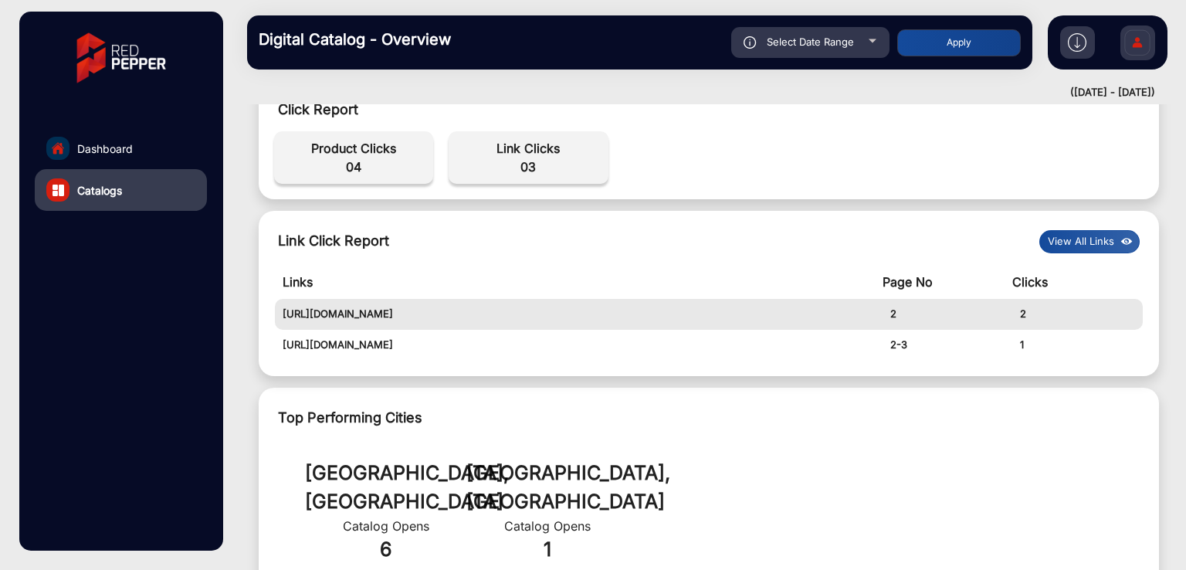
click at [1063, 248] on button "View All Links" at bounding box center [1090, 241] width 100 height 23
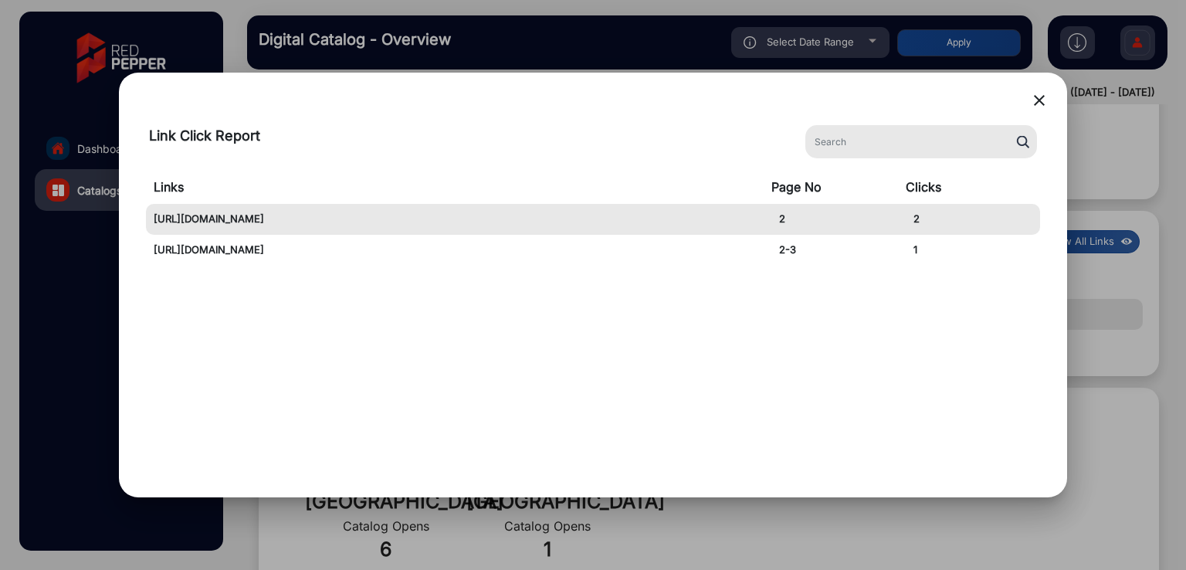
click at [802, 346] on div "Links Page No Clicks [URL][DOMAIN_NAME] 2 2 [URL][DOMAIN_NAME] 2-3 1" at bounding box center [593, 324] width 912 height 309
click at [1043, 100] on mat-icon "close" at bounding box center [1039, 100] width 19 height 19
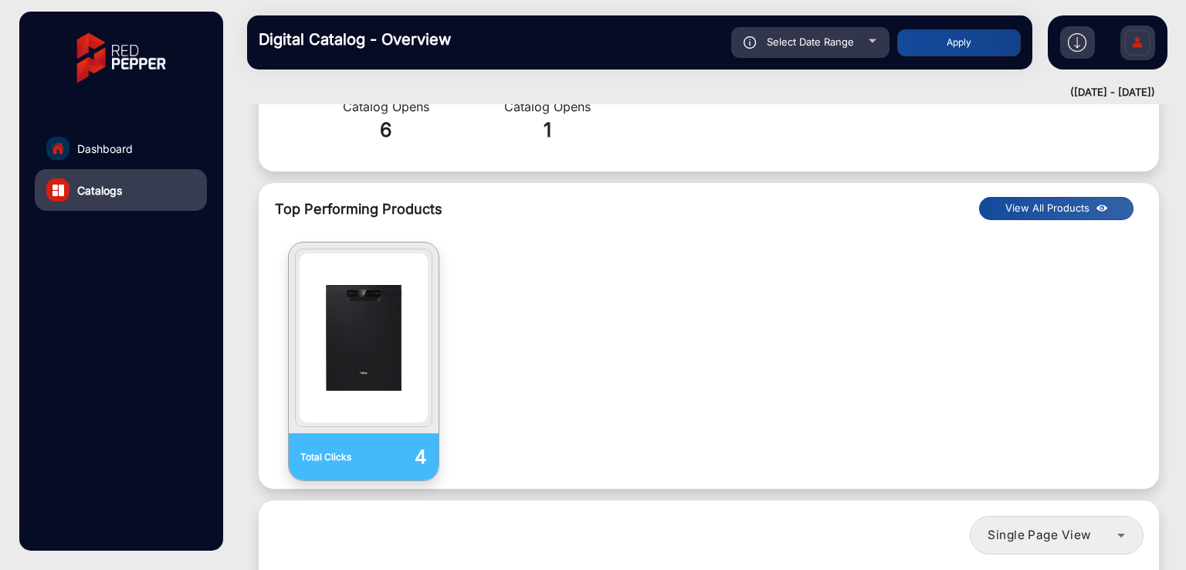
scroll to position [823, 0]
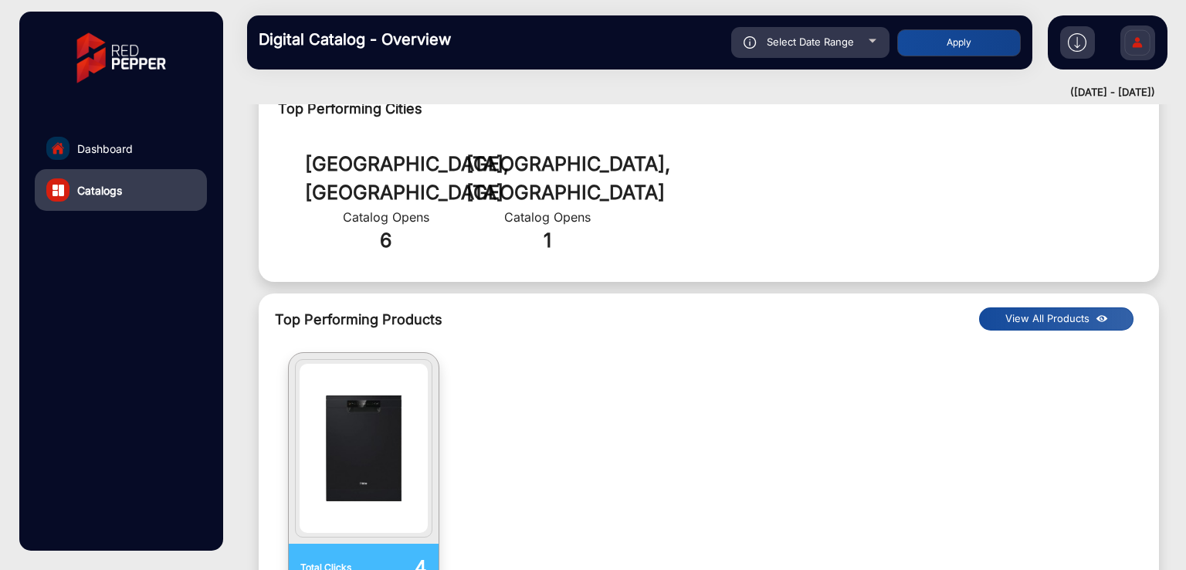
click at [1053, 307] on button "View All Products" at bounding box center [1056, 318] width 154 height 23
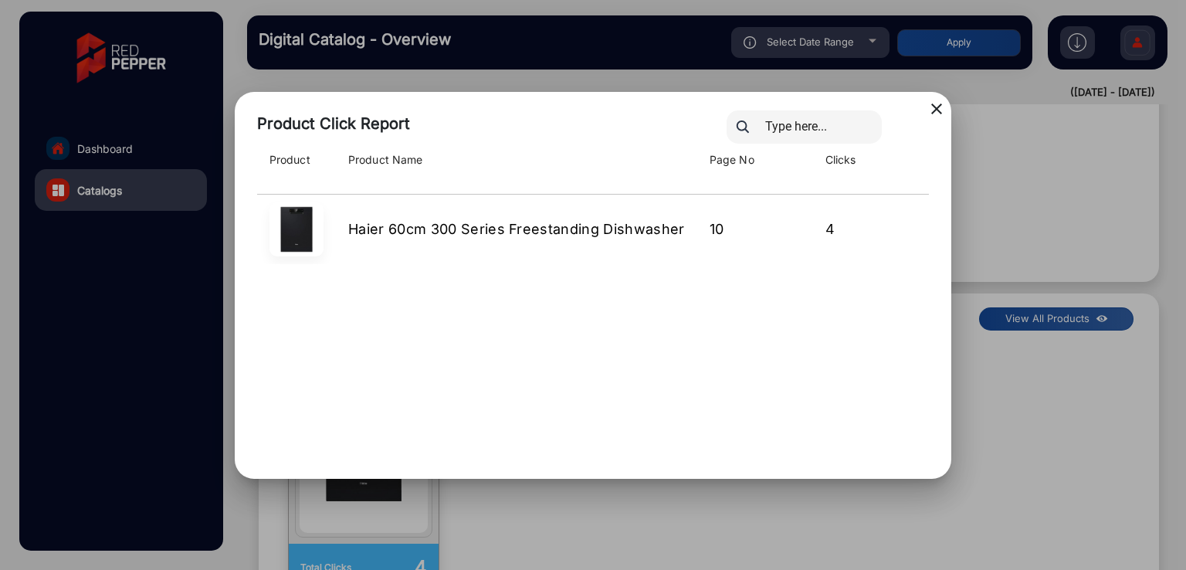
click at [928, 109] on mat-icon "close" at bounding box center [937, 109] width 19 height 19
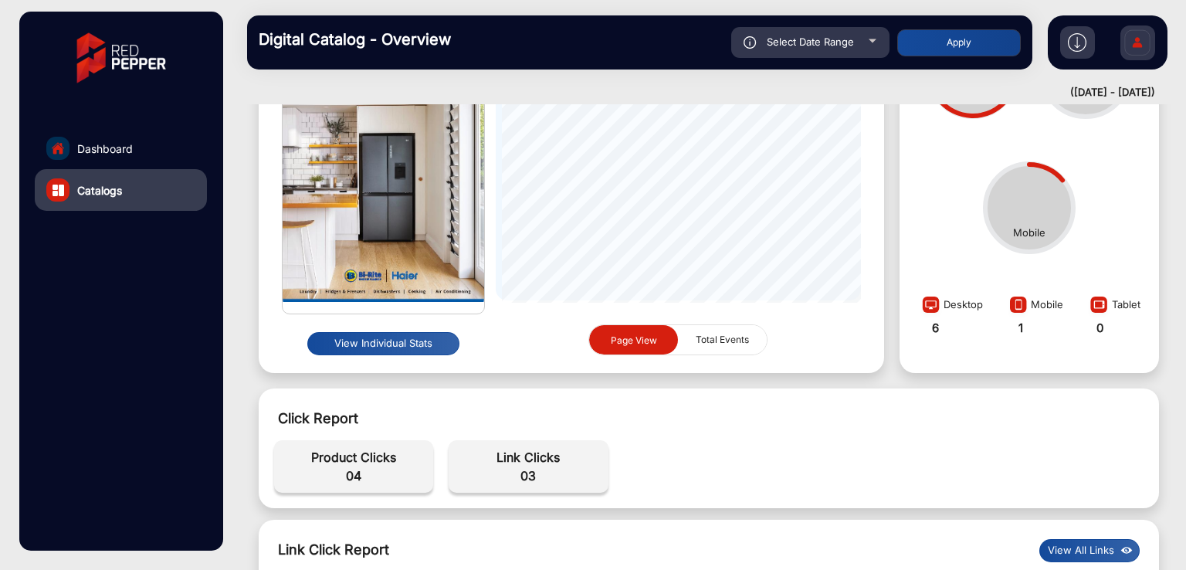
click at [385, 346] on button "View Individual Stats" at bounding box center [383, 343] width 152 height 23
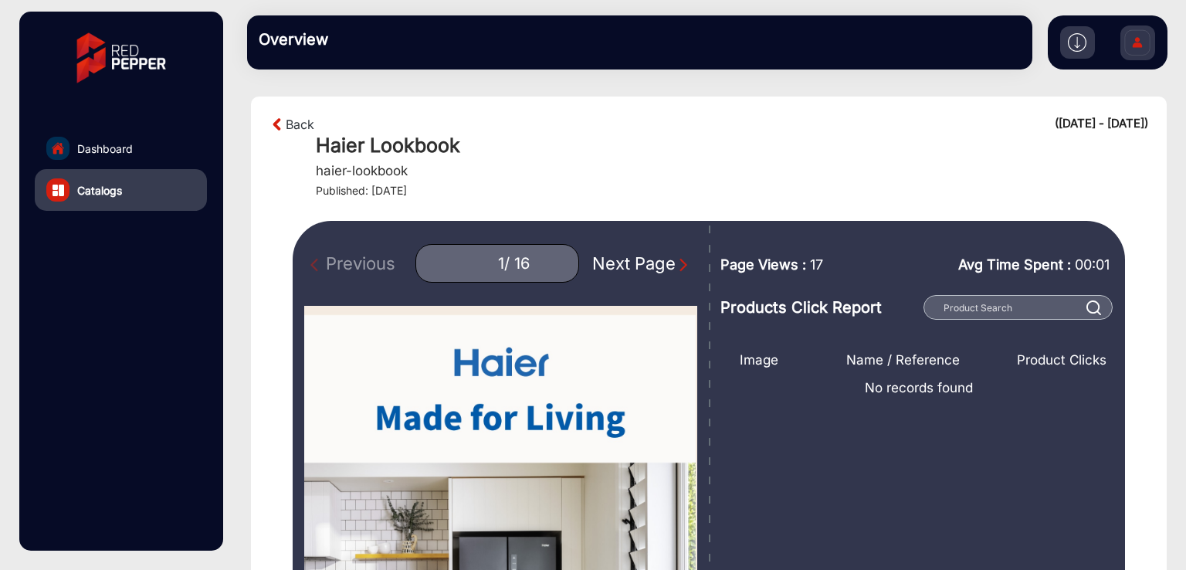
click at [609, 261] on div "Next Page" at bounding box center [641, 263] width 99 height 25
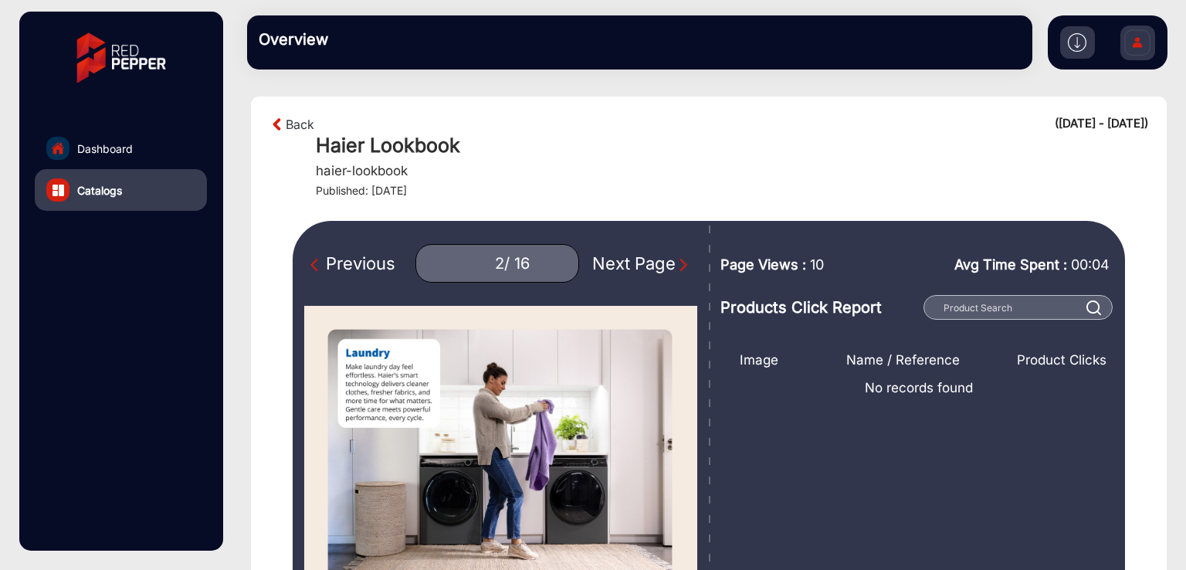
click at [609, 261] on div "Next Page" at bounding box center [641, 263] width 99 height 25
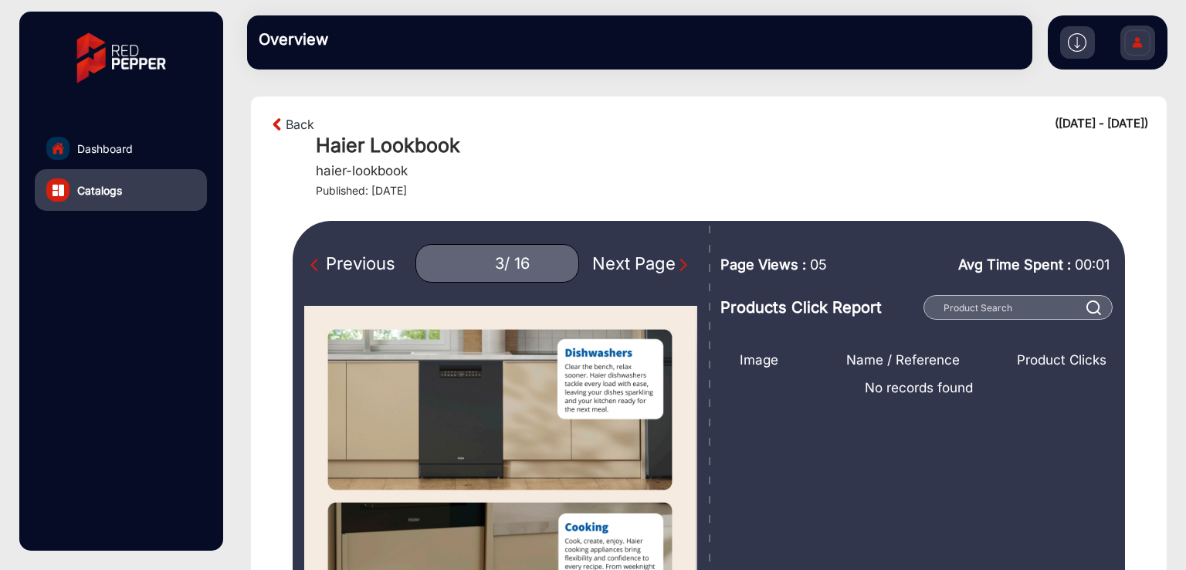
click at [609, 261] on div "Next Page" at bounding box center [641, 263] width 99 height 25
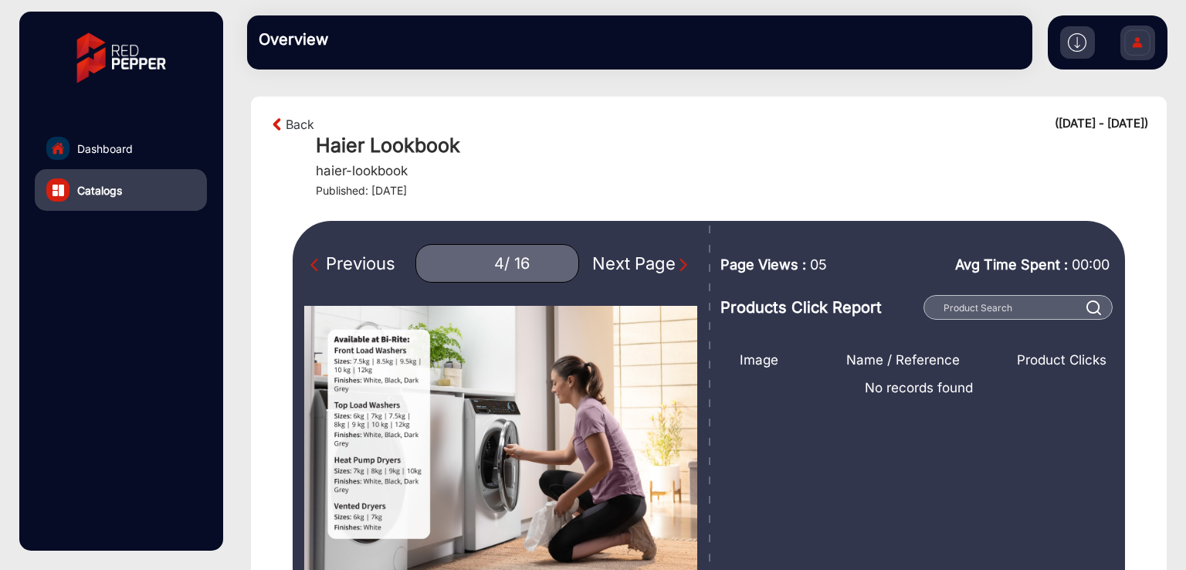
click at [609, 261] on div "Next Page" at bounding box center [641, 263] width 99 height 25
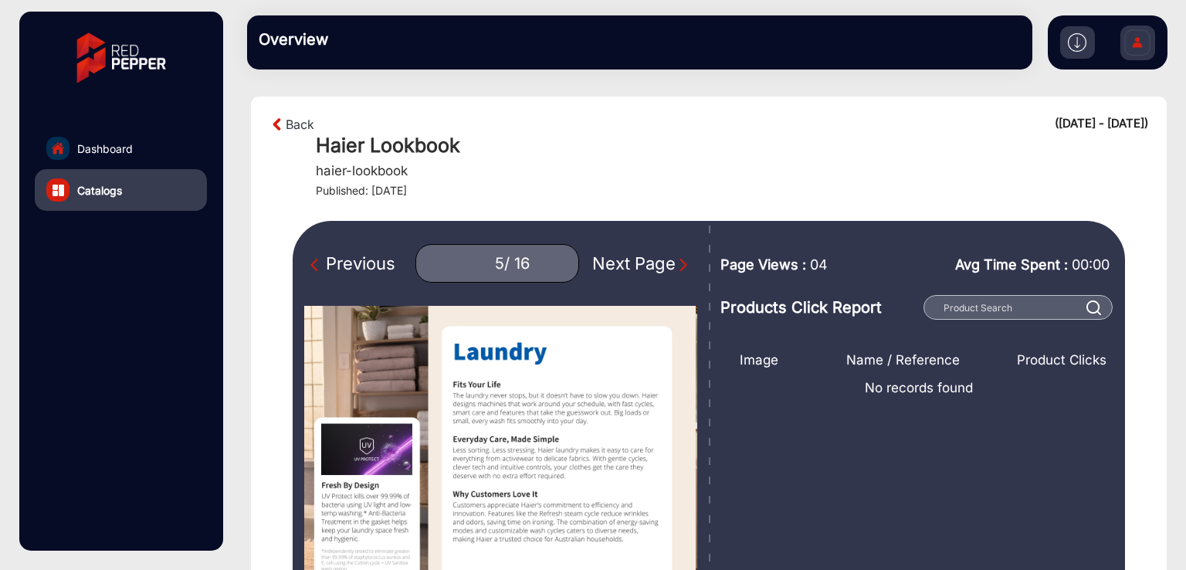
click at [641, 264] on div "Next Page" at bounding box center [641, 263] width 99 height 25
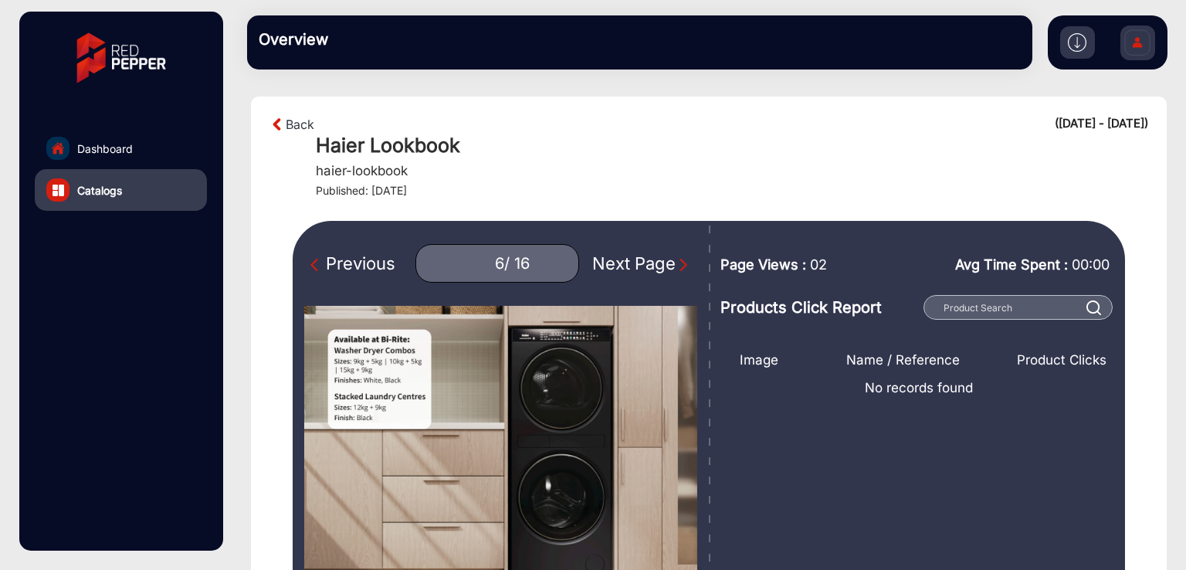
click at [641, 264] on div "Next Page" at bounding box center [641, 263] width 99 height 25
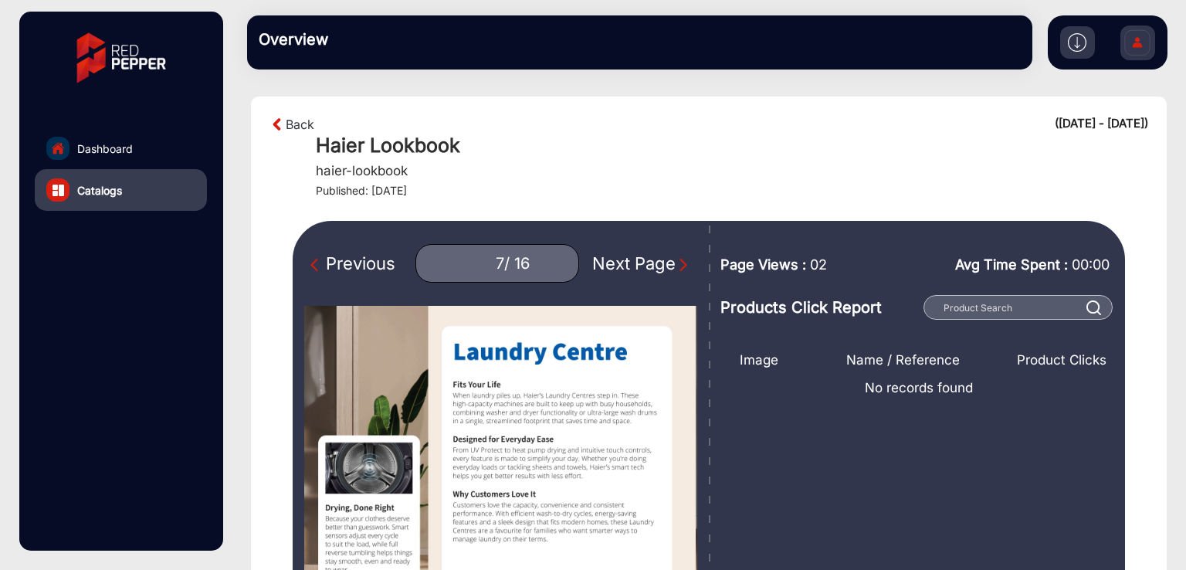
click at [641, 264] on div "Next Page" at bounding box center [641, 263] width 99 height 25
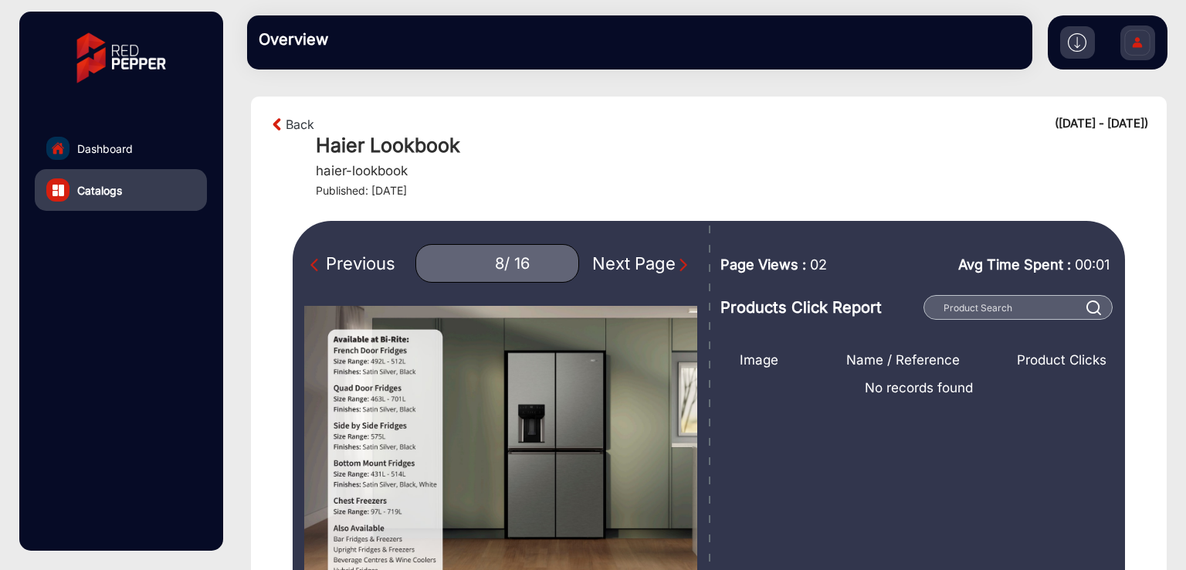
click at [641, 264] on div "Next Page" at bounding box center [641, 263] width 99 height 25
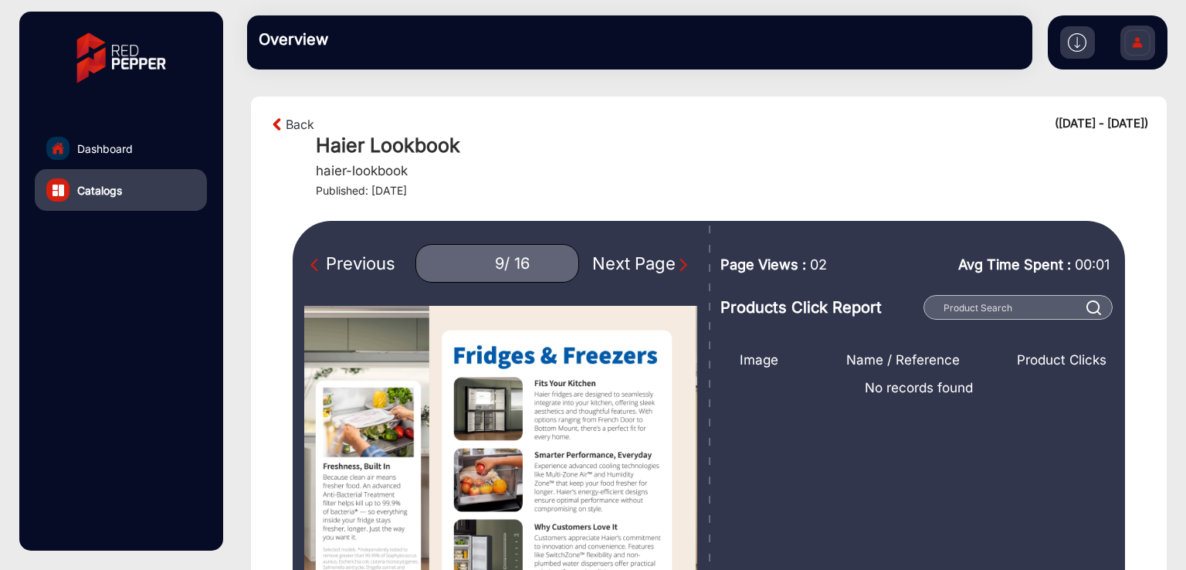
click at [641, 264] on div "Next Page" at bounding box center [641, 263] width 99 height 25
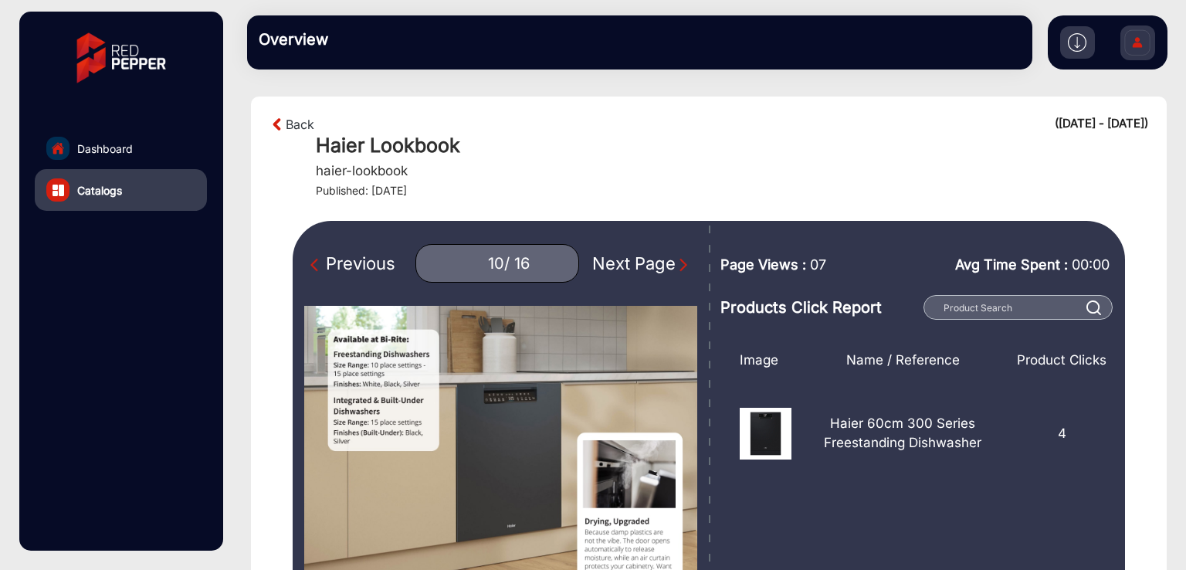
click at [641, 264] on div "Next Page" at bounding box center [641, 263] width 99 height 25
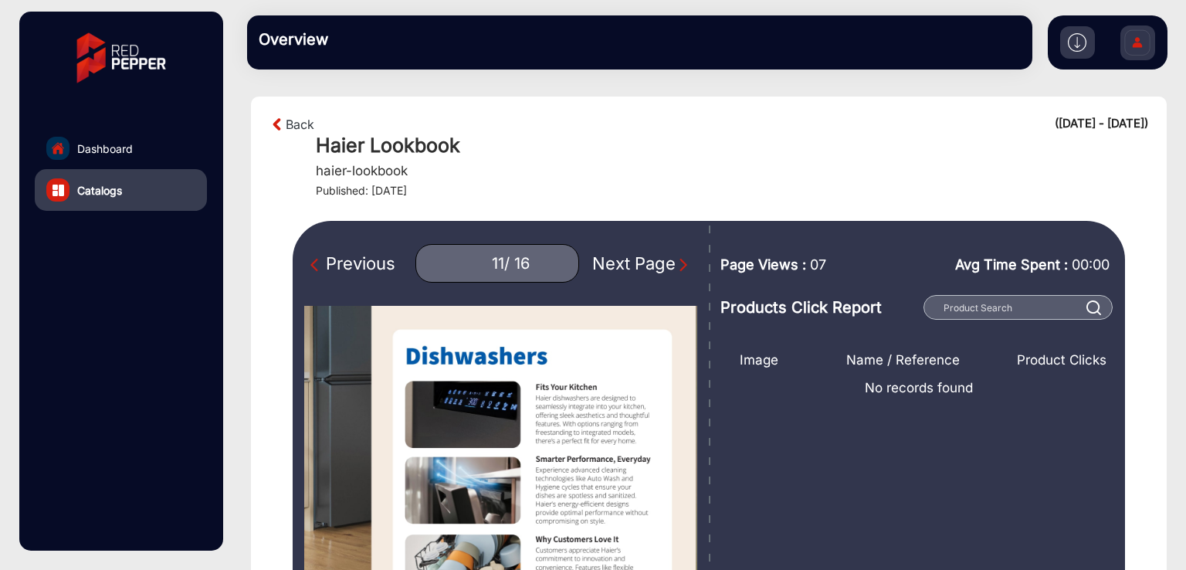
click at [641, 264] on div "Next Page" at bounding box center [641, 263] width 99 height 25
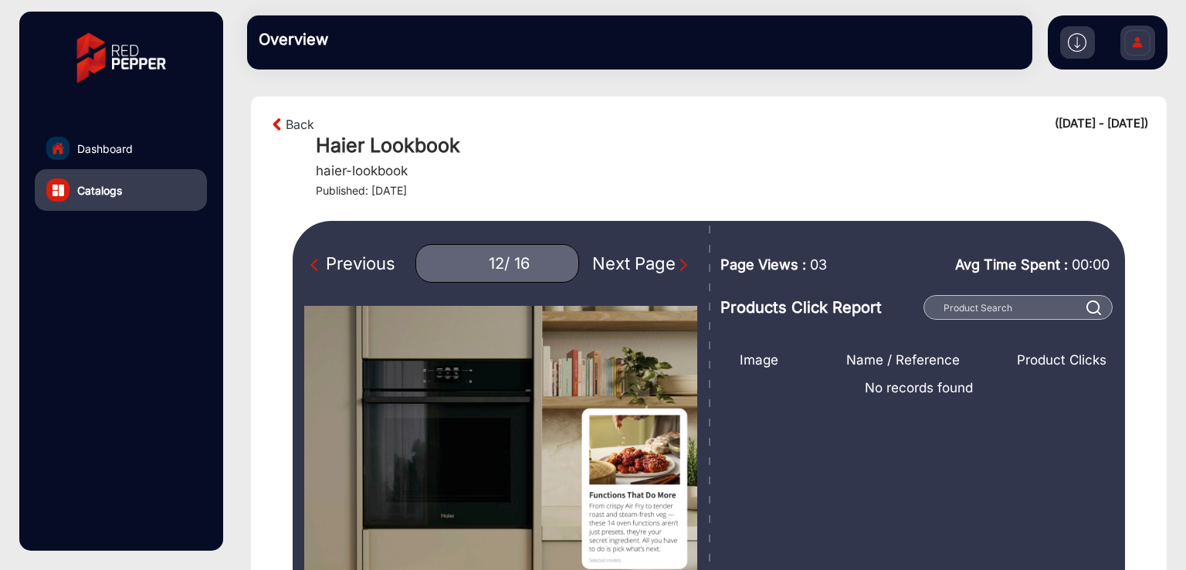
click at [641, 264] on div "Next Page" at bounding box center [641, 263] width 99 height 25
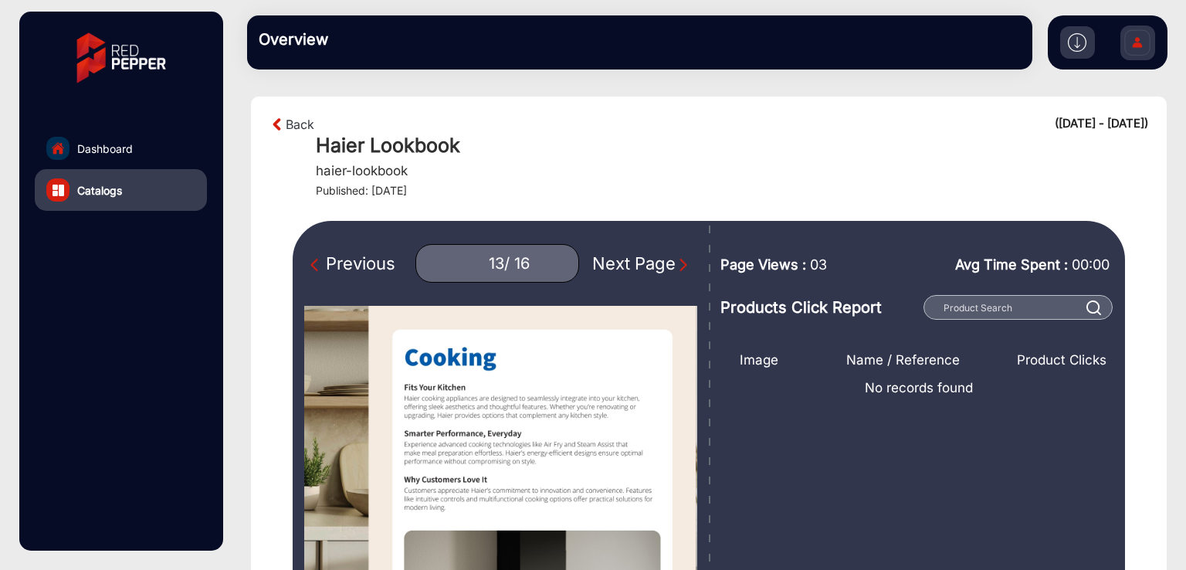
click at [641, 264] on div "Next Page" at bounding box center [641, 263] width 99 height 25
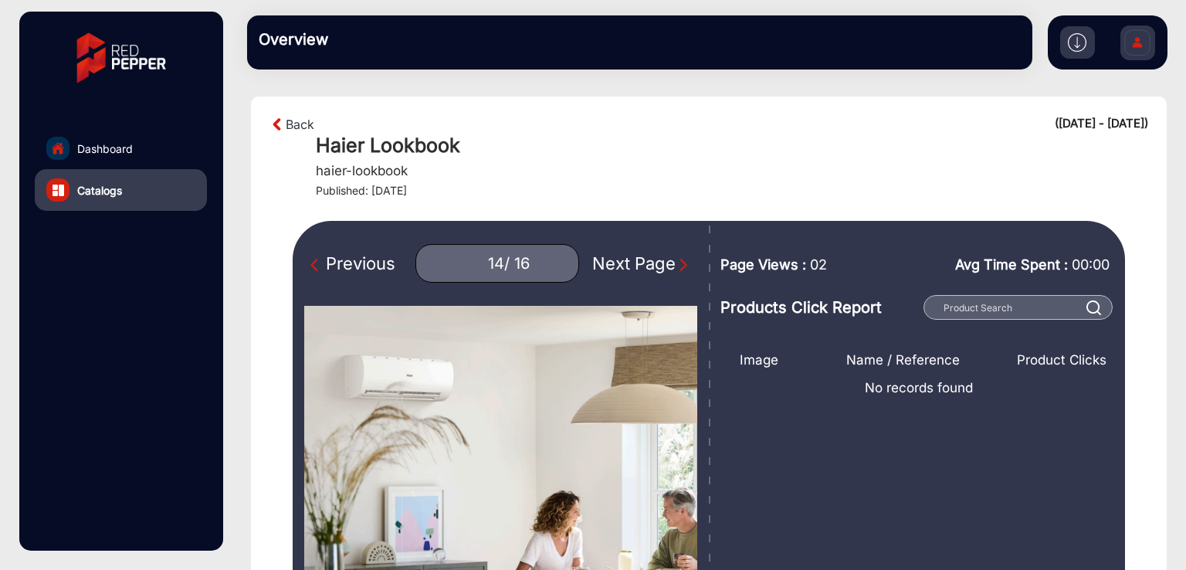
click at [641, 264] on div "Next Page" at bounding box center [641, 263] width 99 height 25
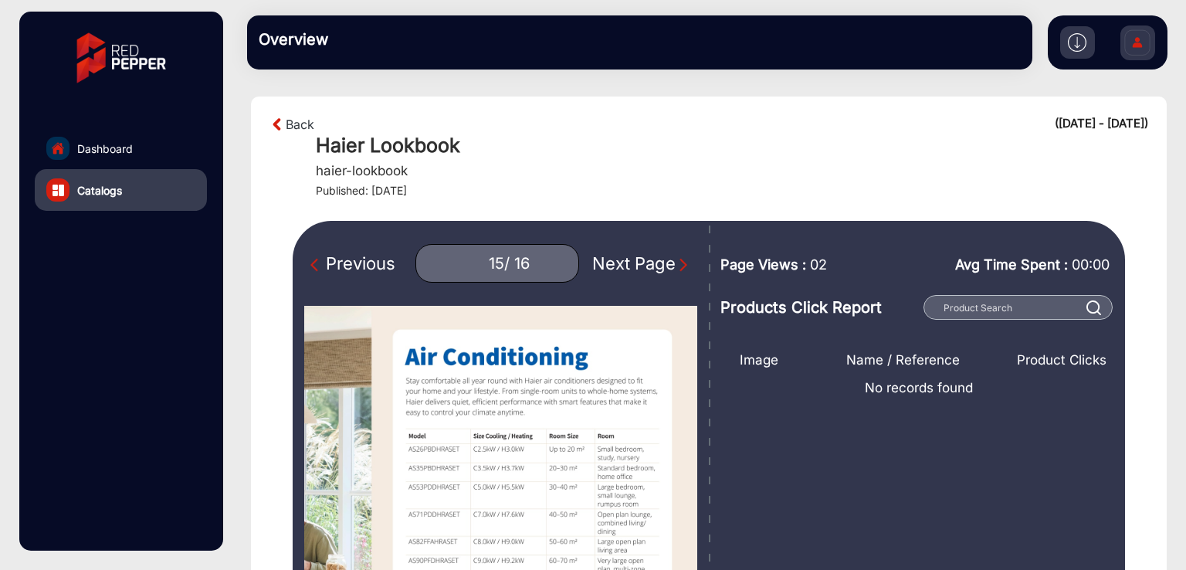
click at [641, 264] on div "Next Page" at bounding box center [641, 263] width 99 height 25
type input "16"
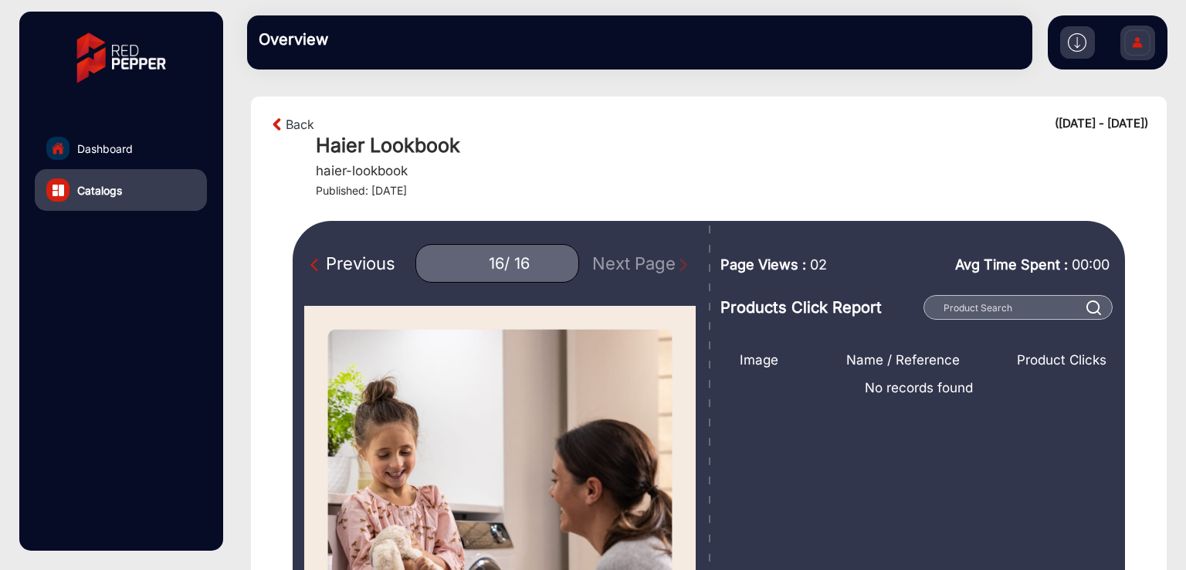
click at [113, 137] on link "Dashboard" at bounding box center [121, 148] width 172 height 42
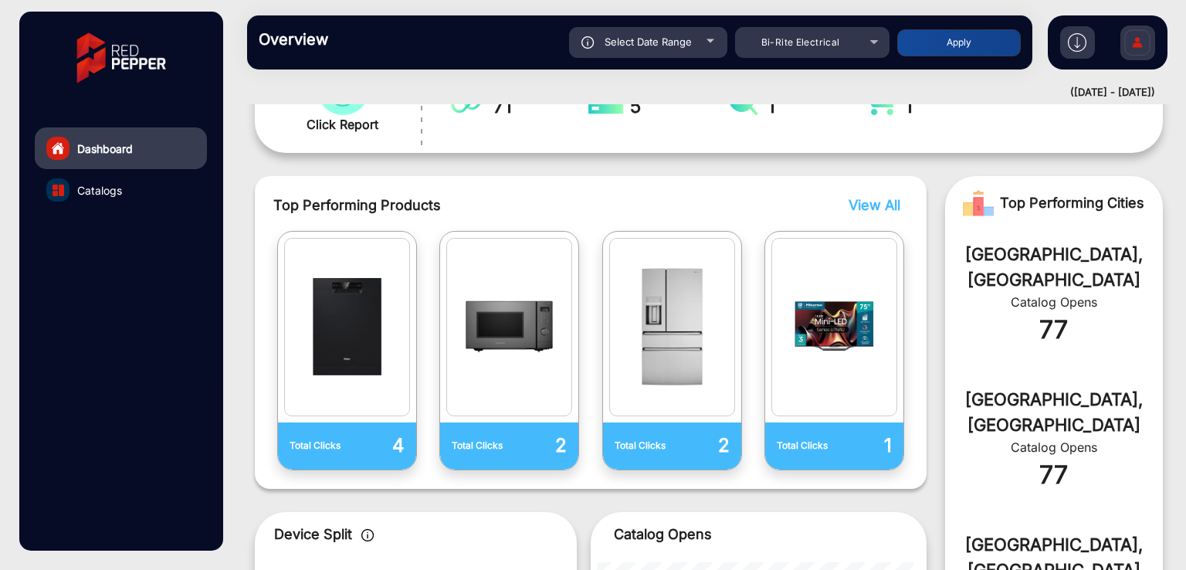
scroll to position [707, 0]
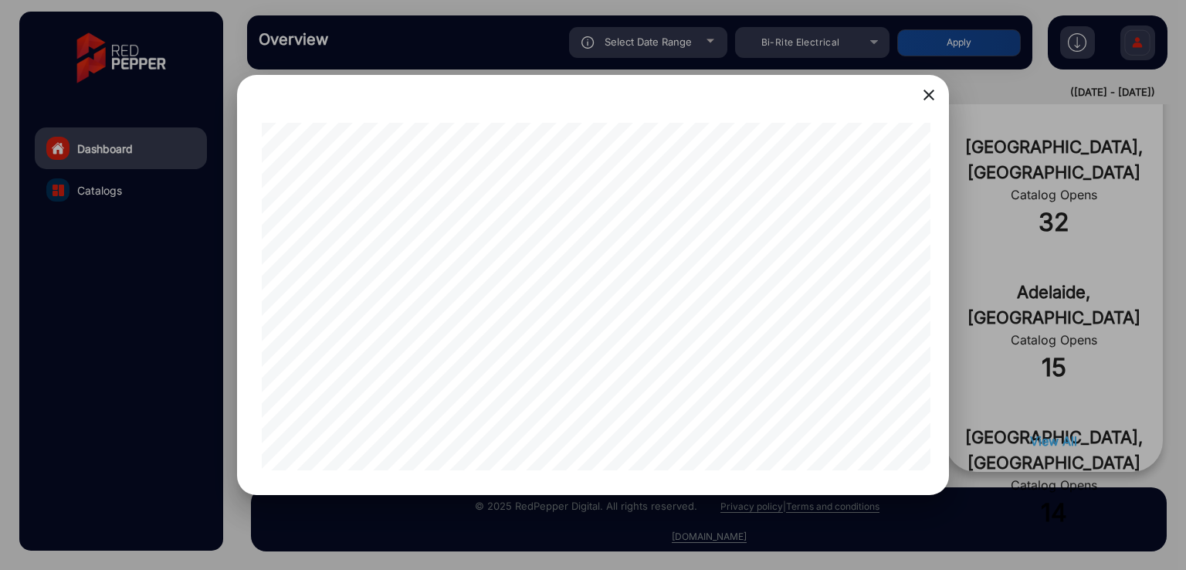
click at [210, 444] on div at bounding box center [593, 285] width 1186 height 570
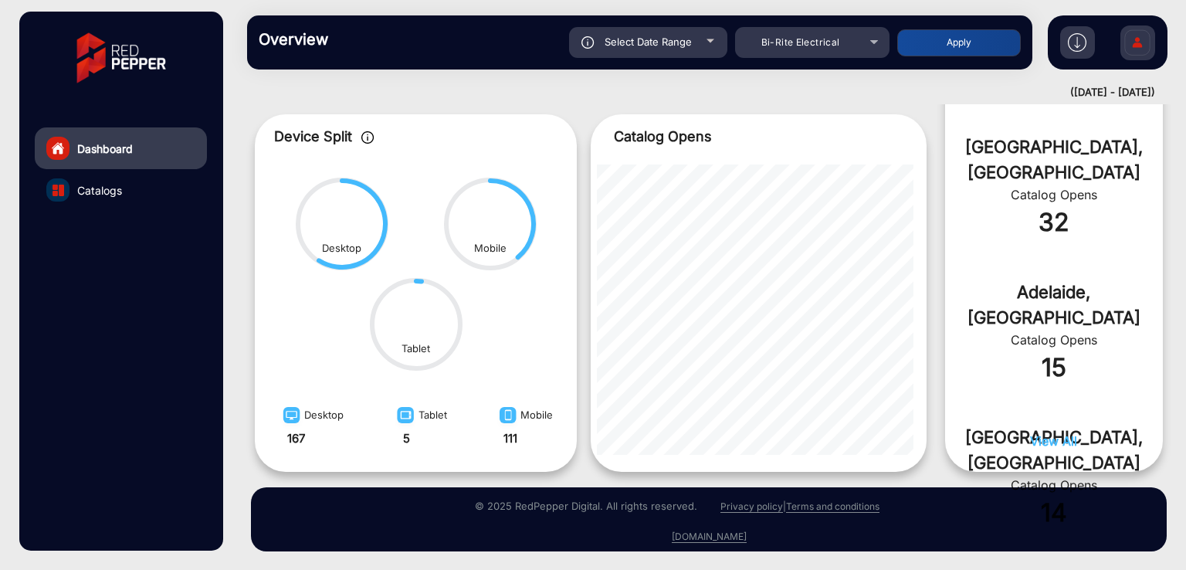
click at [674, 55] on div "Select Date Range" at bounding box center [648, 42] width 158 height 31
type input "[DATE]"
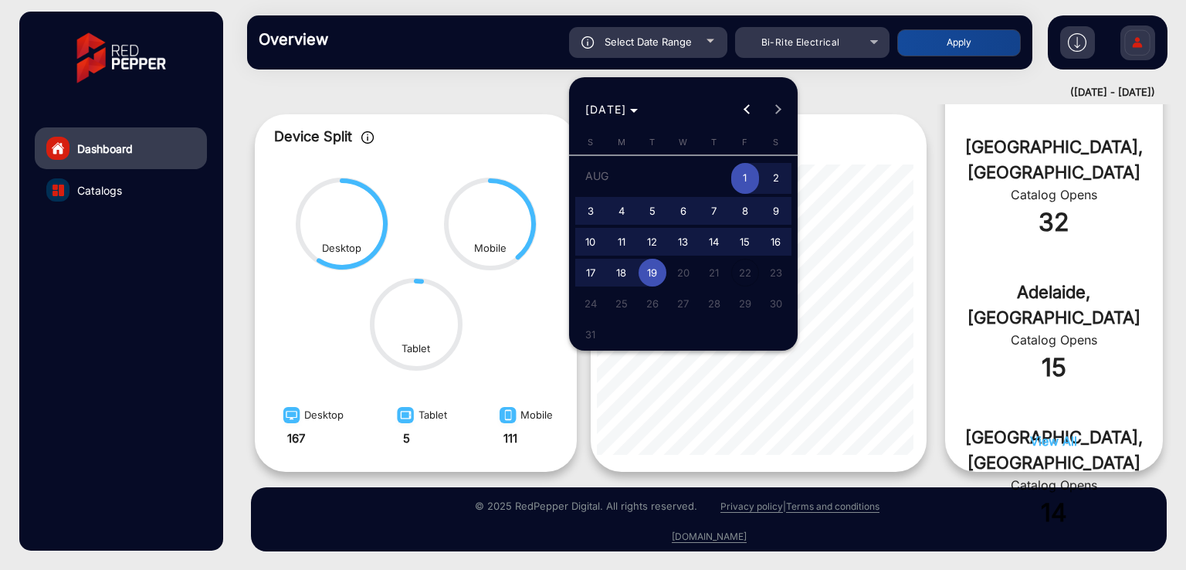
click at [741, 171] on span "1" at bounding box center [745, 179] width 28 height 32
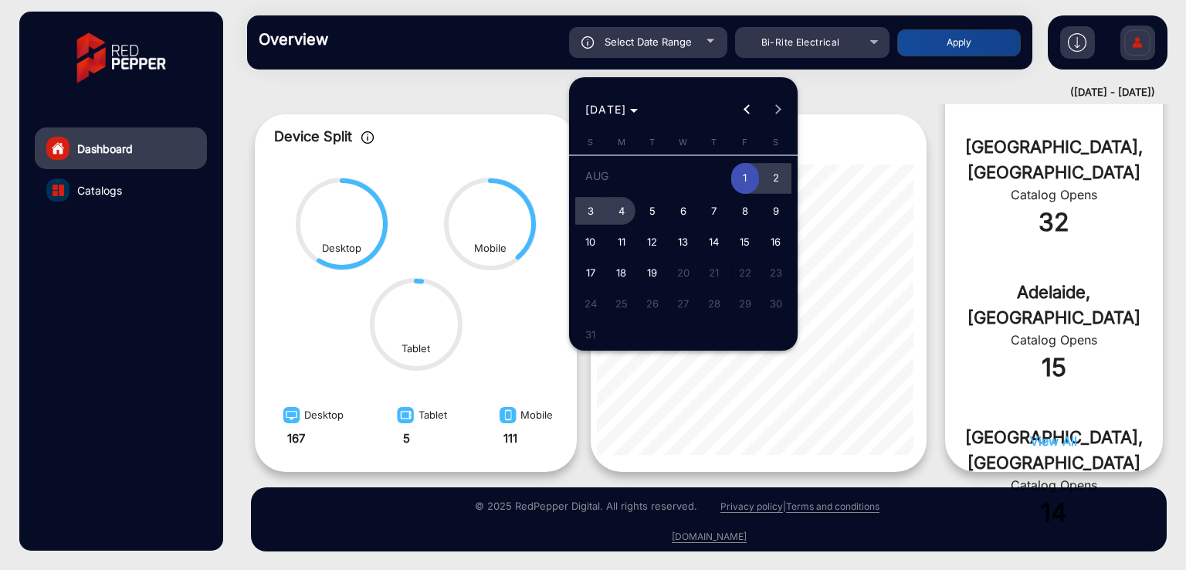
click at [612, 209] on span "4" at bounding box center [622, 211] width 28 height 28
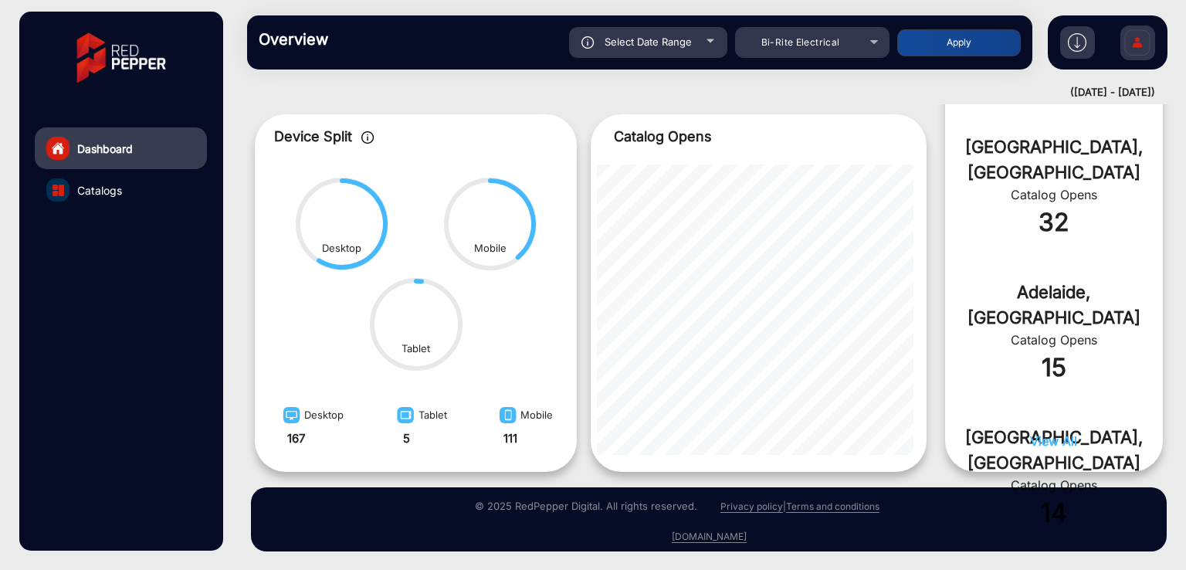
type input "[DATE]"
click at [952, 46] on button "Apply" at bounding box center [959, 42] width 124 height 27
type input "[DATE]"
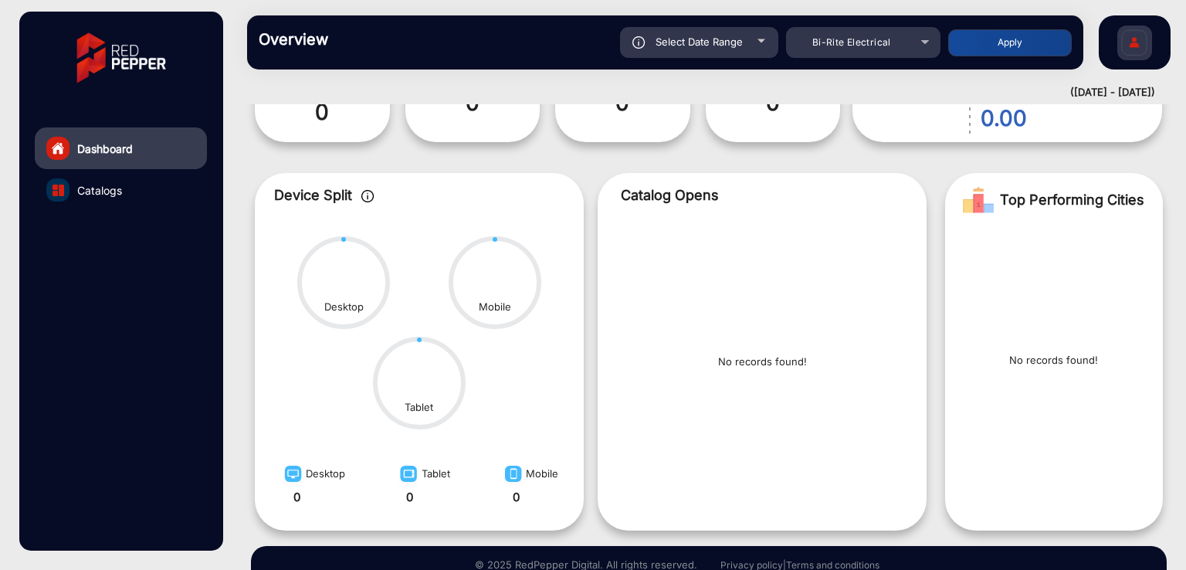
scroll to position [0, 0]
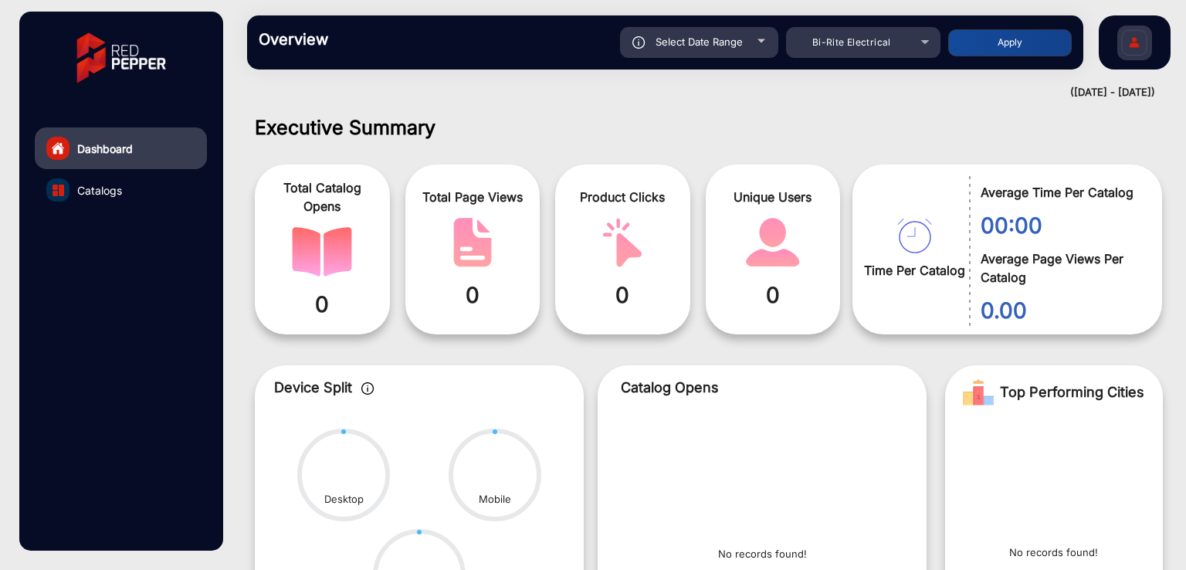
click at [705, 50] on div "Select Date Range" at bounding box center [699, 42] width 158 height 31
type input "[DATE]"
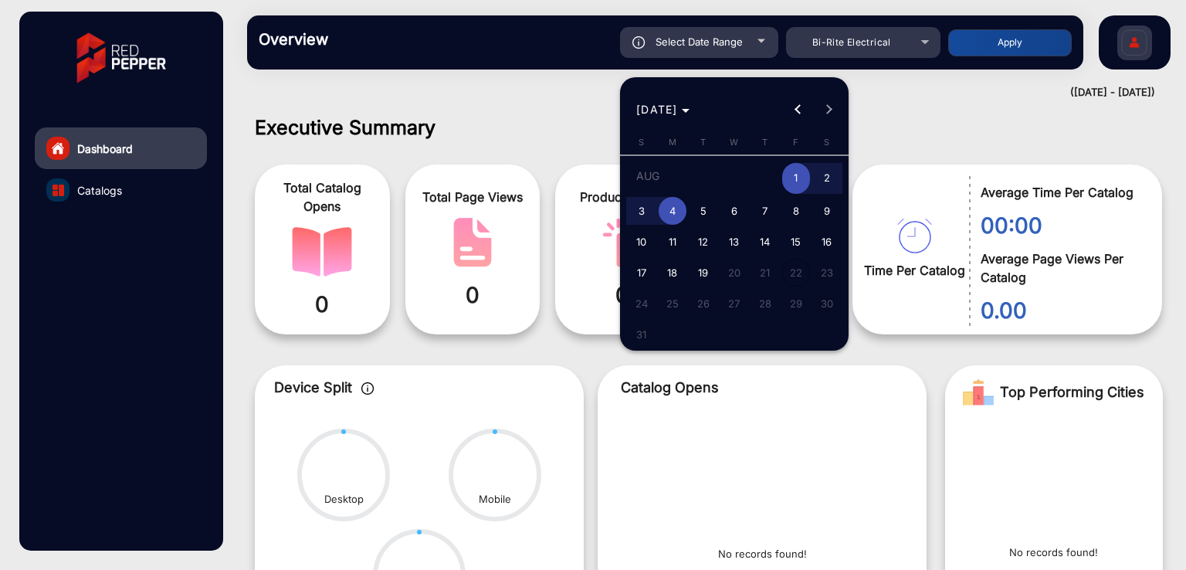
click at [700, 212] on span "5" at bounding box center [704, 211] width 28 height 28
type input "[DATE]"
click at [700, 212] on span "5" at bounding box center [704, 211] width 28 height 28
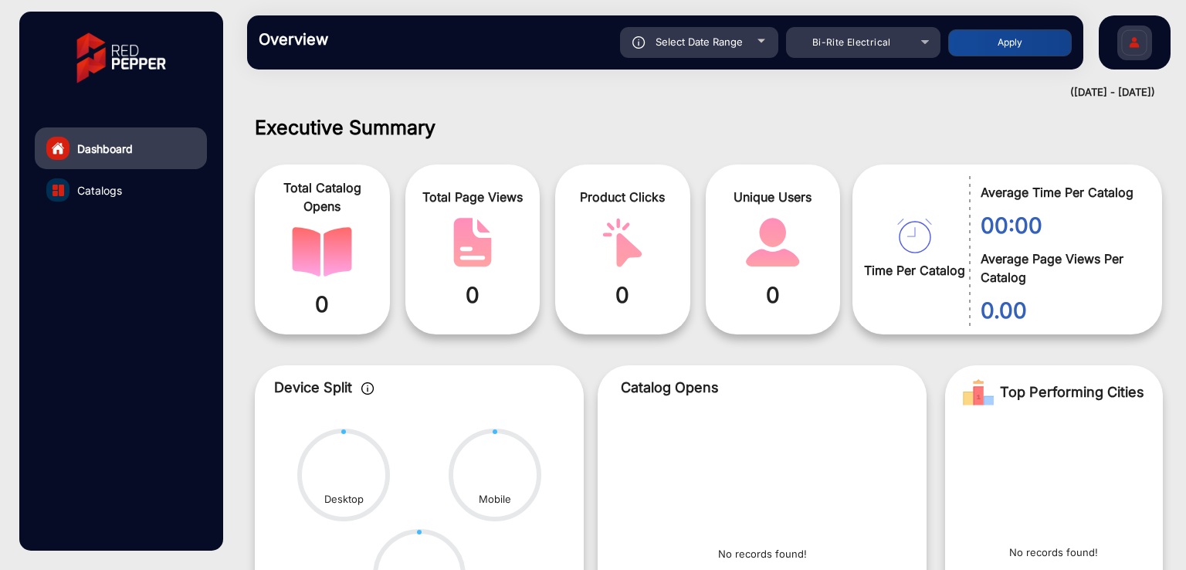
type input "[DATE]"
click at [972, 35] on button "Apply" at bounding box center [1010, 42] width 124 height 27
type input "[DATE]"
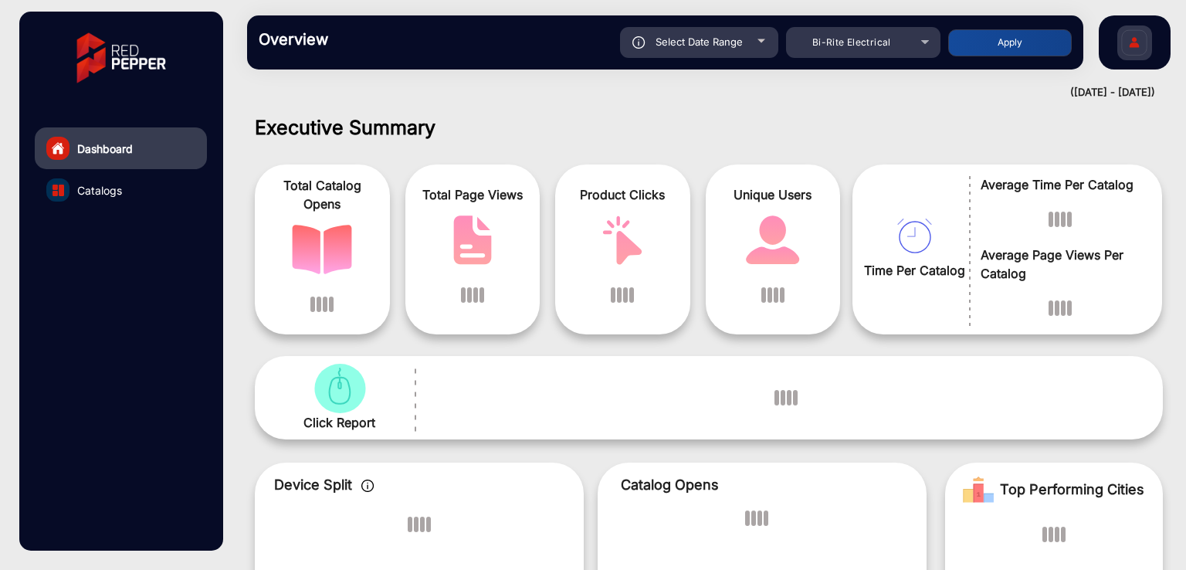
scroll to position [12, 0]
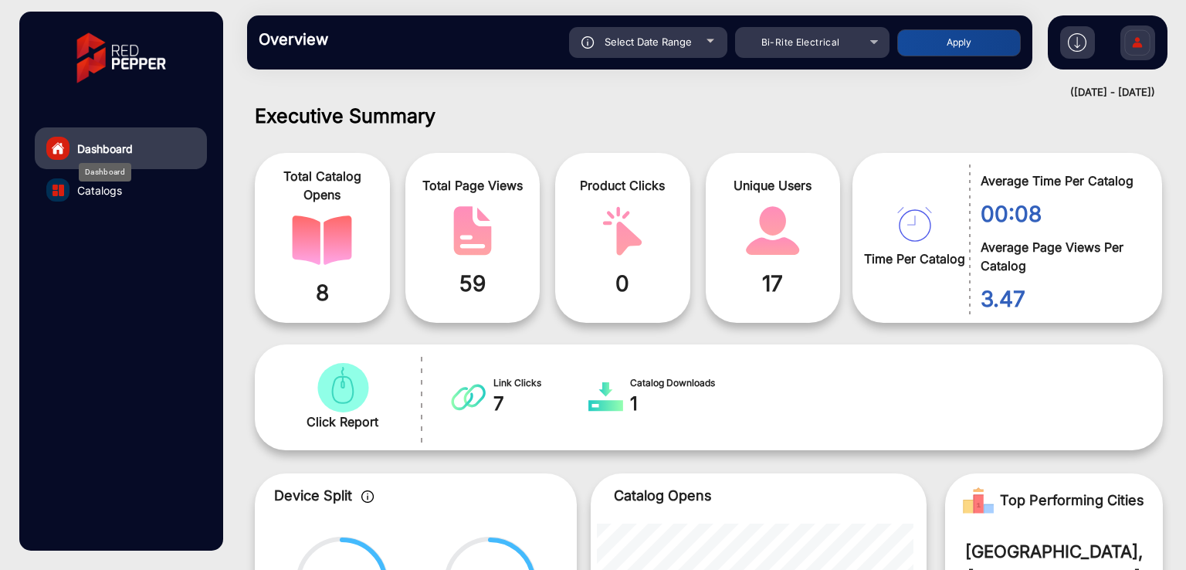
click at [112, 141] on span "Dashboard" at bounding box center [105, 149] width 56 height 16
click at [823, 50] on div "Bi-Rite Electrical" at bounding box center [801, 42] width 124 height 19
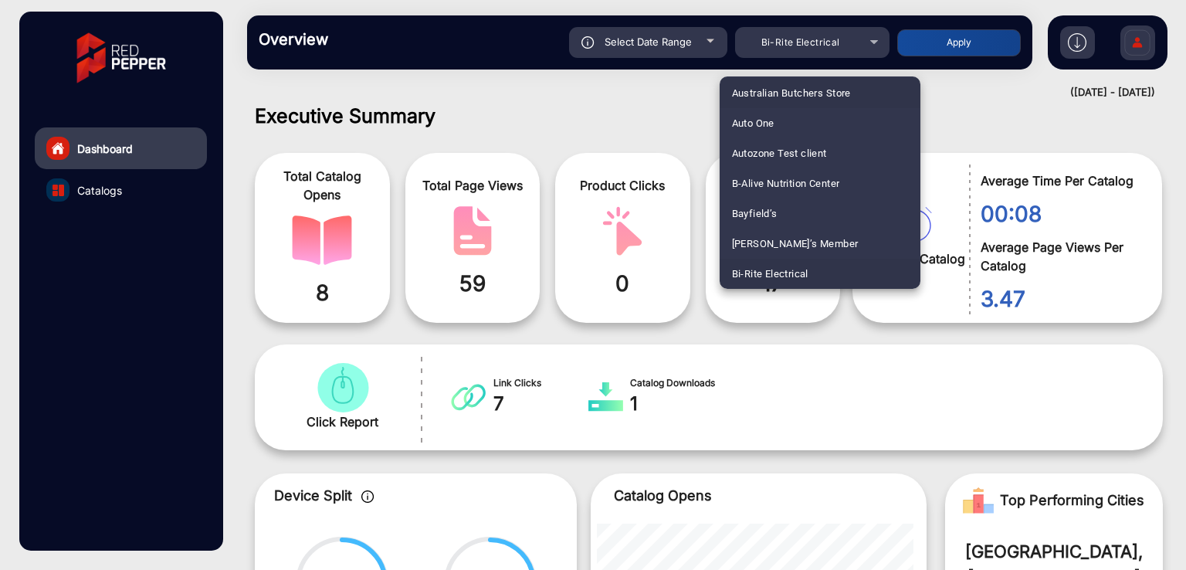
click at [800, 92] on span "Australian Butchers Store" at bounding box center [791, 93] width 119 height 30
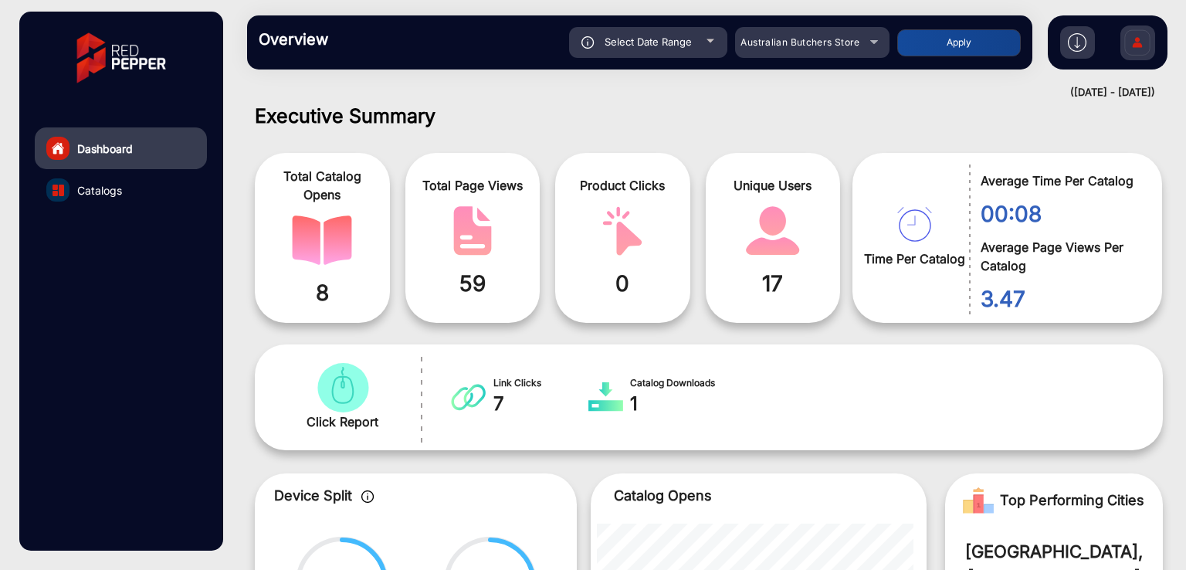
click at [926, 42] on button "Apply" at bounding box center [959, 42] width 124 height 27
type input "[DATE]"
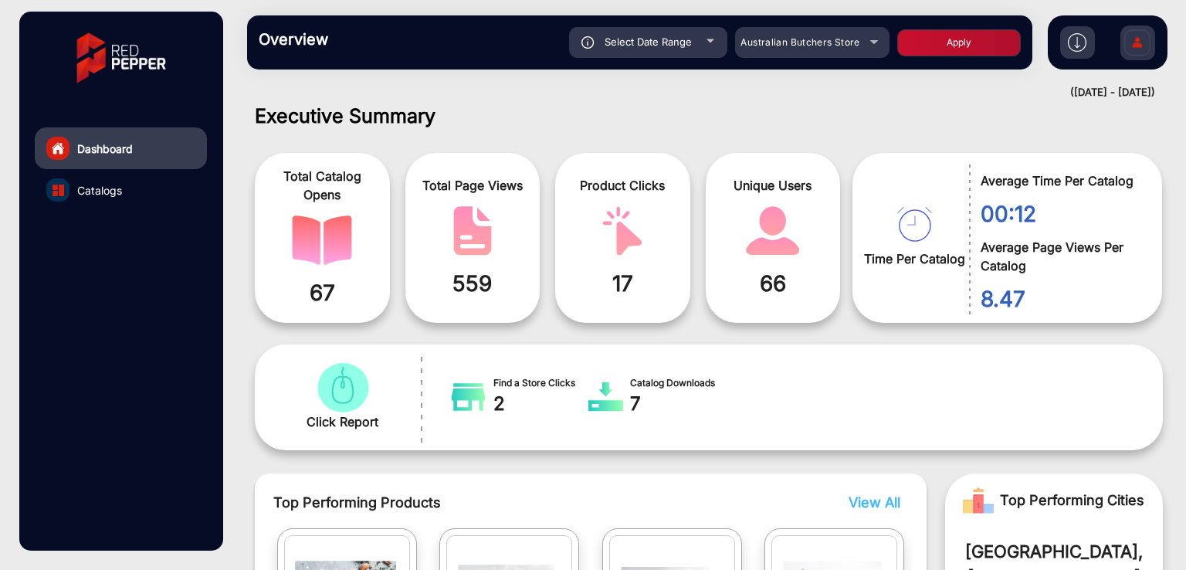
click at [679, 50] on div "Select Date Range" at bounding box center [648, 42] width 158 height 31
type input "[DATE]"
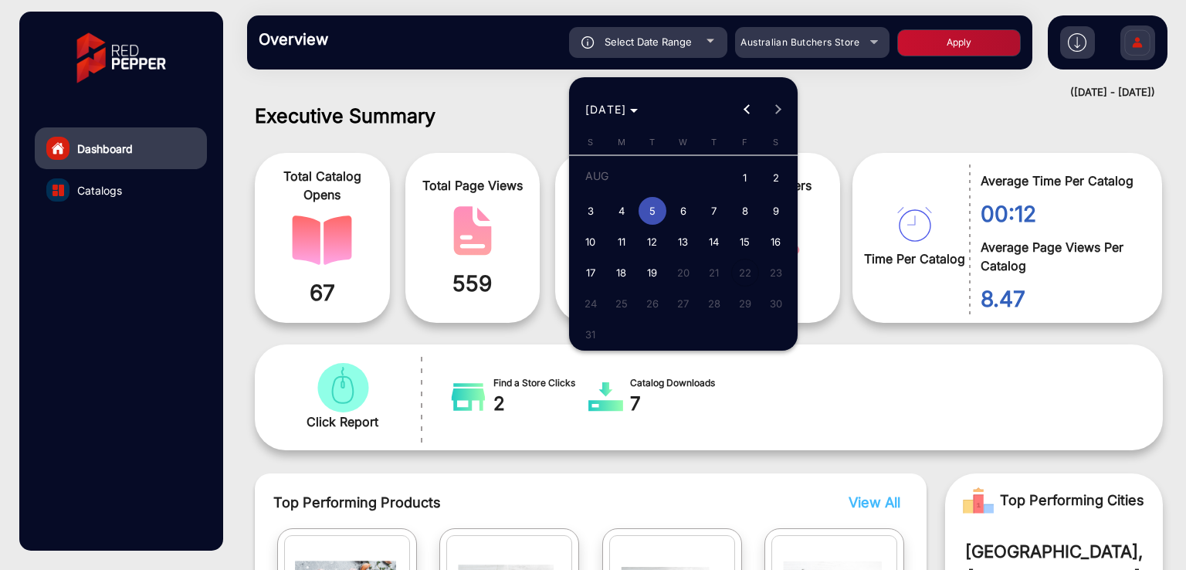
click at [902, 117] on div at bounding box center [593, 285] width 1186 height 570
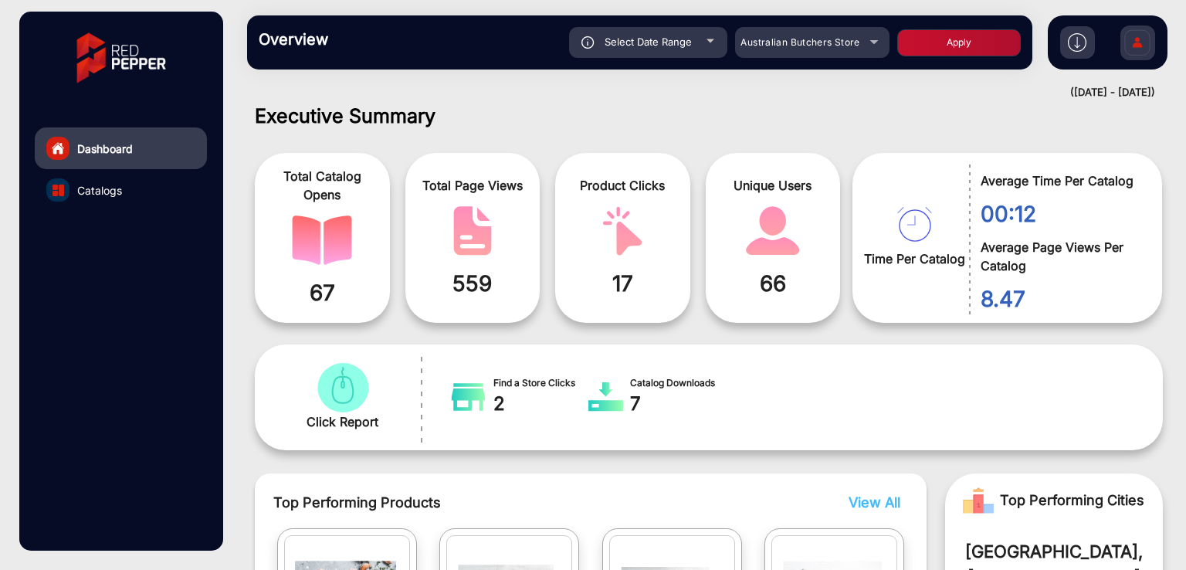
click at [663, 49] on div "Select Date Range" at bounding box center [648, 42] width 158 height 31
type input "[DATE]"
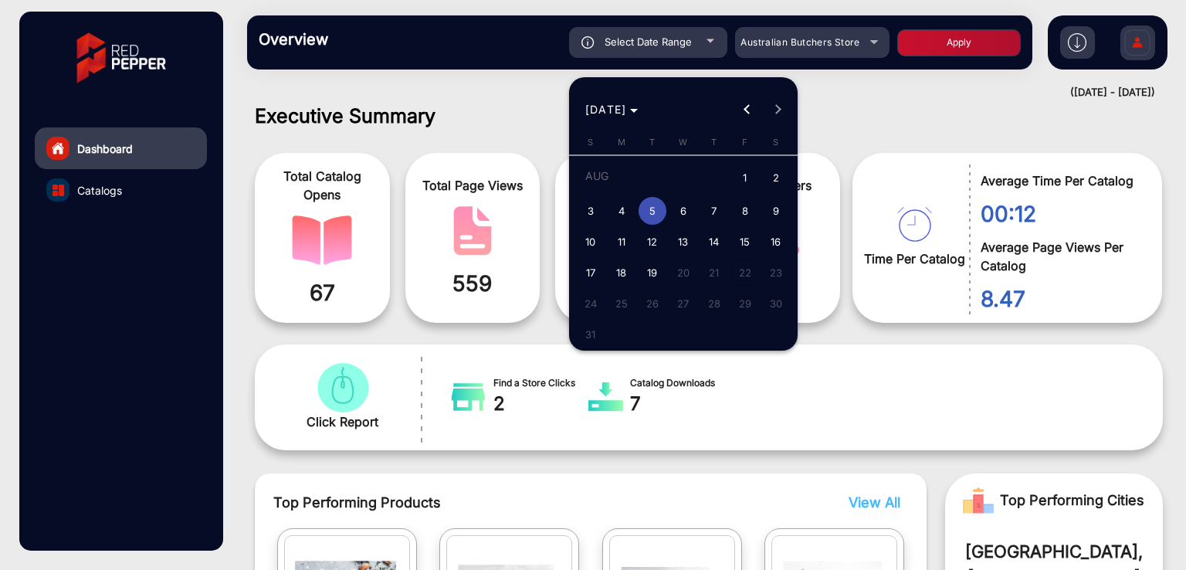
click at [936, 106] on div at bounding box center [593, 285] width 1186 height 570
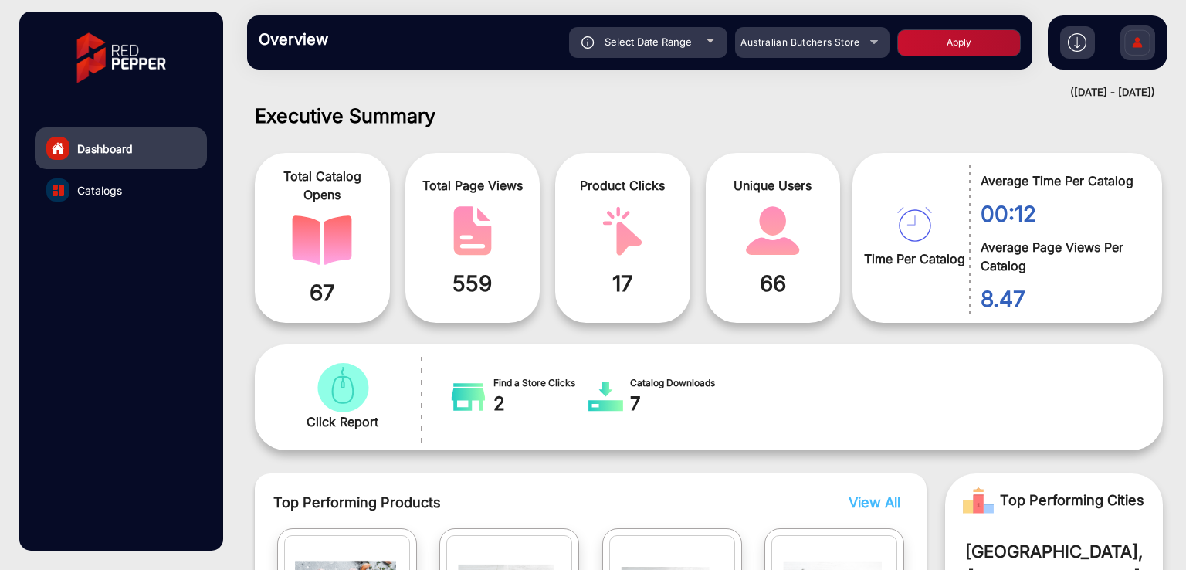
click at [649, 42] on span "Select Date Range" at bounding box center [648, 42] width 87 height 12
type input "[DATE]"
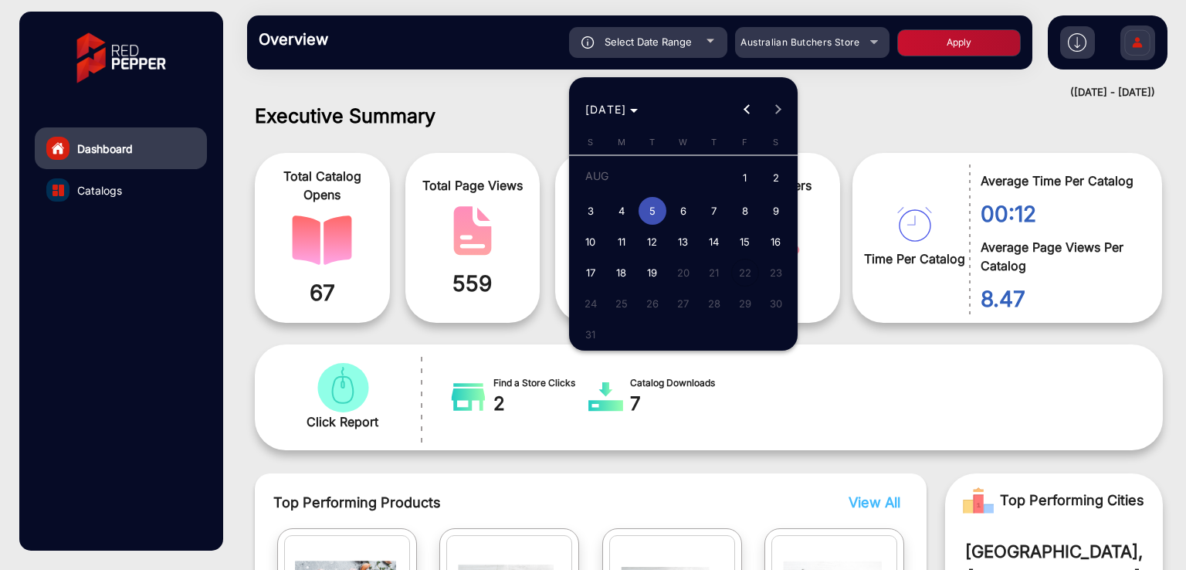
click at [745, 174] on span "1" at bounding box center [745, 179] width 28 height 32
type input "[DATE]"
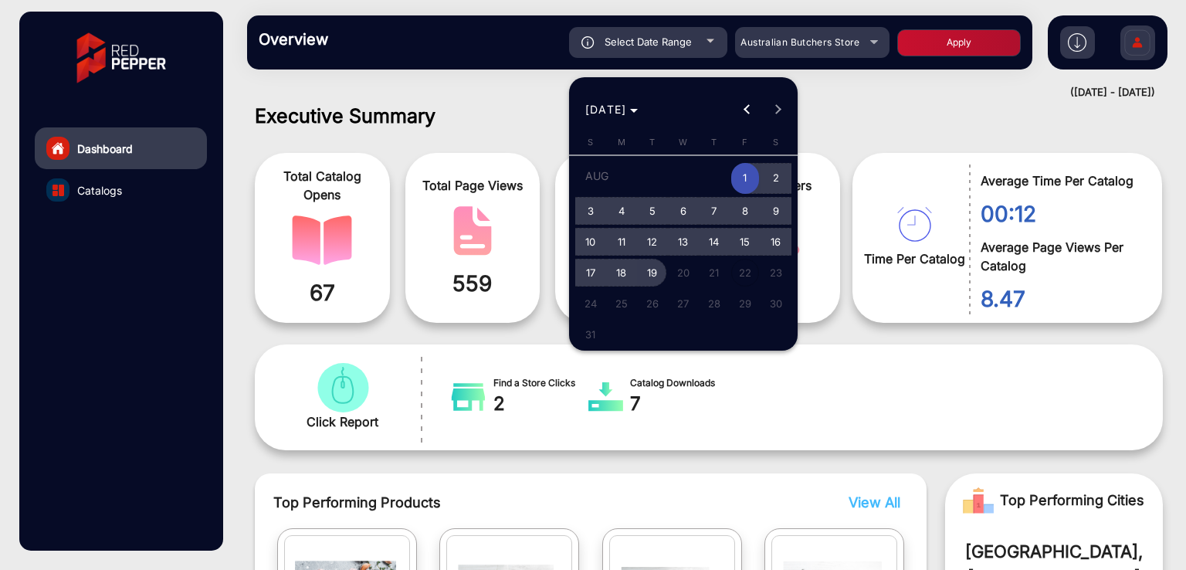
click at [647, 274] on span "19" at bounding box center [653, 273] width 28 height 28
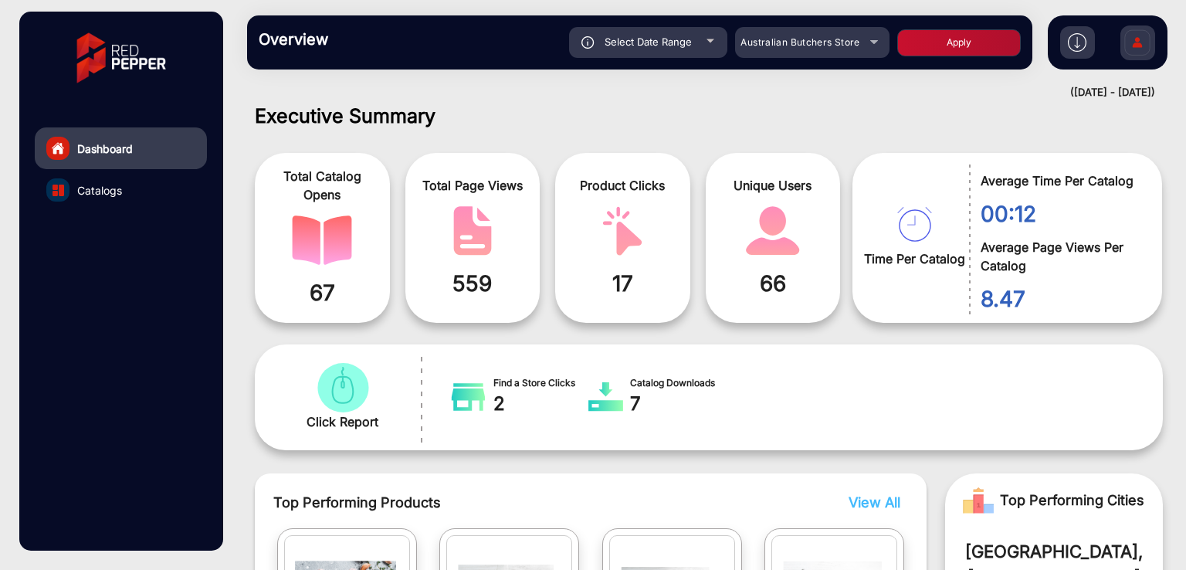
type input "[DATE]"
click at [943, 41] on button "Apply" at bounding box center [959, 42] width 124 height 27
type input "[DATE]"
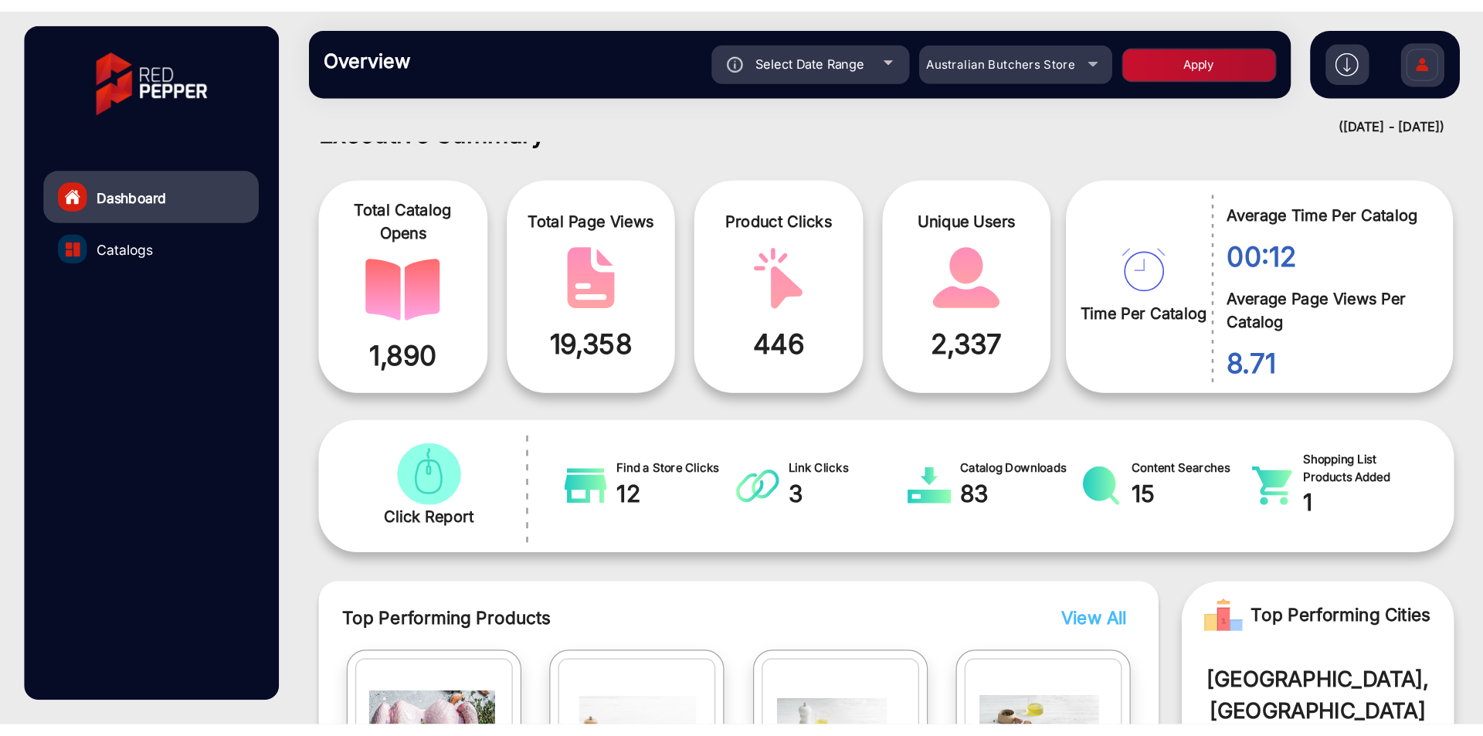
scroll to position [0, 0]
